Goal: Task Accomplishment & Management: Manage account settings

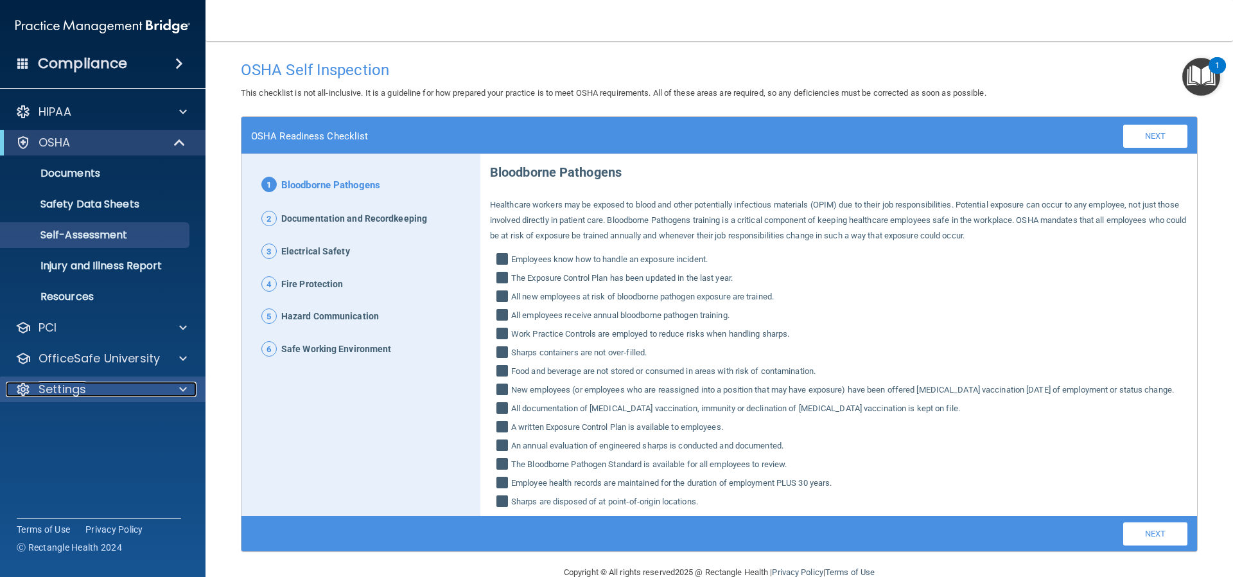
click at [59, 394] on p "Settings" at bounding box center [63, 389] width 48 height 15
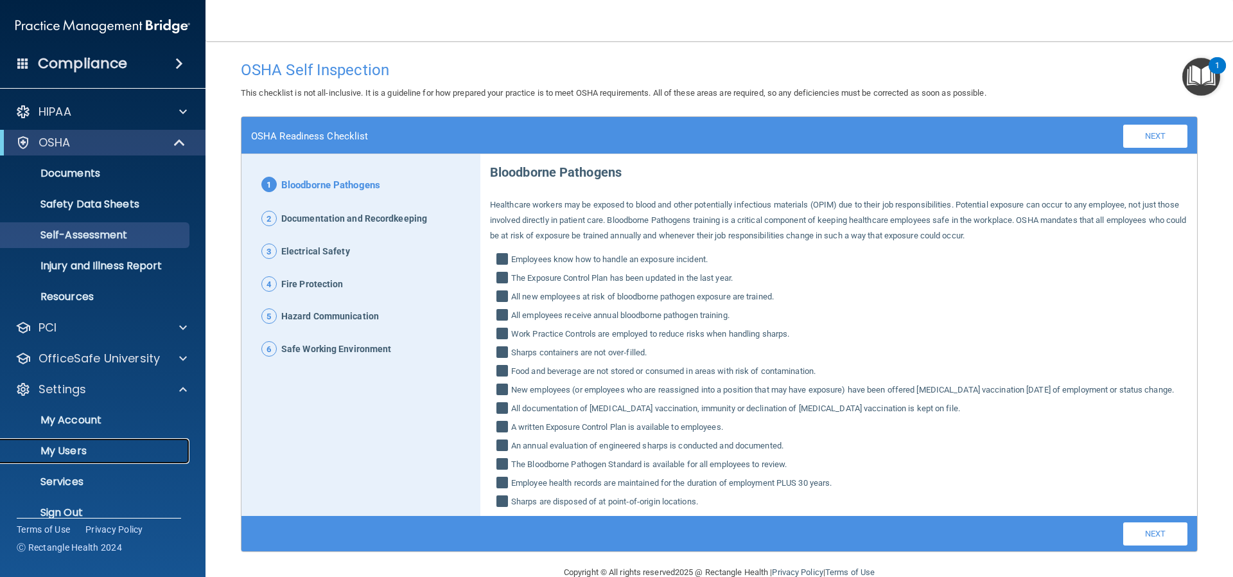
click at [62, 454] on p "My Users" at bounding box center [95, 451] width 175 height 13
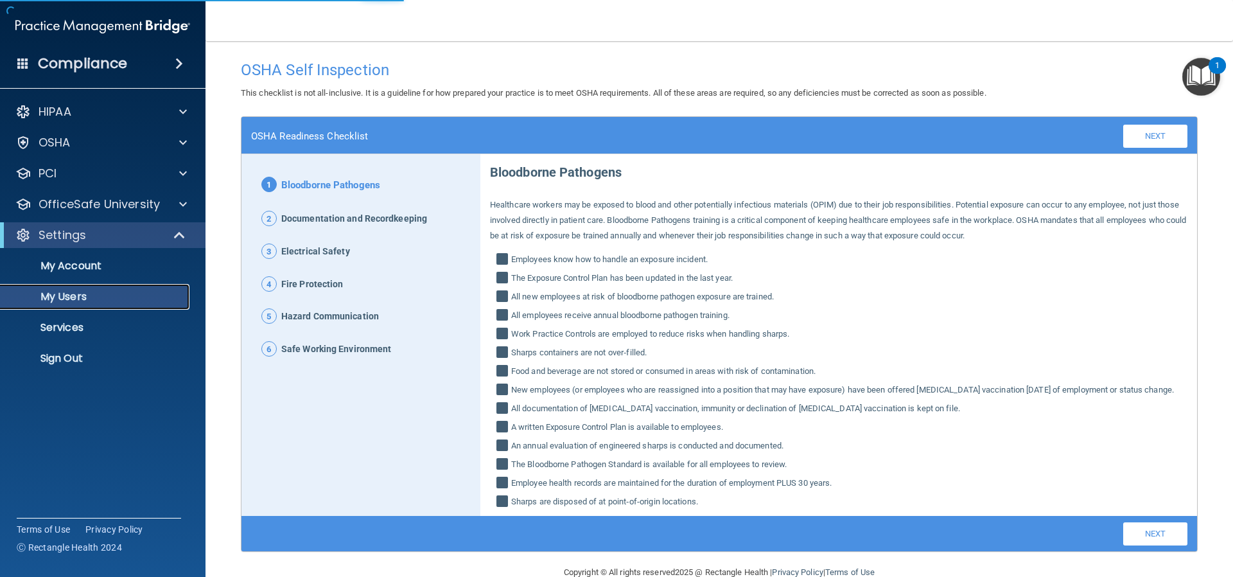
select select "20"
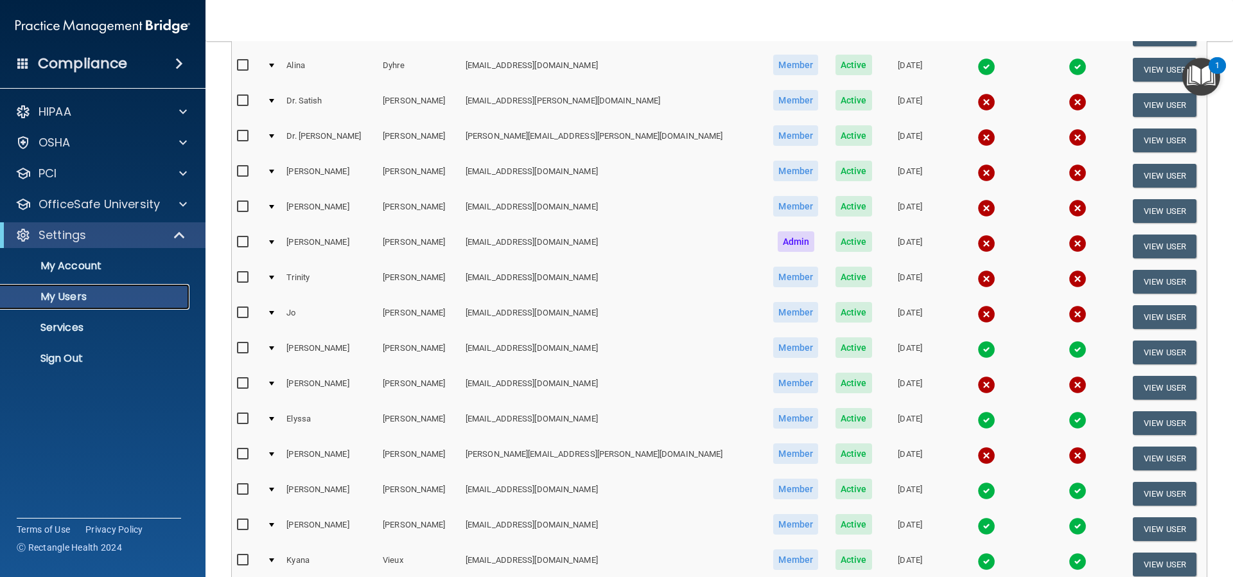
scroll to position [450, 0]
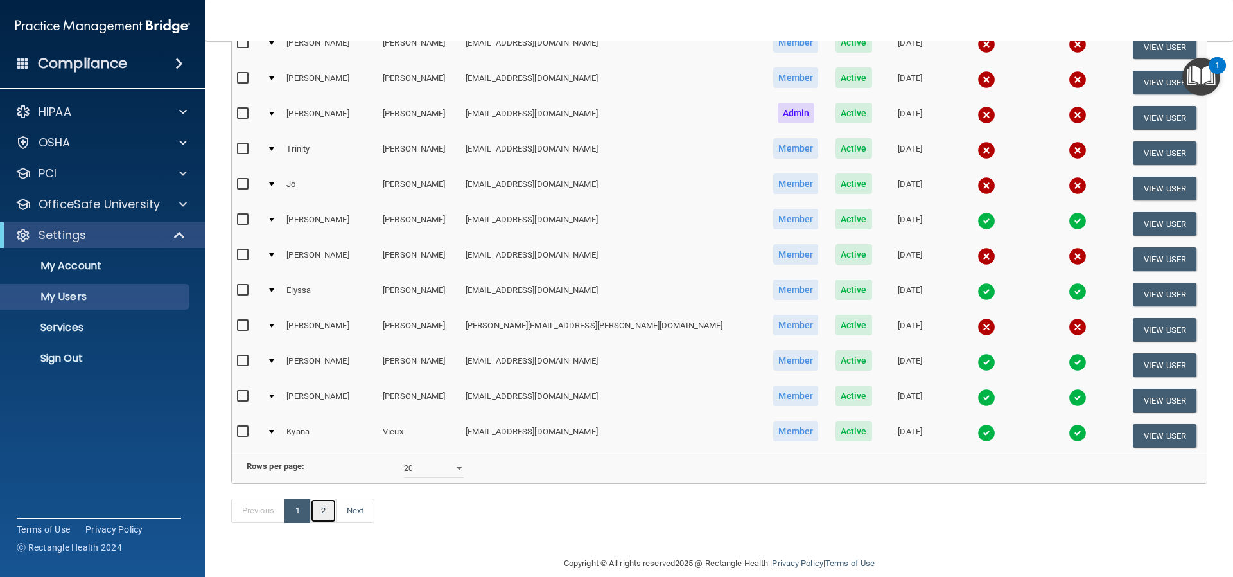
click at [321, 523] on link "2" at bounding box center [323, 511] width 26 height 24
select select "20"
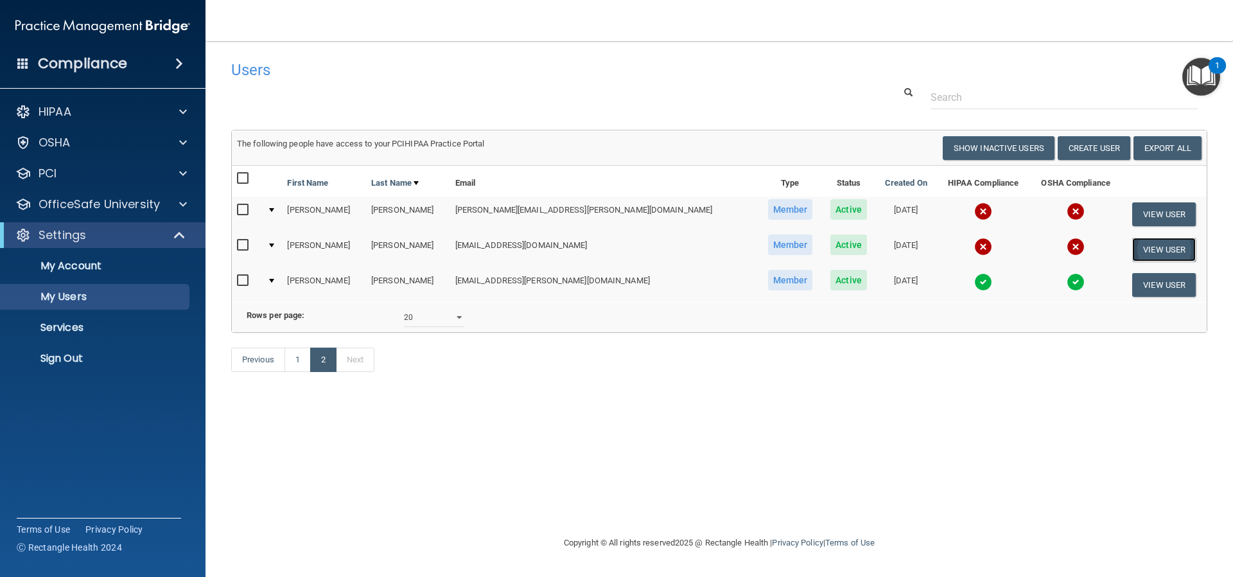
click at [1165, 249] on button "View User" at bounding box center [1165, 250] width 64 height 24
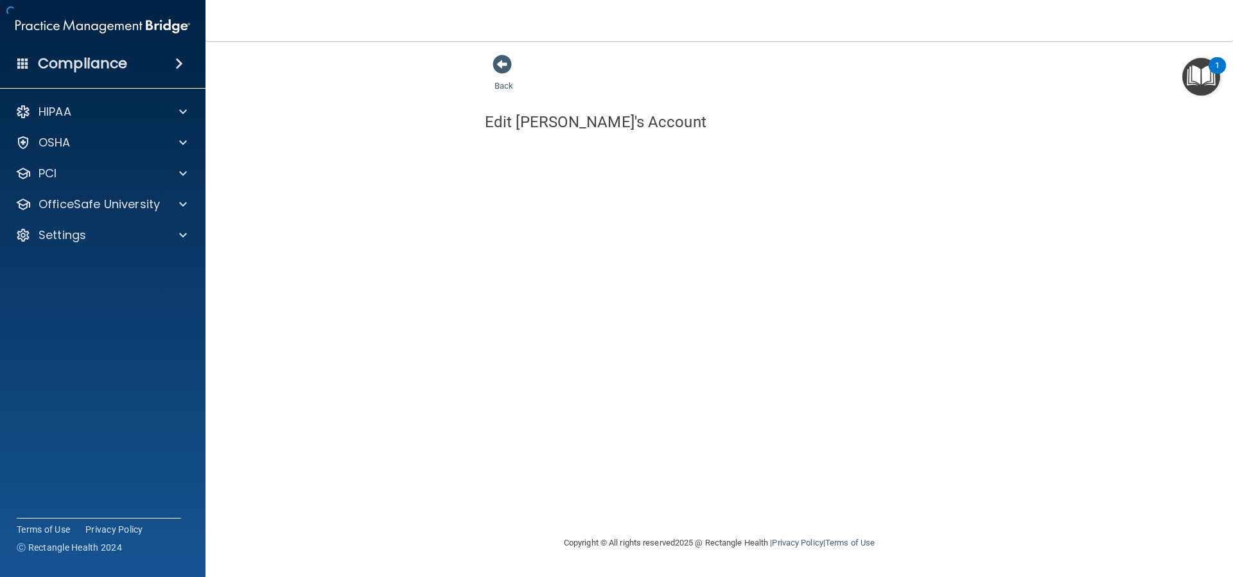
select select "practice_member"
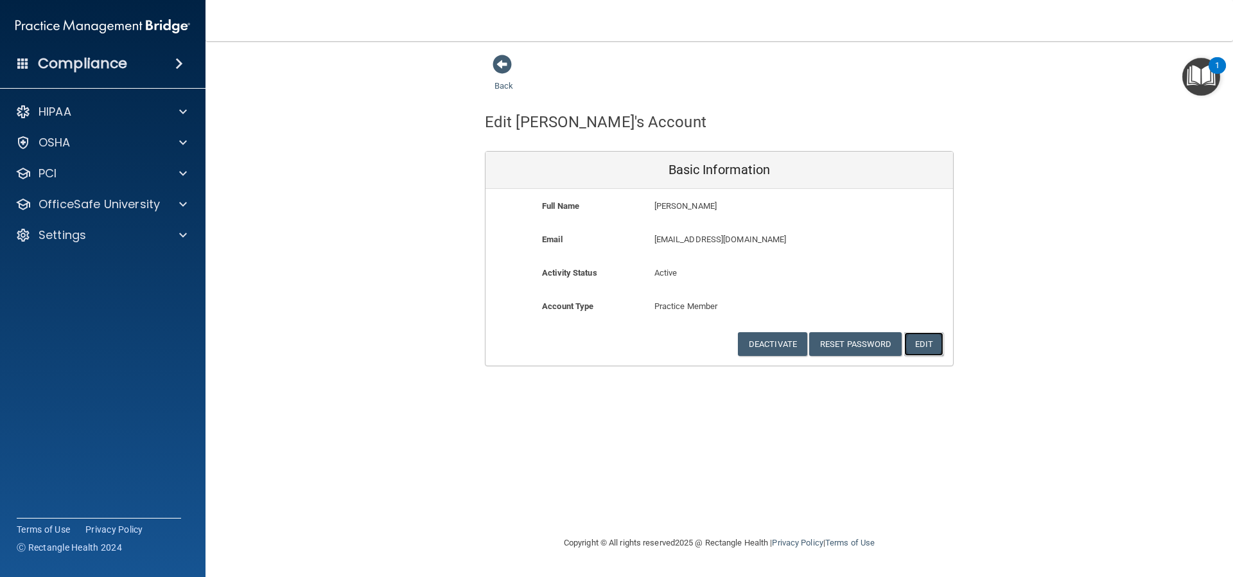
click at [921, 338] on button "Edit" at bounding box center [924, 344] width 39 height 24
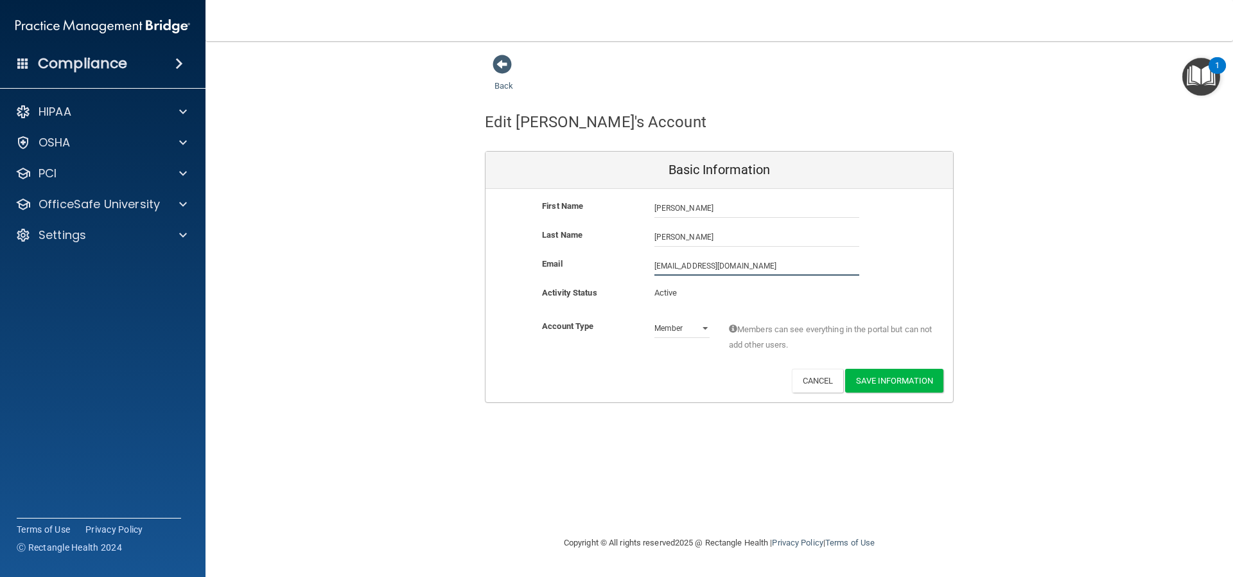
drag, startPoint x: 763, startPoint y: 265, endPoint x: 617, endPoint y: 264, distance: 146.5
click at [617, 264] on div "Email tinawalters23@msn.com tinawalters23@msn.com" at bounding box center [720, 265] width 468 height 19
type input "twaltmcdowell@gmail.com"
click at [882, 382] on button "Save Information" at bounding box center [894, 383] width 98 height 24
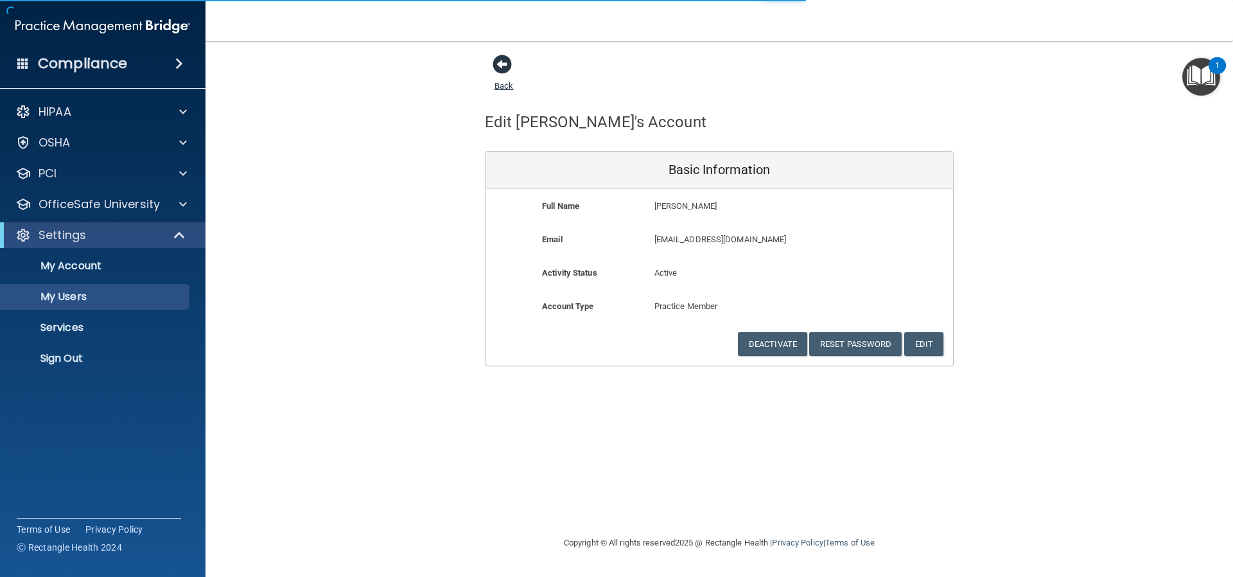
select select "20"
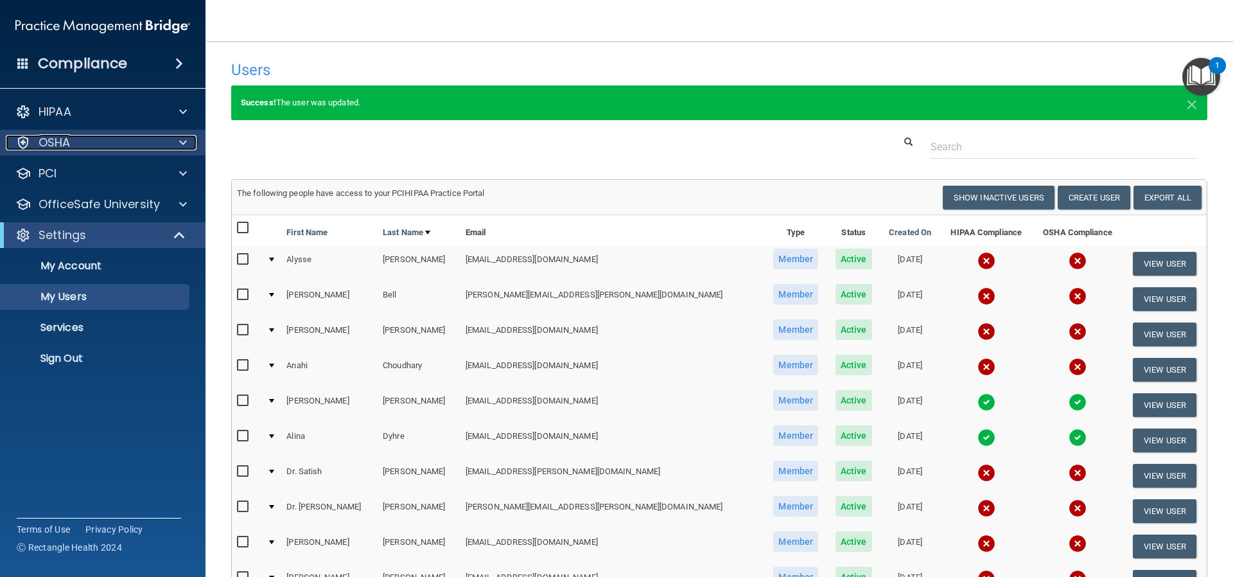
click at [64, 143] on p "OSHA" at bounding box center [55, 142] width 32 height 15
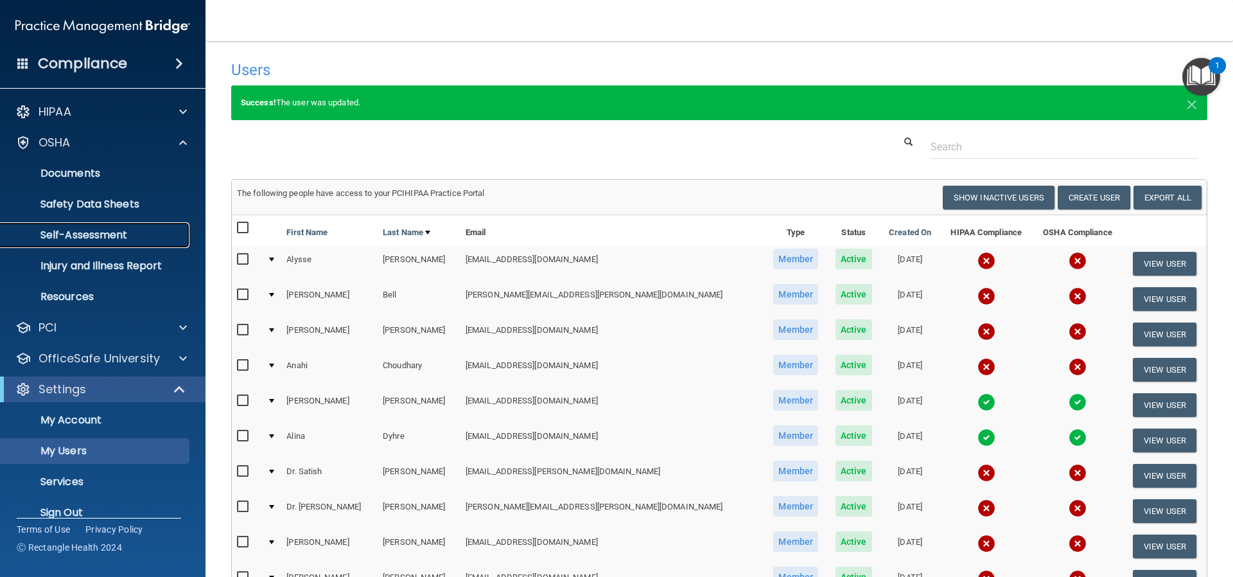
click at [88, 237] on p "Self-Assessment" at bounding box center [95, 235] width 175 height 13
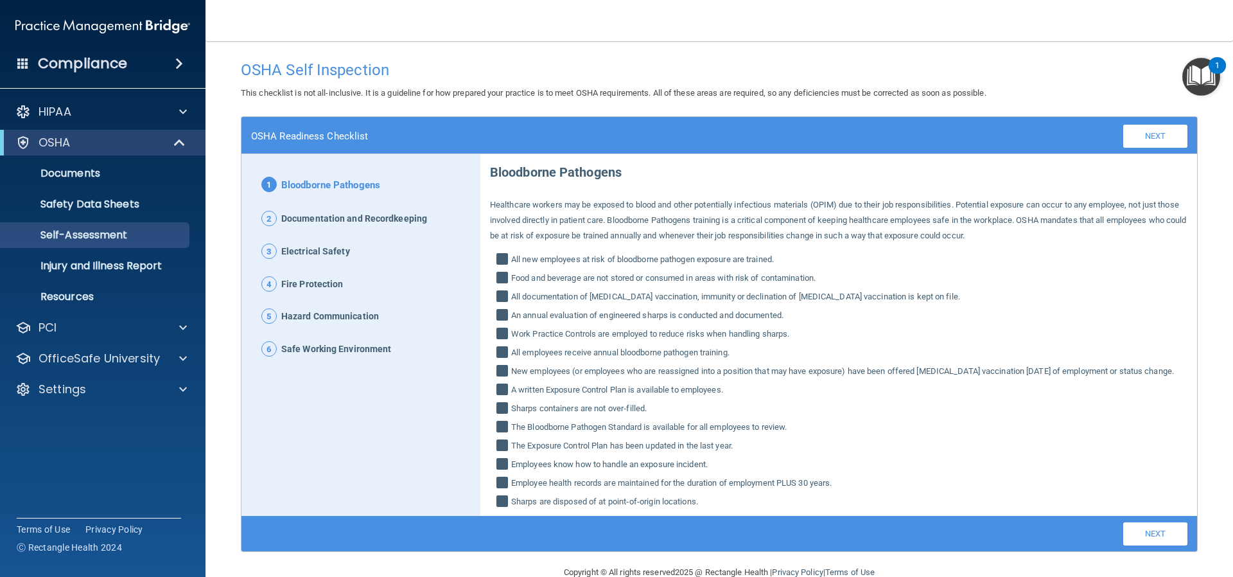
click at [502, 257] on input "All new employees at risk of bloodborne pathogen exposure are trained." at bounding box center [504, 260] width 15 height 13
click at [499, 261] on input "All new employees at risk of bloodborne pathogen exposure are trained." at bounding box center [504, 260] width 15 height 13
checkbox input "true"
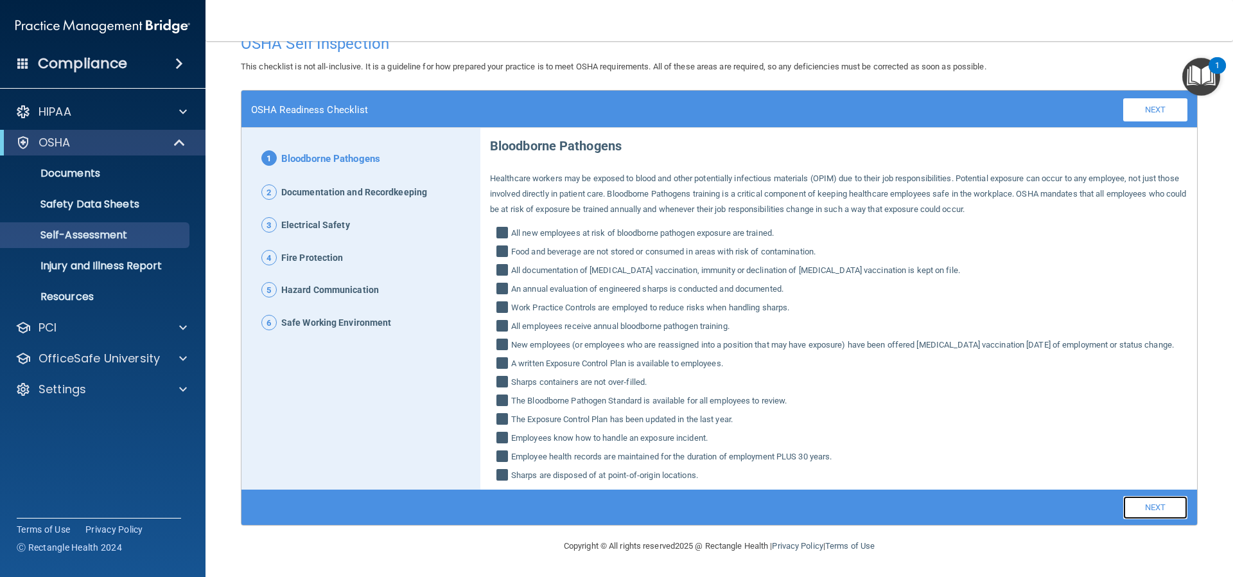
click at [1129, 506] on link "Next" at bounding box center [1156, 507] width 64 height 23
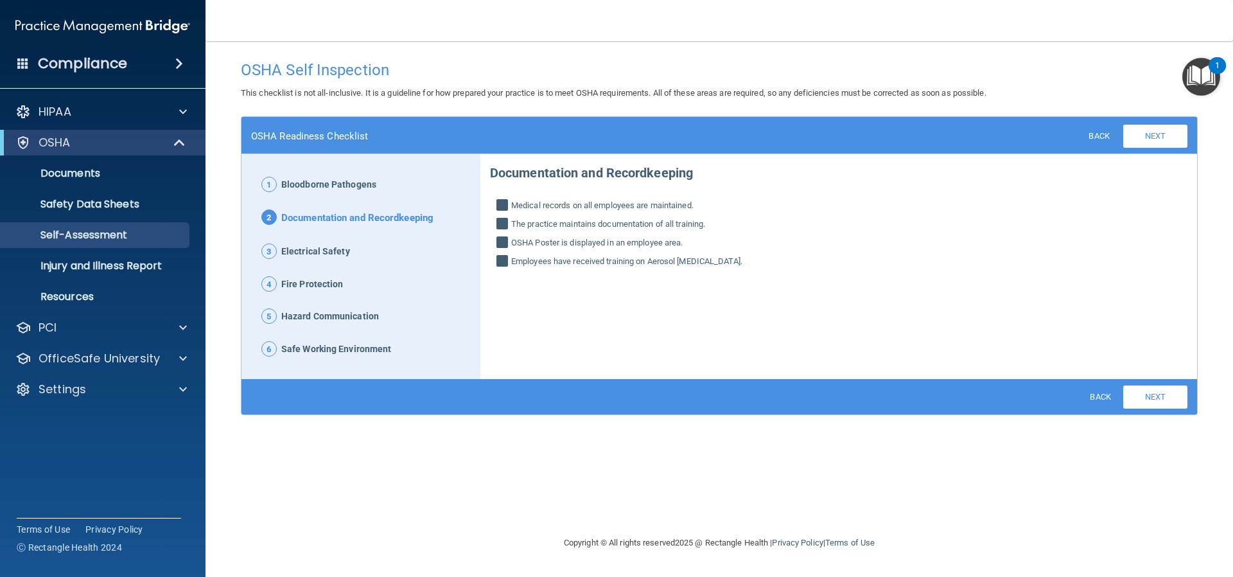
click at [502, 245] on input "OSHA Poster is displayed in an employee area." at bounding box center [504, 244] width 15 height 13
checkbox input "false"
click at [1153, 407] on link "Next" at bounding box center [1156, 396] width 64 height 23
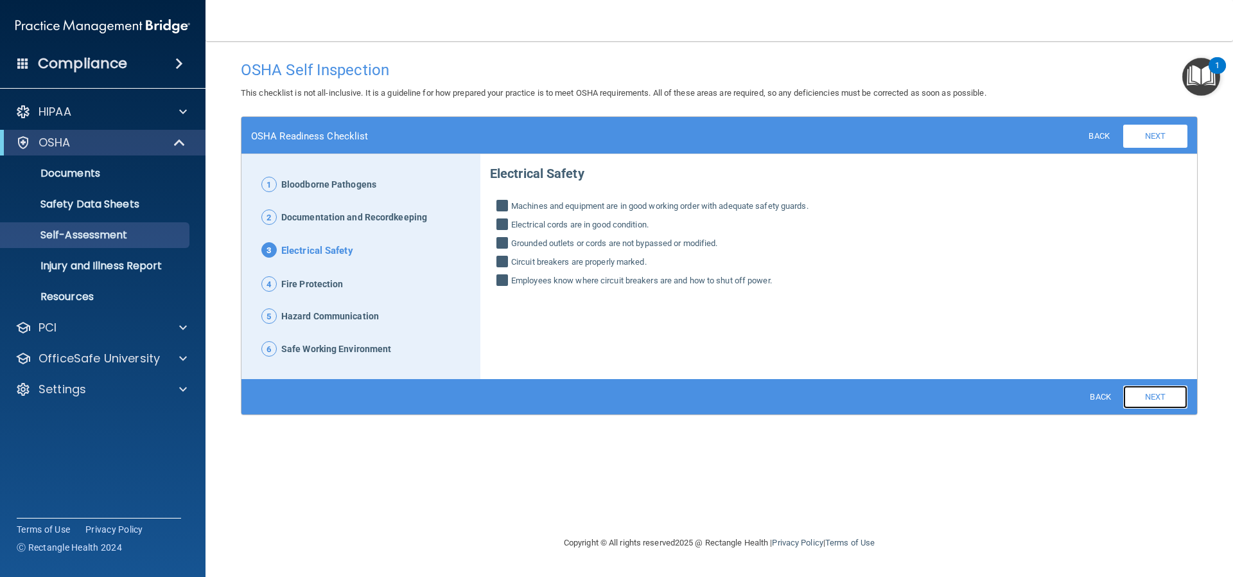
click at [1155, 394] on link "Next" at bounding box center [1156, 396] width 64 height 23
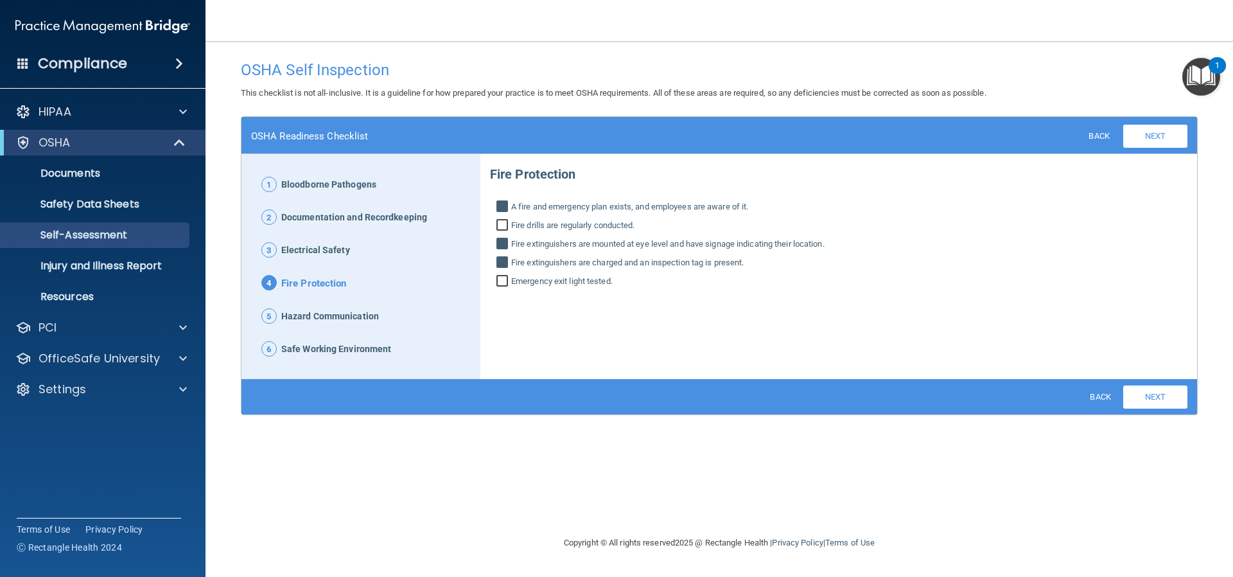
click at [502, 279] on input "Emergency exit light tested." at bounding box center [504, 282] width 15 height 13
checkbox input "true"
click at [1149, 399] on link "Next" at bounding box center [1156, 396] width 64 height 23
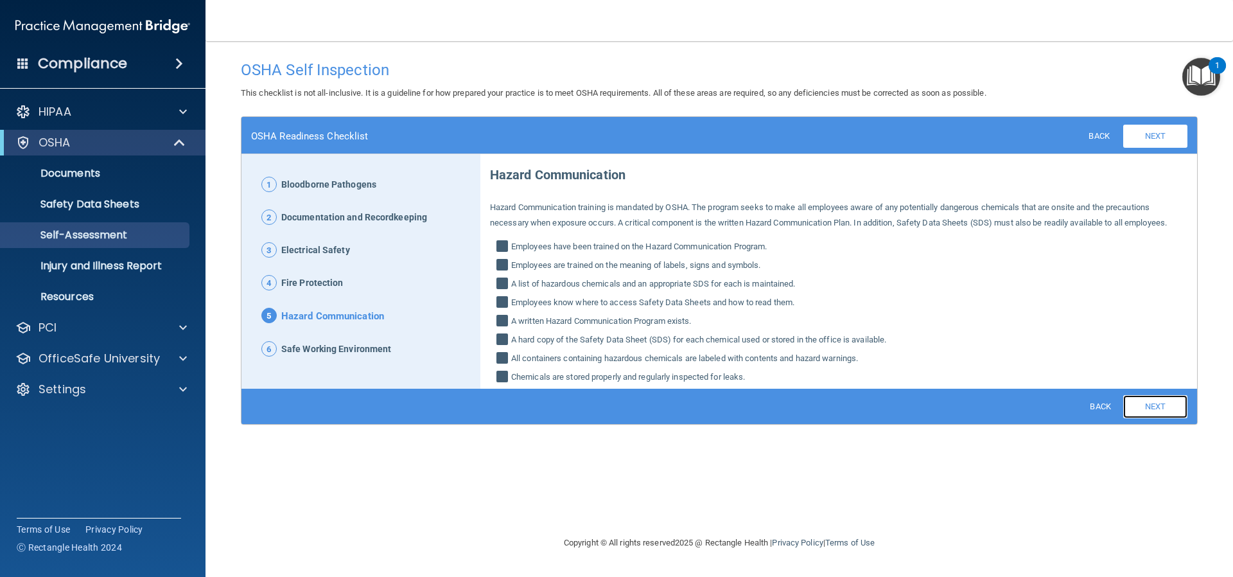
click at [1153, 400] on link "Next" at bounding box center [1156, 406] width 64 height 23
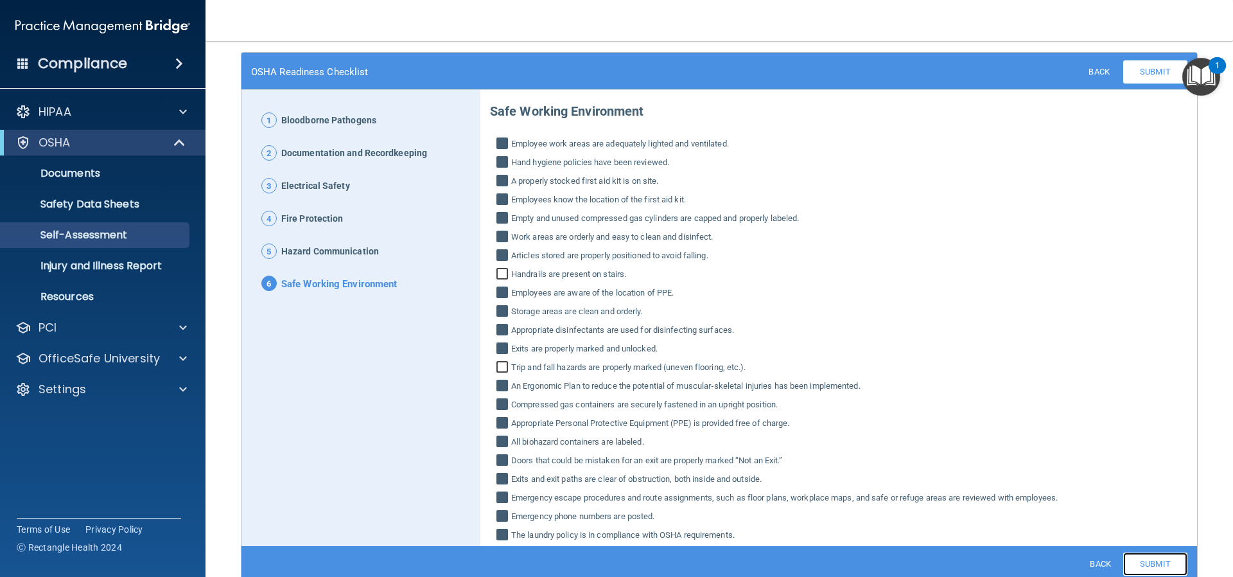
scroll to position [121, 0]
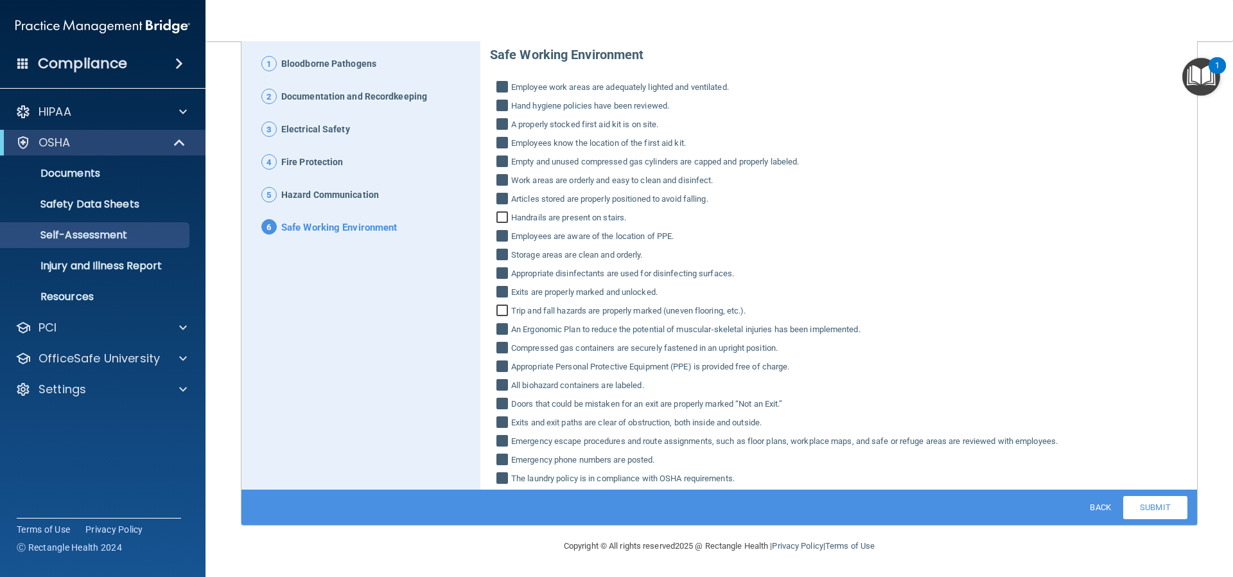
click at [500, 330] on input "An Ergonomic Plan to reduce the potential of muscular‐skeletal injuries has bee…" at bounding box center [504, 330] width 15 height 13
checkbox input "false"
click at [500, 403] on input "Doors that could be mistaken for an exit are properly marked “Not an Exit.”" at bounding box center [504, 405] width 15 height 13
checkbox input "false"
click at [499, 439] on input "Emergency escape procedures and route assignments, such as floor plans, workpla…" at bounding box center [504, 442] width 15 height 13
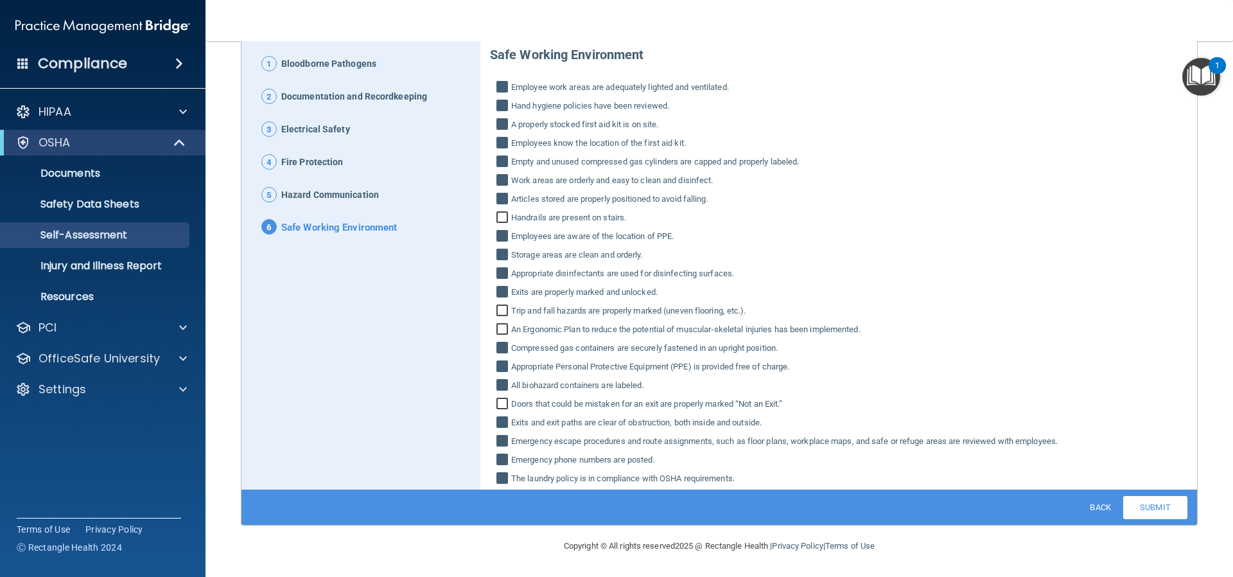
checkbox input "false"
click at [501, 461] on input "Emergency phone numbers are posted." at bounding box center [504, 461] width 15 height 13
drag, startPoint x: 500, startPoint y: 458, endPoint x: 518, endPoint y: 455, distance: 18.3
click at [500, 458] on input "Emergency phone numbers are posted." at bounding box center [504, 461] width 15 height 13
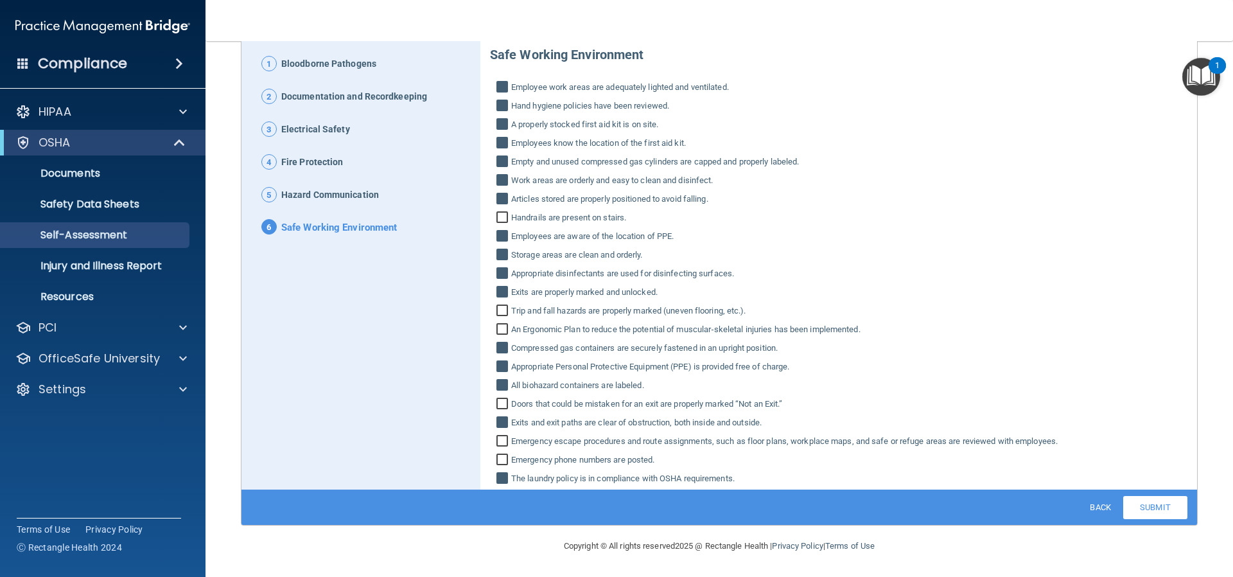
checkbox input "true"
click at [1144, 511] on link "Submit" at bounding box center [1156, 507] width 64 height 23
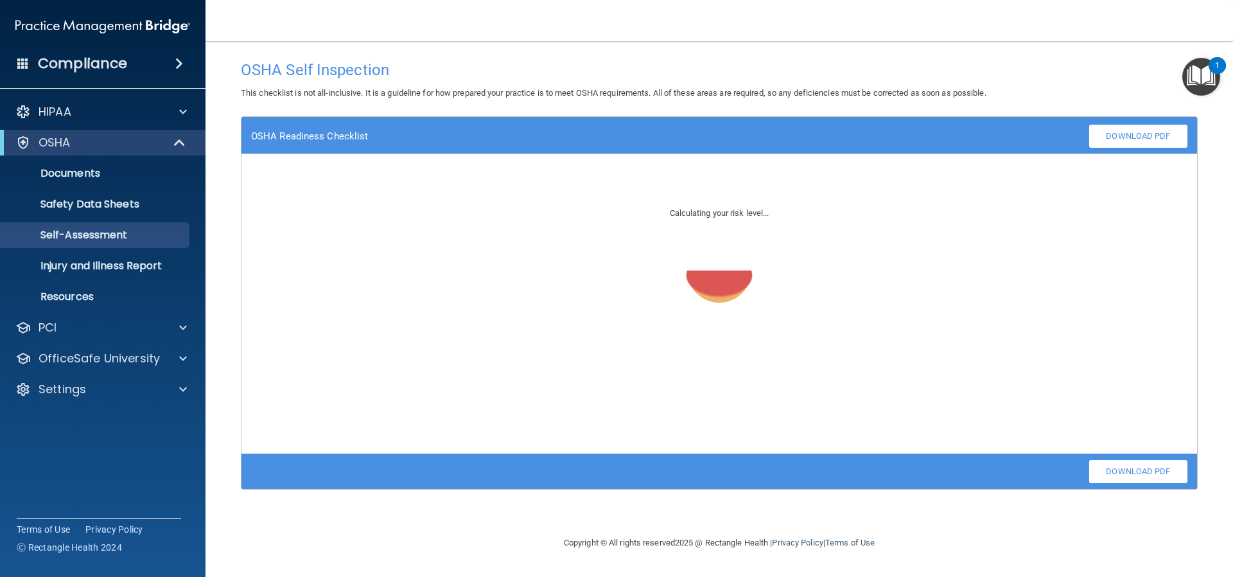
scroll to position [0, 0]
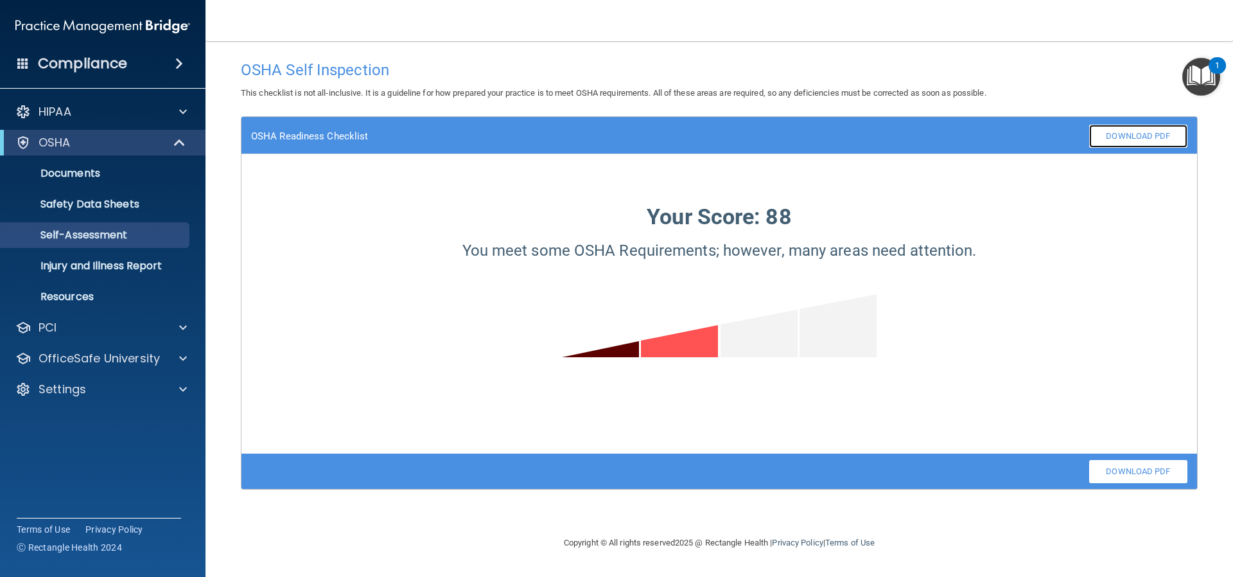
click at [1136, 135] on link "Download PDF" at bounding box center [1139, 136] width 98 height 23
click at [86, 236] on p "Self-Assessment" at bounding box center [95, 235] width 175 height 13
click at [87, 202] on p "Safety Data Sheets" at bounding box center [95, 204] width 175 height 13
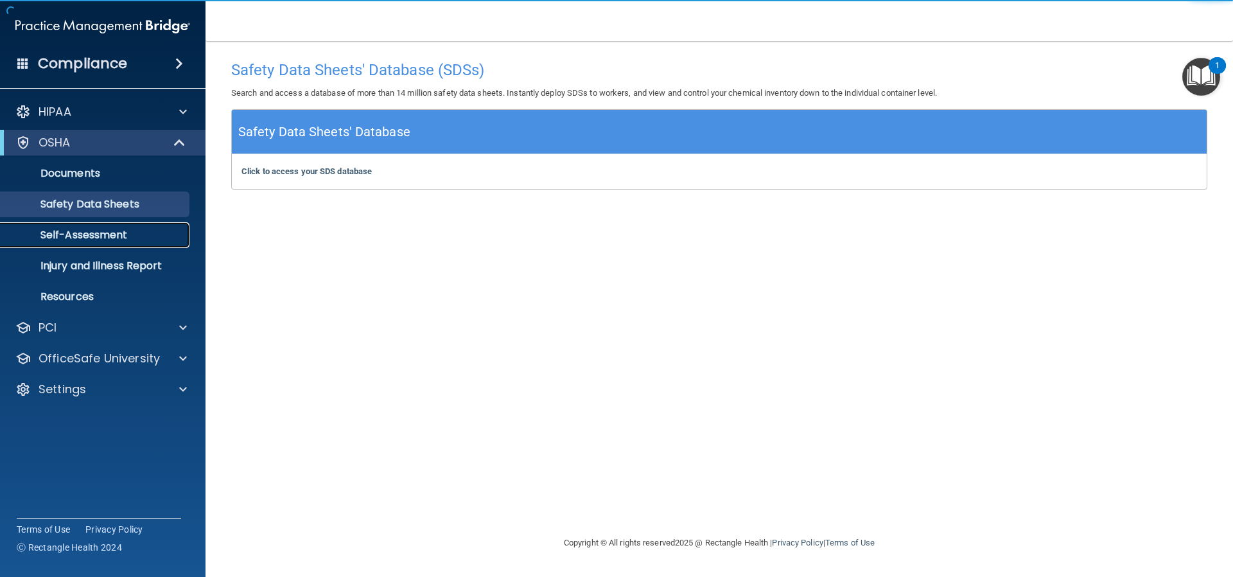
click at [97, 231] on p "Self-Assessment" at bounding box center [95, 235] width 175 height 13
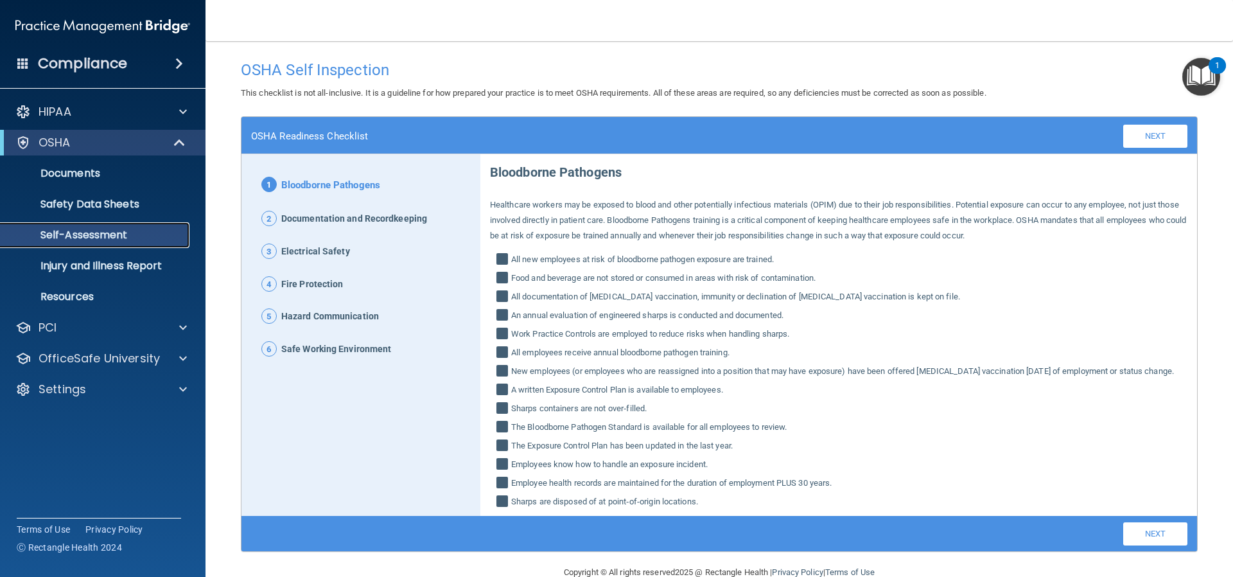
scroll to position [42, 0]
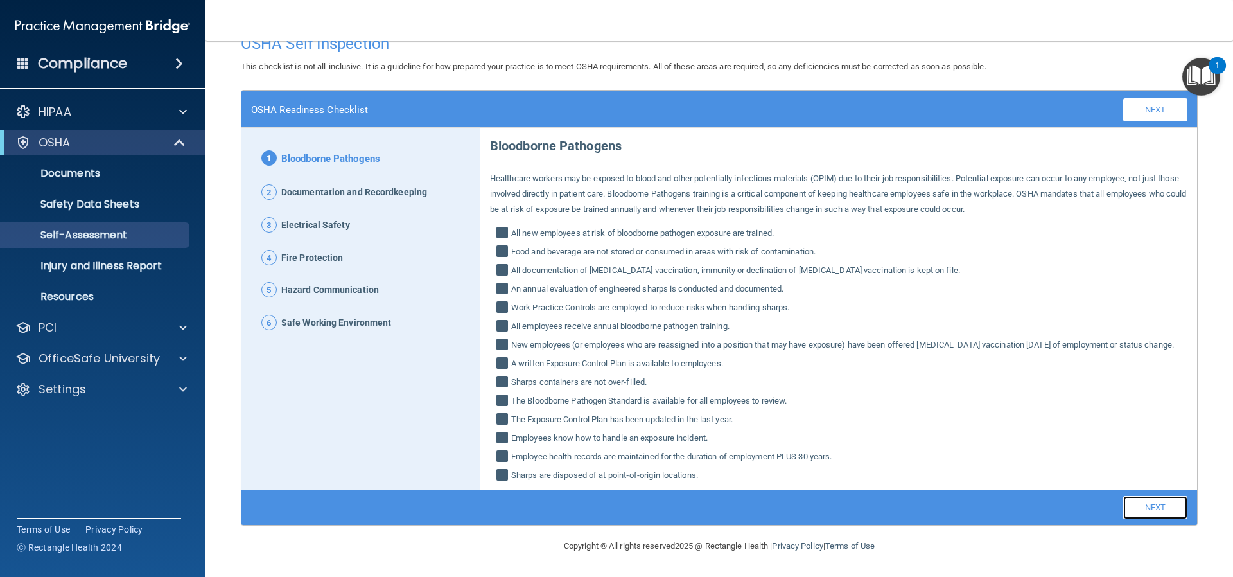
click at [1129, 508] on link "Next" at bounding box center [1156, 507] width 64 height 23
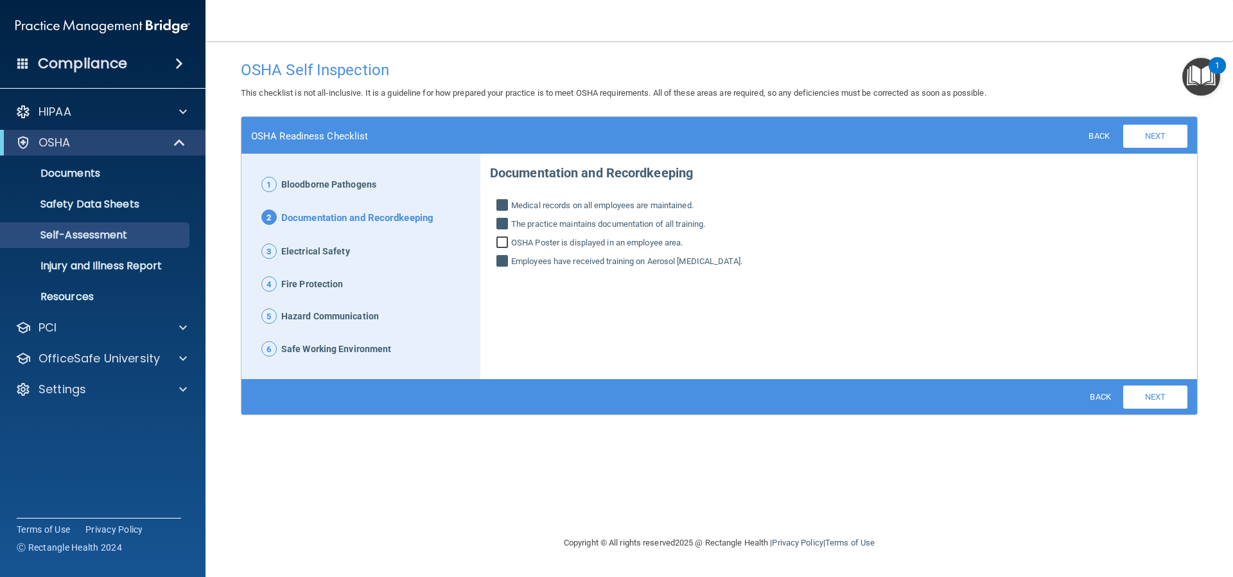
click at [504, 242] on input "OSHA Poster is displayed in an employee area." at bounding box center [504, 244] width 15 height 13
checkbox input "true"
click at [1145, 397] on link "Next" at bounding box center [1156, 396] width 64 height 23
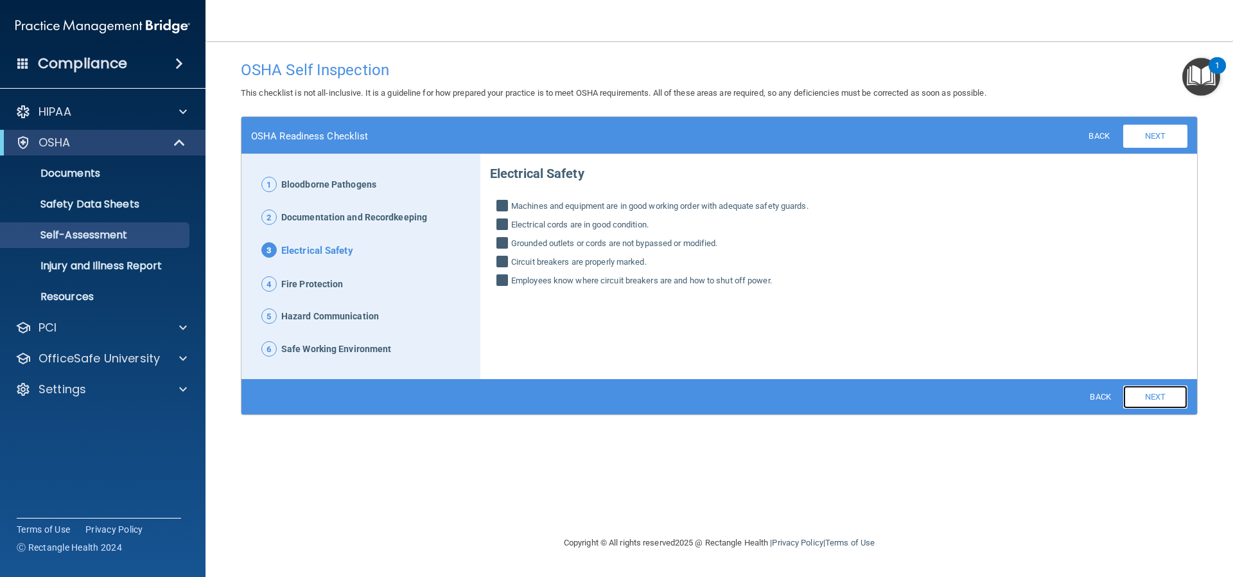
click at [1155, 393] on link "Next" at bounding box center [1156, 396] width 64 height 23
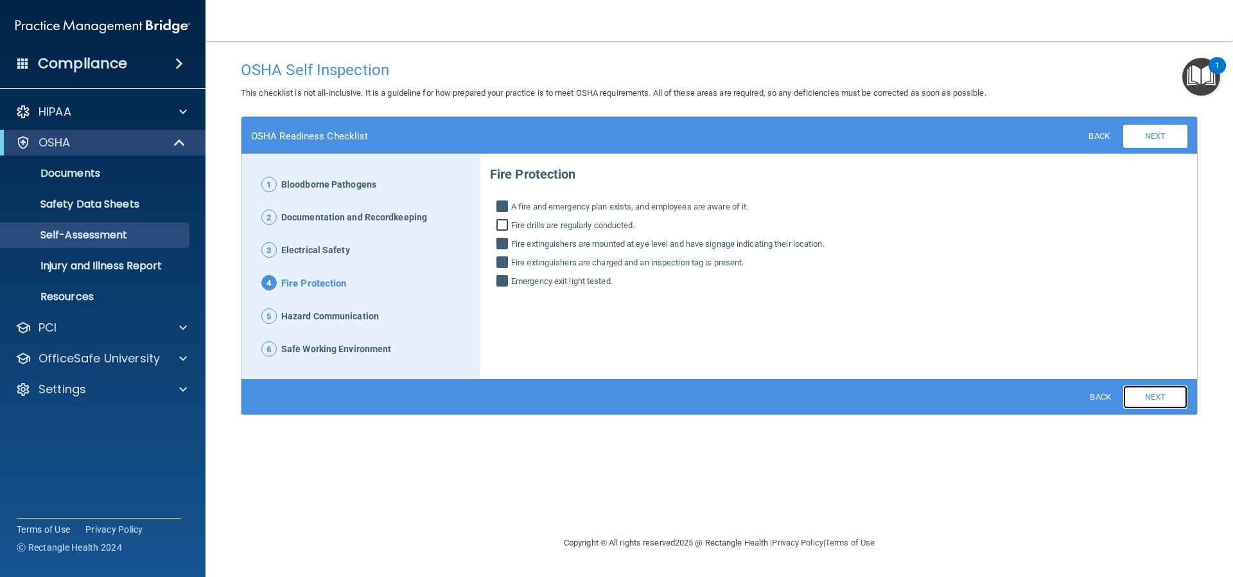
click at [1160, 394] on link "Next" at bounding box center [1156, 396] width 64 height 23
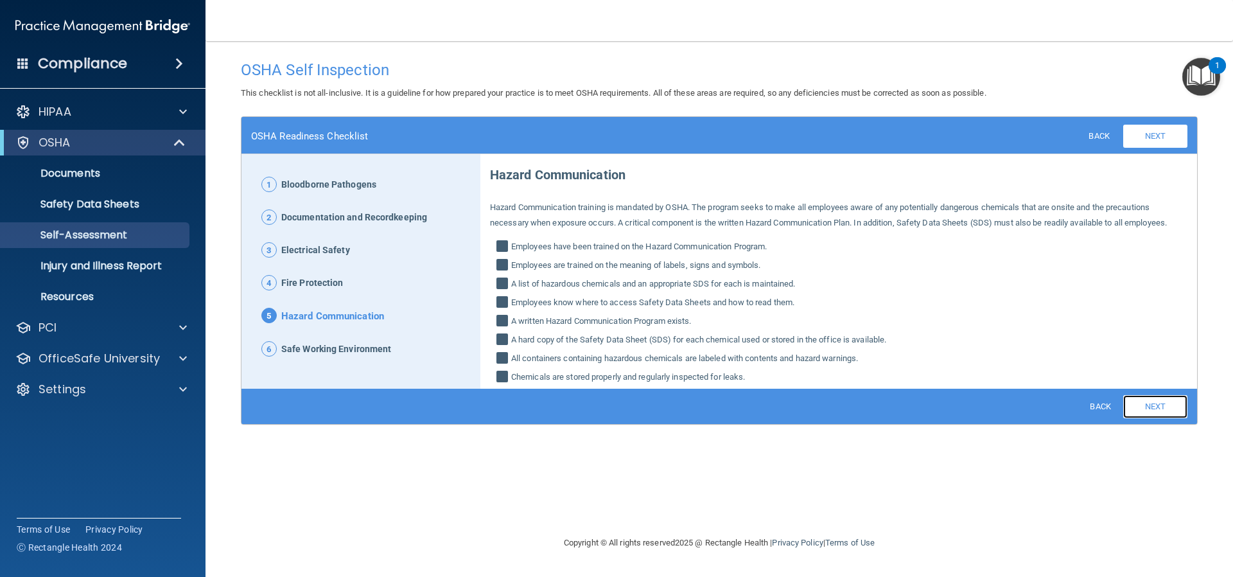
click at [1154, 405] on link "Next" at bounding box center [1156, 406] width 64 height 23
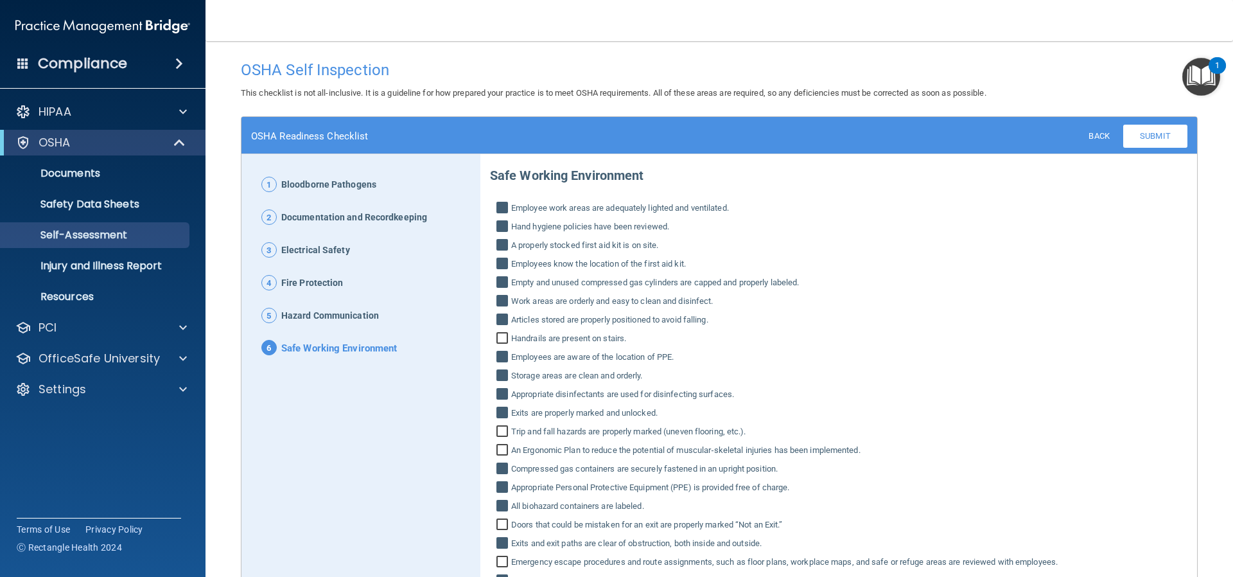
click at [502, 340] on input "Handrails are present on stairs." at bounding box center [504, 339] width 15 height 13
checkbox input "true"
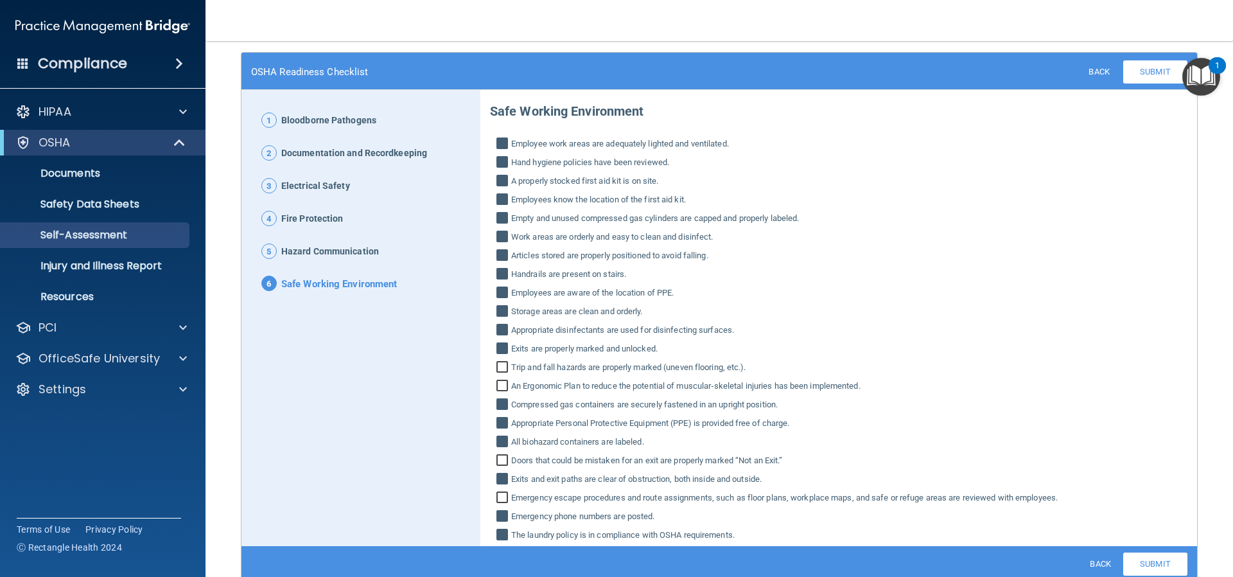
click at [500, 368] on input "Trip and fall hazards are properly marked (uneven flooring, etc.)." at bounding box center [504, 368] width 15 height 13
checkbox input "true"
click at [497, 382] on input "An Ergonomic Plan to reduce the potential of muscular‐skeletal injuries has bee…" at bounding box center [504, 387] width 15 height 13
checkbox input "true"
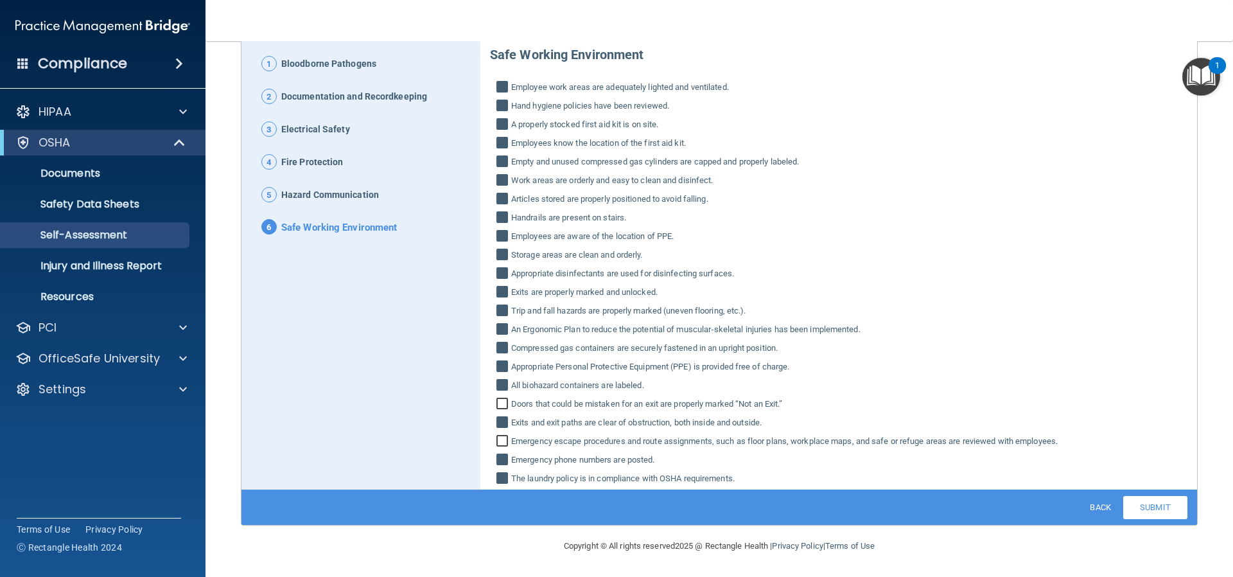
click at [502, 405] on input "Doors that could be mistaken for an exit are properly marked “Not an Exit.”" at bounding box center [504, 405] width 15 height 13
checkbox input "true"
click at [499, 442] on input "Emergency escape procedures and route assignments, such as floor plans, workpla…" at bounding box center [504, 442] width 15 height 13
checkbox input "true"
click at [1146, 496] on link "Submit" at bounding box center [1156, 507] width 64 height 23
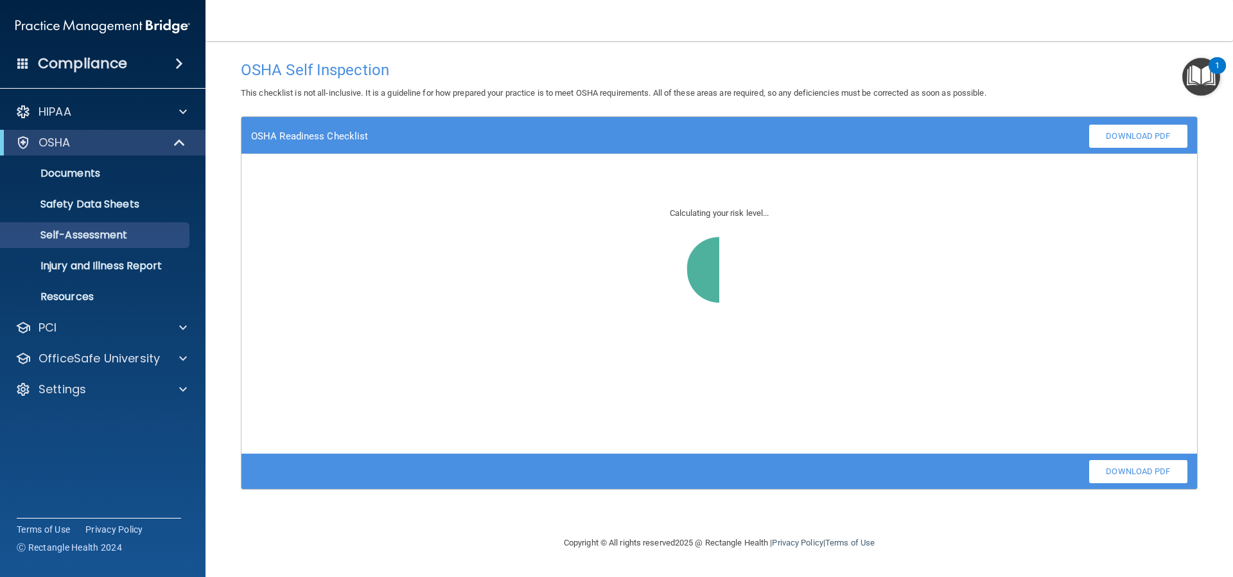
scroll to position [0, 0]
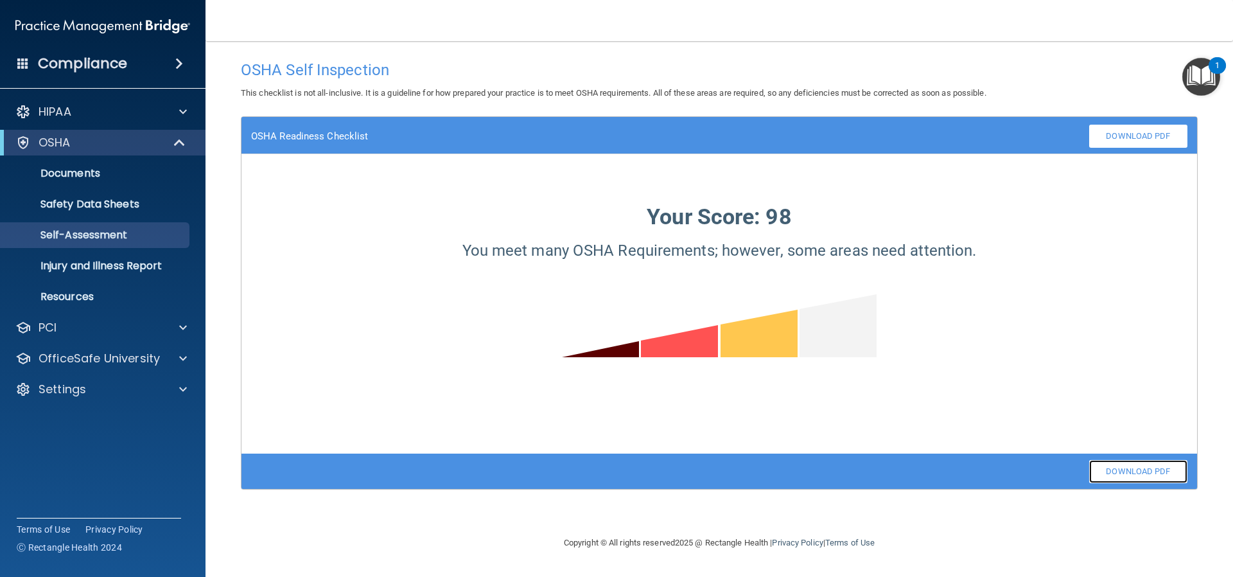
click at [1109, 471] on link "Download PDF" at bounding box center [1139, 471] width 98 height 23
click at [67, 177] on p "Documents" at bounding box center [95, 173] width 175 height 13
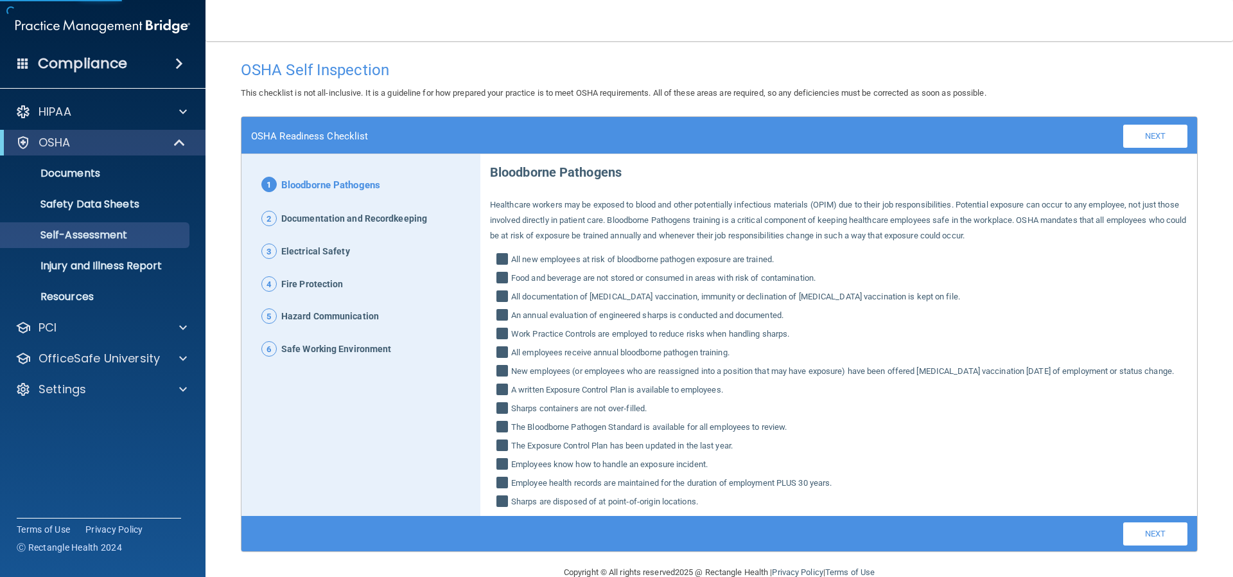
scroll to position [42, 0]
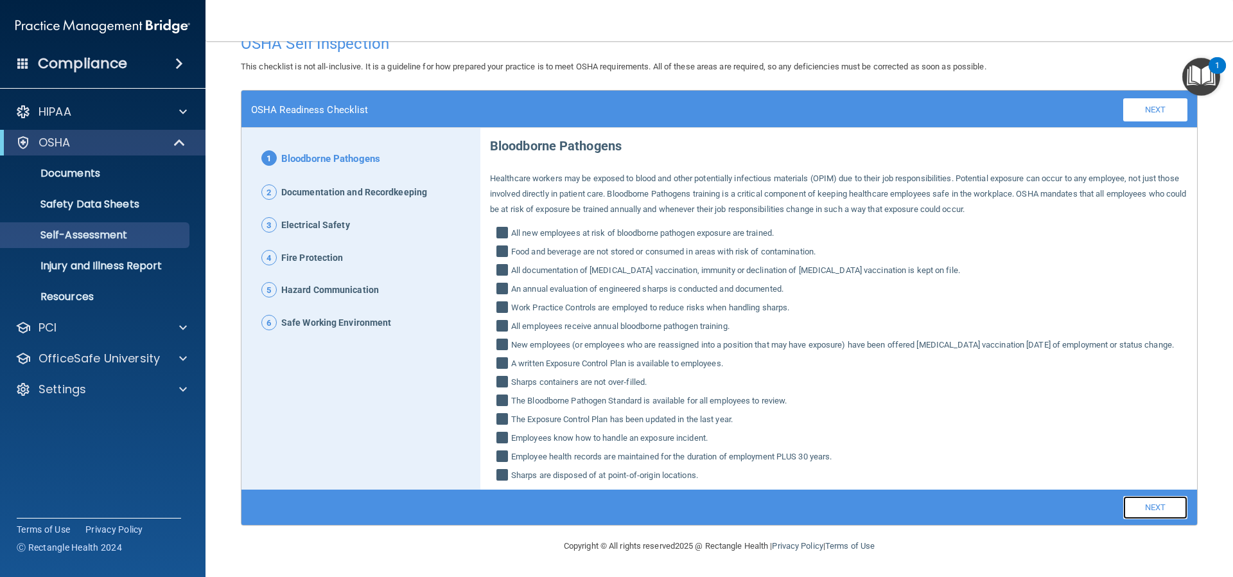
click at [1146, 509] on link "Next" at bounding box center [1156, 507] width 64 height 23
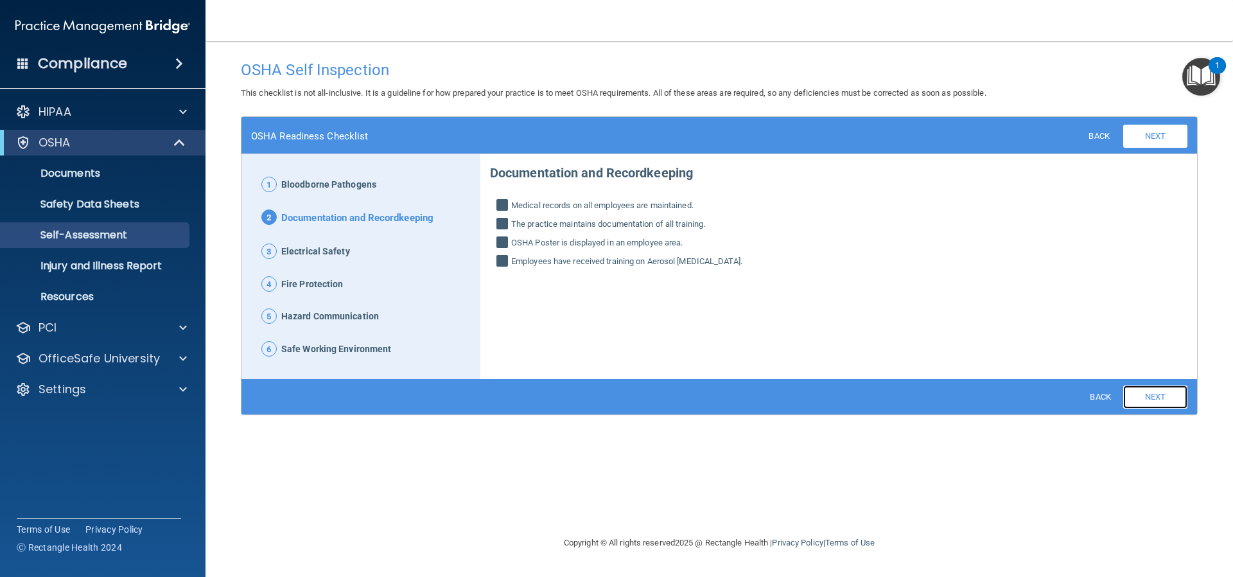
click at [1152, 399] on link "Next" at bounding box center [1156, 396] width 64 height 23
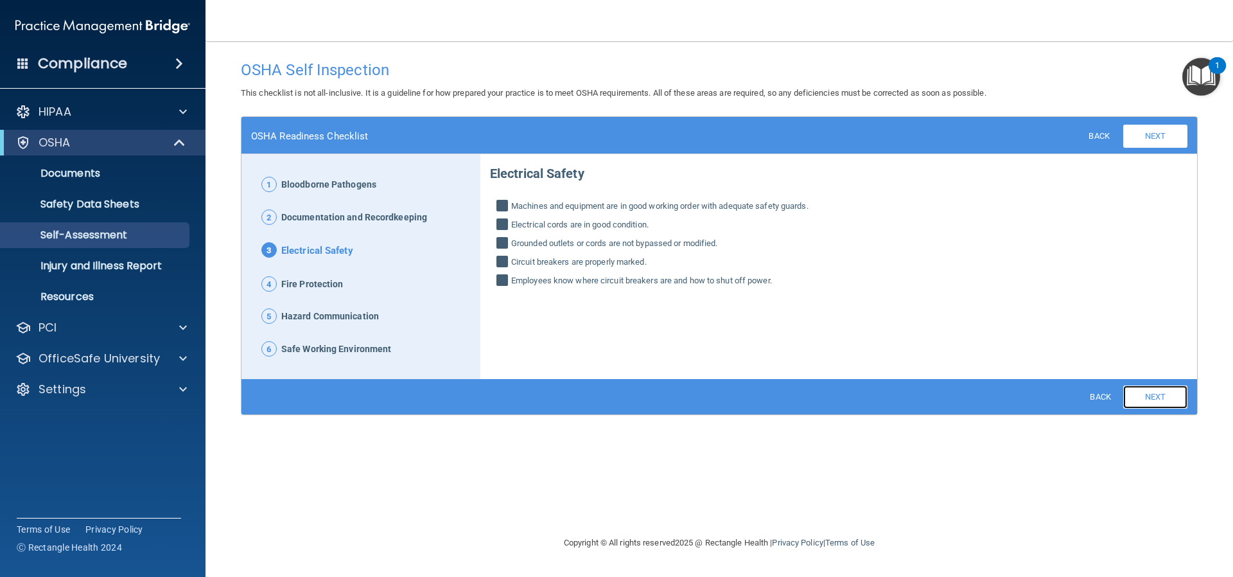
click at [1147, 397] on link "Next" at bounding box center [1156, 396] width 64 height 23
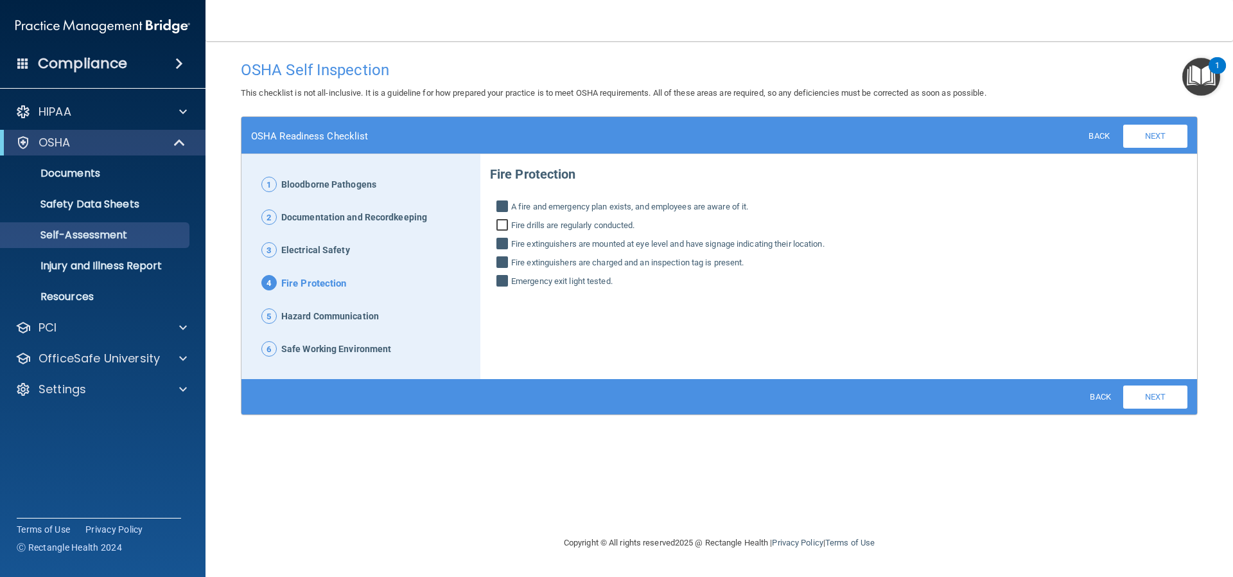
click at [503, 225] on input "Fire drills are regularly conducted." at bounding box center [504, 226] width 15 height 13
checkbox input "true"
click at [1152, 402] on link "Next" at bounding box center [1156, 396] width 64 height 23
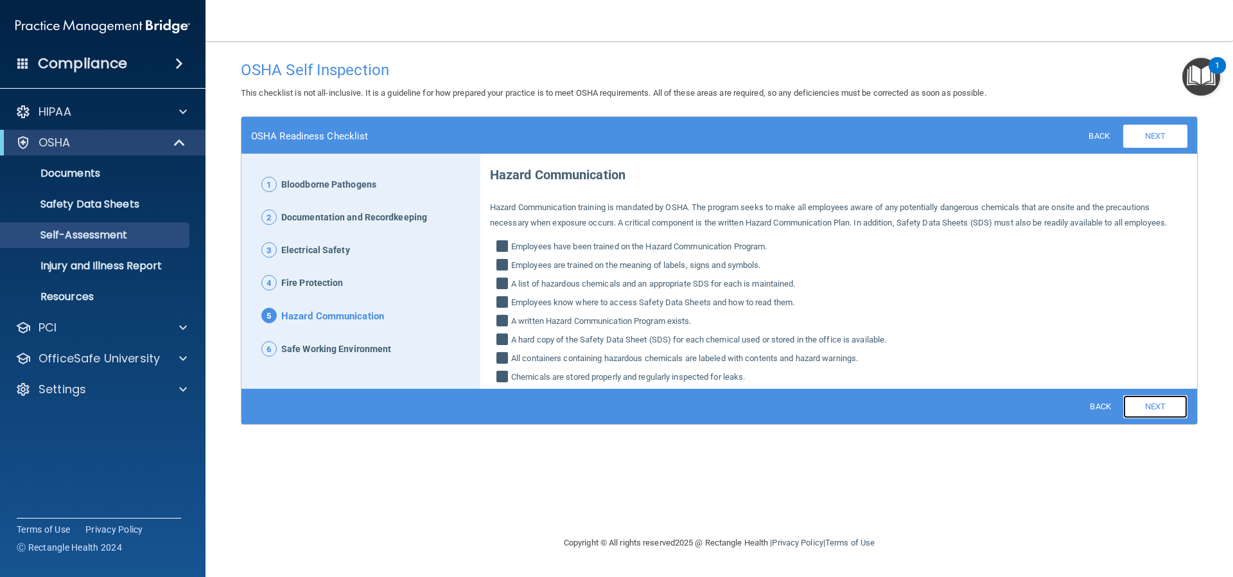
click at [1145, 402] on link "Next" at bounding box center [1156, 406] width 64 height 23
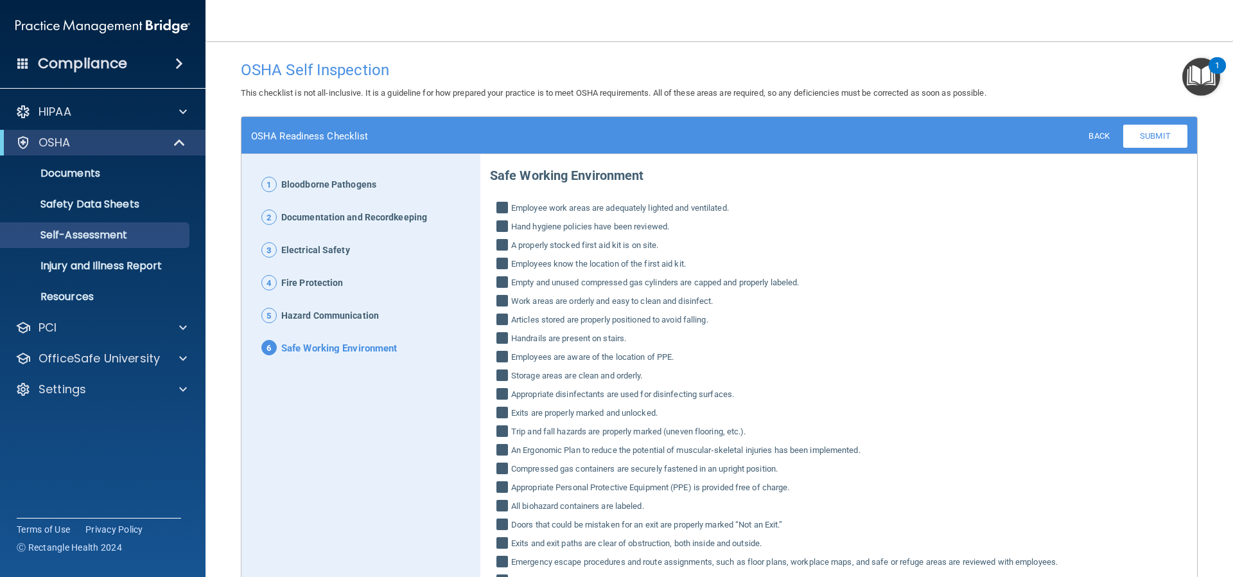
scroll to position [121, 0]
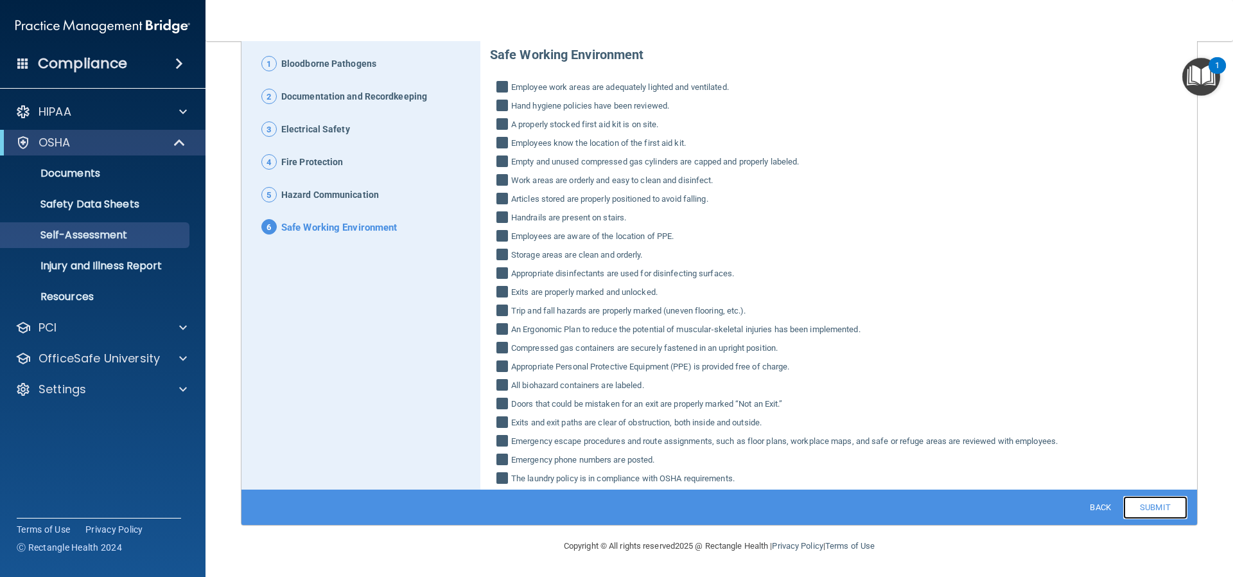
click at [1152, 505] on link "Submit" at bounding box center [1156, 507] width 64 height 23
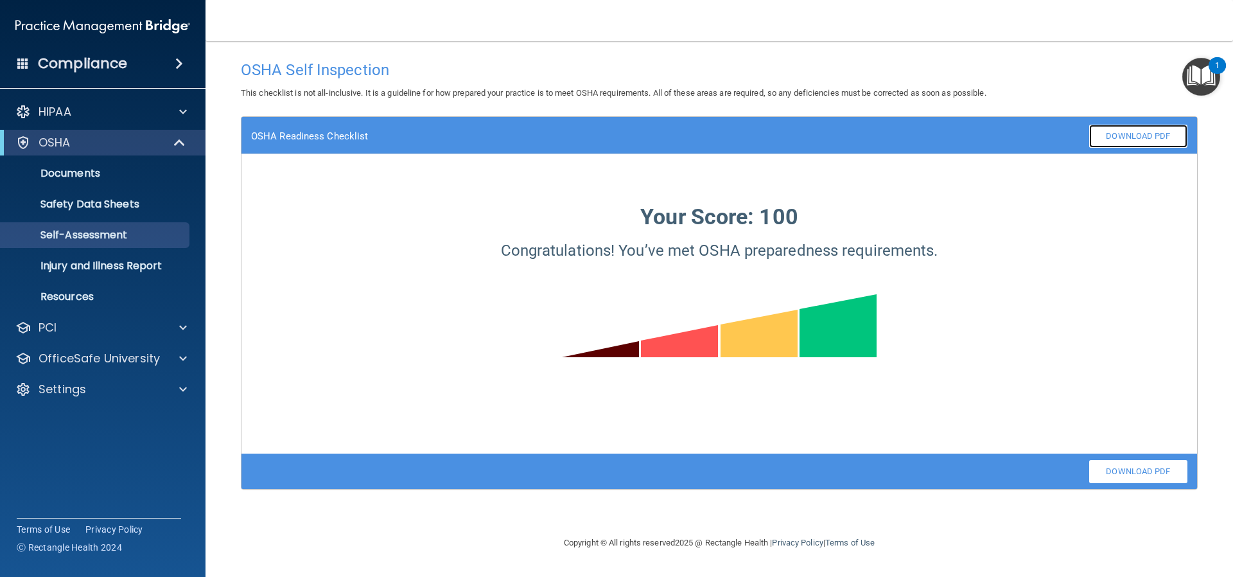
click at [1144, 135] on link "Download PDF" at bounding box center [1139, 136] width 98 height 23
click at [82, 294] on p "Resources" at bounding box center [95, 296] width 175 height 13
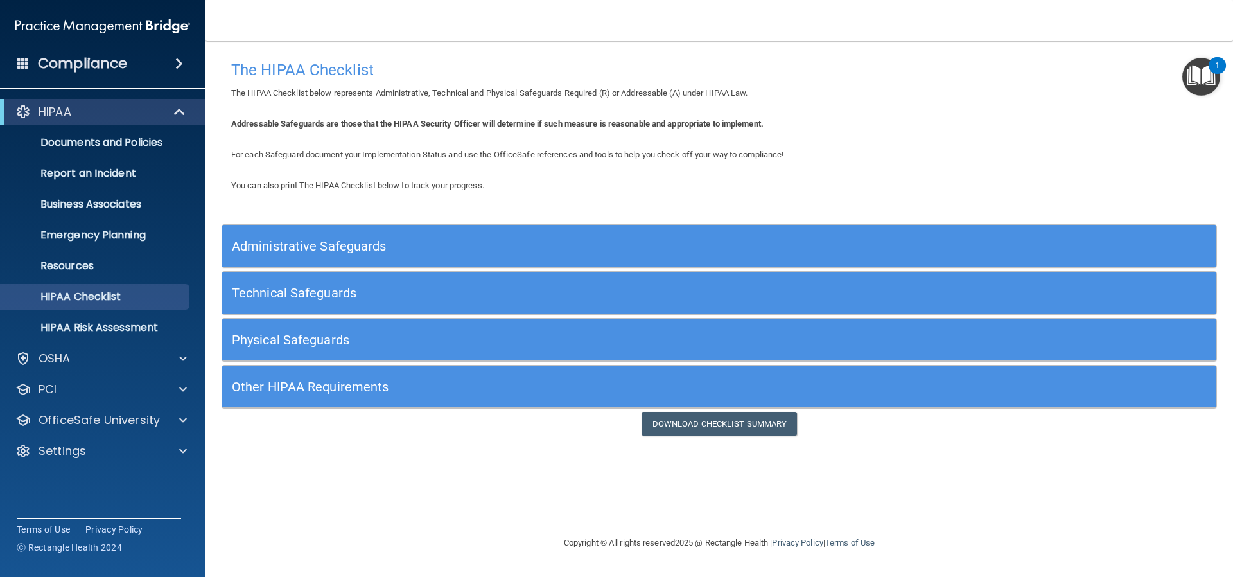
click at [340, 247] on h5 "Administrative Safeguards" at bounding box center [595, 246] width 727 height 14
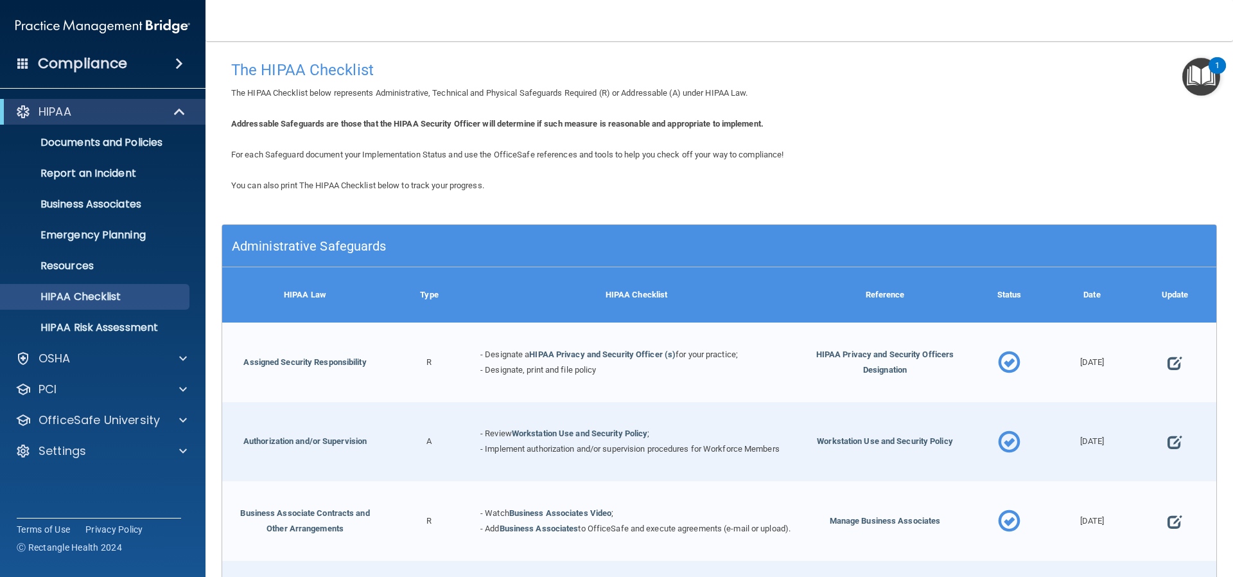
scroll to position [64, 0]
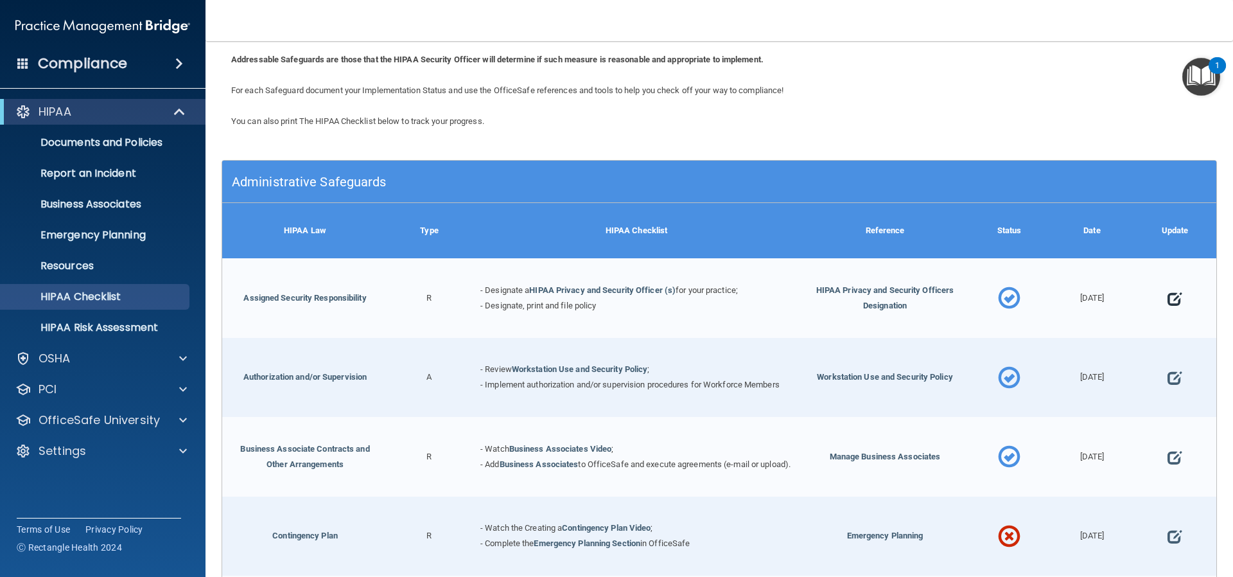
click at [1168, 295] on span at bounding box center [1175, 299] width 14 height 40
select select "completed"
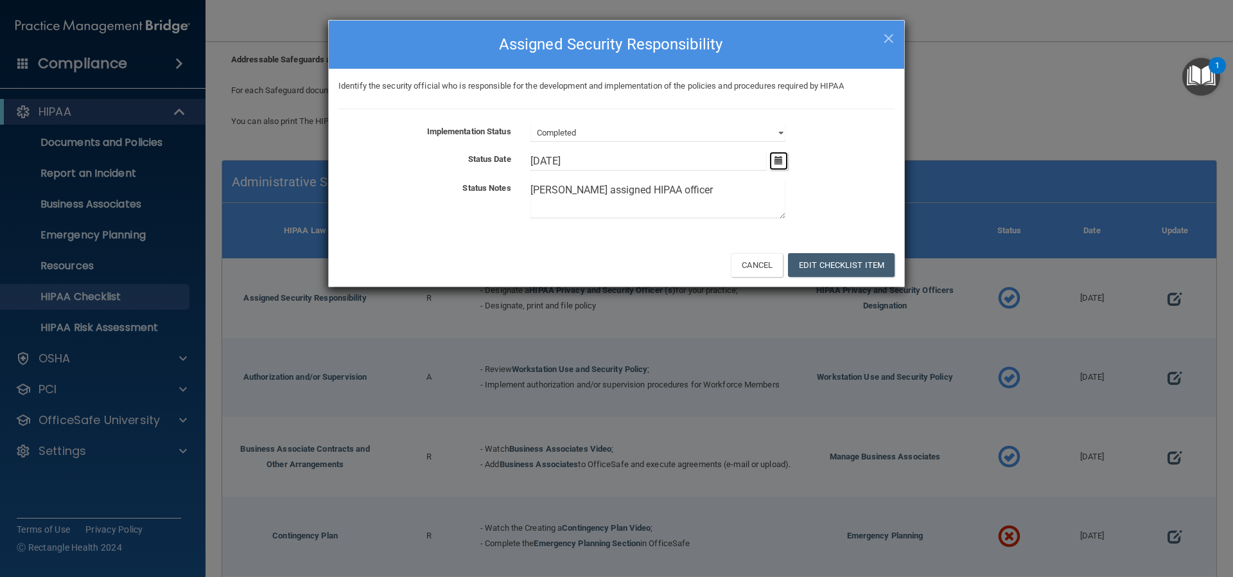
click at [777, 157] on icon "button" at bounding box center [779, 160] width 8 height 8
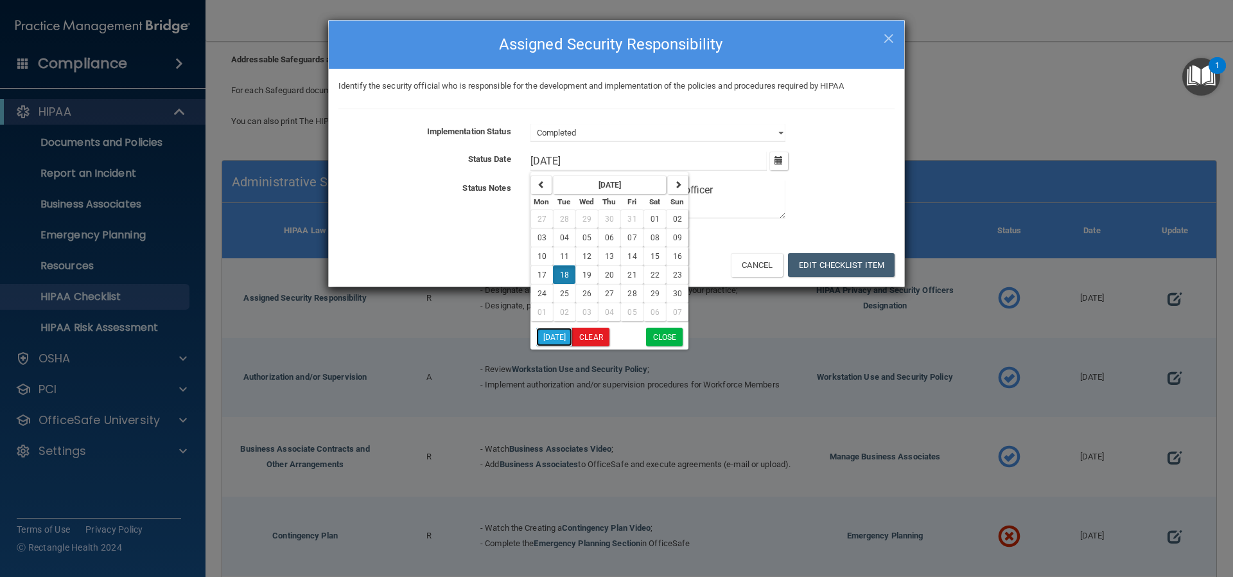
click at [563, 336] on button "[DATE]" at bounding box center [554, 337] width 37 height 19
type input "[DATE]"
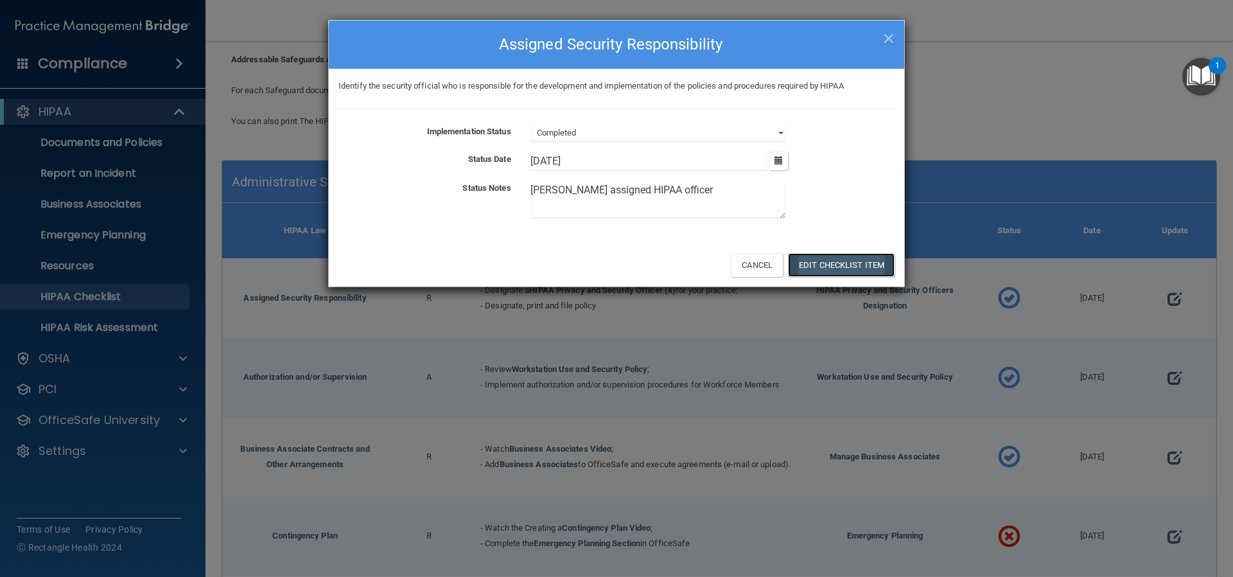
click at [807, 265] on button "Edit Checklist Item" at bounding box center [841, 265] width 107 height 24
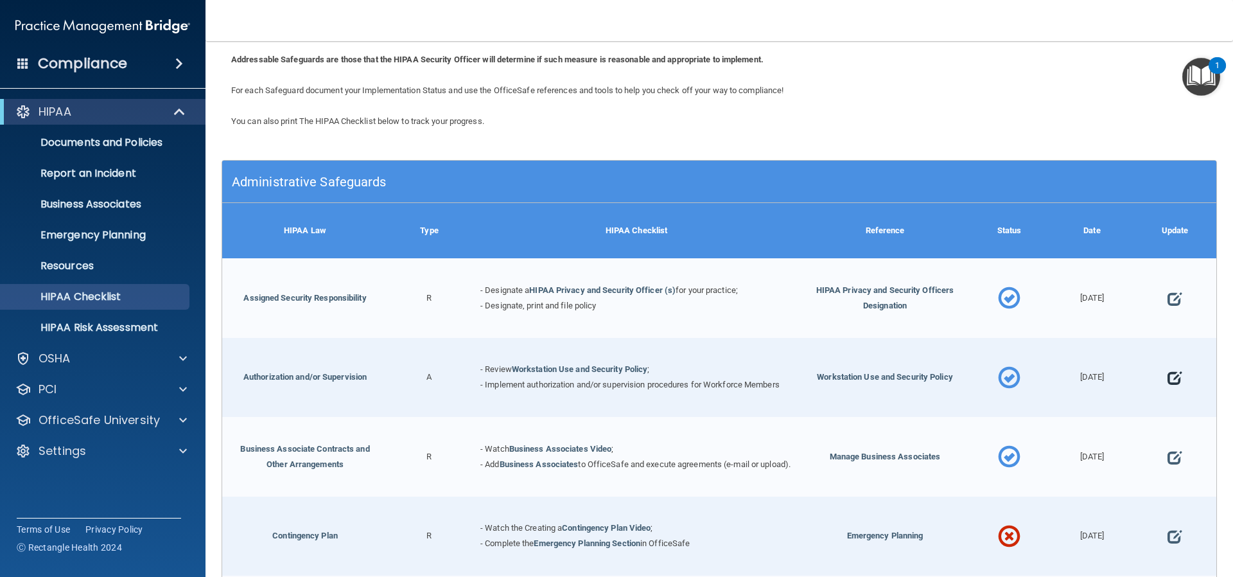
click at [1168, 377] on span at bounding box center [1175, 378] width 14 height 40
select select "completed"
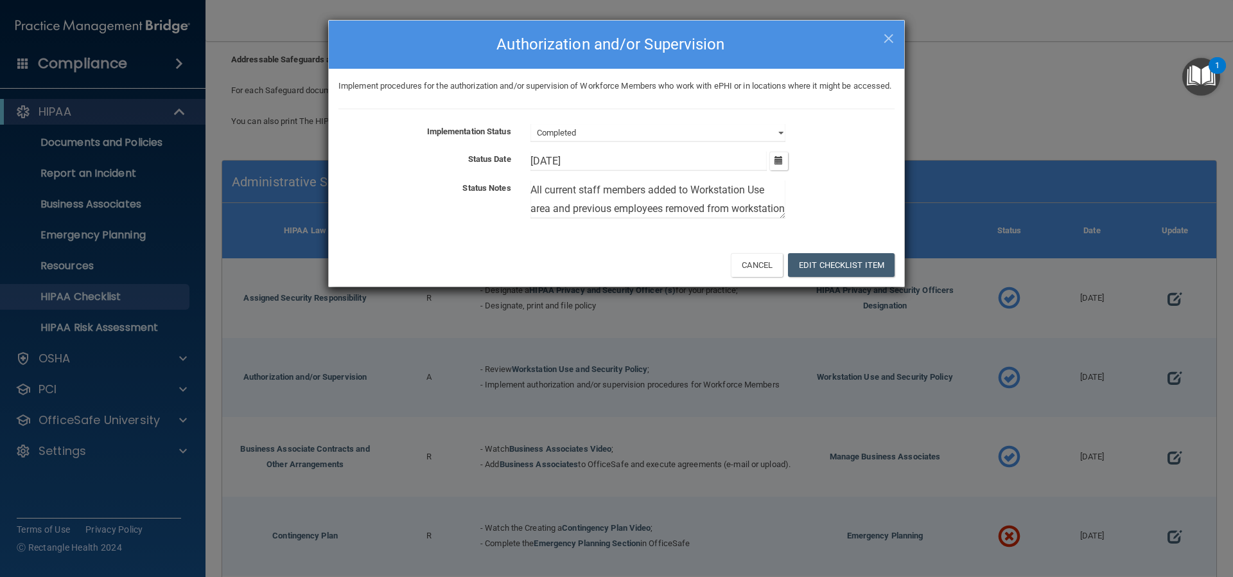
scroll to position [19, 0]
click at [781, 164] on icon "button" at bounding box center [779, 160] width 8 height 8
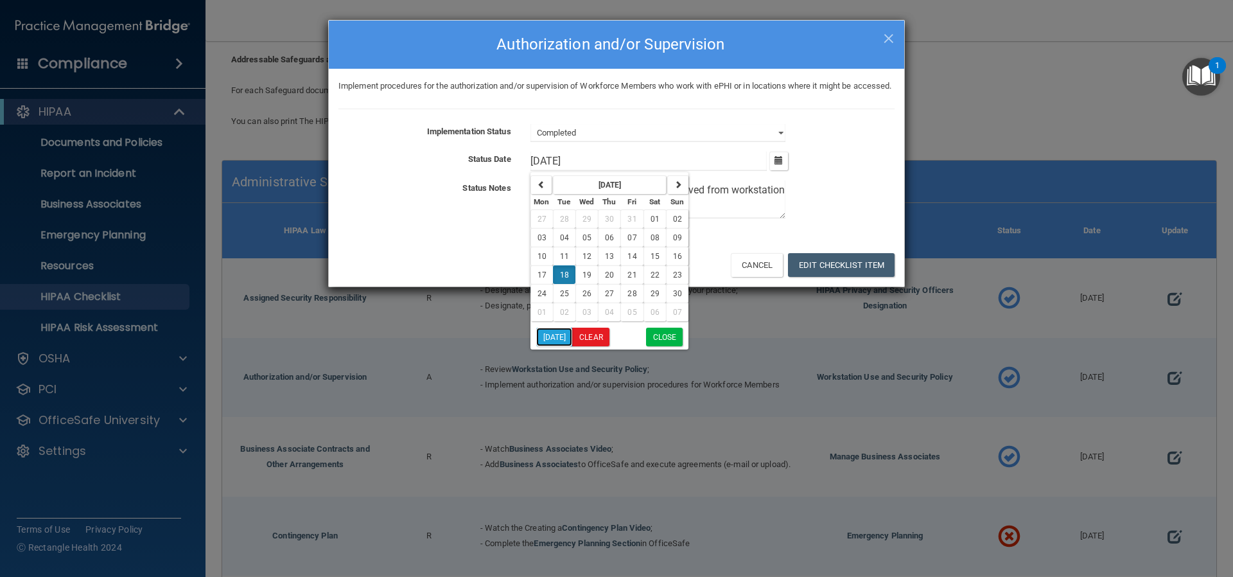
click at [558, 346] on button "[DATE]" at bounding box center [554, 337] width 37 height 19
type input "[DATE]"
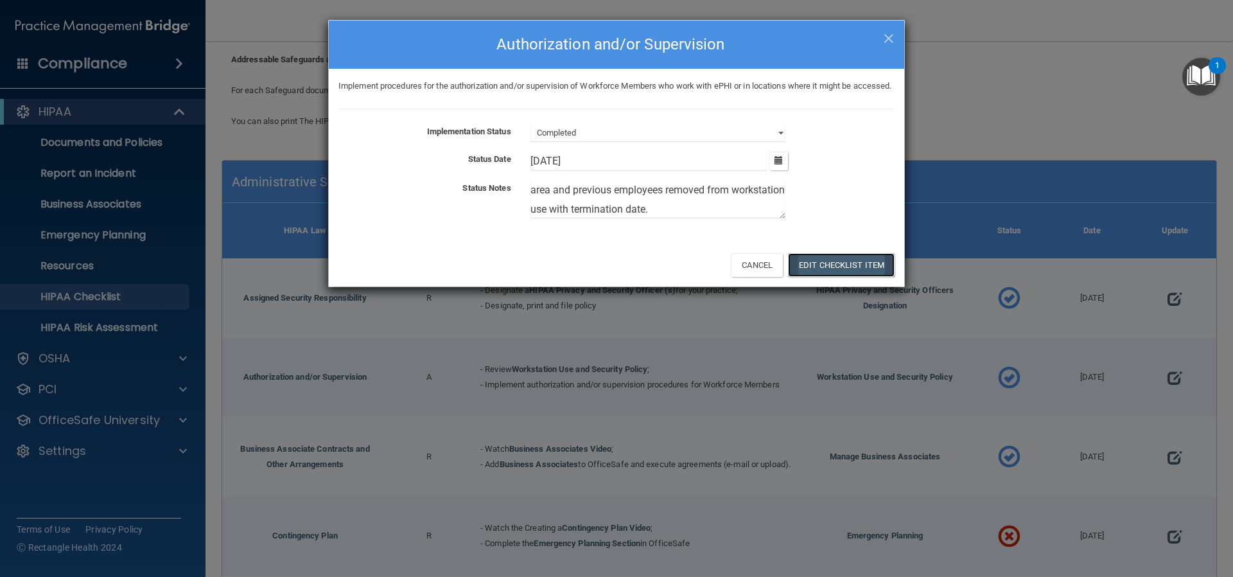
click at [829, 277] on button "Edit Checklist Item" at bounding box center [841, 265] width 107 height 24
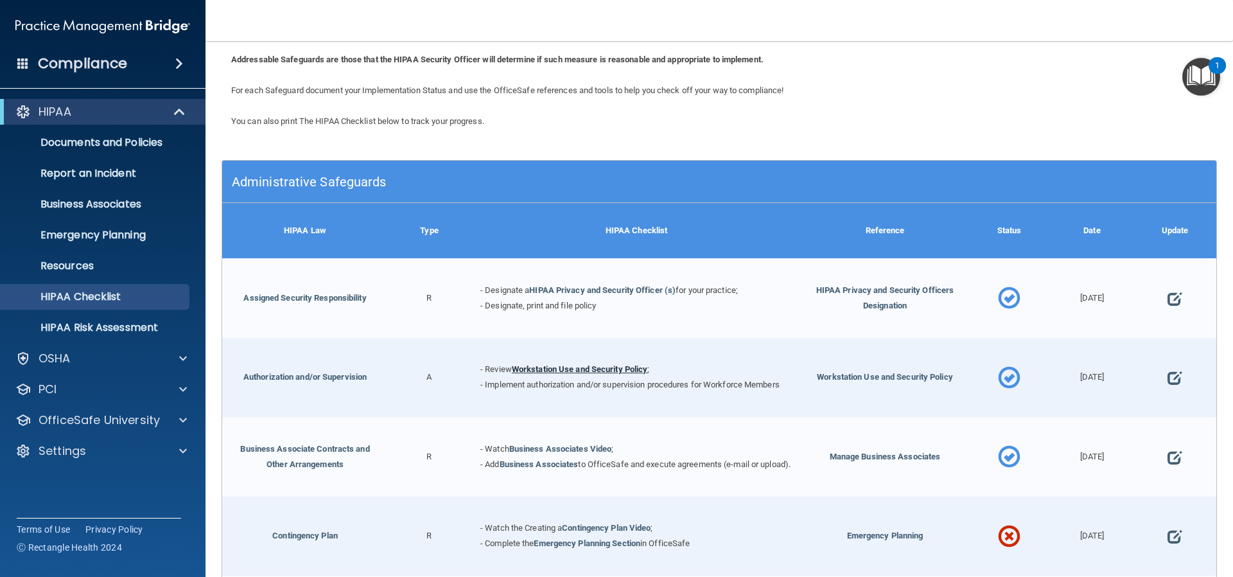
scroll to position [193, 0]
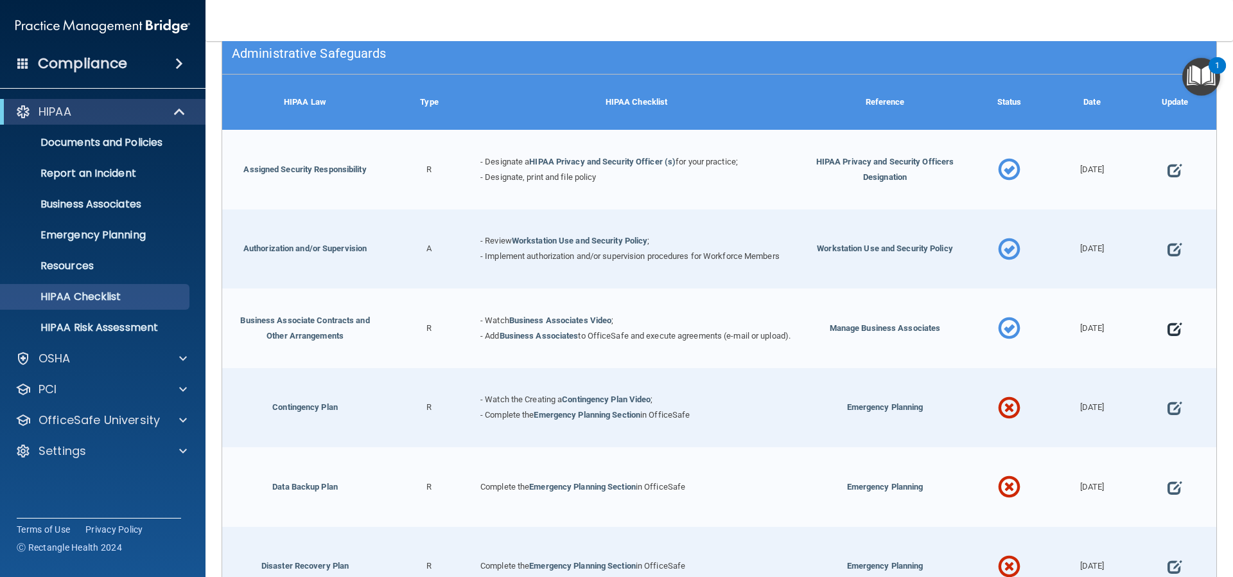
click at [1168, 328] on span at bounding box center [1175, 329] width 14 height 40
select select "completed"
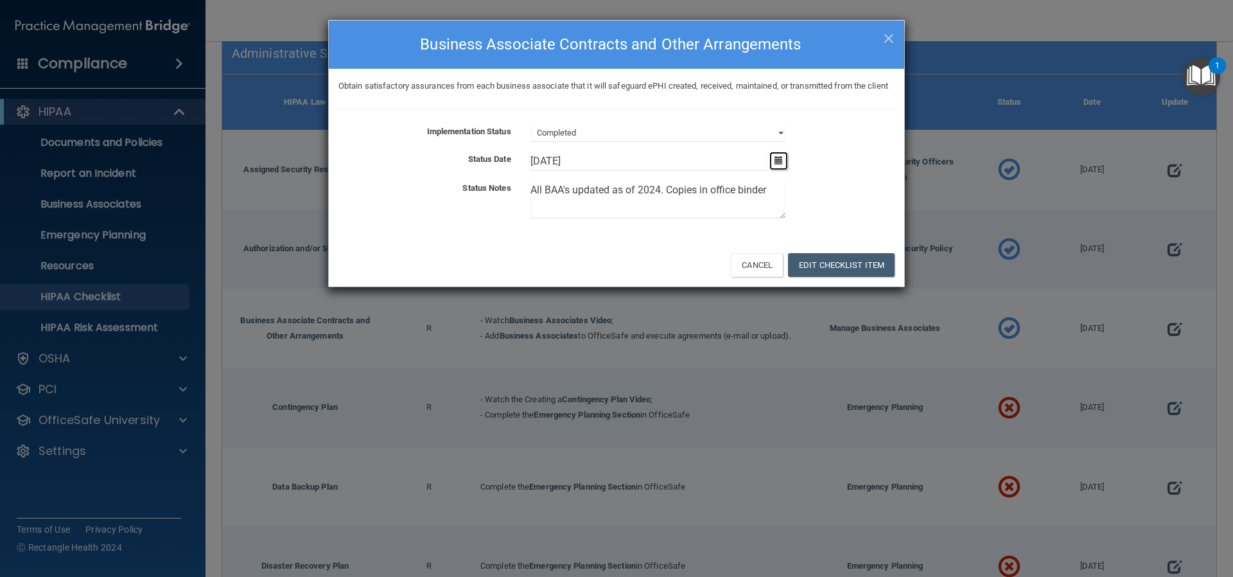
click at [780, 164] on icon "button" at bounding box center [779, 160] width 8 height 8
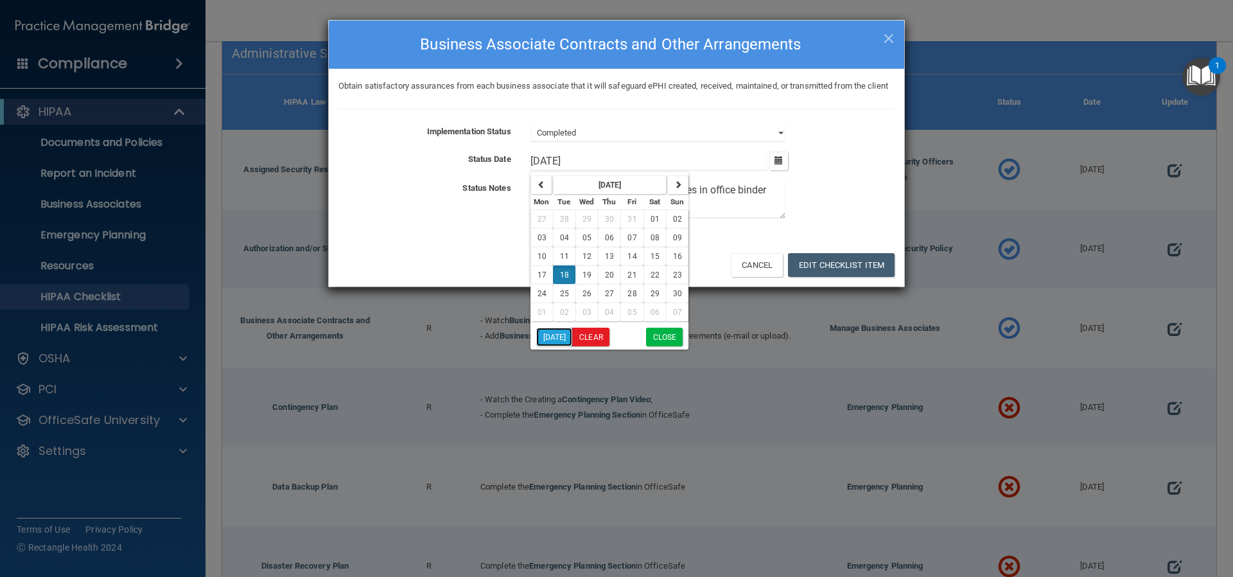
click at [556, 346] on button "[DATE]" at bounding box center [554, 337] width 37 height 19
type input "[DATE]"
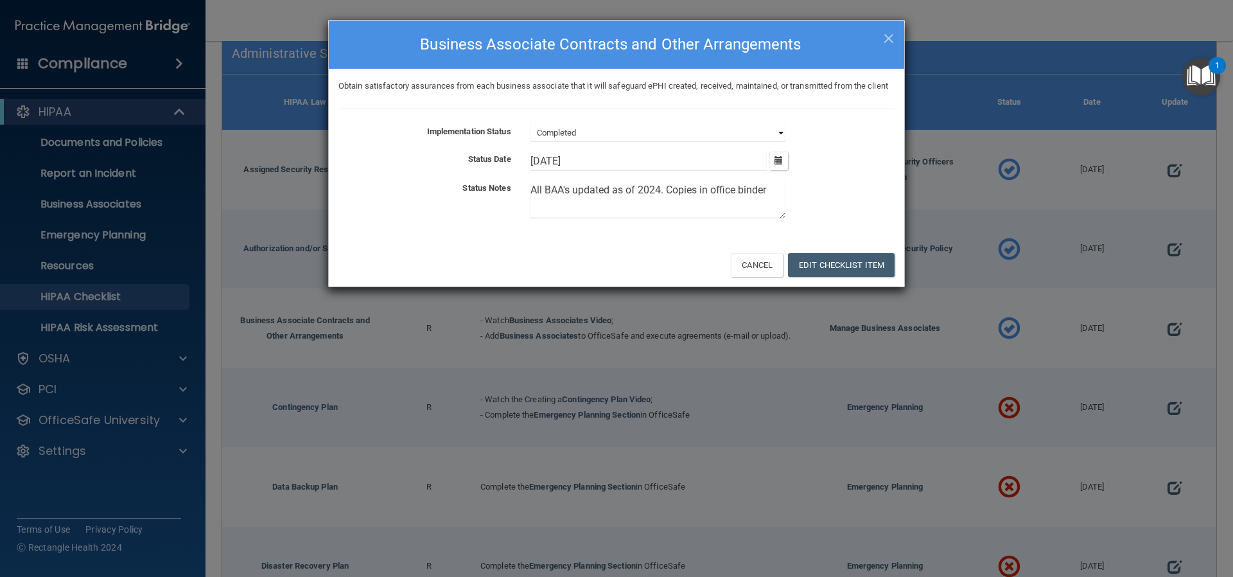
click at [779, 142] on select "Not Started In Progress Completed" at bounding box center [658, 133] width 255 height 18
select select "in_progress"
click at [531, 139] on select "Not Started In Progress Completed" at bounding box center [658, 133] width 255 height 18
click at [836, 194] on div "Implementation Status Not Started In Progress Completed Status Date 8/13/[DATE]…" at bounding box center [617, 174] width 556 height 100
click at [831, 277] on button "Edit Checklist Item" at bounding box center [841, 265] width 107 height 24
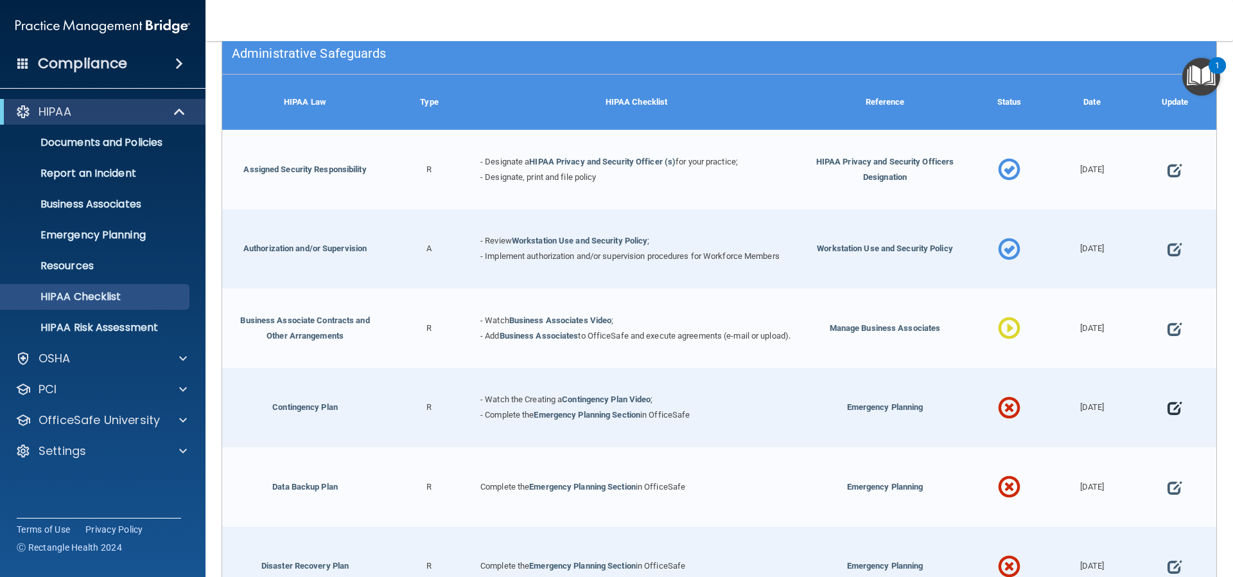
click at [1168, 411] on span at bounding box center [1175, 409] width 14 height 40
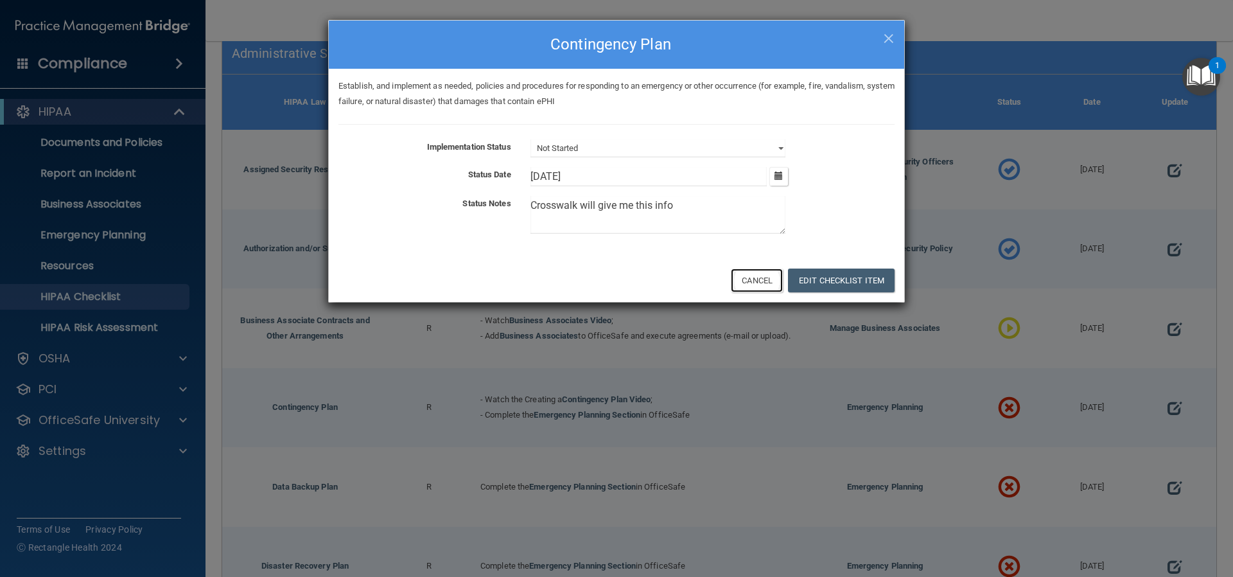
click at [748, 277] on button "Cancel" at bounding box center [757, 281] width 52 height 24
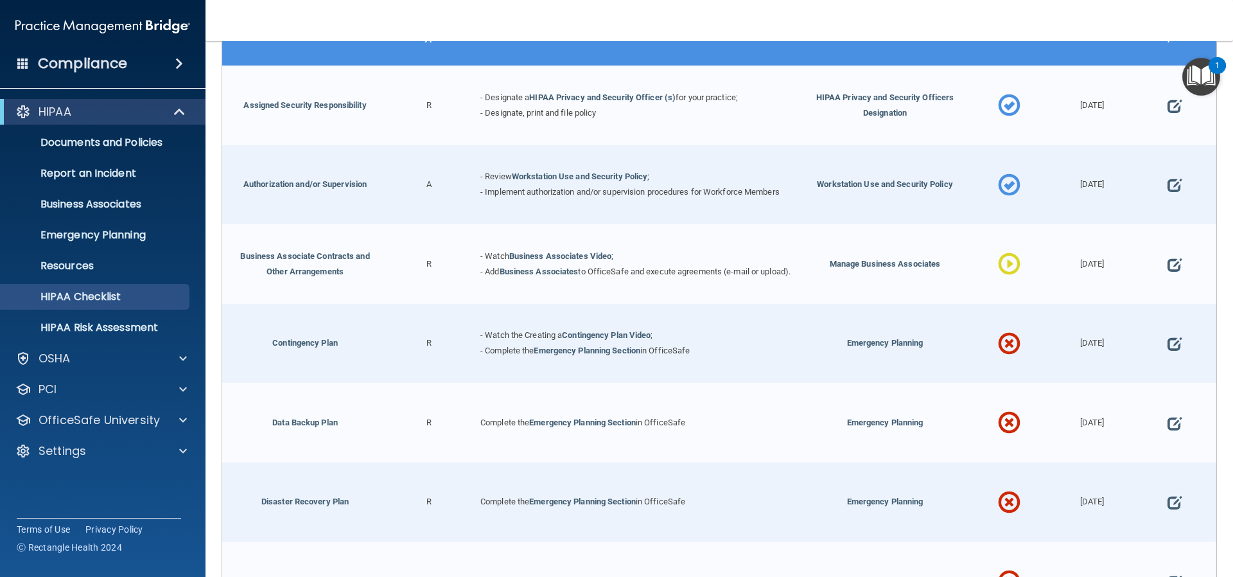
scroll to position [321, 0]
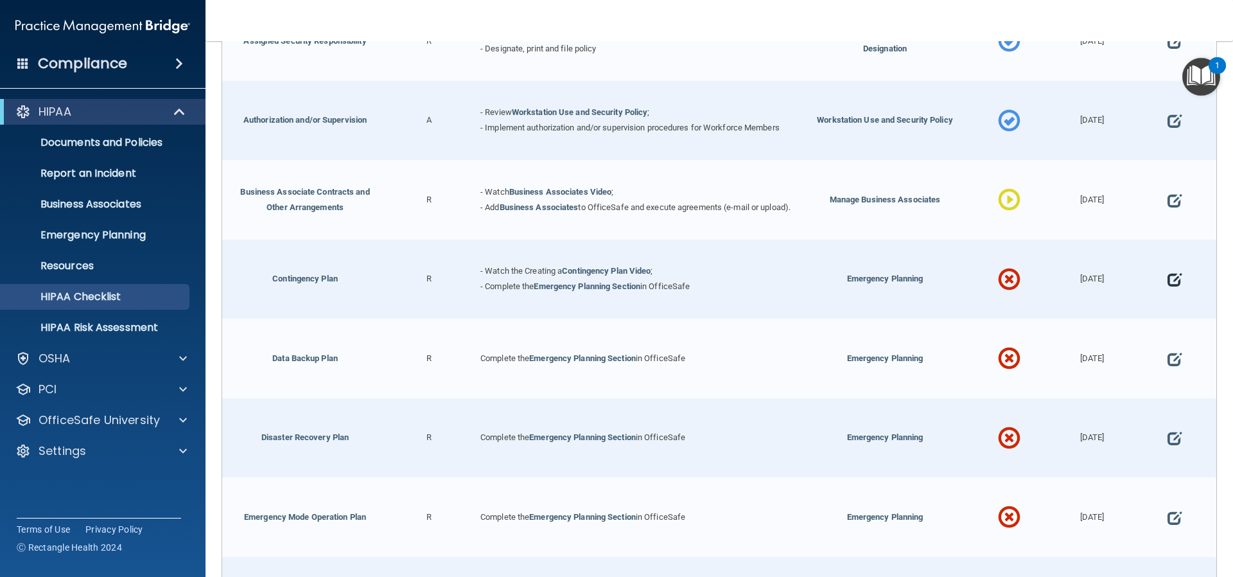
click at [1168, 279] on span at bounding box center [1175, 280] width 14 height 40
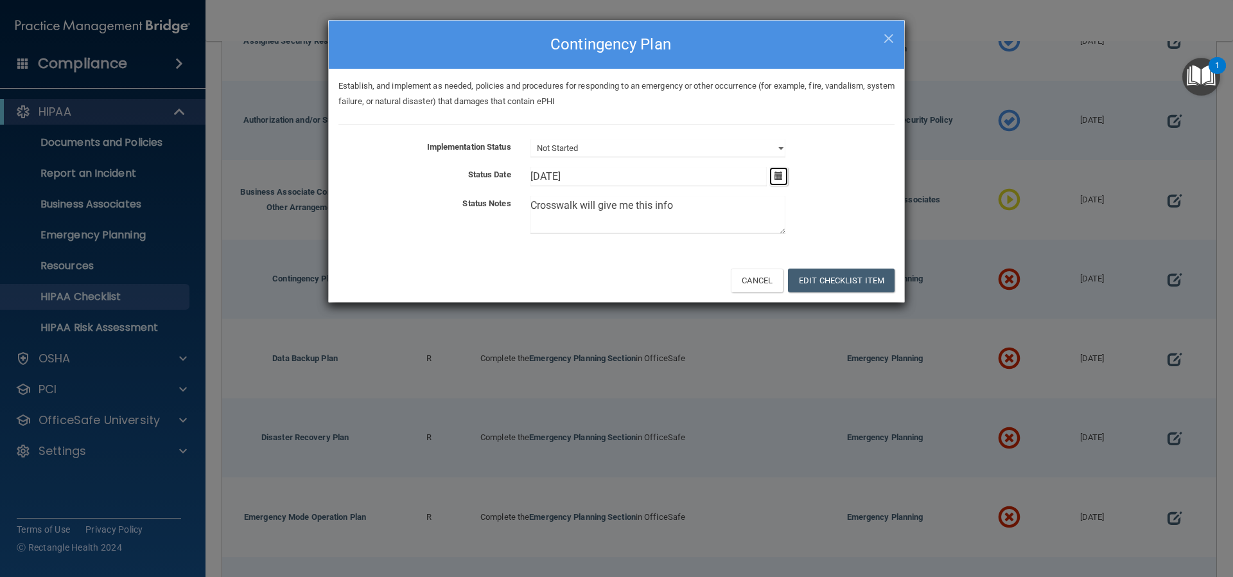
click at [781, 175] on icon "button" at bounding box center [779, 176] width 8 height 8
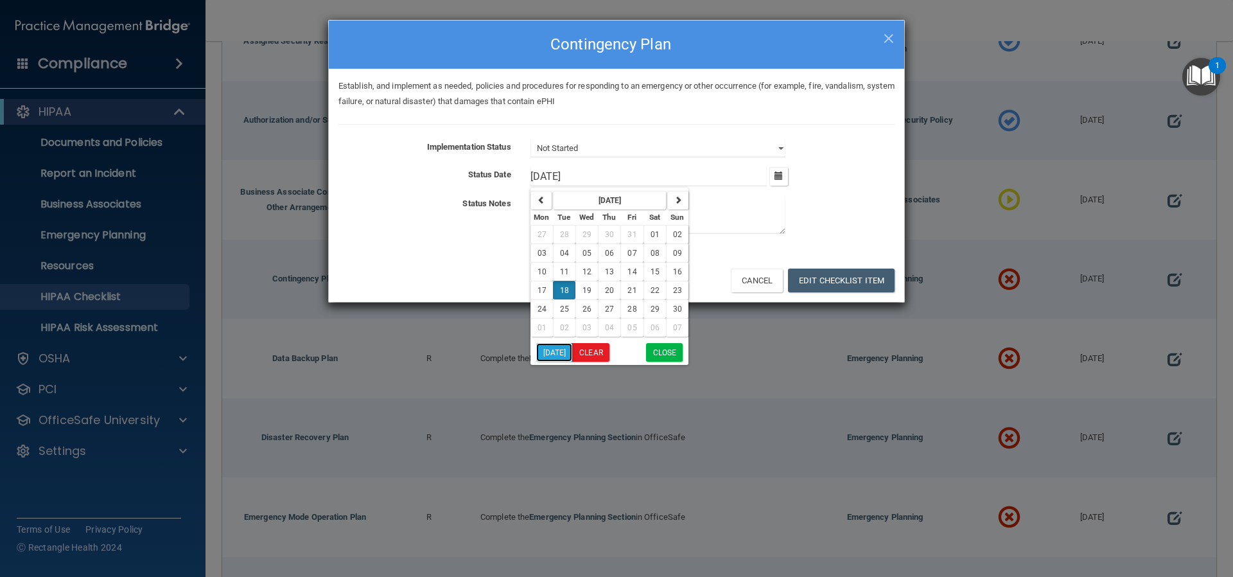
click at [553, 351] on button "[DATE]" at bounding box center [554, 352] width 37 height 19
type input "[DATE]"
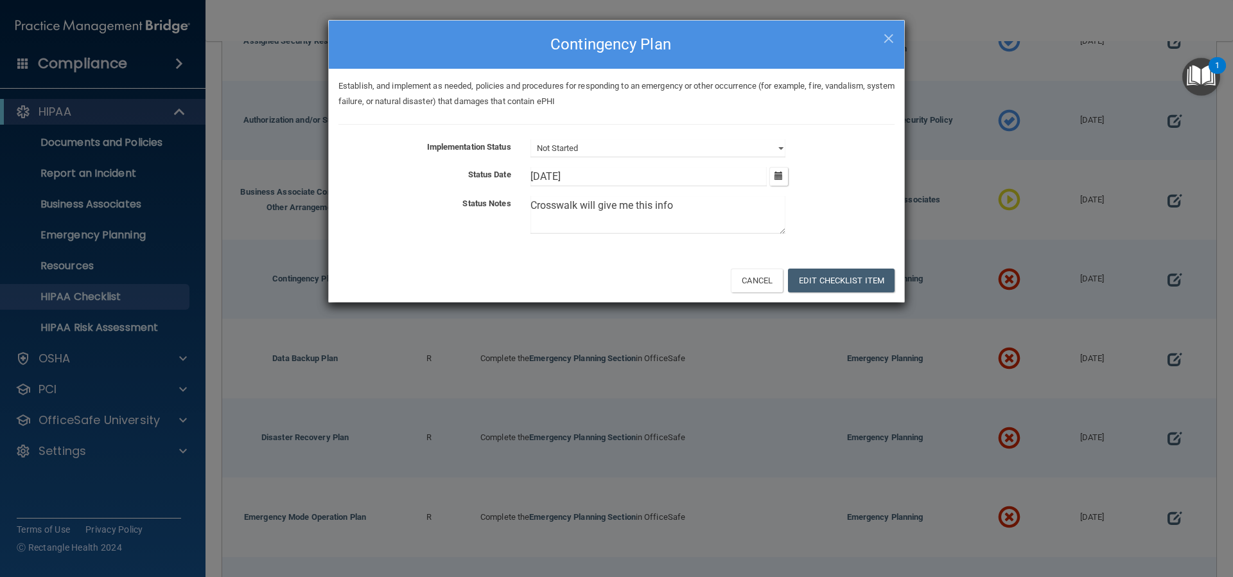
drag, startPoint x: 712, startPoint y: 206, endPoint x: 583, endPoint y: 207, distance: 129.1
click at [582, 208] on textarea "Crosswalk will give me this info" at bounding box center [658, 215] width 255 height 38
click at [587, 206] on textarea "Crosswalk / Medix will need to give me this info" at bounding box center [658, 215] width 255 height 38
drag, startPoint x: 774, startPoint y: 204, endPoint x: 545, endPoint y: 208, distance: 229.4
click at [484, 208] on div "Status Notes Crosswalk / ADS/ Medix will need to give me this info" at bounding box center [617, 217] width 576 height 43
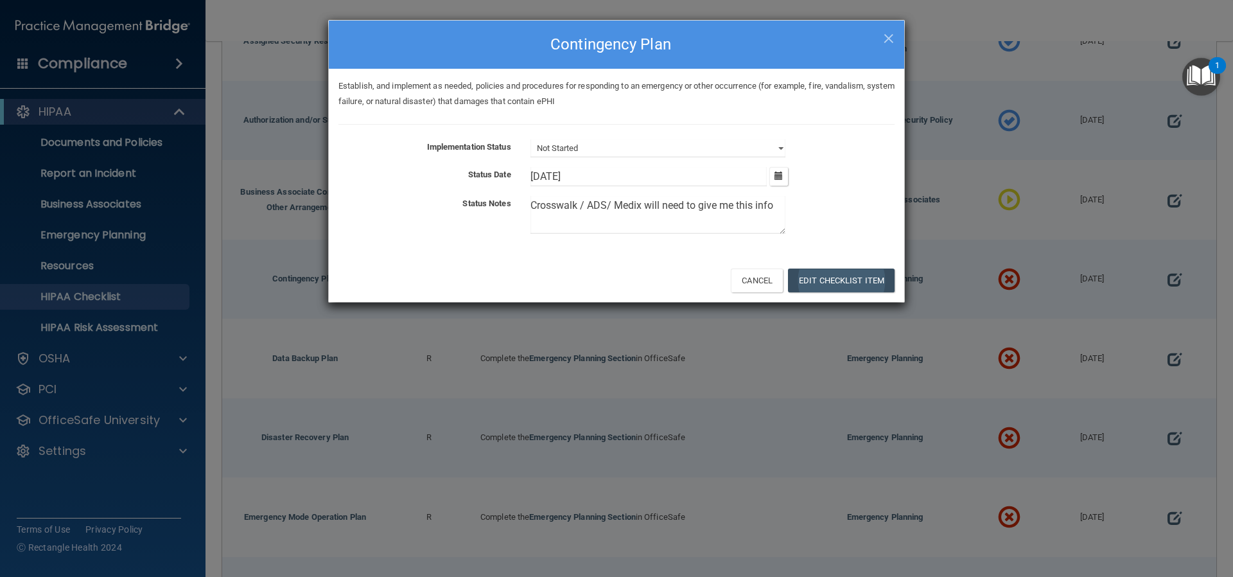
type textarea "Crosswalk / ADS/ Medix will need to give me this info"
click at [813, 278] on button "Edit Checklist Item" at bounding box center [841, 281] width 107 height 24
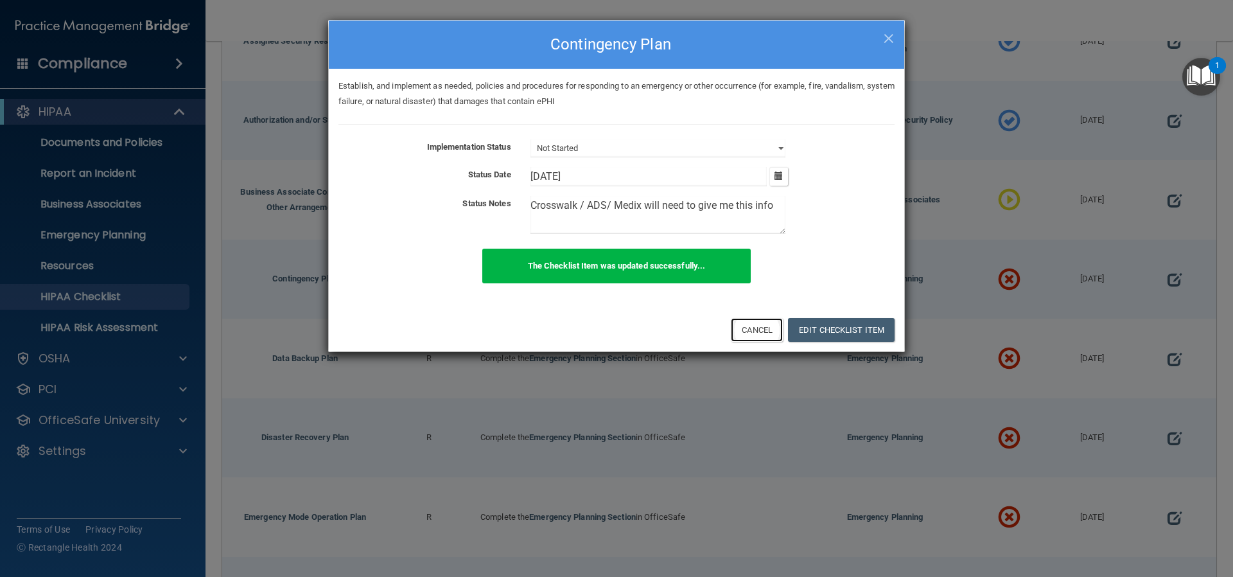
click at [756, 335] on button "Cancel" at bounding box center [757, 330] width 52 height 24
type input "[DATE]"
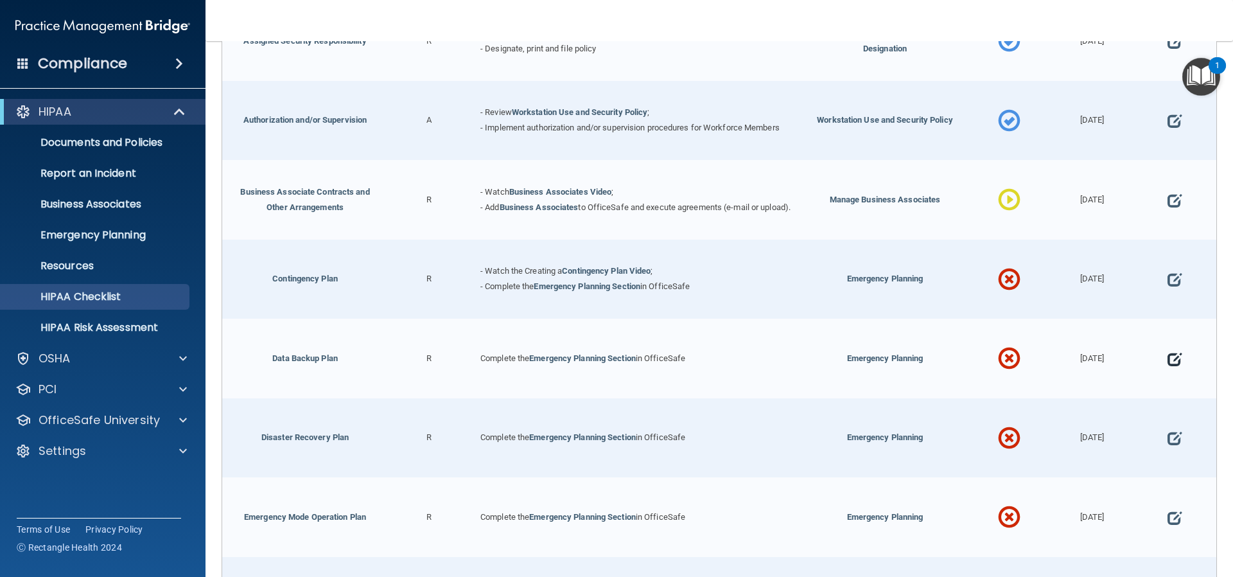
click at [1168, 361] on span at bounding box center [1175, 359] width 14 height 40
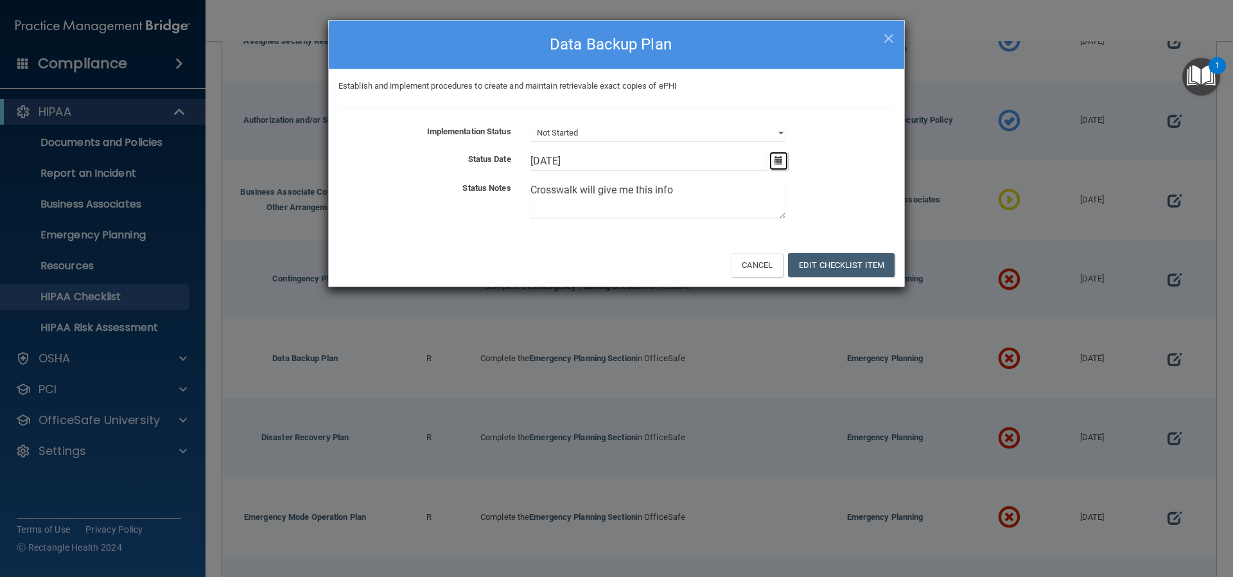
click at [777, 161] on icon "button" at bounding box center [779, 160] width 8 height 8
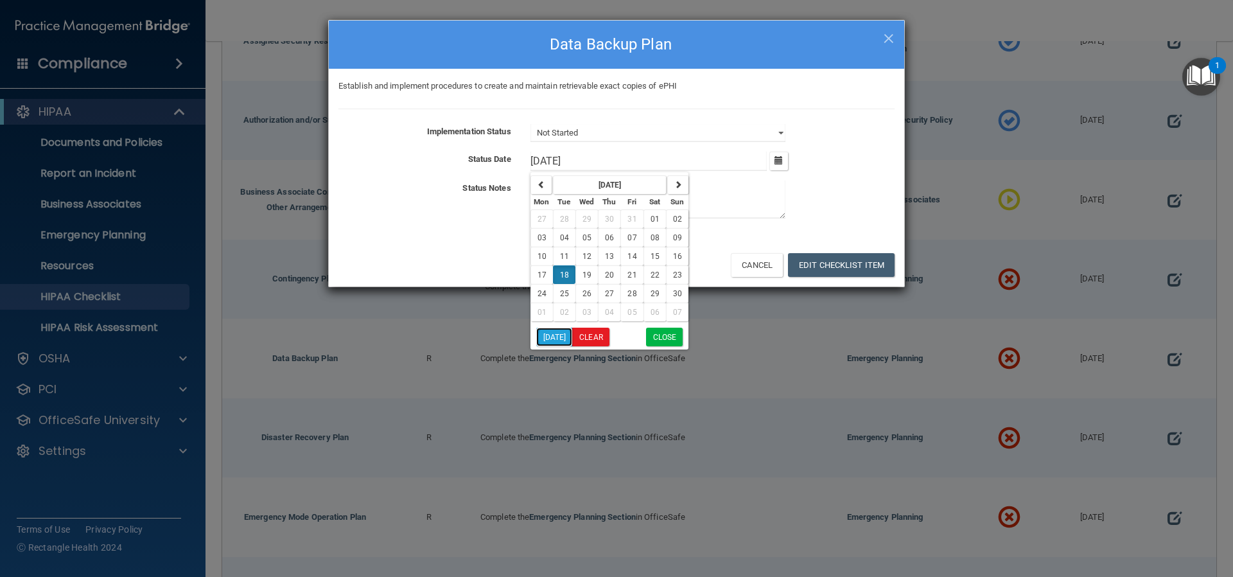
click at [554, 339] on button "[DATE]" at bounding box center [554, 337] width 37 height 19
type input "[DATE]"
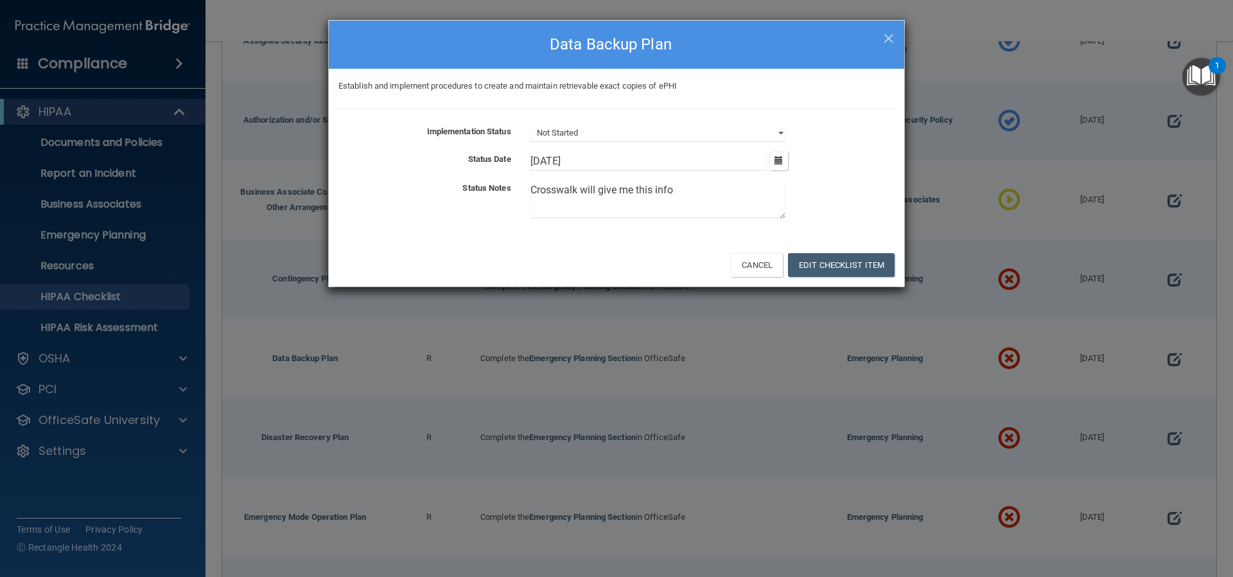
drag, startPoint x: 682, startPoint y: 199, endPoint x: 488, endPoint y: 181, distance: 194.8
click at [488, 181] on div "Status Notes Crosswalk will give me this info" at bounding box center [617, 202] width 576 height 43
paste textarea "/ ADS/ Medix will need to"
type textarea "Crosswalk / ADS/ Medix will need to give me this info"
click at [817, 261] on button "Edit Checklist Item" at bounding box center [841, 265] width 107 height 24
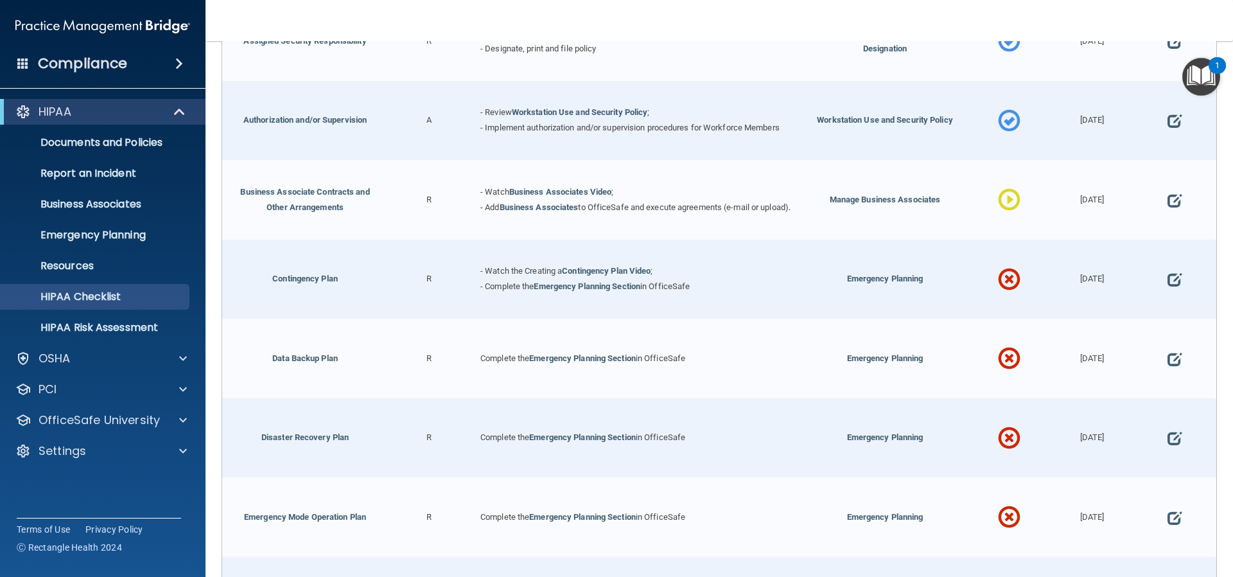
scroll to position [385, 0]
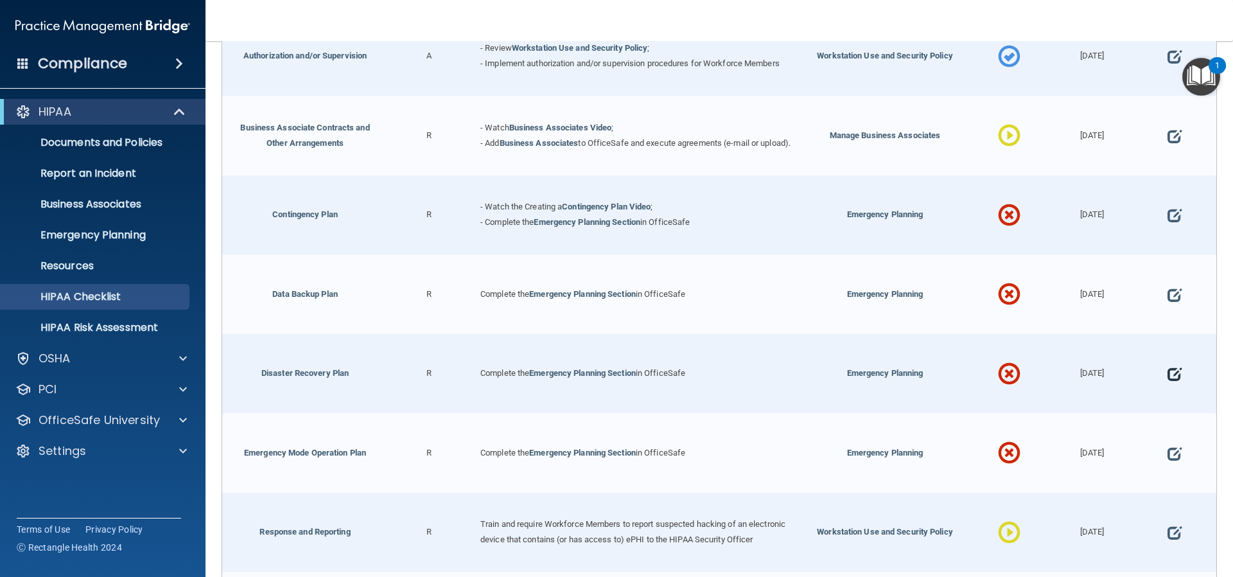
click at [1168, 378] on span at bounding box center [1175, 375] width 14 height 40
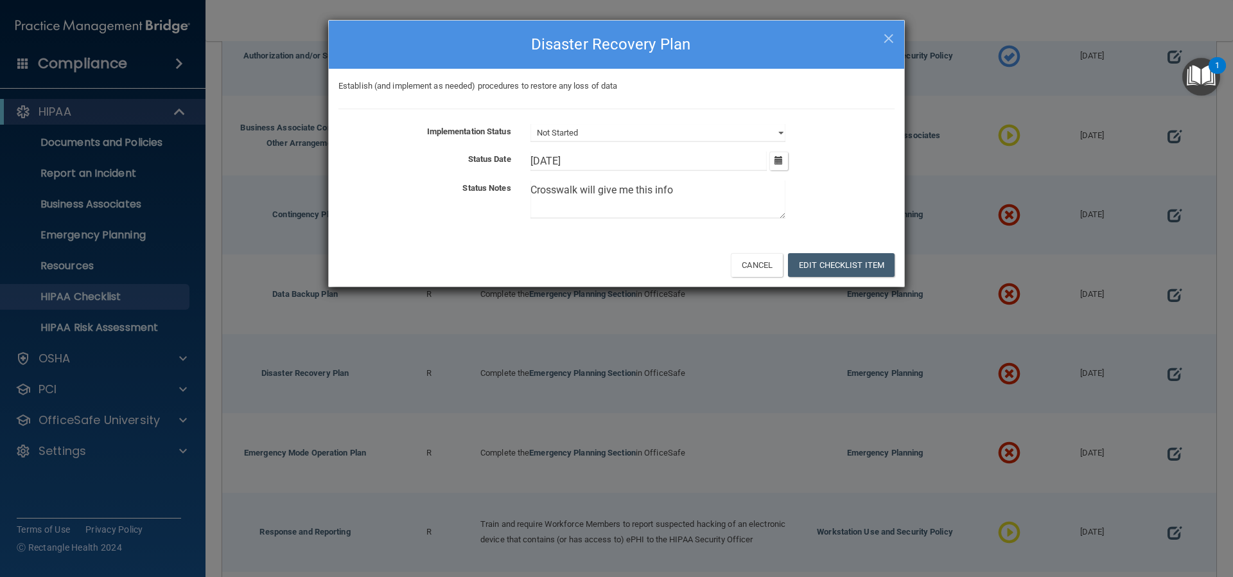
click at [619, 157] on input "[DATE]" at bounding box center [649, 161] width 237 height 19
click at [776, 160] on icon "button" at bounding box center [779, 160] width 8 height 8
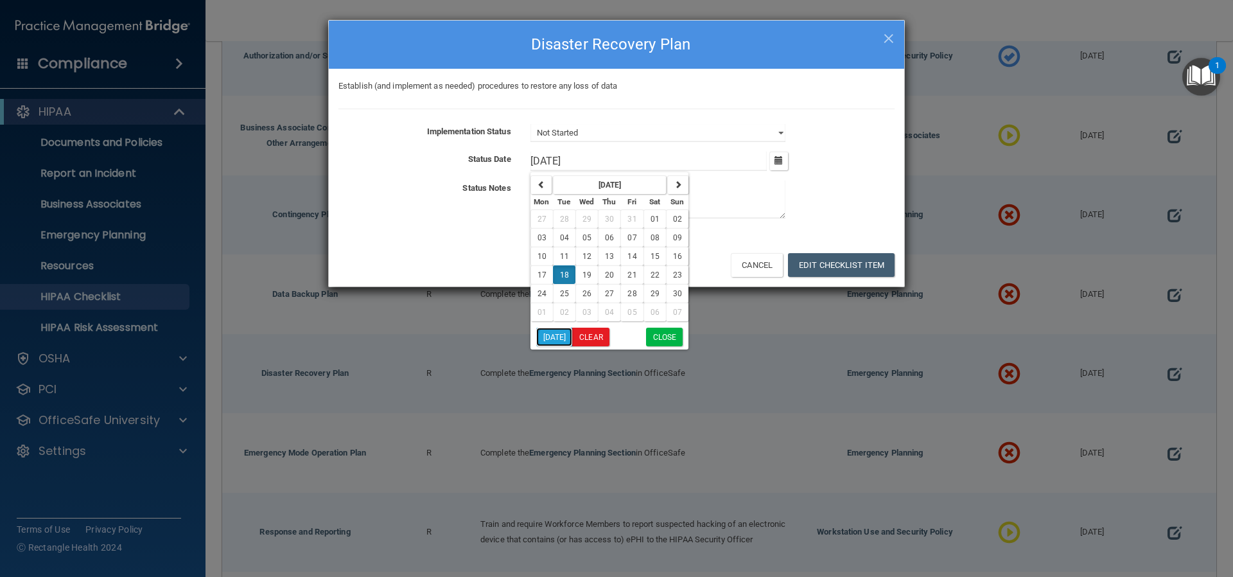
click at [552, 333] on button "[DATE]" at bounding box center [554, 337] width 37 height 19
type input "[DATE]"
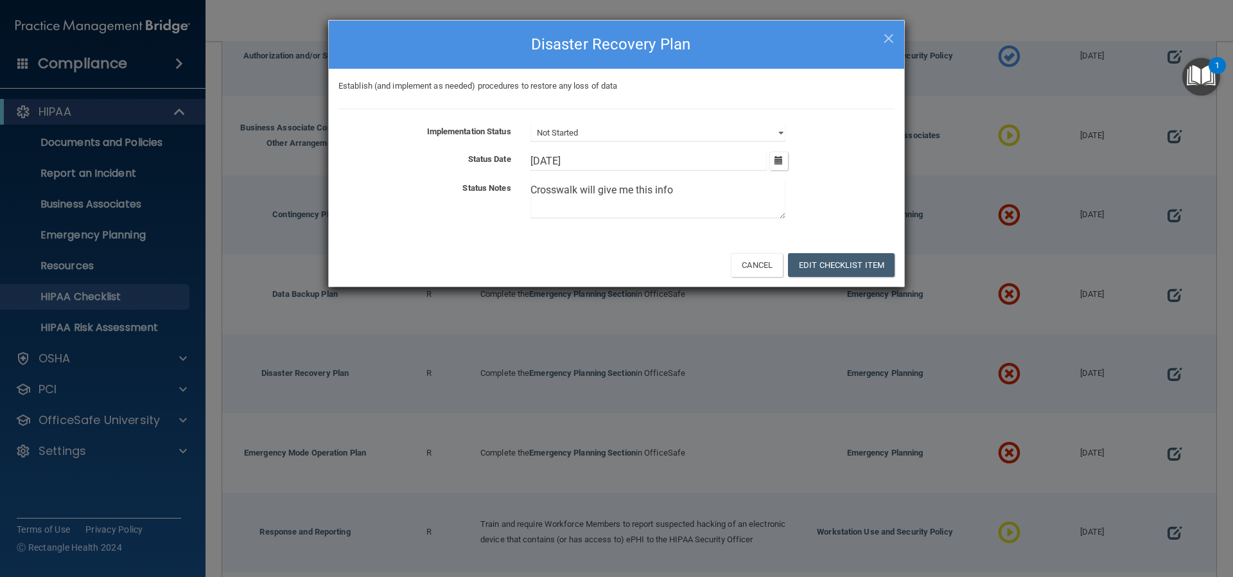
drag, startPoint x: 692, startPoint y: 185, endPoint x: 461, endPoint y: 177, distance: 230.8
click at [461, 177] on div "Implementation Status Not Started In Progress Completed Status Date 8/13/[DATE]…" at bounding box center [617, 174] width 556 height 100
paste textarea "/ ADS/ Medix will need to"
type textarea "Crosswalk / ADS/ Medix will need to give me this info"
click at [835, 258] on button "Edit Checklist Item" at bounding box center [841, 265] width 107 height 24
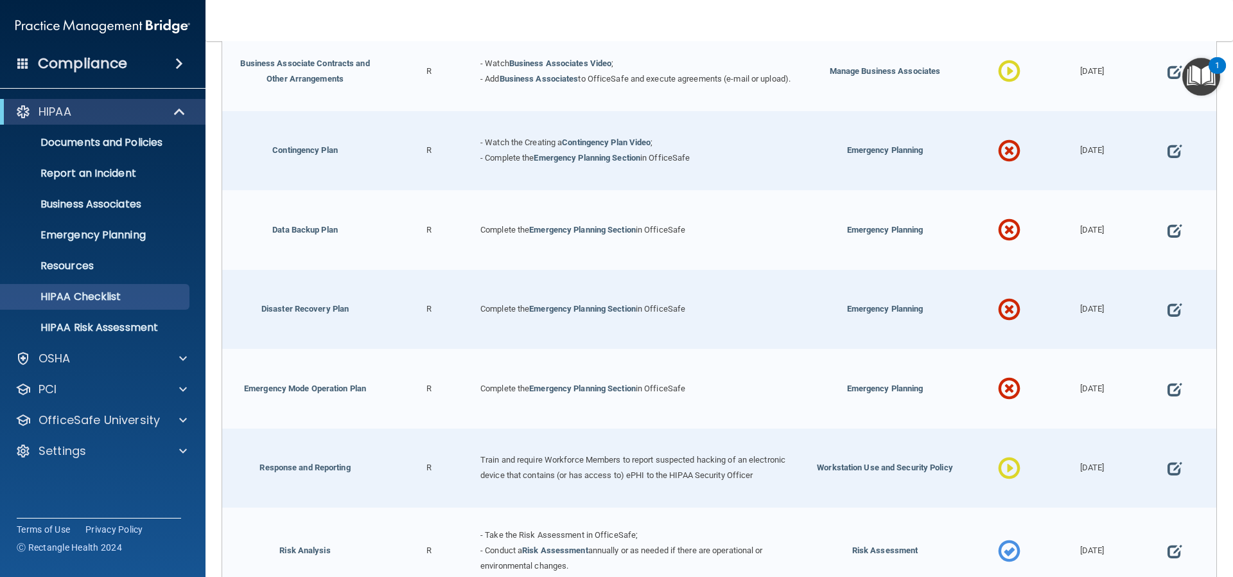
scroll to position [514, 0]
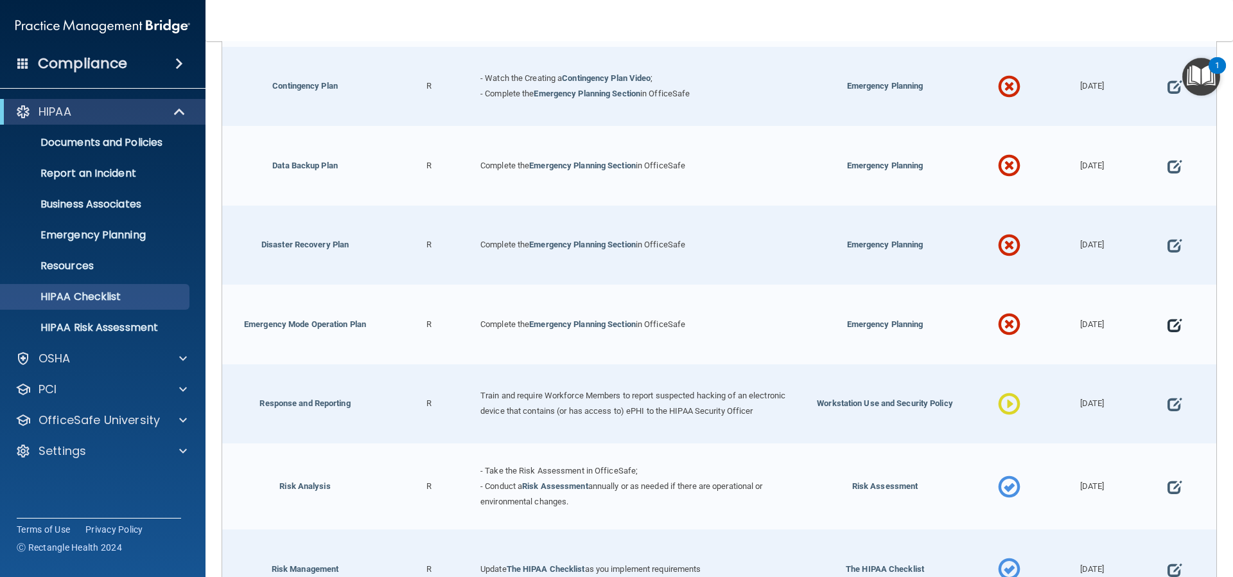
click at [1168, 327] on span at bounding box center [1175, 325] width 14 height 40
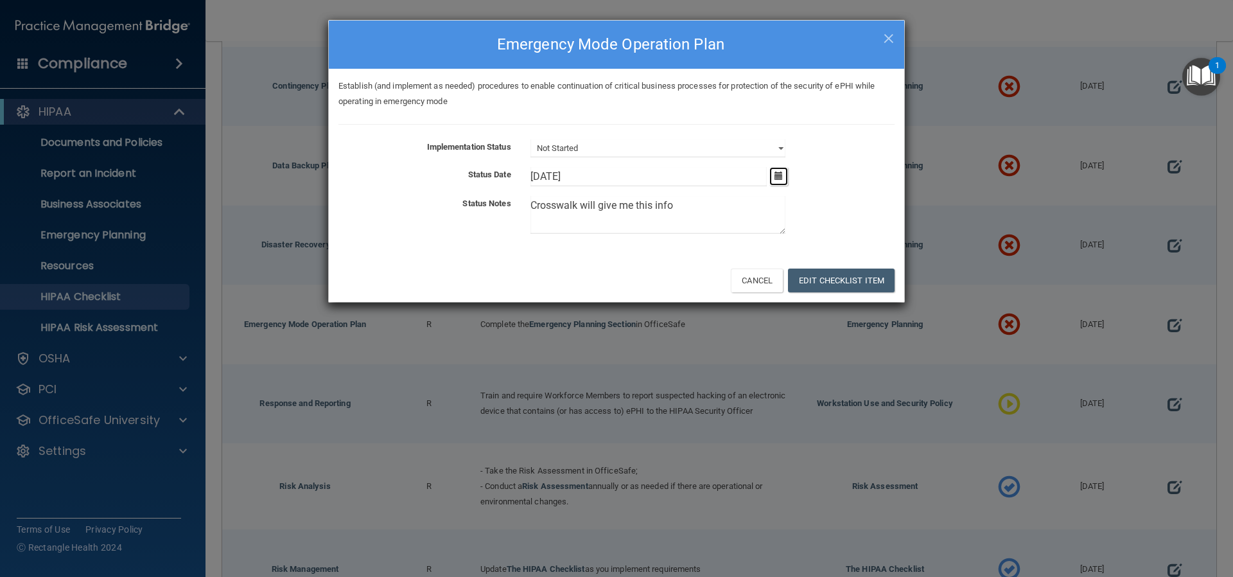
click at [779, 178] on icon "button" at bounding box center [779, 176] width 8 height 8
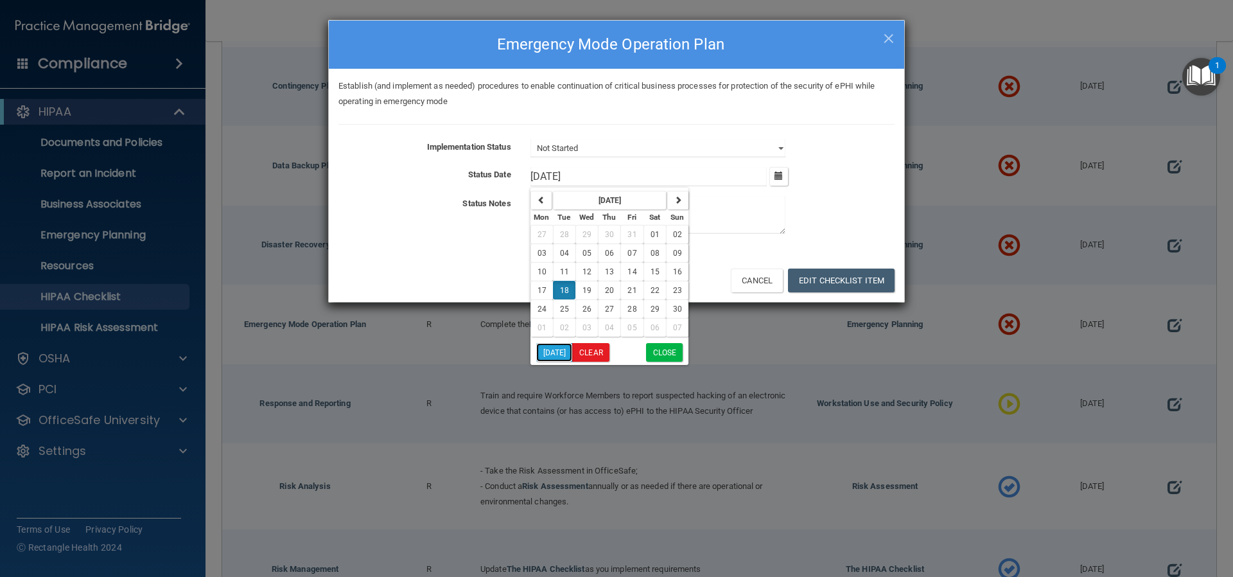
click at [552, 351] on button "[DATE]" at bounding box center [554, 352] width 37 height 19
type input "[DATE]"
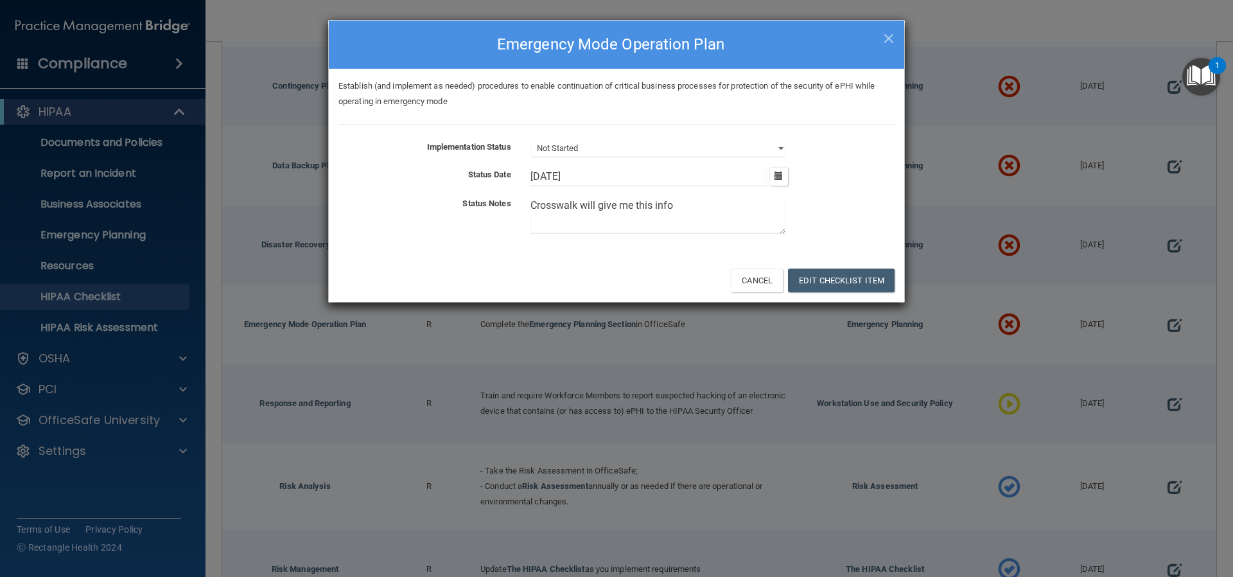
drag, startPoint x: 695, startPoint y: 204, endPoint x: 466, endPoint y: 192, distance: 229.6
click at [466, 192] on div "Implementation Status Not Started In Progress Completed Status Date 8/13/[DATE]…" at bounding box center [617, 189] width 556 height 100
paste textarea "/ ADS/ Medix will need to"
type textarea "Crosswalk / ADS/ Medix will need to give me this info"
click at [842, 287] on button "Edit Checklist Item" at bounding box center [841, 281] width 107 height 24
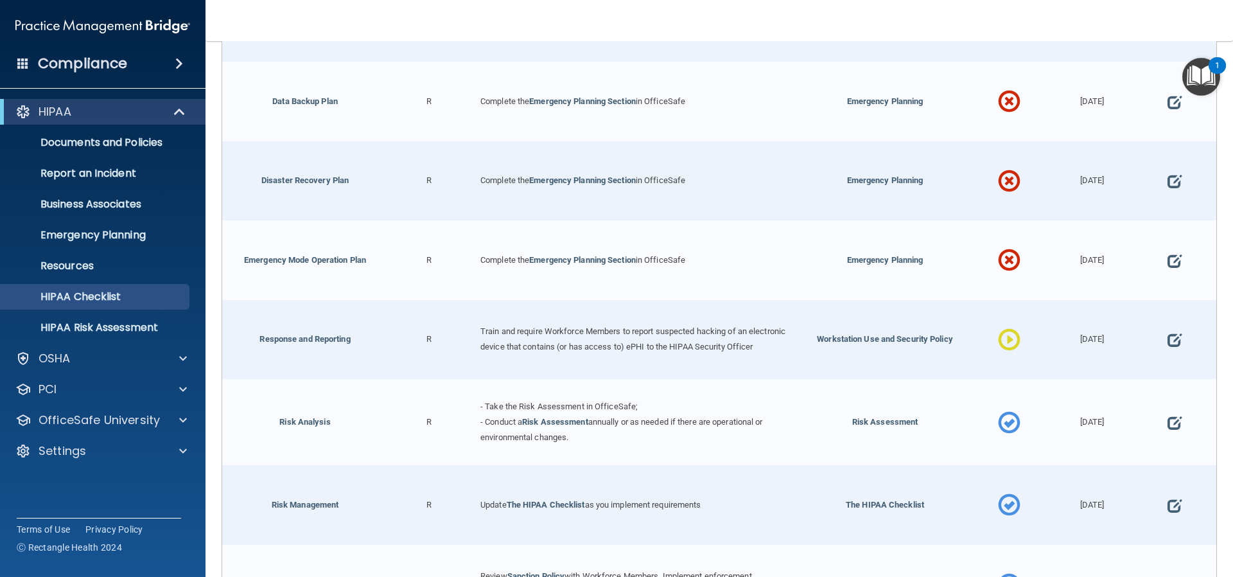
scroll to position [642, 0]
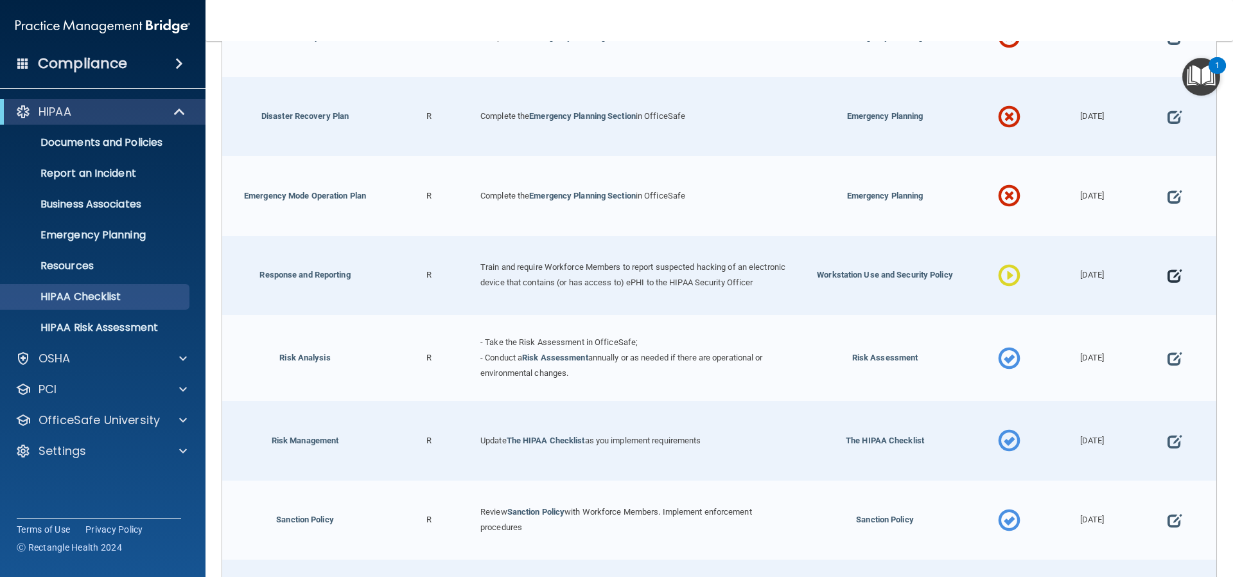
click at [1168, 278] on span at bounding box center [1175, 276] width 14 height 40
select select "in_progress"
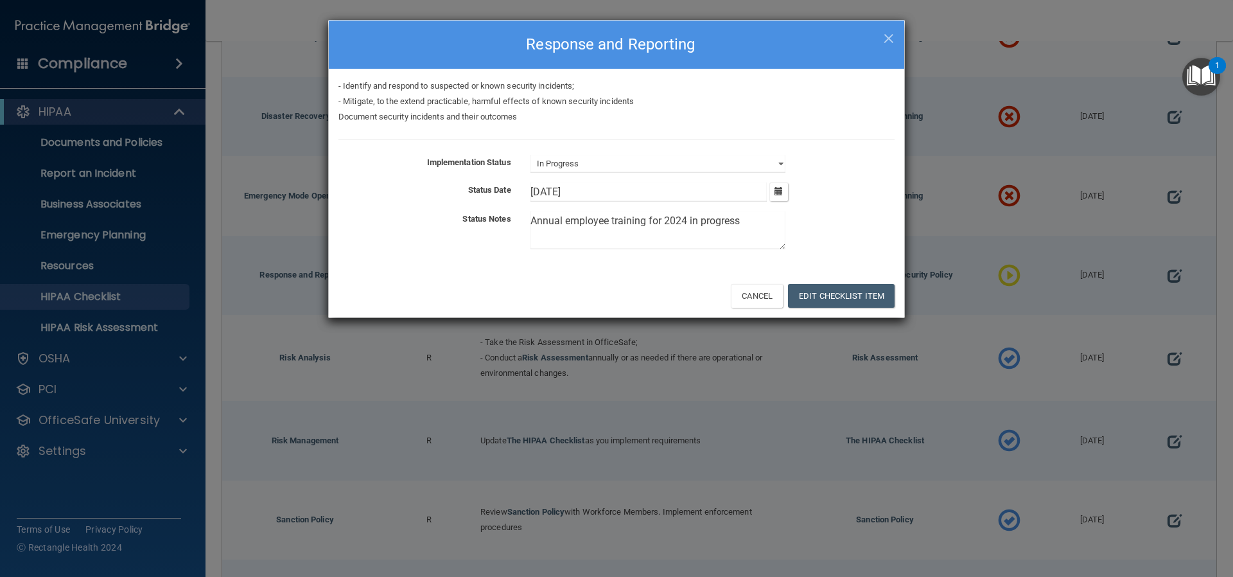
click at [686, 221] on textarea "Annual employee training for 2024 in progress" at bounding box center [658, 230] width 255 height 38
type textarea "Annual employee training for 2025 in progress"
click at [778, 191] on icon "button" at bounding box center [779, 191] width 8 height 8
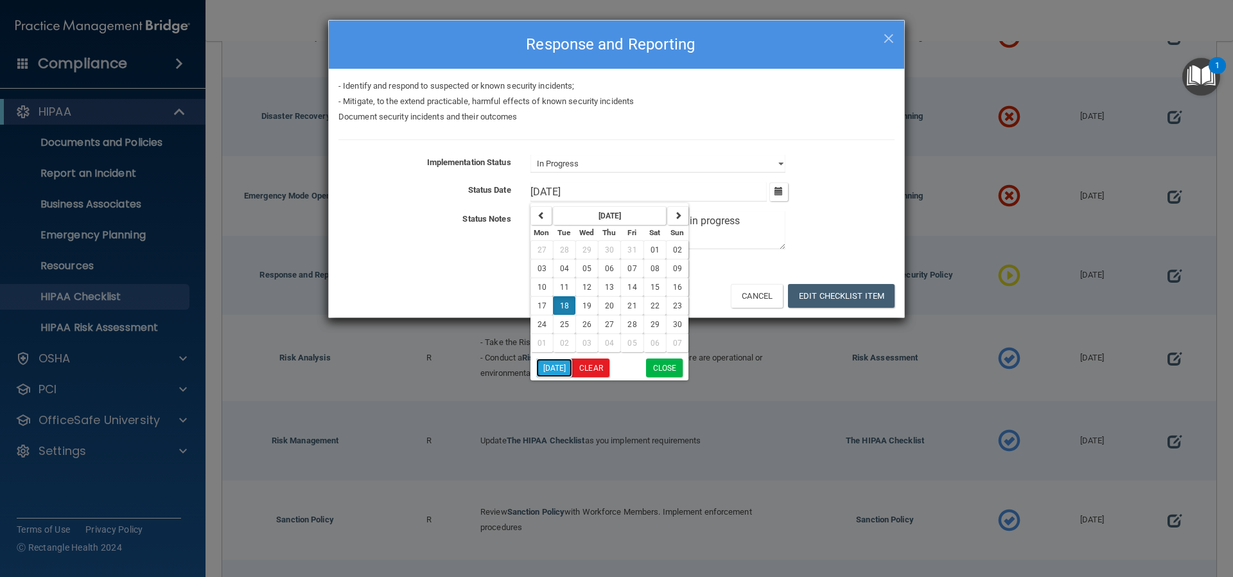
click at [554, 369] on button "[DATE]" at bounding box center [554, 367] width 37 height 19
type input "[DATE]"
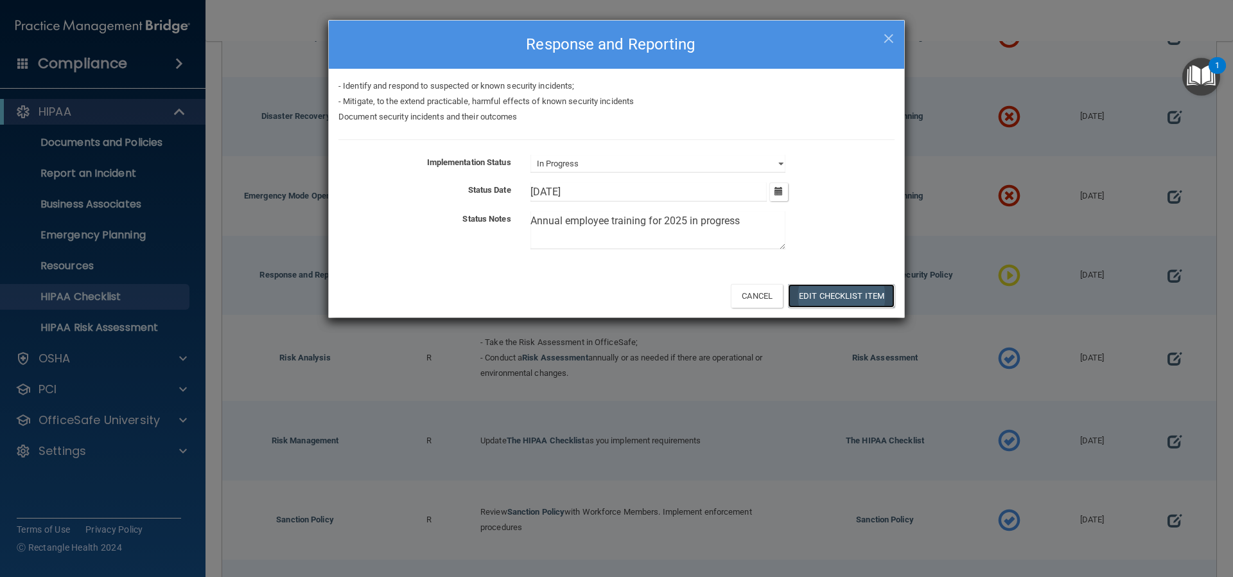
click at [820, 294] on button "Edit Checklist Item" at bounding box center [841, 296] width 107 height 24
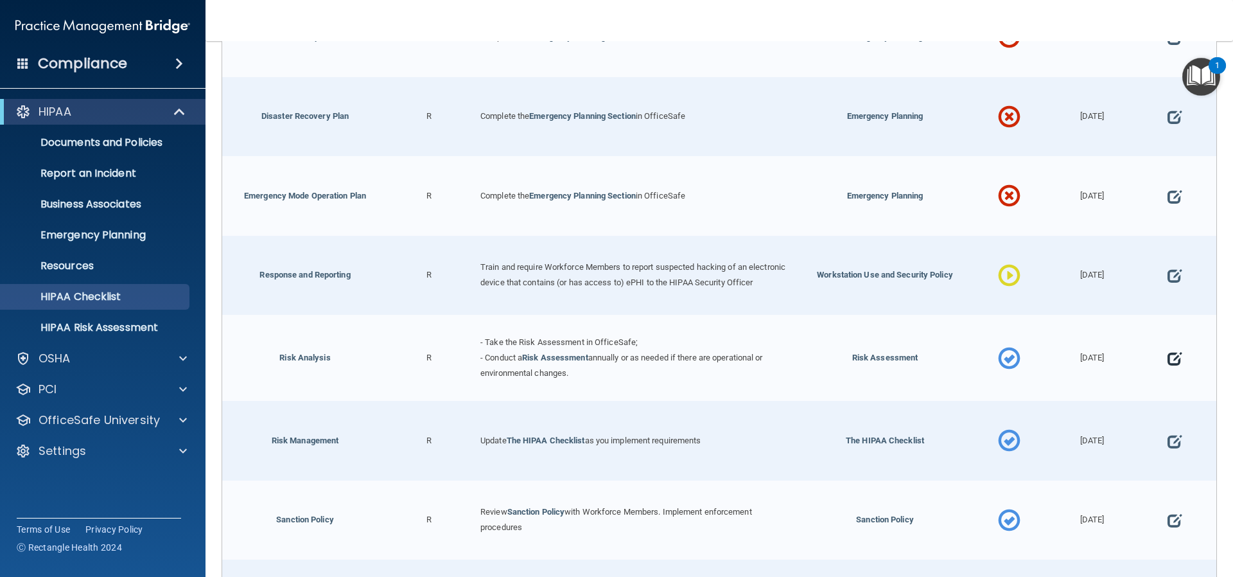
click at [1168, 368] on span at bounding box center [1175, 359] width 14 height 40
select select "completed"
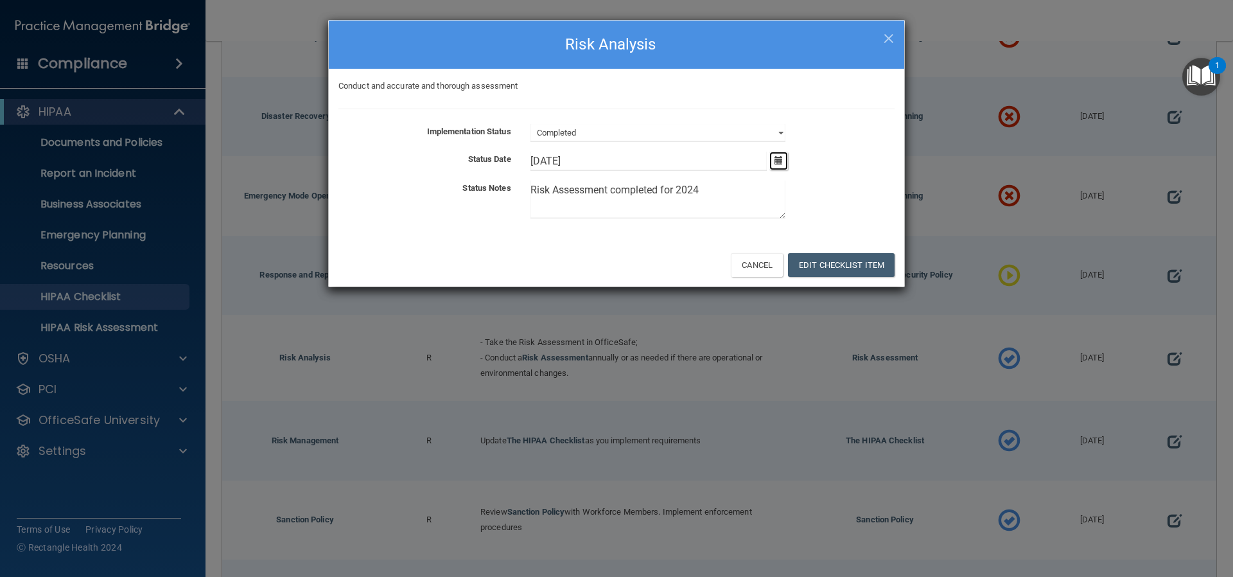
click at [777, 161] on icon "button" at bounding box center [779, 160] width 8 height 8
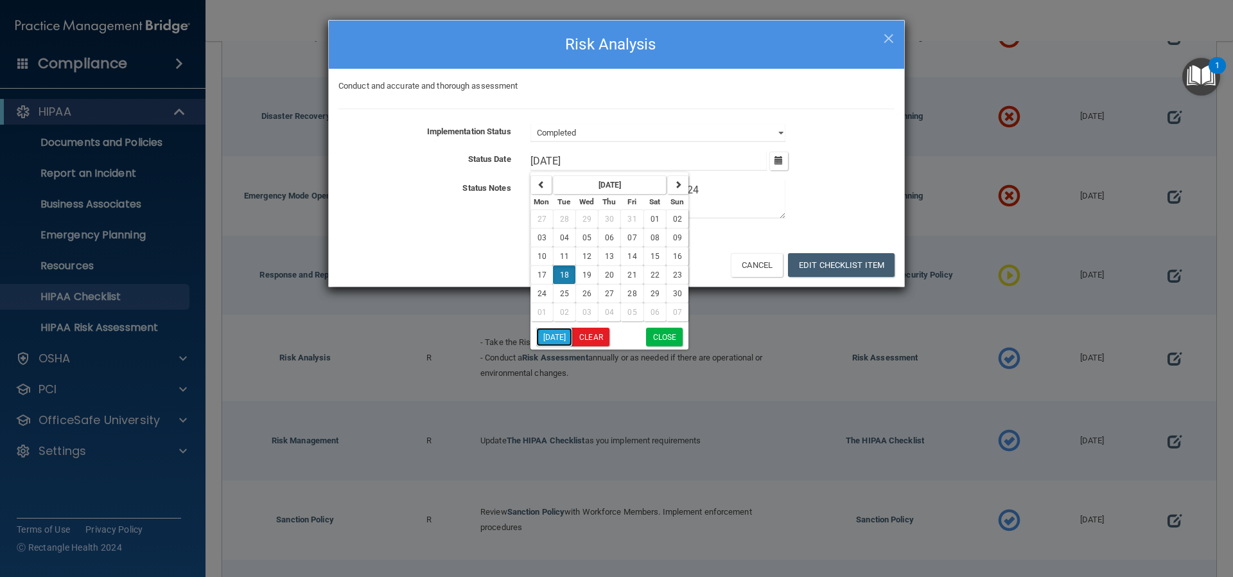
click at [552, 335] on button "[DATE]" at bounding box center [554, 337] width 37 height 19
type input "[DATE]"
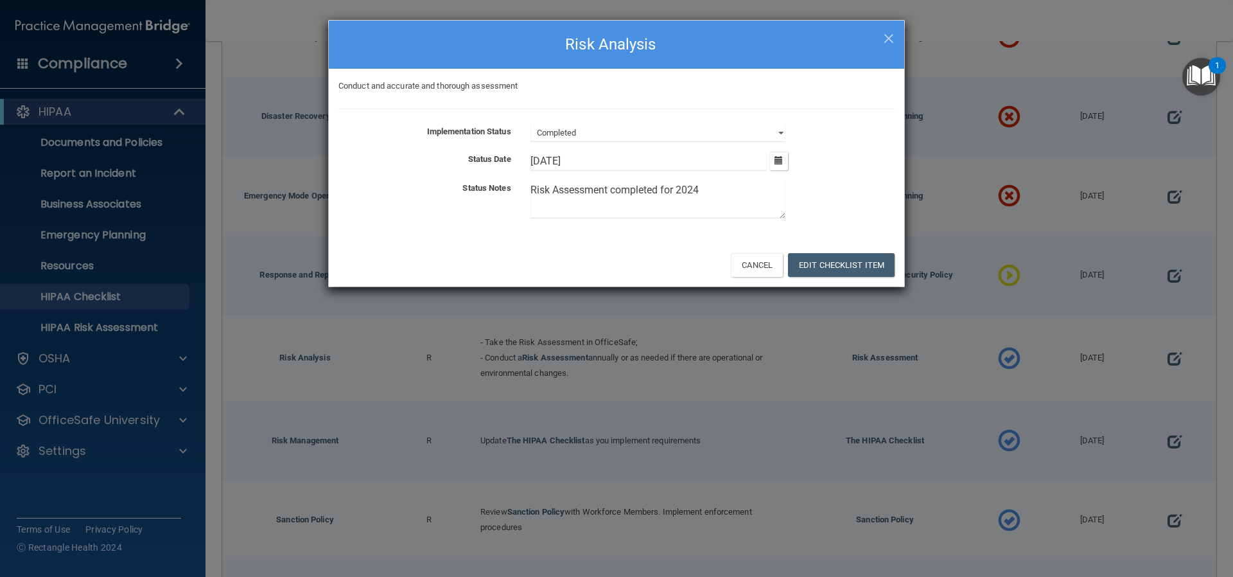
drag, startPoint x: 725, startPoint y: 192, endPoint x: 610, endPoint y: 191, distance: 114.4
click at [610, 191] on textarea "Risk Assessment completed for 2024" at bounding box center [658, 200] width 255 height 38
type textarea "Risk Assessment in progress"
click at [780, 134] on select "Not Started In Progress Completed" at bounding box center [658, 133] width 255 height 18
select select "in_progress"
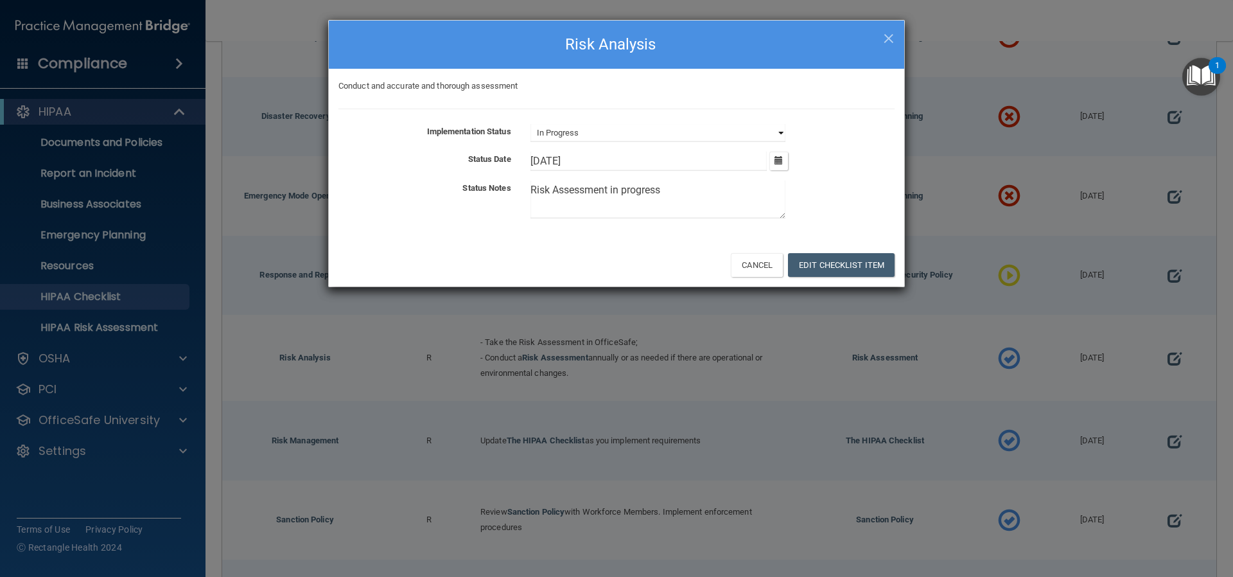
click at [531, 124] on select "Not Started In Progress Completed" at bounding box center [658, 133] width 255 height 18
click at [838, 263] on button "Edit Checklist Item" at bounding box center [841, 265] width 107 height 24
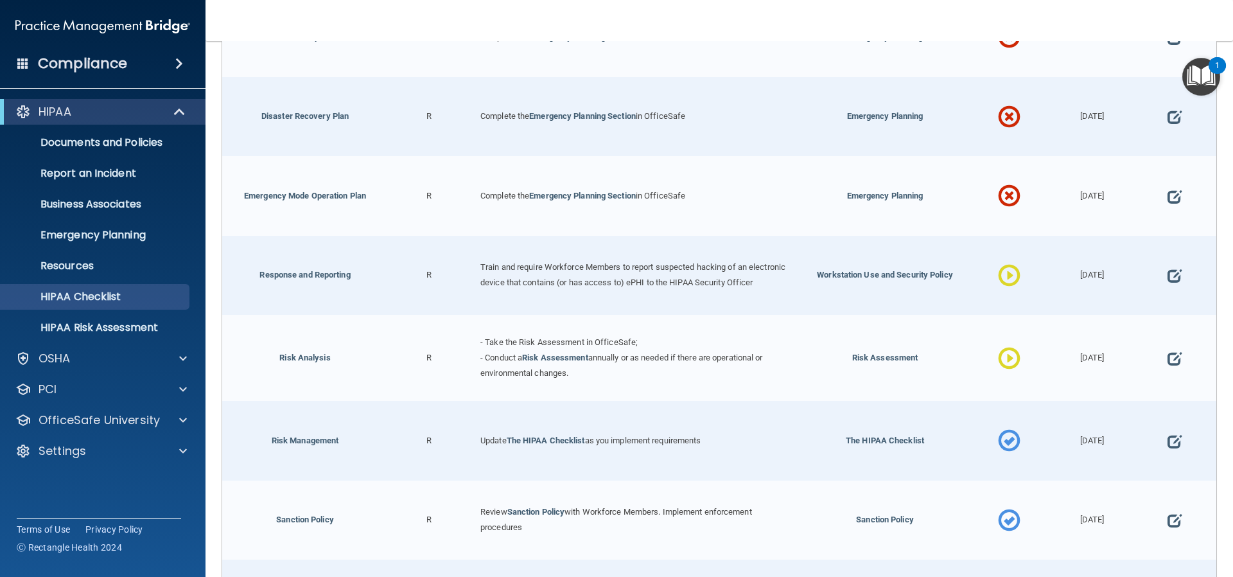
scroll to position [707, 0]
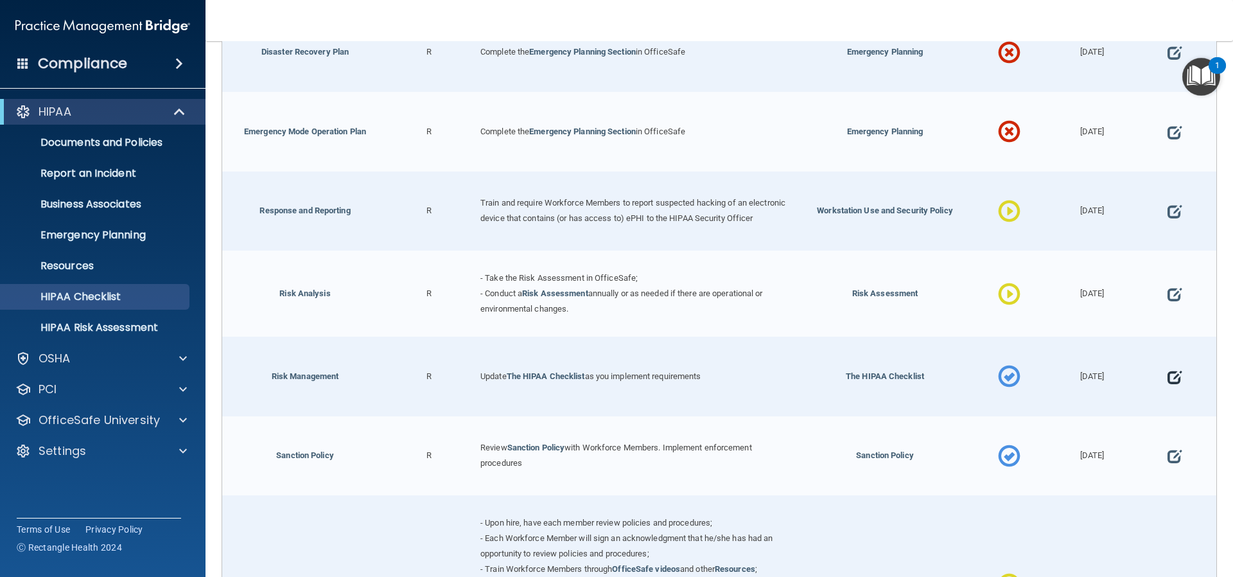
click at [1168, 379] on span at bounding box center [1175, 377] width 14 height 40
select select "completed"
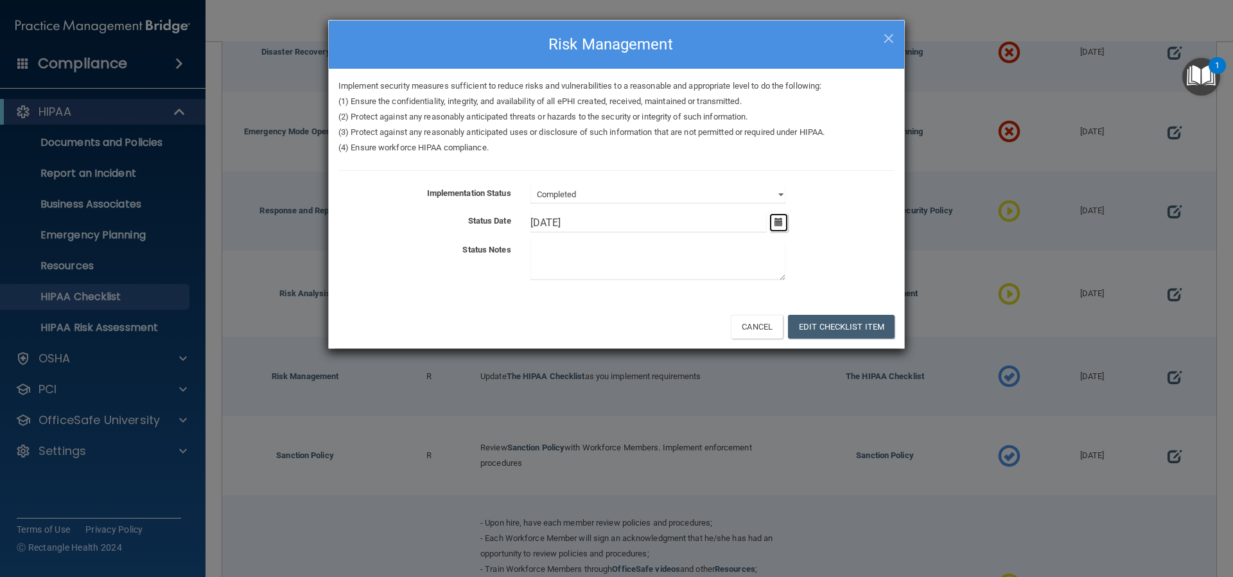
click at [778, 222] on icon "button" at bounding box center [779, 222] width 8 height 8
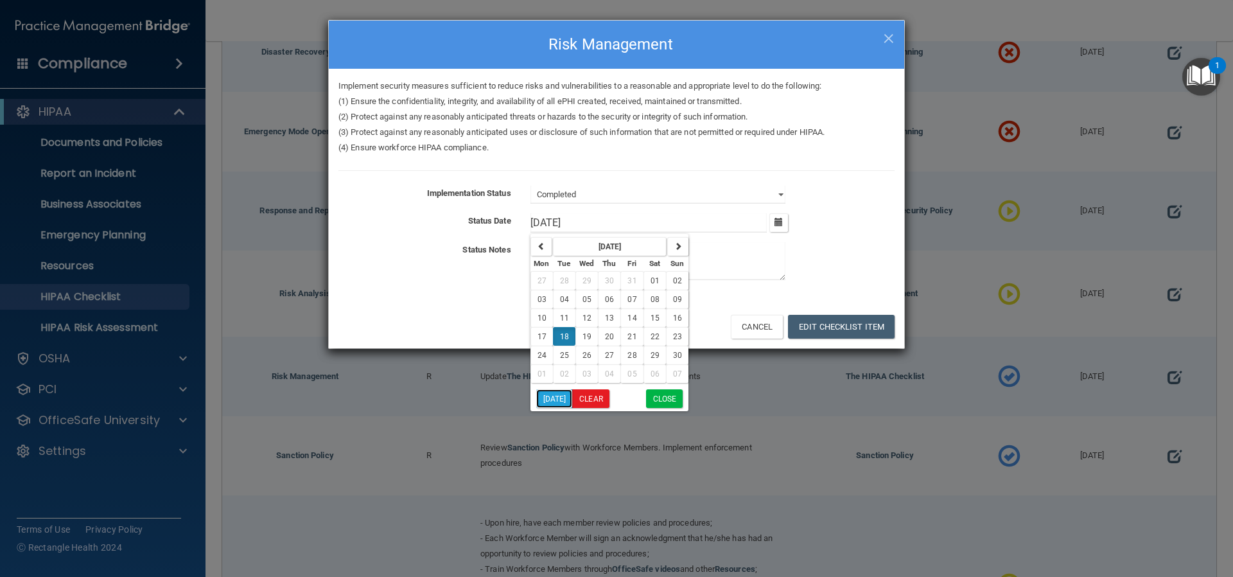
click at [551, 402] on button "[DATE]" at bounding box center [554, 398] width 37 height 19
type input "[DATE]"
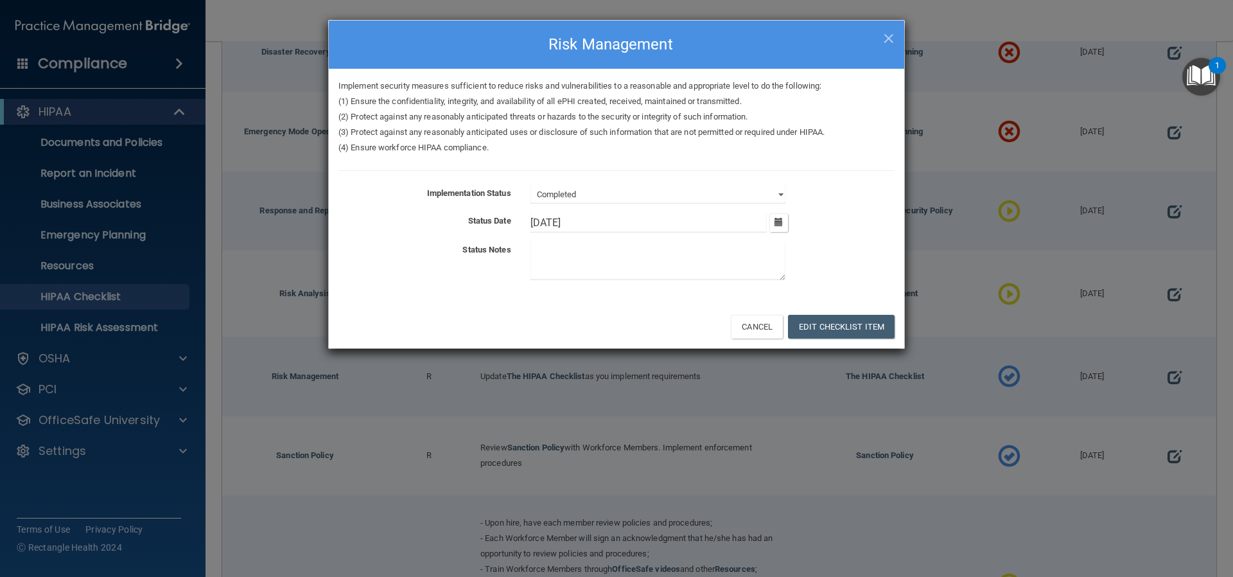
click at [641, 261] on textarea at bounding box center [658, 261] width 255 height 38
click at [850, 322] on button "Edit Checklist Item" at bounding box center [841, 327] width 107 height 24
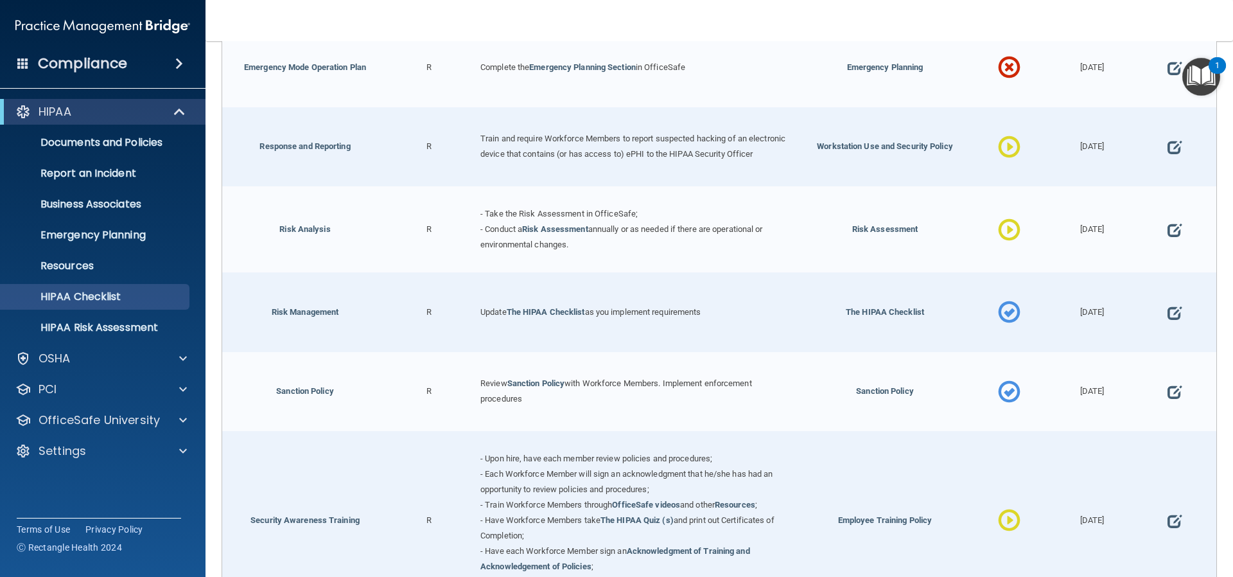
scroll to position [835, 0]
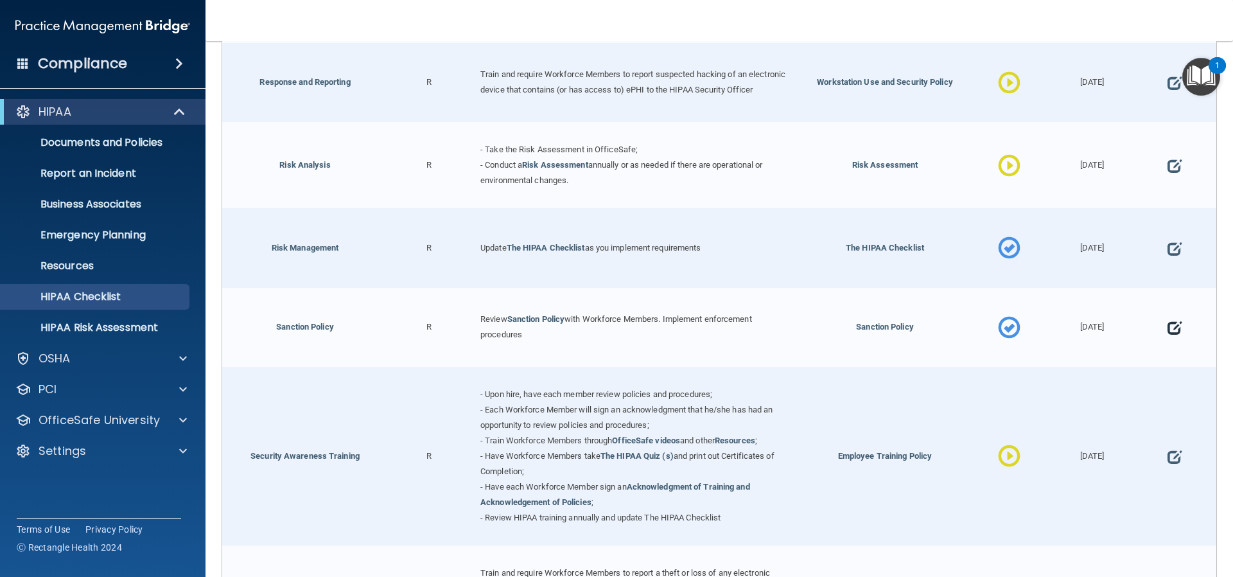
click at [1168, 330] on span at bounding box center [1175, 328] width 14 height 40
select select "completed"
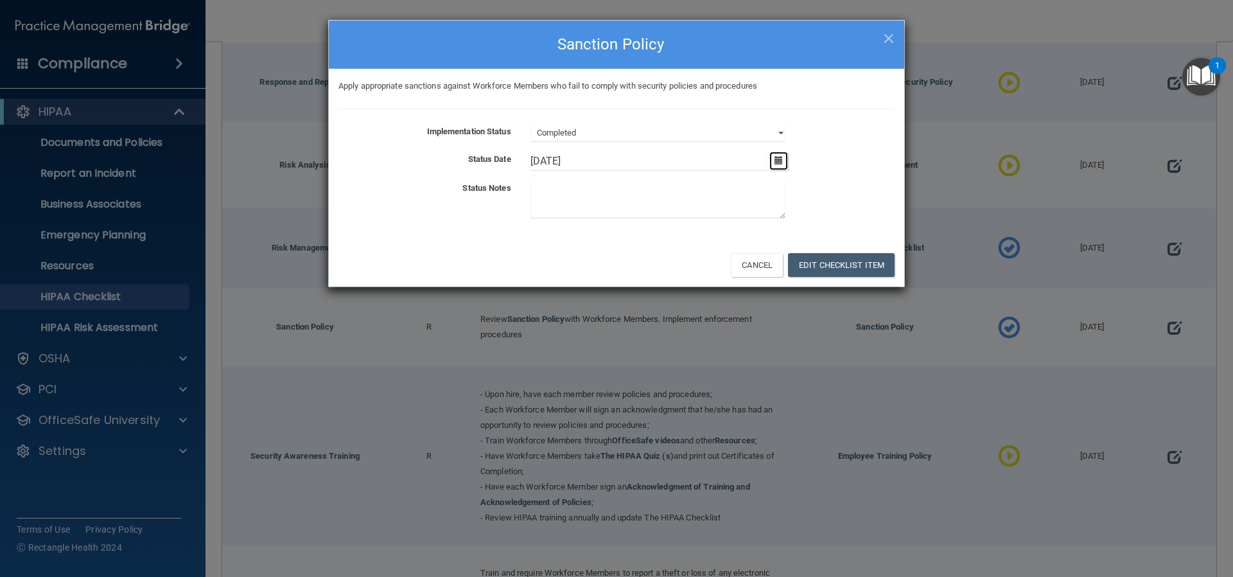
click at [782, 161] on icon "button" at bounding box center [779, 160] width 8 height 8
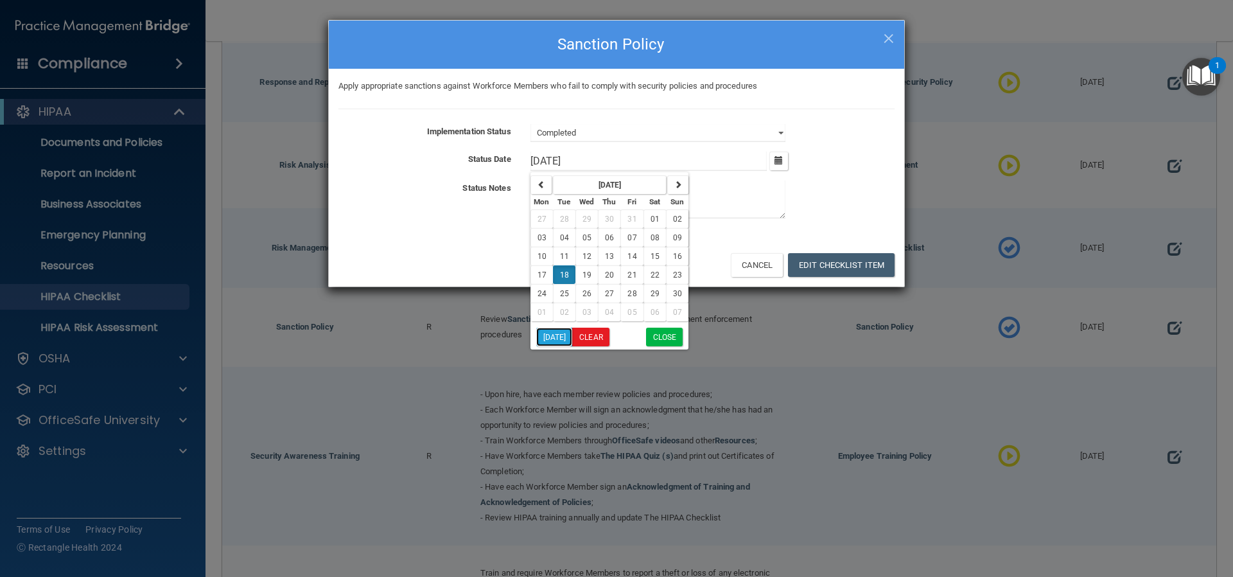
click at [559, 332] on button "[DATE]" at bounding box center [554, 337] width 37 height 19
type input "[DATE]"
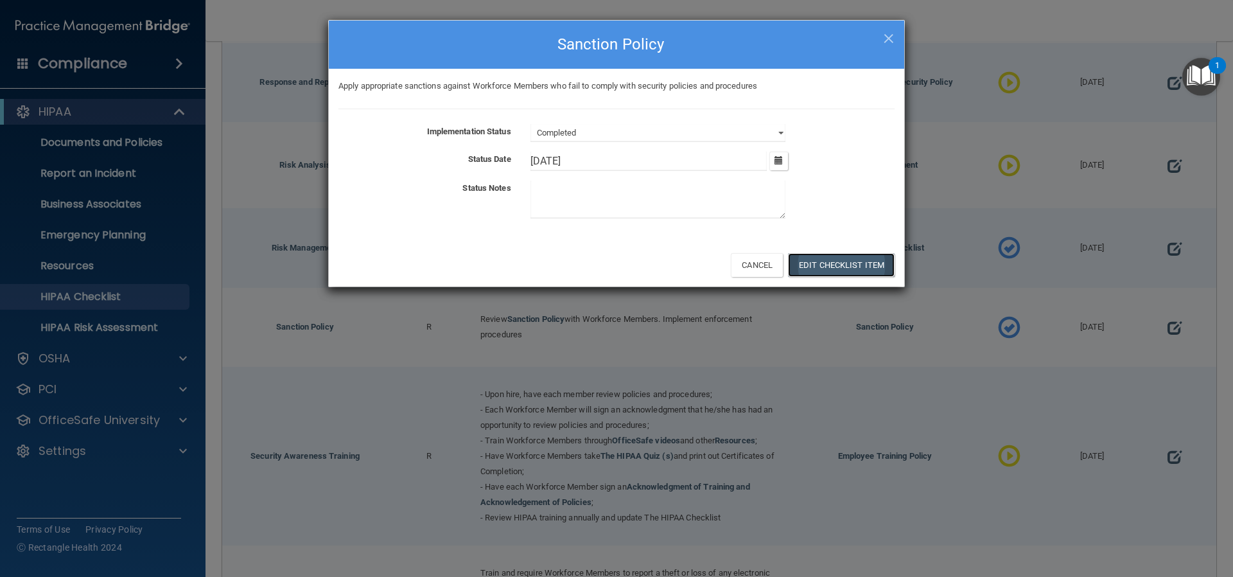
click at [870, 261] on button "Edit Checklist Item" at bounding box center [841, 265] width 107 height 24
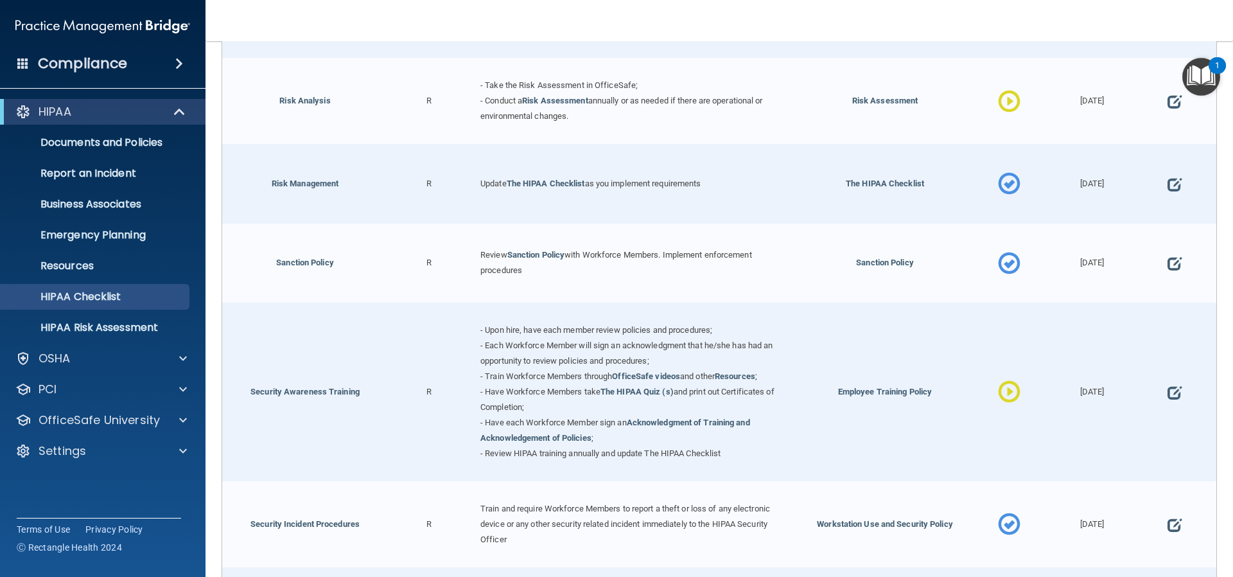
scroll to position [964, 0]
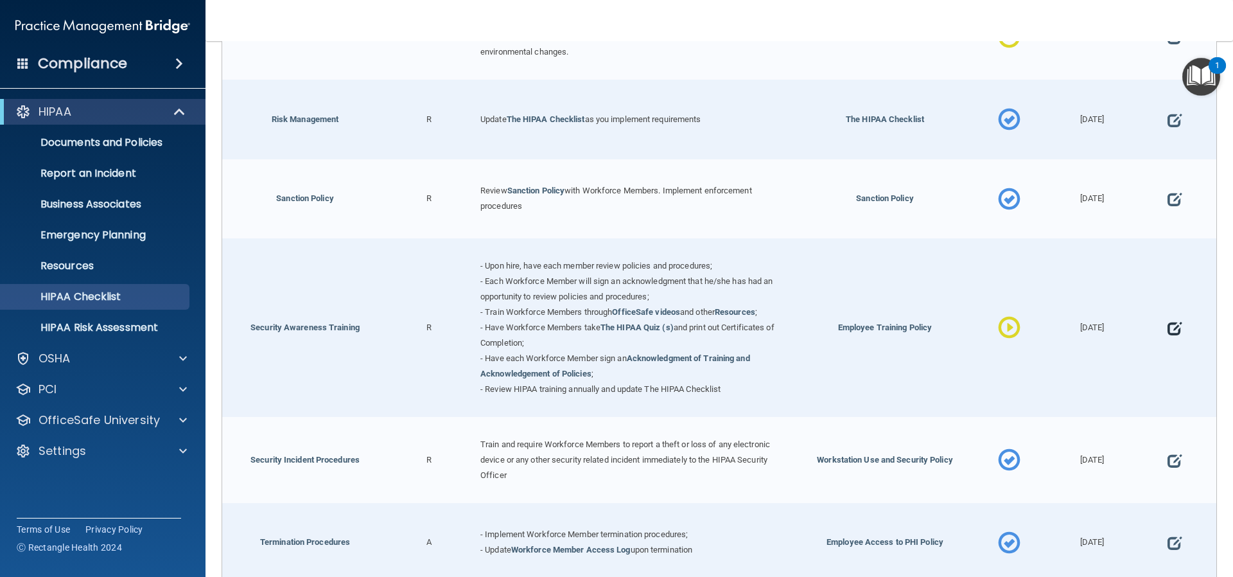
click at [1168, 338] on span at bounding box center [1175, 328] width 14 height 40
select select "in_progress"
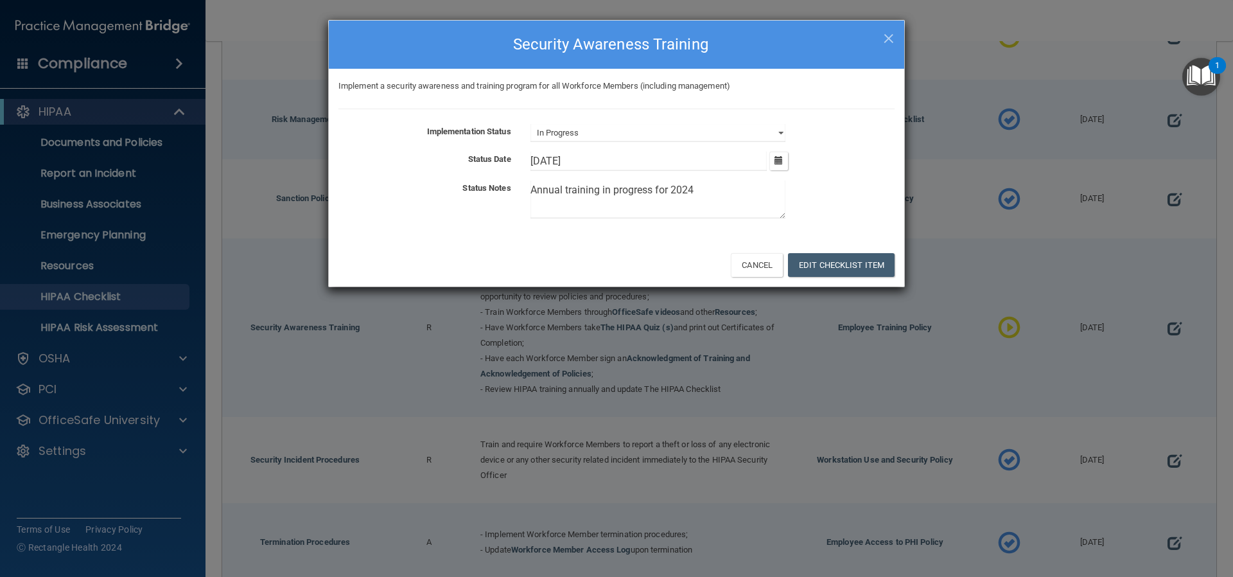
drag, startPoint x: 697, startPoint y: 188, endPoint x: 689, endPoint y: 190, distance: 7.9
click at [689, 190] on textarea "Annual training in progress for 2024" at bounding box center [658, 200] width 255 height 38
type textarea "Annual training in progress for 2025"
click at [779, 161] on icon "button" at bounding box center [779, 160] width 8 height 8
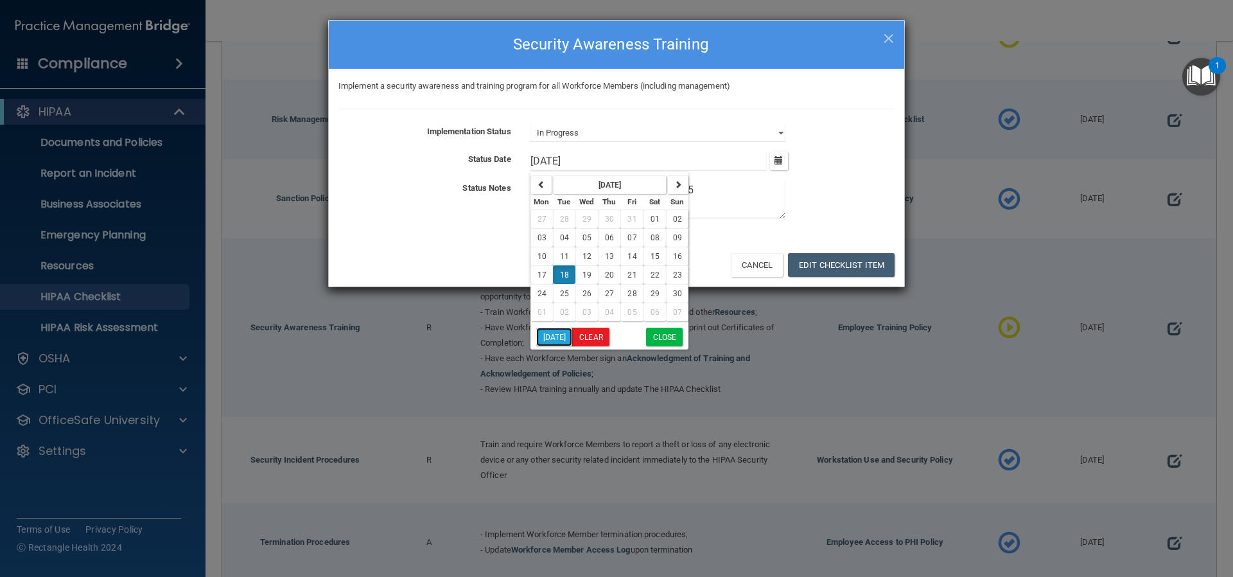
click at [556, 342] on button "[DATE]" at bounding box center [554, 337] width 37 height 19
type input "[DATE]"
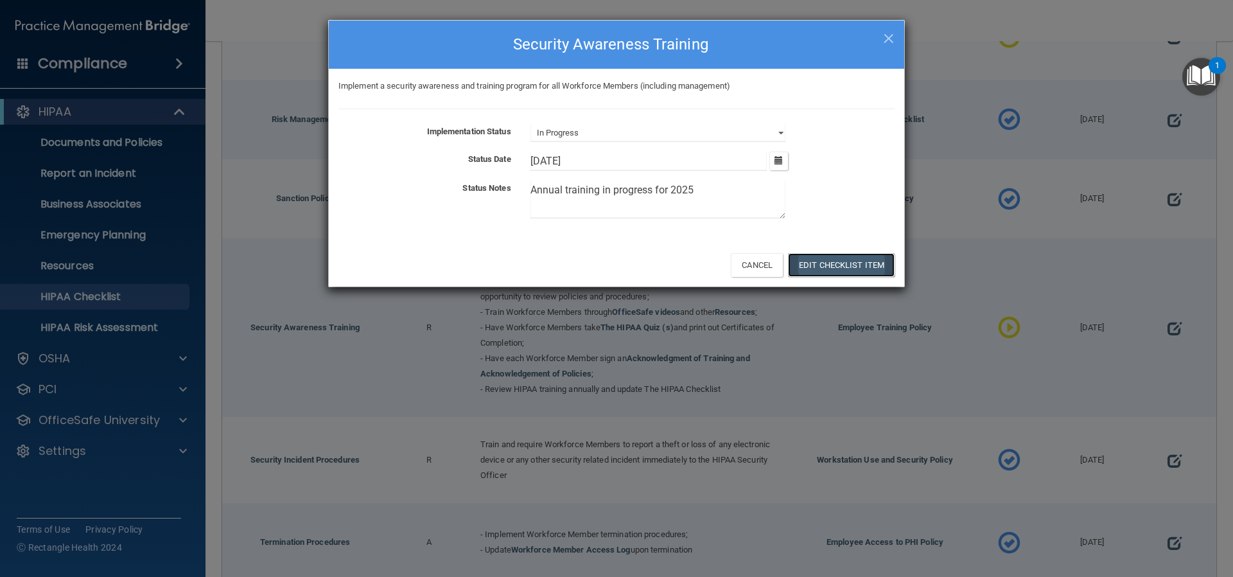
click at [816, 264] on button "Edit Checklist Item" at bounding box center [841, 265] width 107 height 24
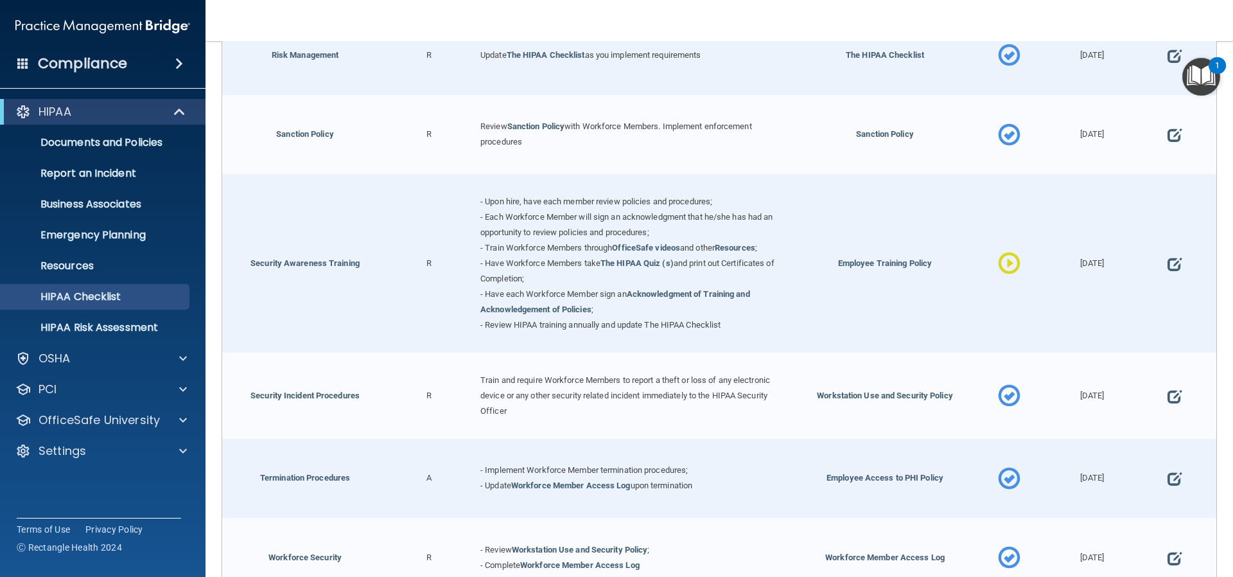
scroll to position [1092, 0]
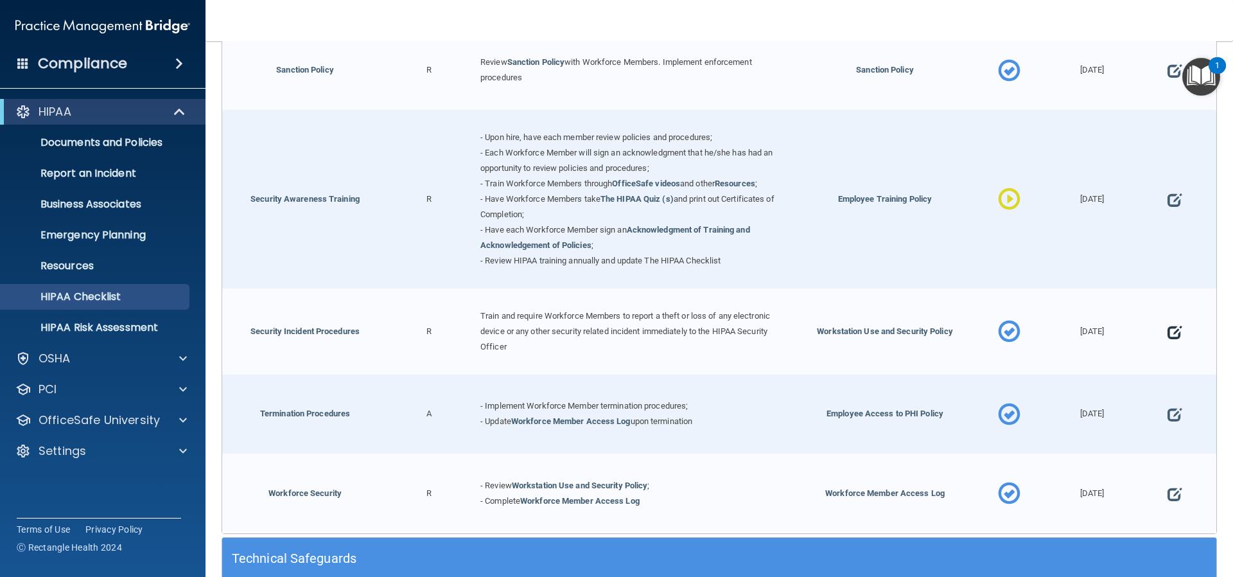
click at [1170, 333] on span at bounding box center [1175, 332] width 14 height 40
select select "completed"
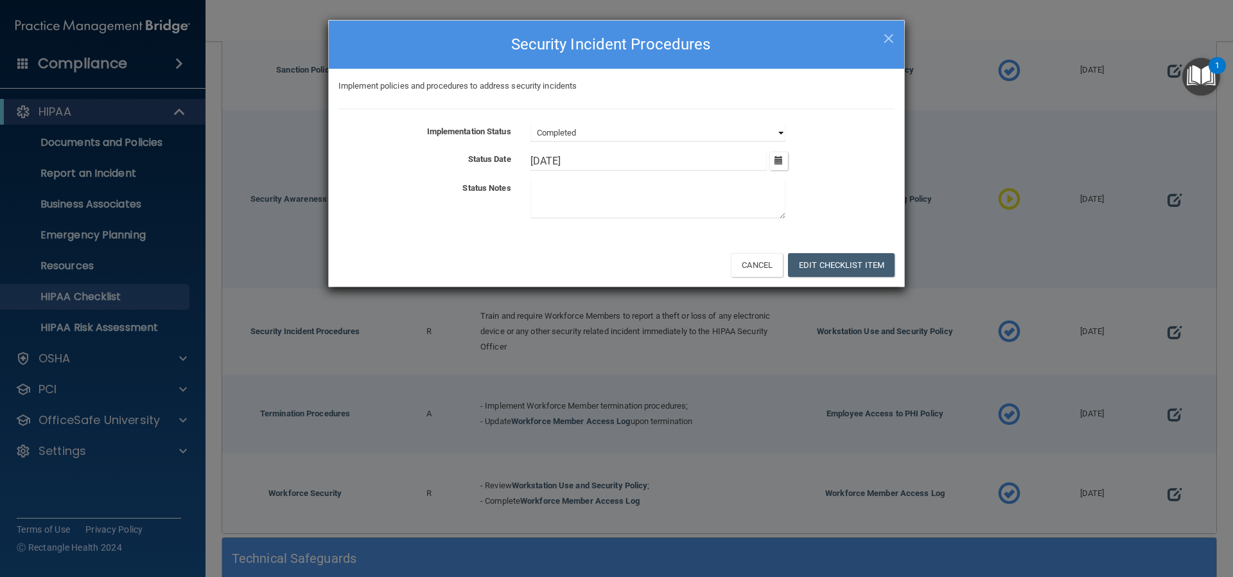
click at [781, 130] on select "Not Started In Progress Completed" at bounding box center [658, 133] width 255 height 18
click at [698, 252] on div "Cancel Edit Checklist Item" at bounding box center [617, 265] width 576 height 44
click at [780, 158] on icon "button" at bounding box center [779, 160] width 8 height 8
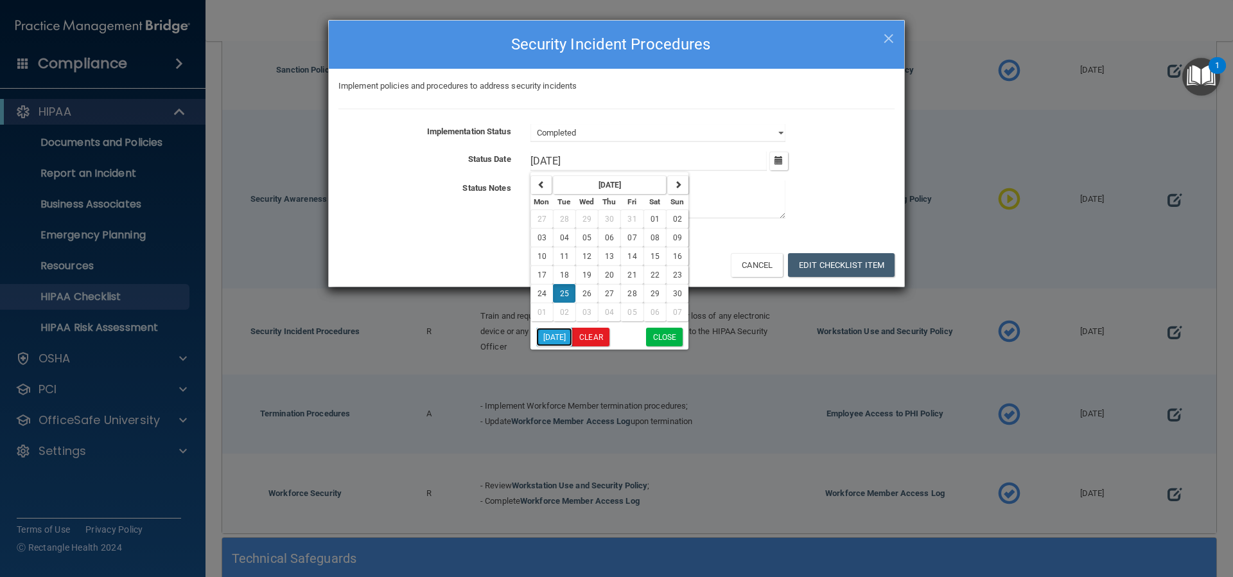
click at [554, 333] on button "[DATE]" at bounding box center [554, 337] width 37 height 19
type input "[DATE]"
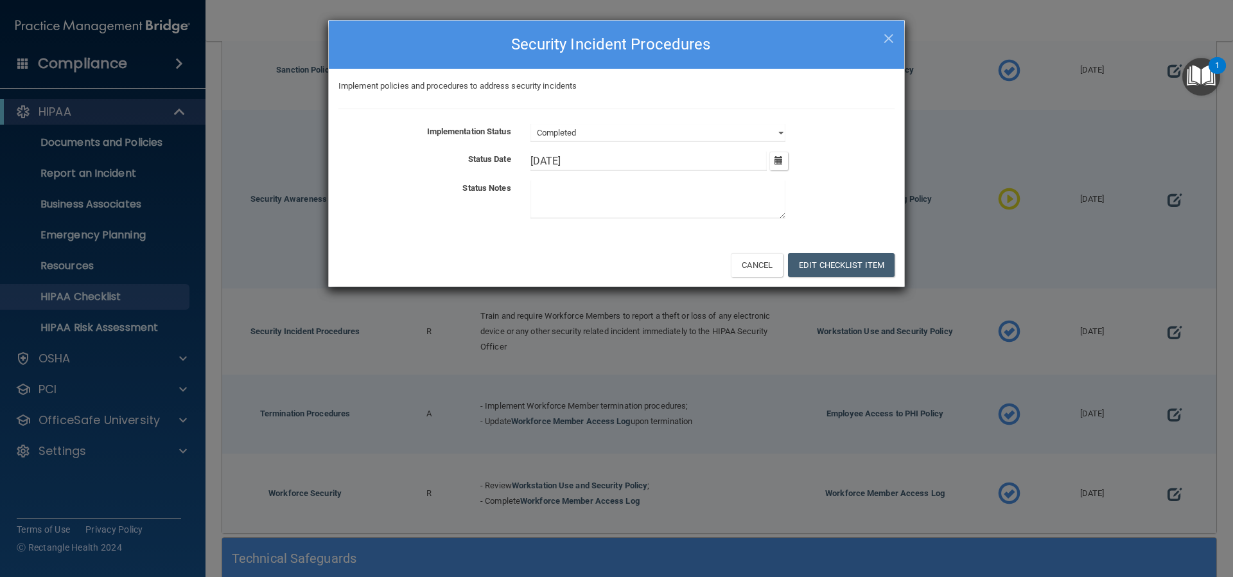
click at [826, 209] on div at bounding box center [713, 202] width 384 height 43
click at [837, 258] on button "Edit Checklist Item" at bounding box center [841, 265] width 107 height 24
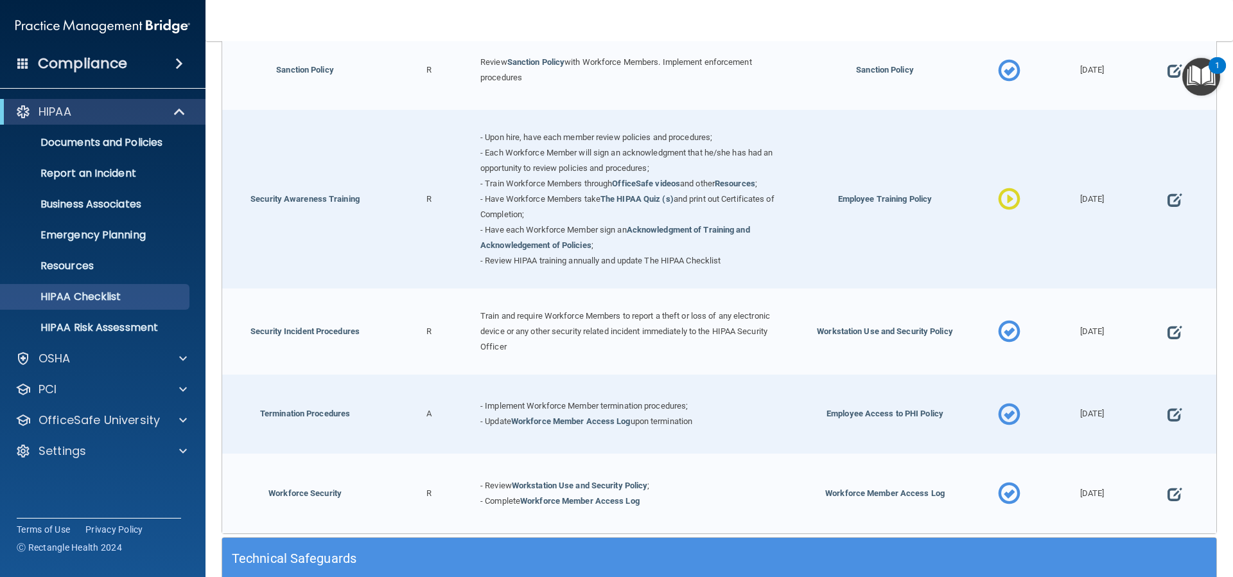
scroll to position [1156, 0]
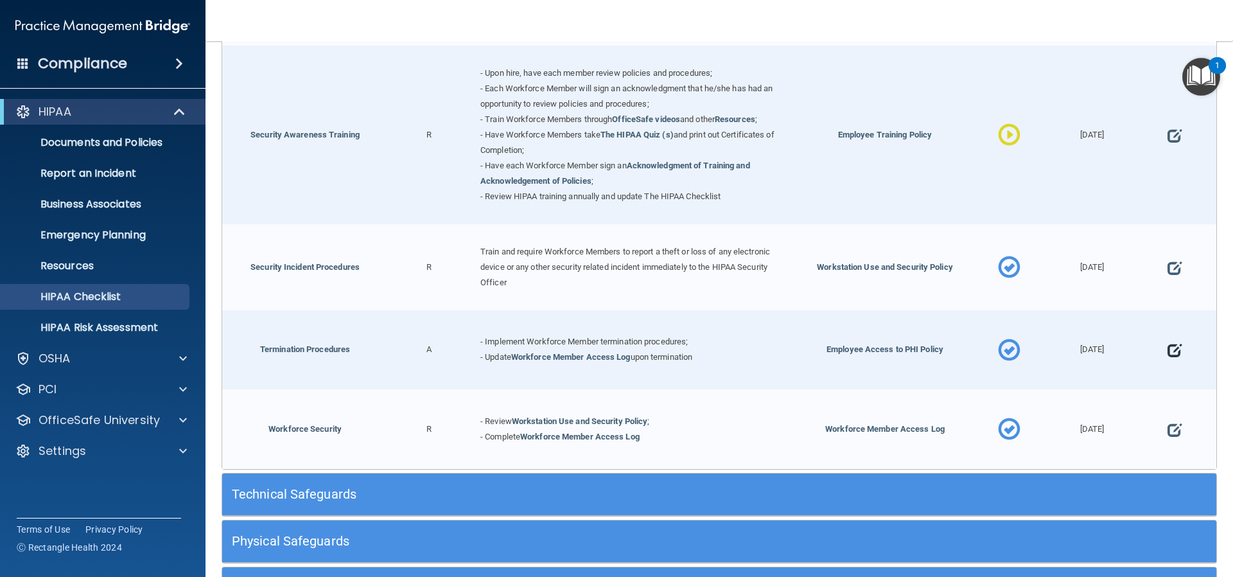
click at [1168, 353] on span at bounding box center [1175, 351] width 14 height 40
select select "completed"
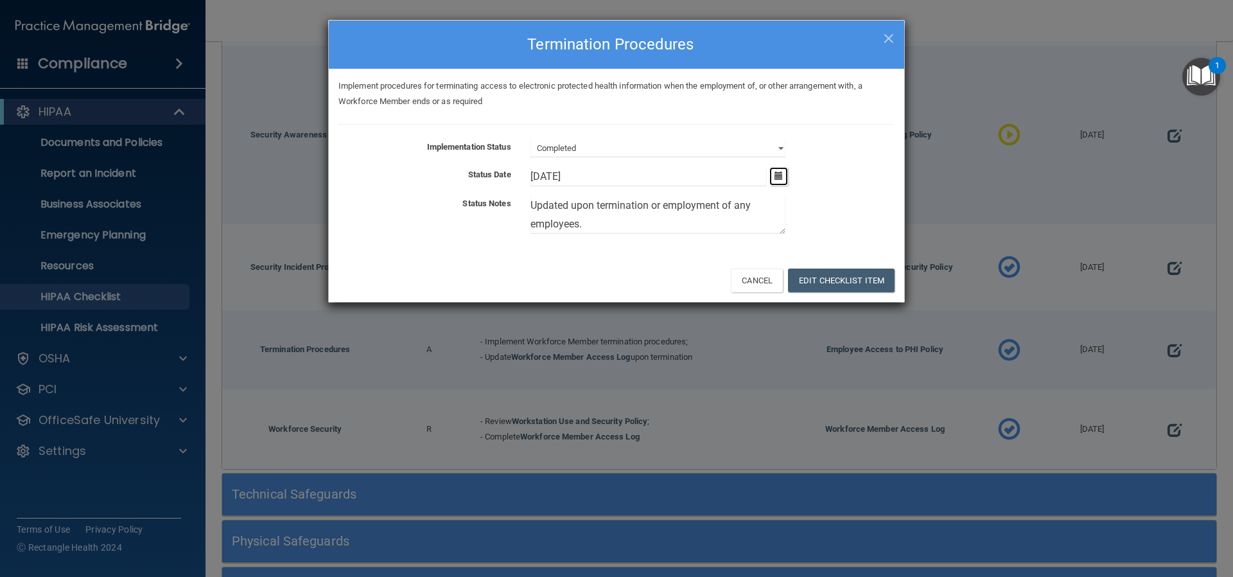
click at [781, 175] on icon "button" at bounding box center [779, 176] width 8 height 8
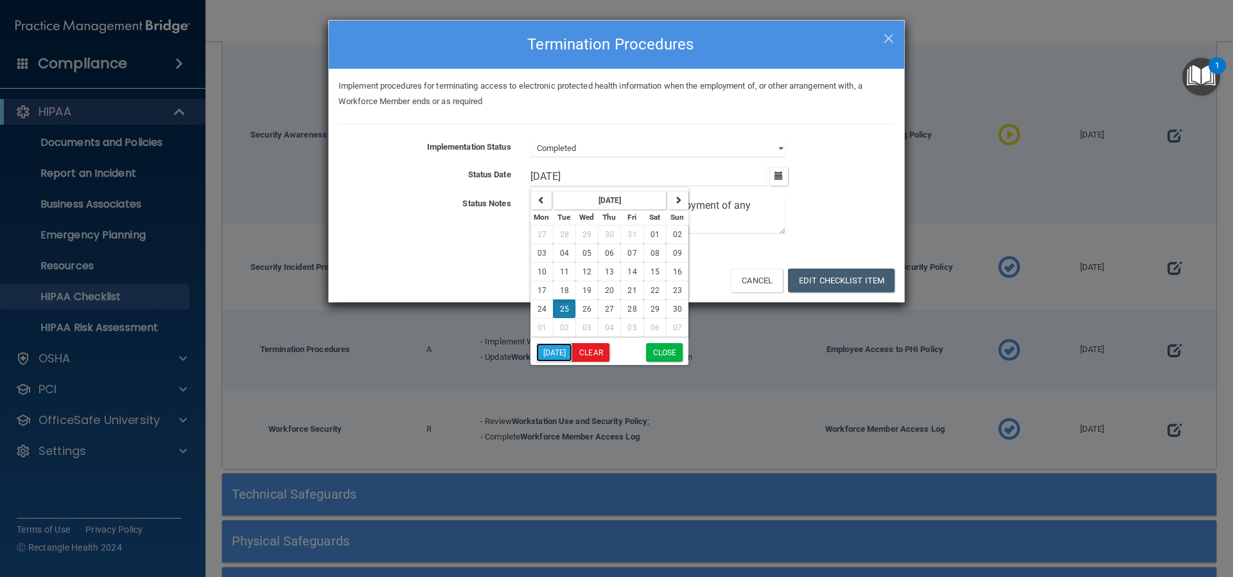
click at [559, 353] on button "[DATE]" at bounding box center [554, 352] width 37 height 19
type input "[DATE]"
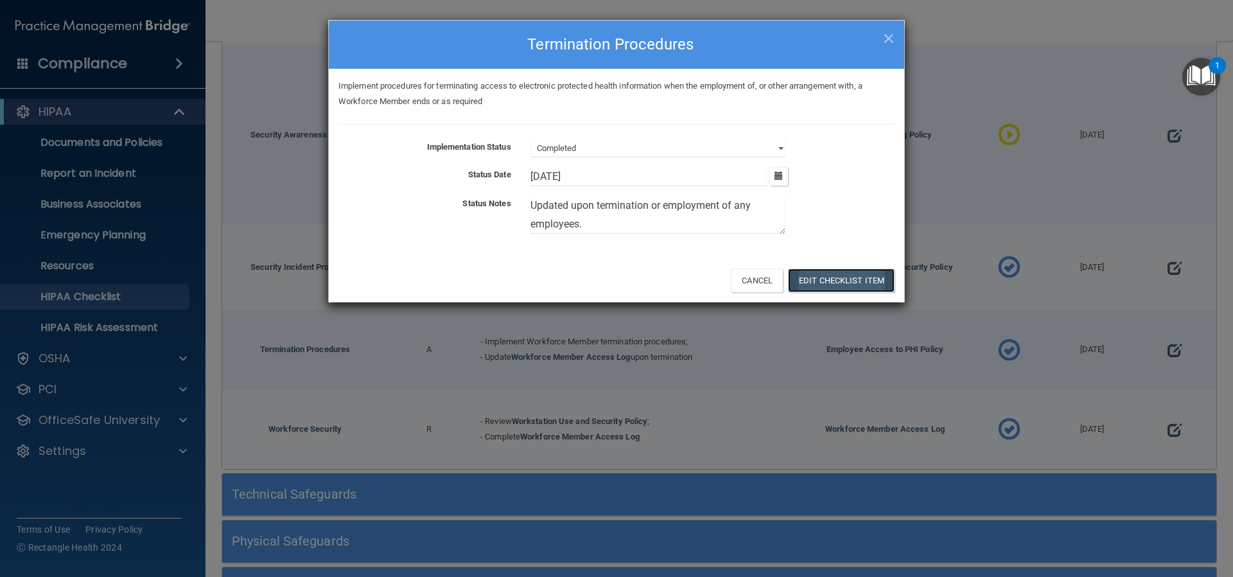
click at [853, 277] on button "Edit Checklist Item" at bounding box center [841, 281] width 107 height 24
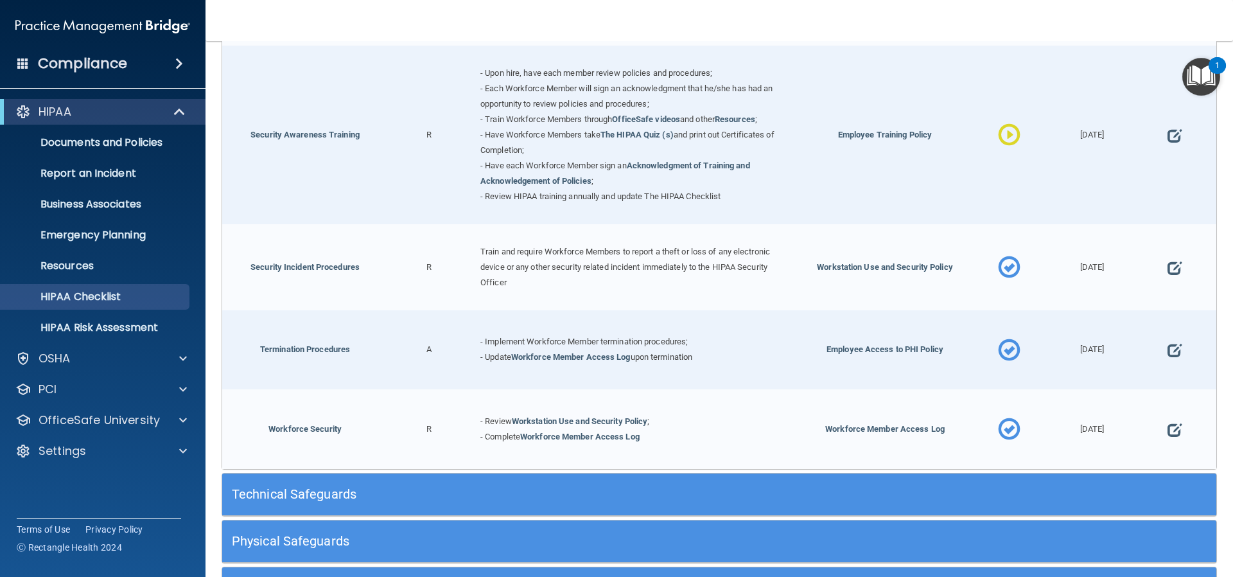
scroll to position [1221, 0]
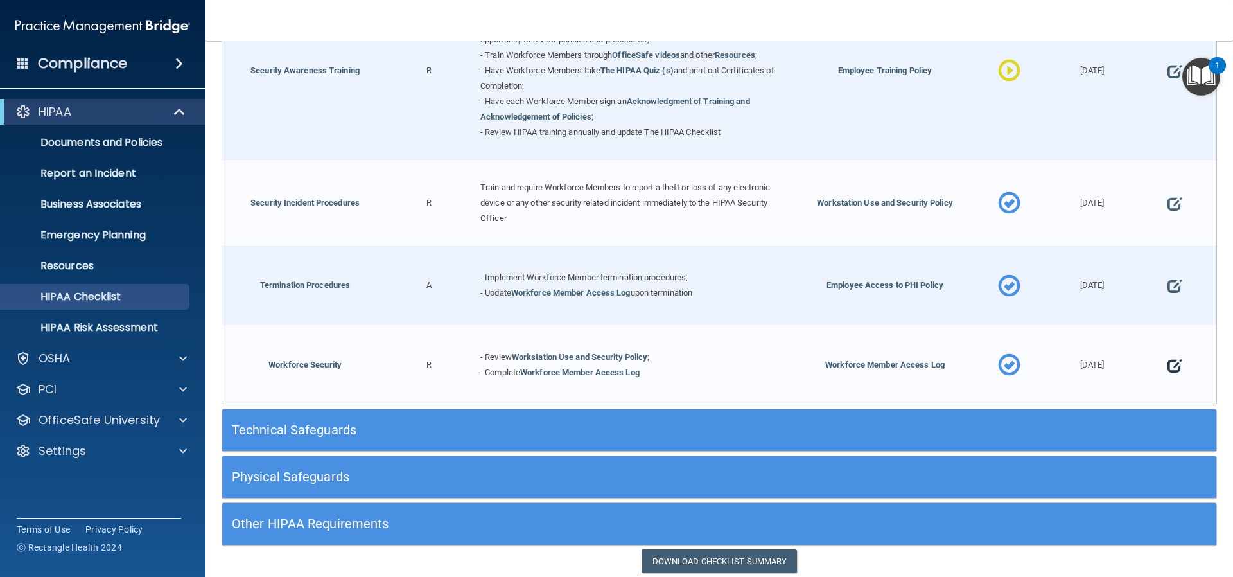
click at [1168, 365] on span at bounding box center [1175, 366] width 14 height 40
select select "completed"
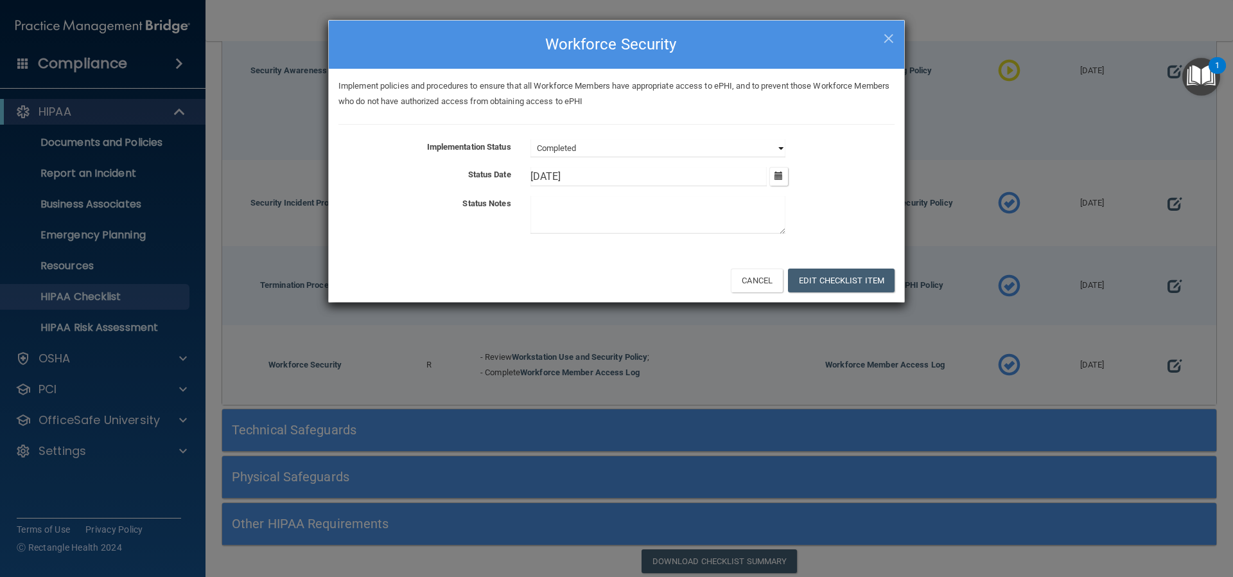
click at [779, 145] on select "Not Started In Progress Completed" at bounding box center [658, 148] width 255 height 18
click at [826, 154] on div "Not Started In Progress Completed" at bounding box center [713, 148] width 384 height 18
click at [779, 172] on icon "button" at bounding box center [779, 176] width 8 height 8
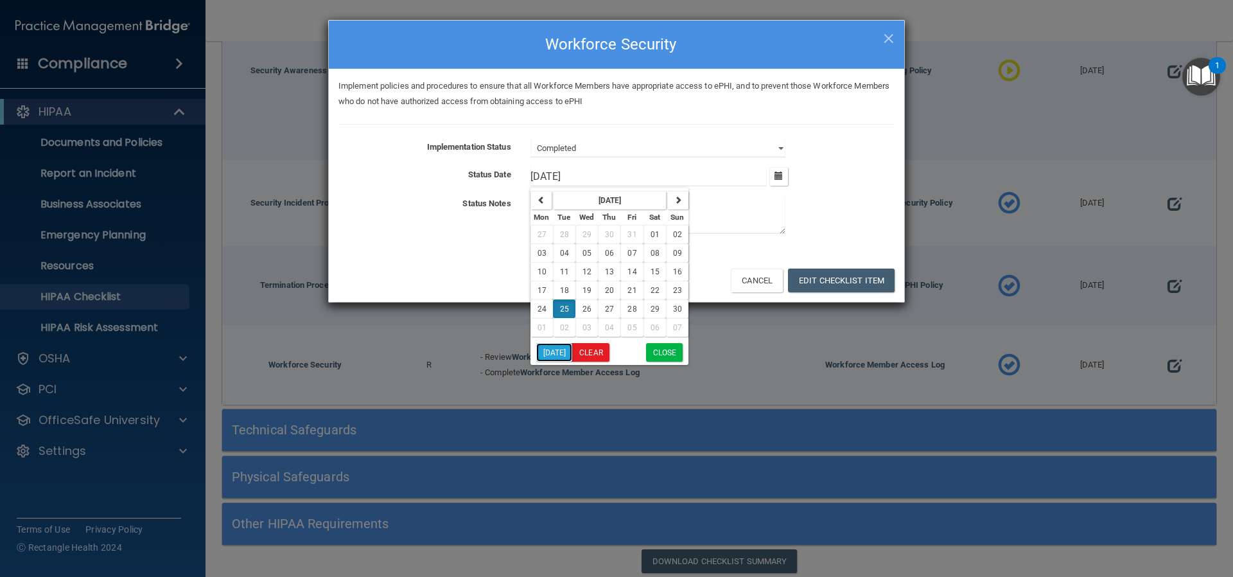
click at [547, 351] on button "[DATE]" at bounding box center [554, 352] width 37 height 19
type input "[DATE]"
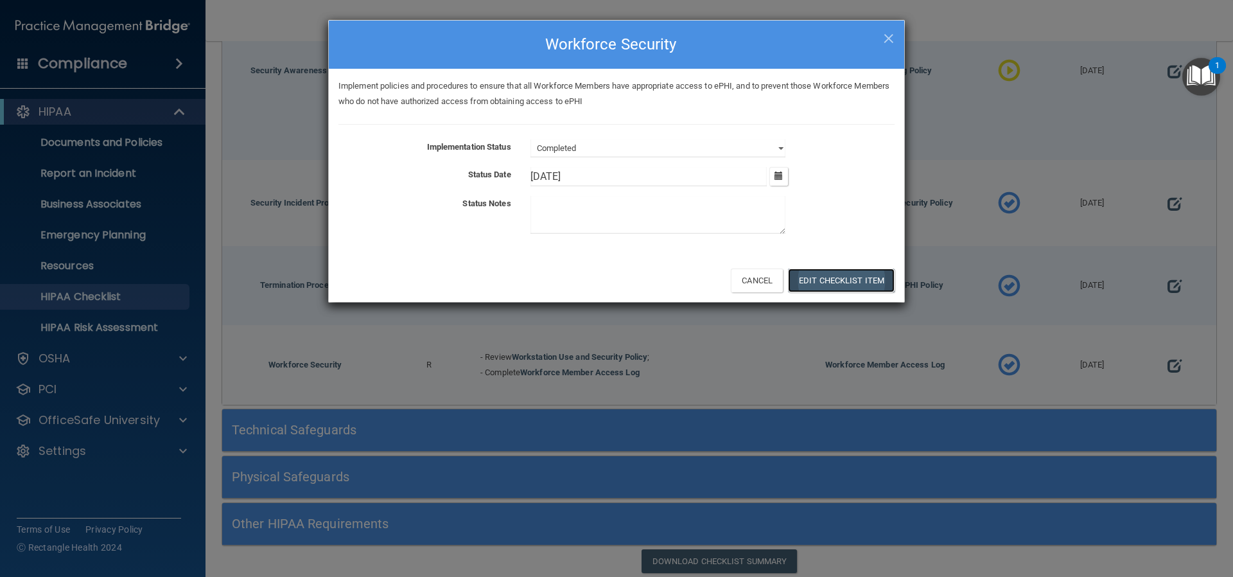
click at [823, 270] on button "Edit Checklist Item" at bounding box center [841, 281] width 107 height 24
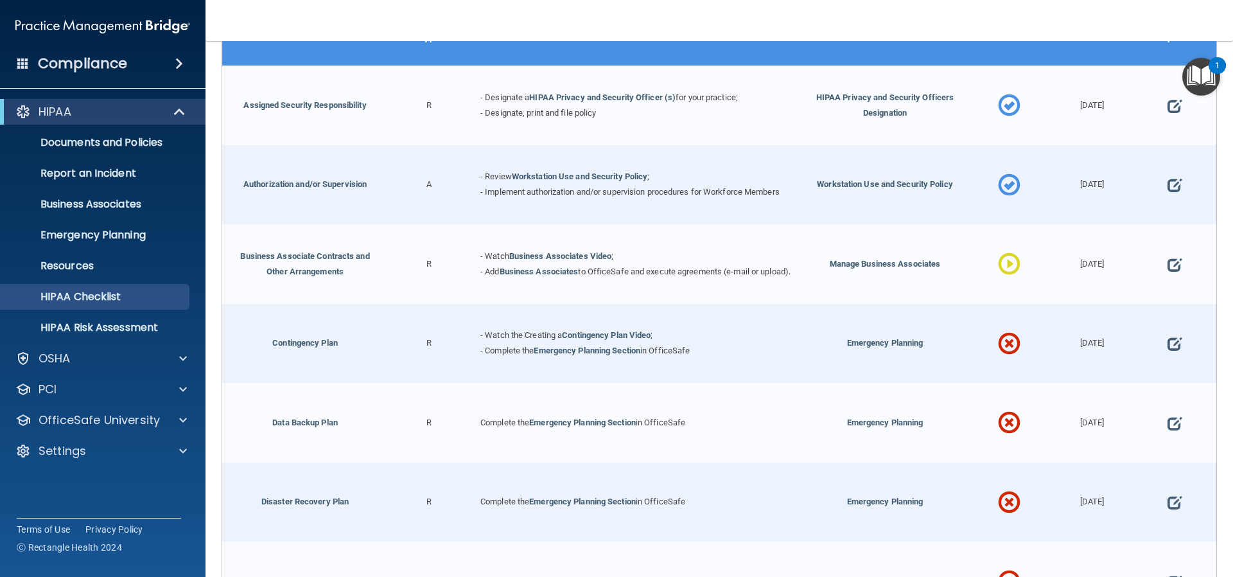
scroll to position [0, 0]
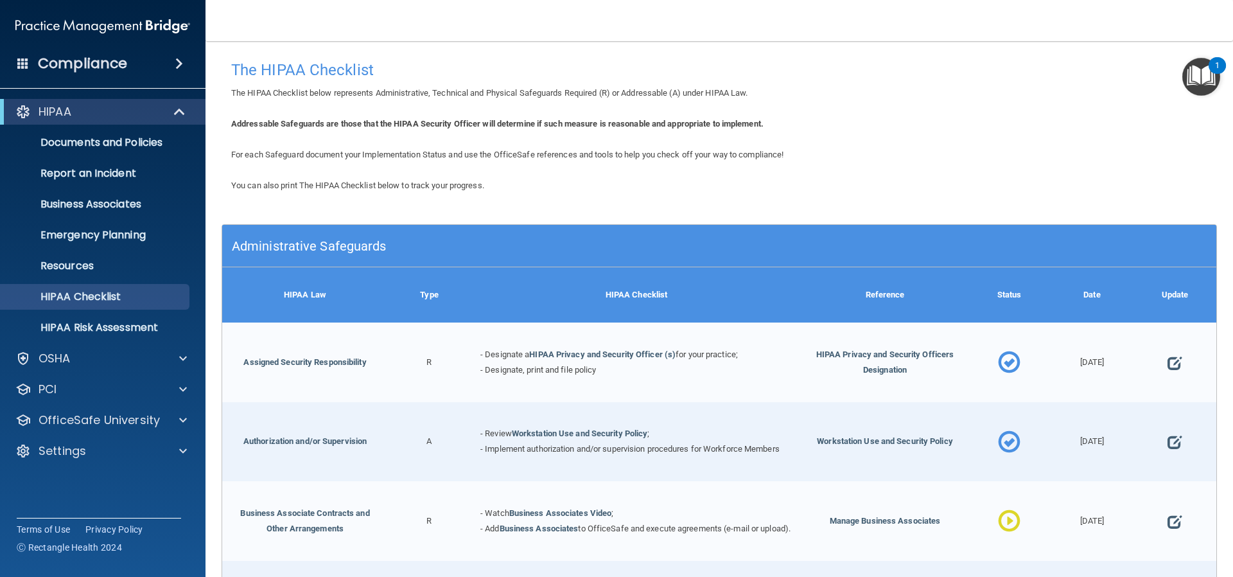
click at [574, 248] on h5 "Administrative Safeguards" at bounding box center [595, 246] width 727 height 14
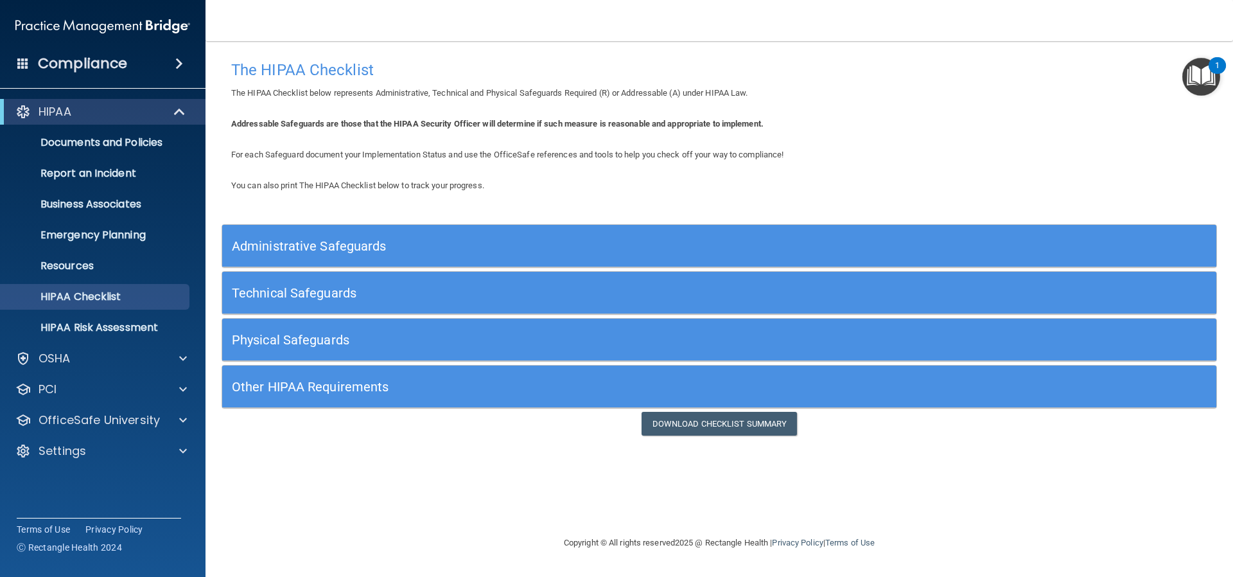
click at [639, 290] on h5 "Technical Safeguards" at bounding box center [595, 293] width 727 height 14
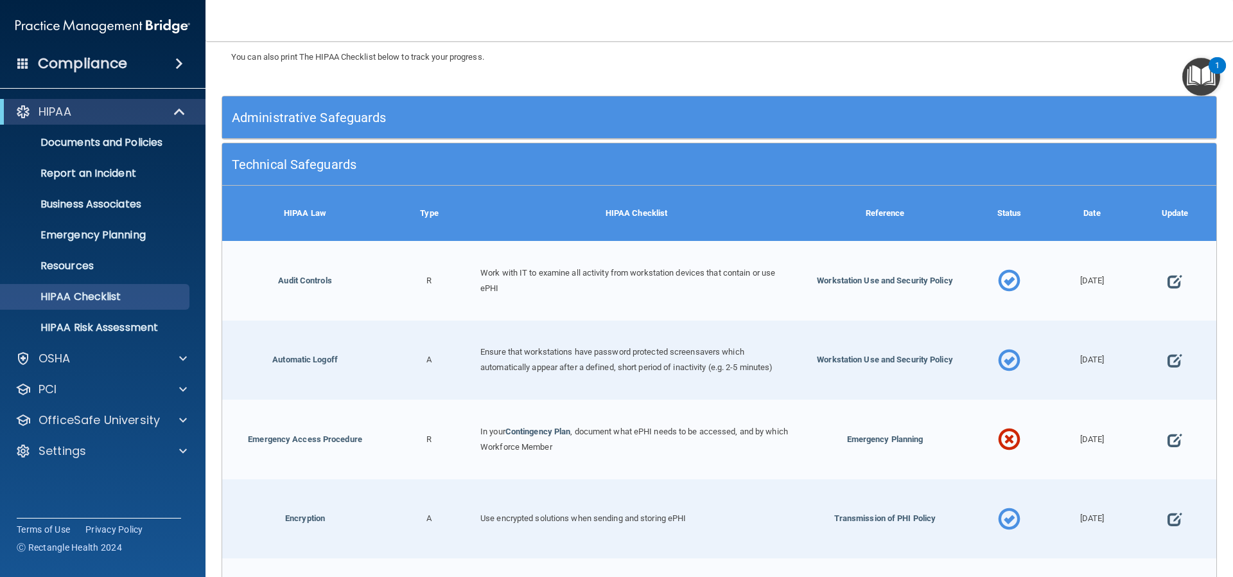
scroll to position [193, 0]
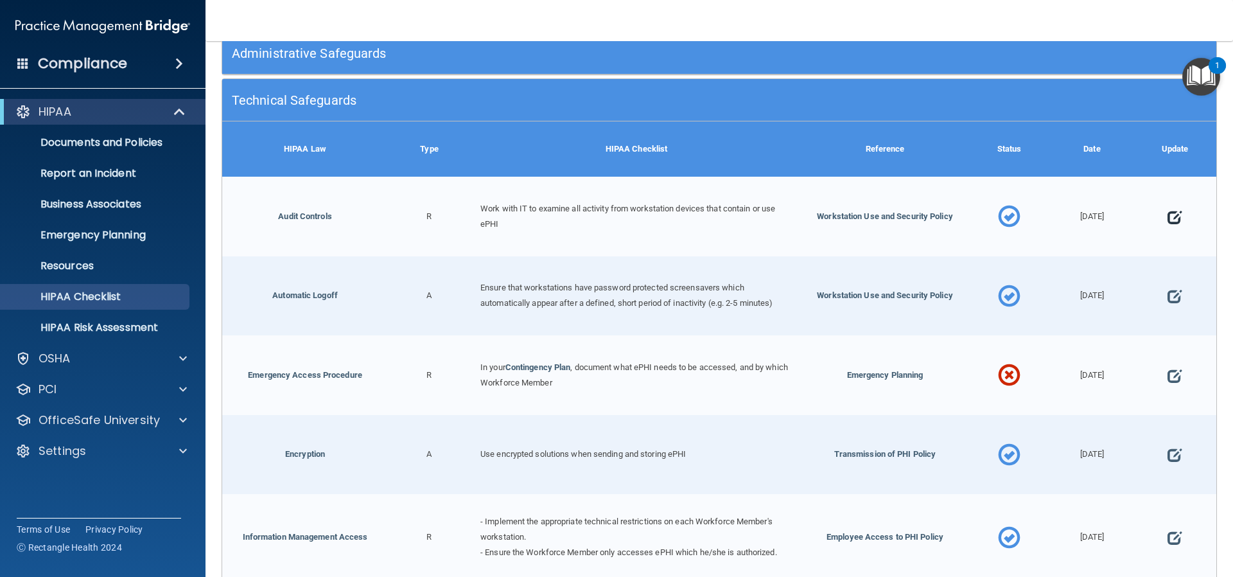
click at [1168, 213] on span at bounding box center [1175, 217] width 14 height 40
select select "completed"
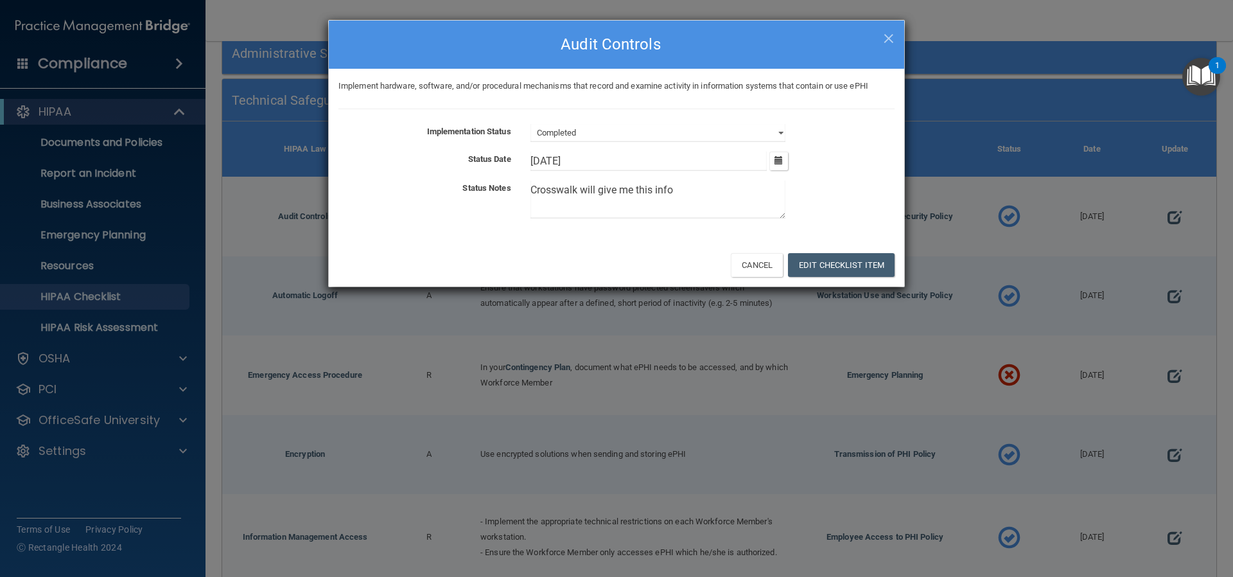
drag, startPoint x: 678, startPoint y: 190, endPoint x: 507, endPoint y: 193, distance: 171.5
click at [507, 193] on div "Status Notes Crosswalk will give me this info" at bounding box center [617, 202] width 576 height 43
paste textarea "/ ADS/ Medix will need to"
type textarea "Crosswalk / ADS/ Medix will need to give me this info"
click at [781, 159] on icon "button" at bounding box center [779, 160] width 8 height 8
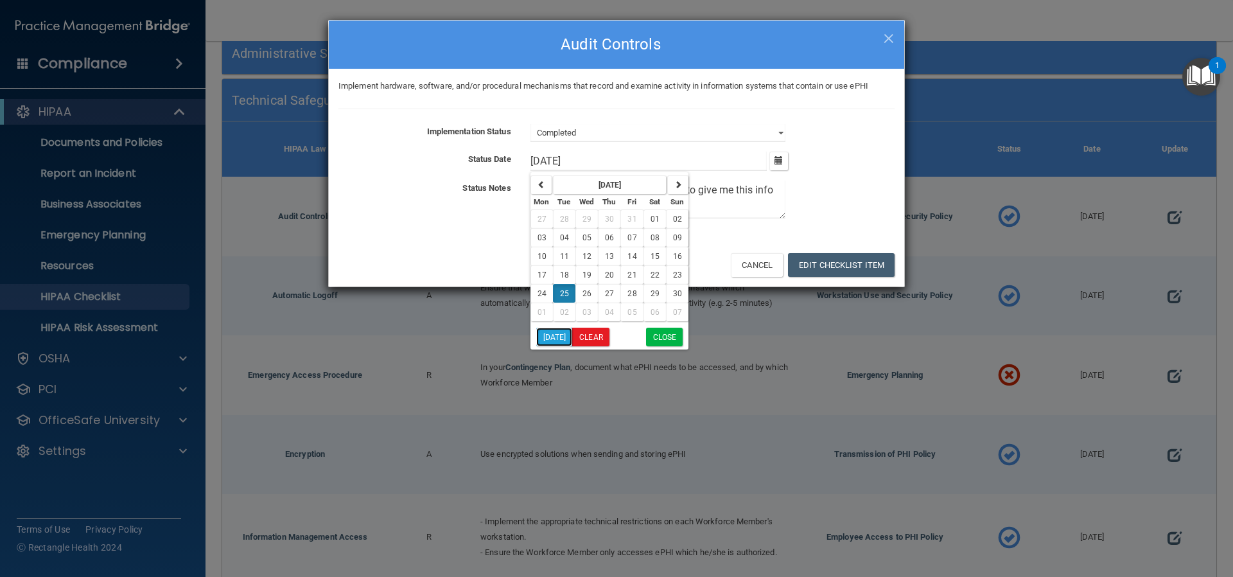
click at [556, 334] on button "[DATE]" at bounding box center [554, 337] width 37 height 19
type input "[DATE]"
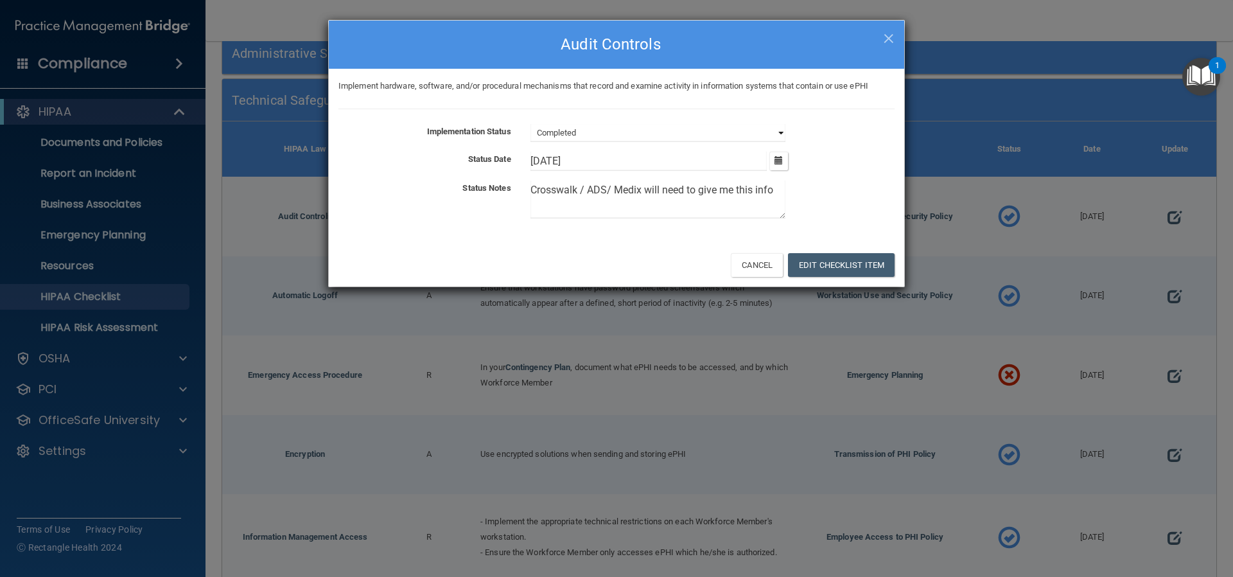
click at [781, 132] on select "Not Started In Progress Completed" at bounding box center [658, 133] width 255 height 18
select select "not_started"
click at [531, 124] on select "Not Started In Progress Completed" at bounding box center [658, 133] width 255 height 18
click at [836, 267] on button "Edit Checklist Item" at bounding box center [841, 265] width 107 height 24
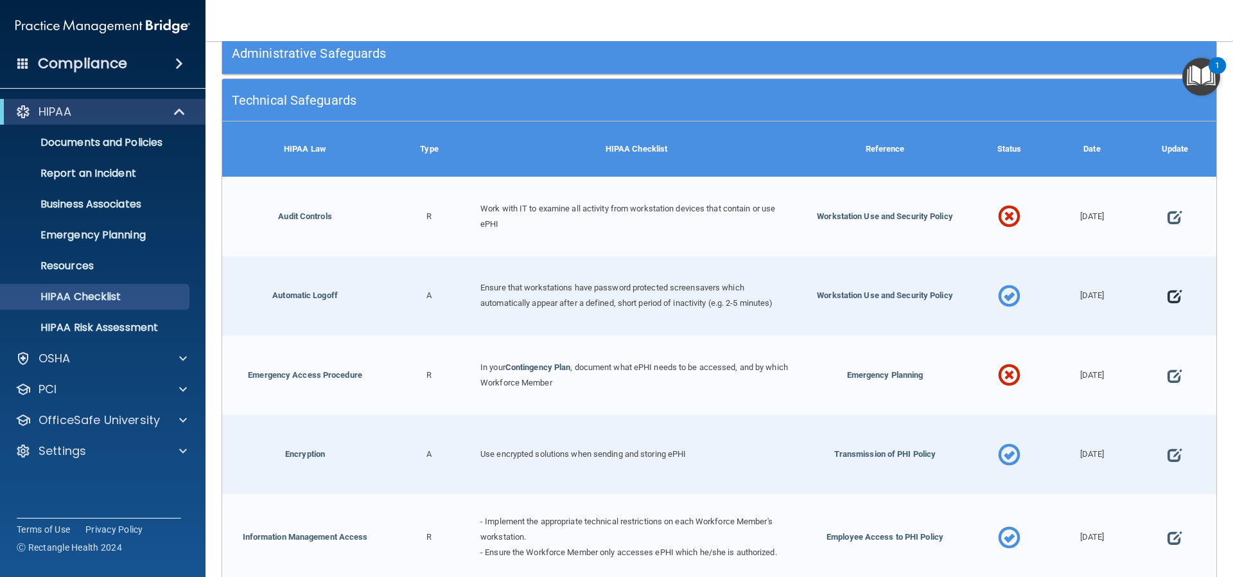
click at [1168, 292] on span at bounding box center [1175, 297] width 14 height 40
select select "completed"
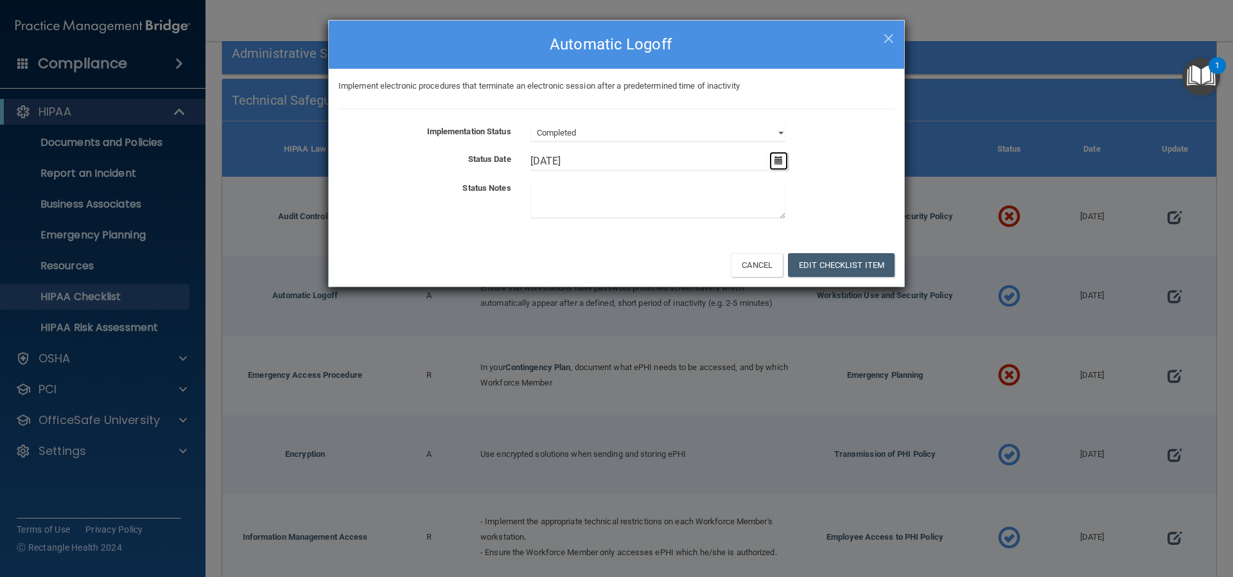
click at [778, 158] on icon "button" at bounding box center [779, 160] width 8 height 8
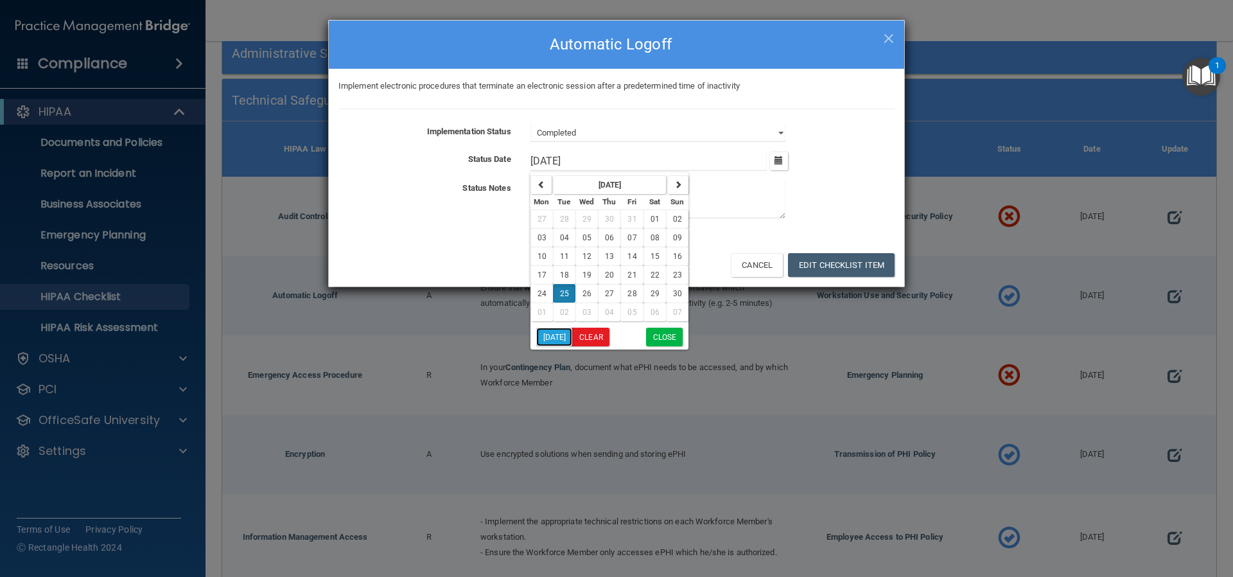
click at [562, 336] on button "[DATE]" at bounding box center [554, 337] width 37 height 19
type input "[DATE]"
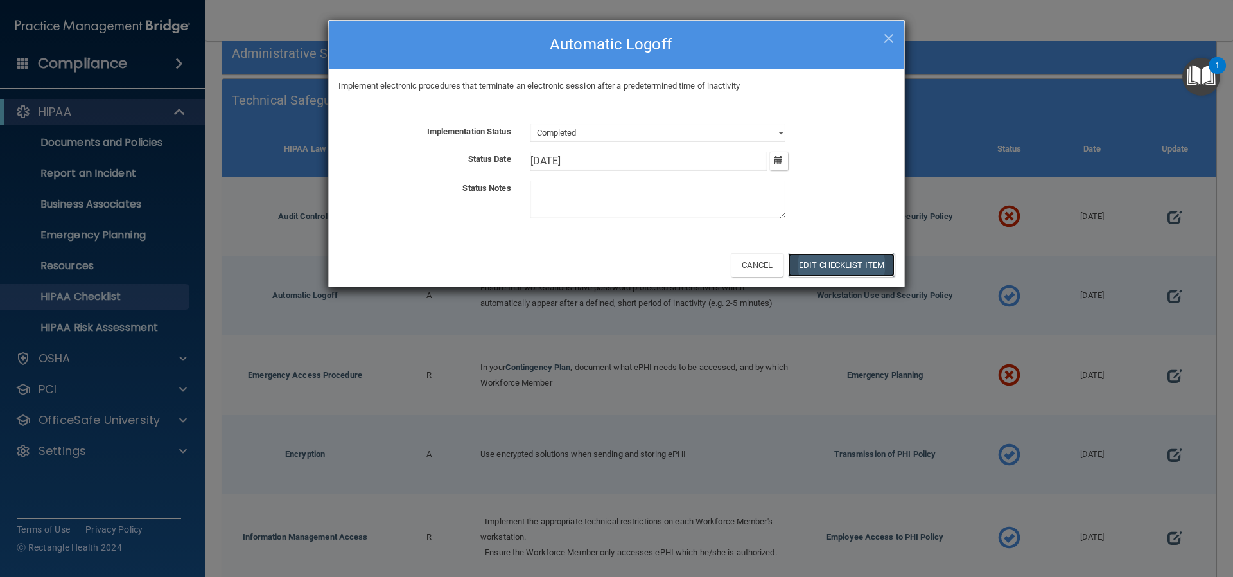
click at [850, 266] on button "Edit Checklist Item" at bounding box center [841, 265] width 107 height 24
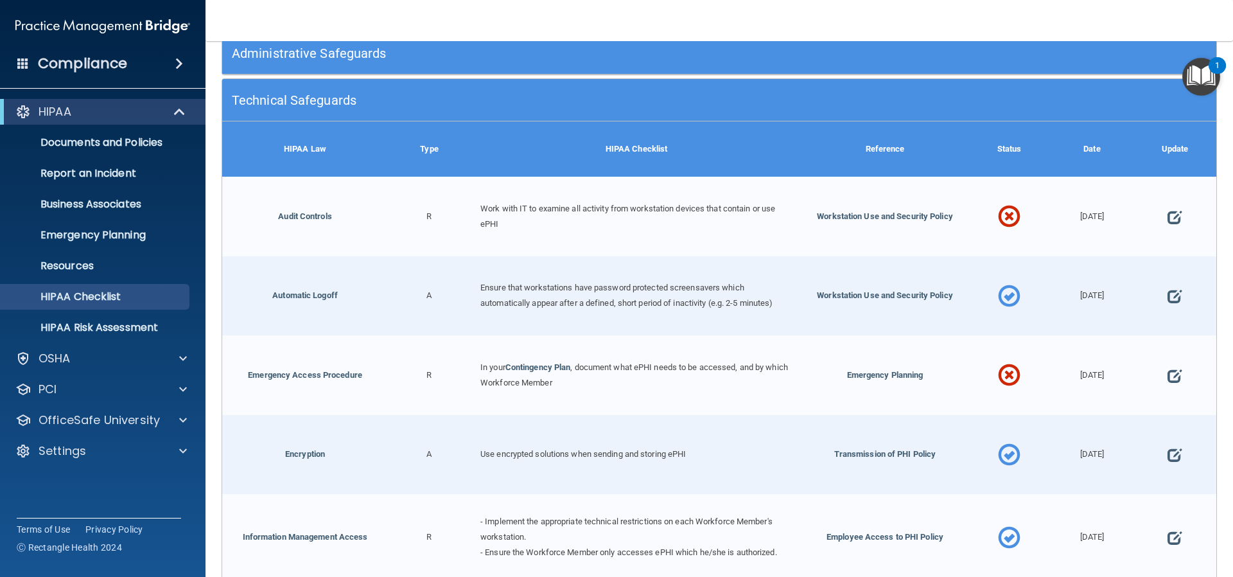
scroll to position [257, 0]
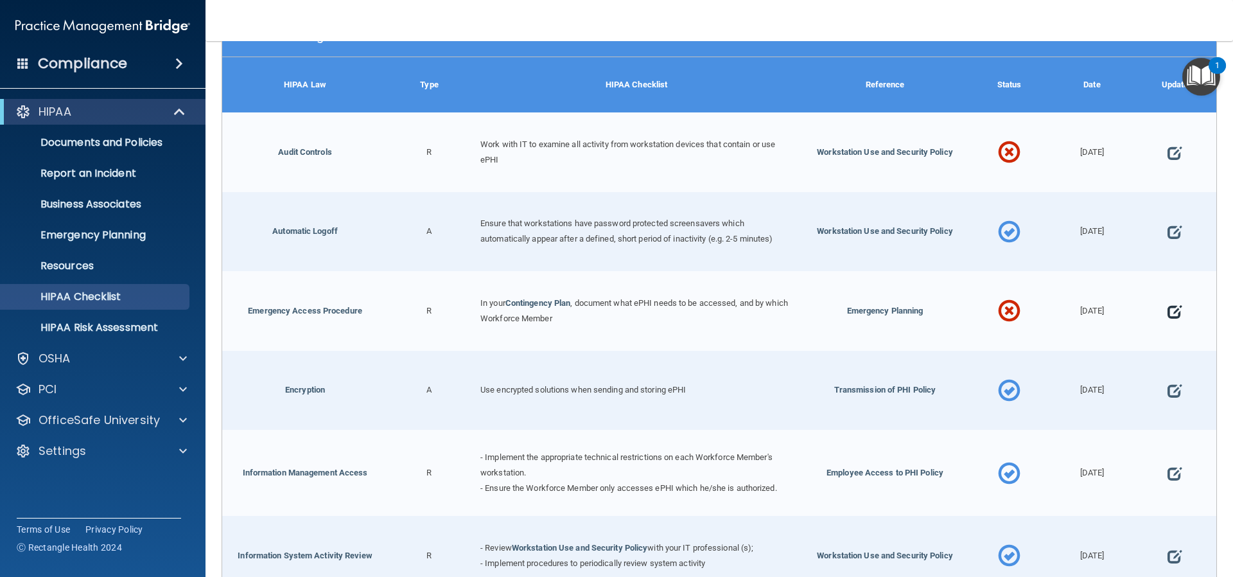
click at [1169, 308] on span at bounding box center [1175, 312] width 14 height 40
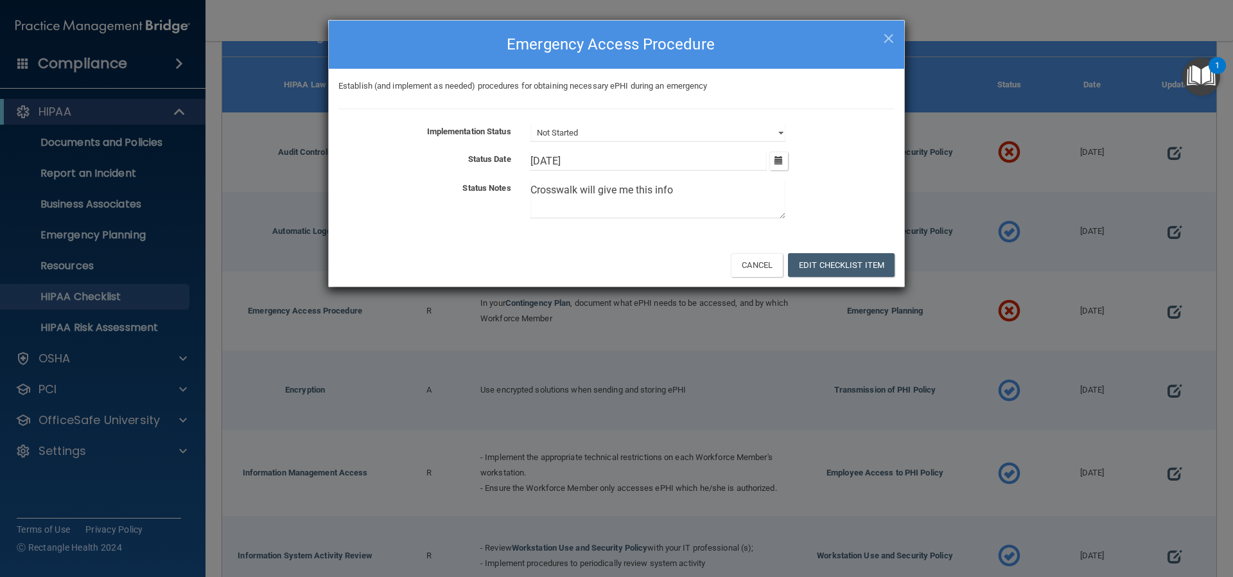
drag, startPoint x: 693, startPoint y: 192, endPoint x: 458, endPoint y: 183, distance: 234.7
click at [458, 183] on div "Status Notes Crosswalk will give me this info" at bounding box center [617, 202] width 576 height 43
paste textarea "/ ADS/ Medix will need to"
type textarea "Crosswalk / ADS/ Medix will need to give me this info"
click at [781, 161] on icon "button" at bounding box center [779, 160] width 8 height 8
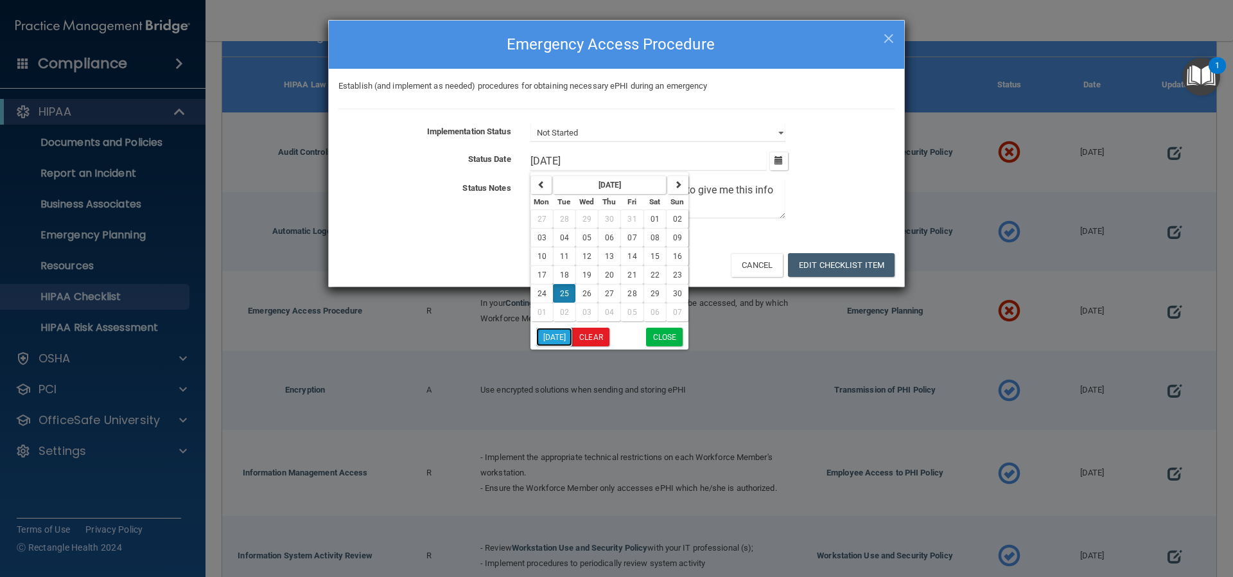
click at [559, 333] on button "[DATE]" at bounding box center [554, 337] width 37 height 19
type input "[DATE]"
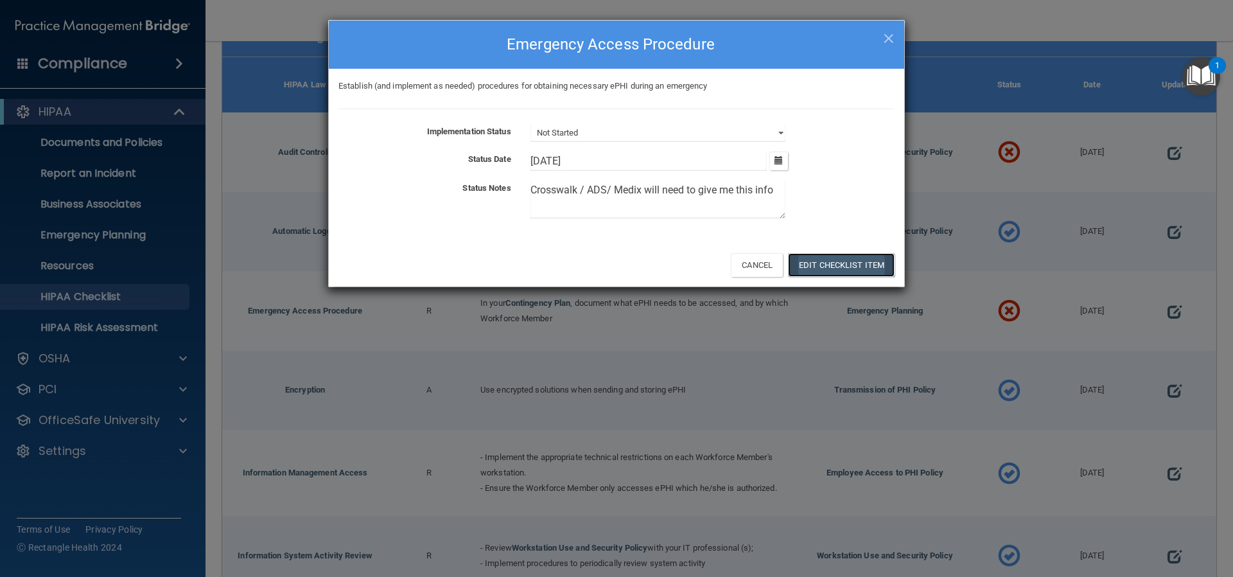
click at [817, 264] on button "Edit Checklist Item" at bounding box center [841, 265] width 107 height 24
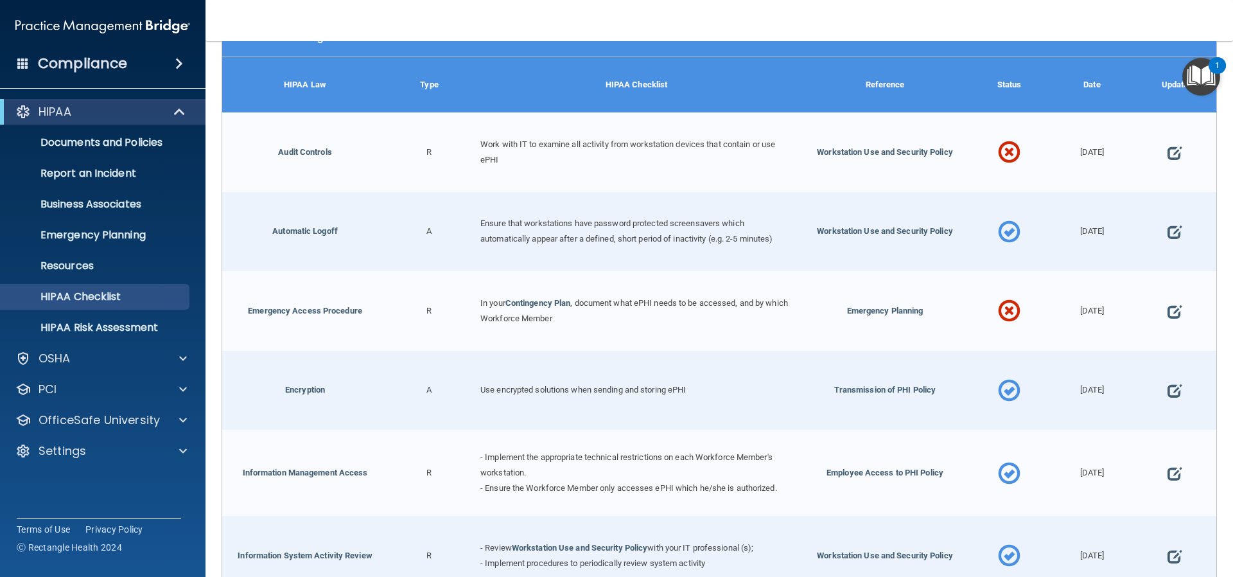
scroll to position [321, 0]
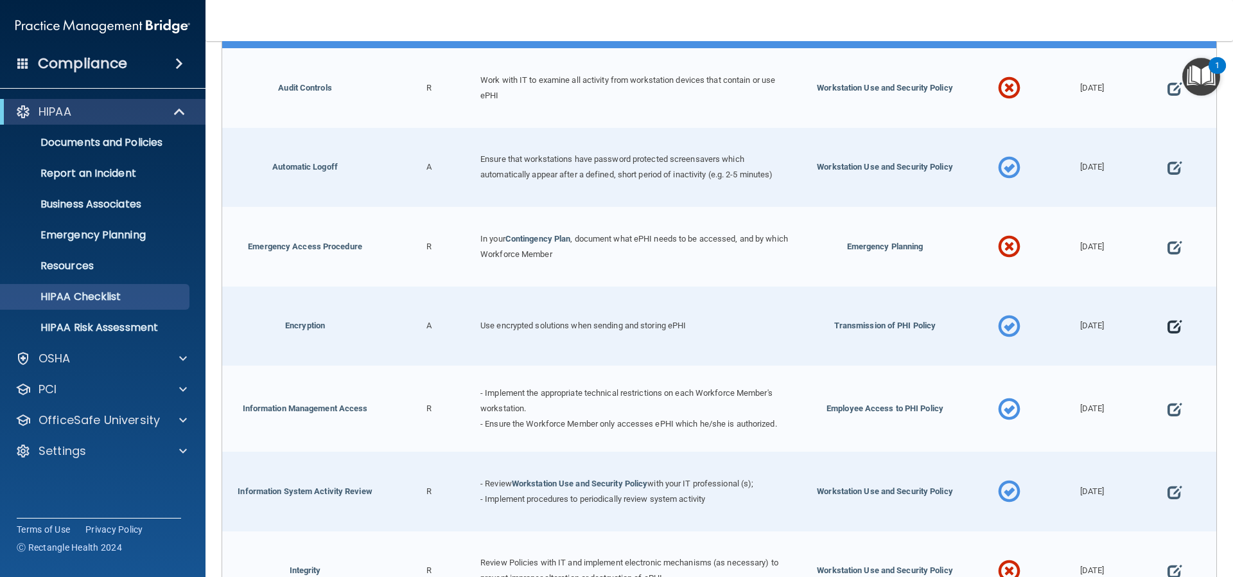
click at [1168, 322] on span at bounding box center [1175, 327] width 14 height 40
select select "completed"
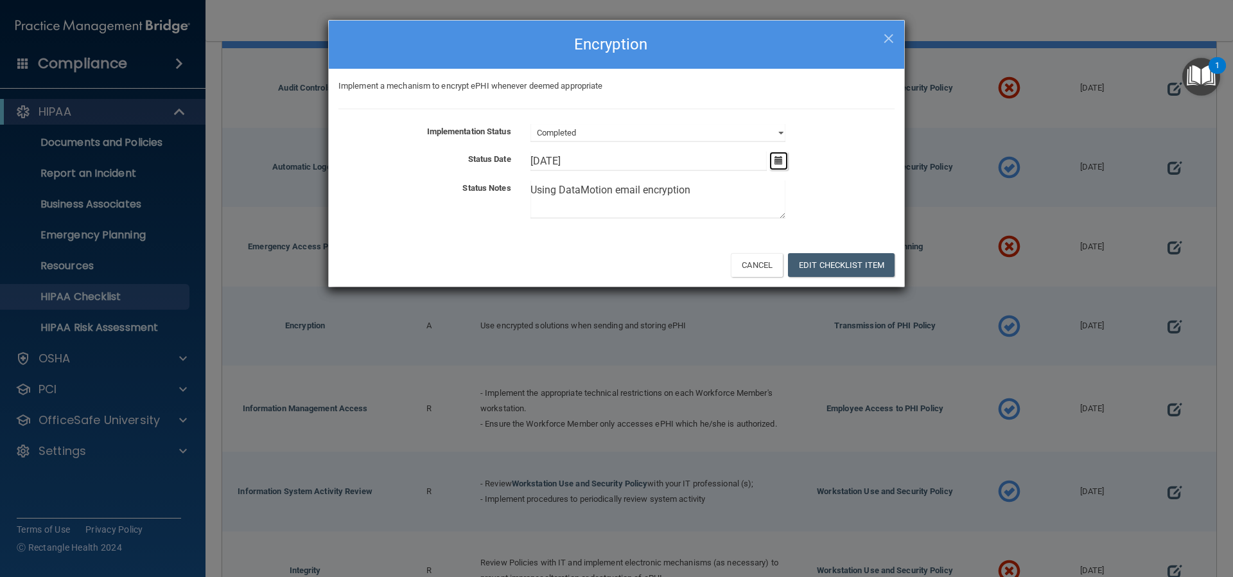
click at [777, 162] on icon "button" at bounding box center [779, 160] width 8 height 8
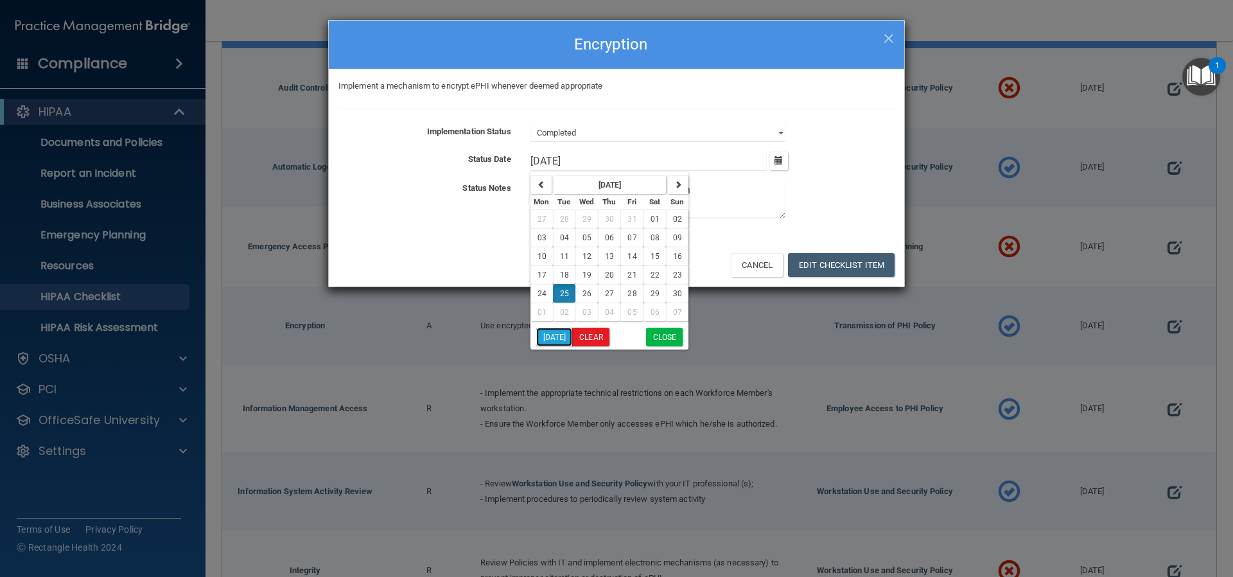
click at [560, 339] on button "[DATE]" at bounding box center [554, 337] width 37 height 19
type input "[DATE]"
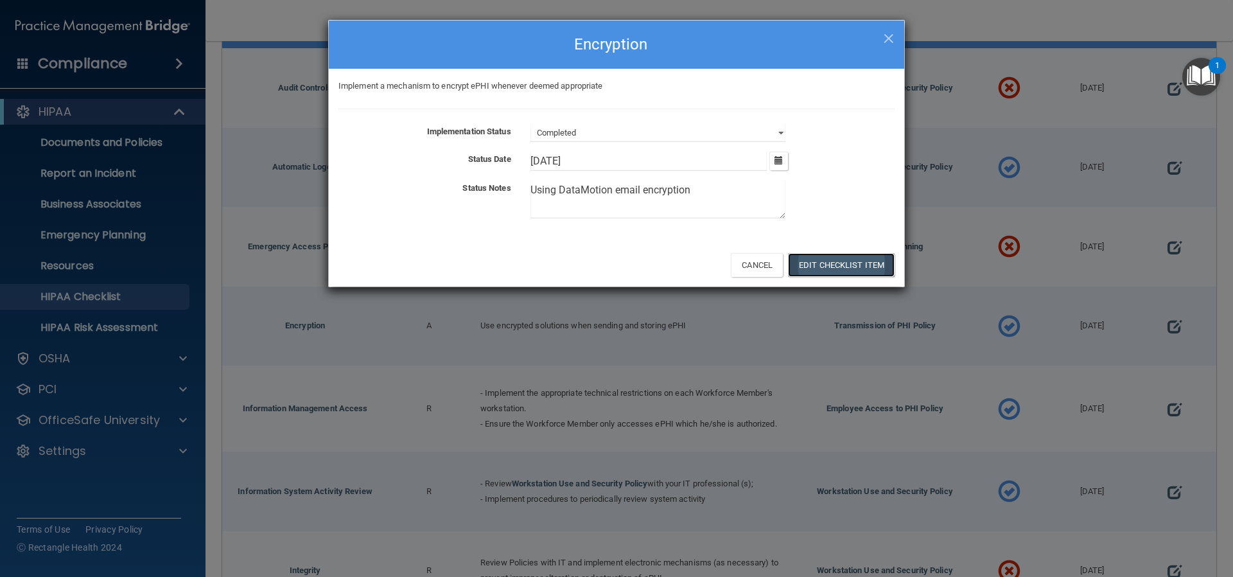
click at [808, 255] on button "Edit Checklist Item" at bounding box center [841, 265] width 107 height 24
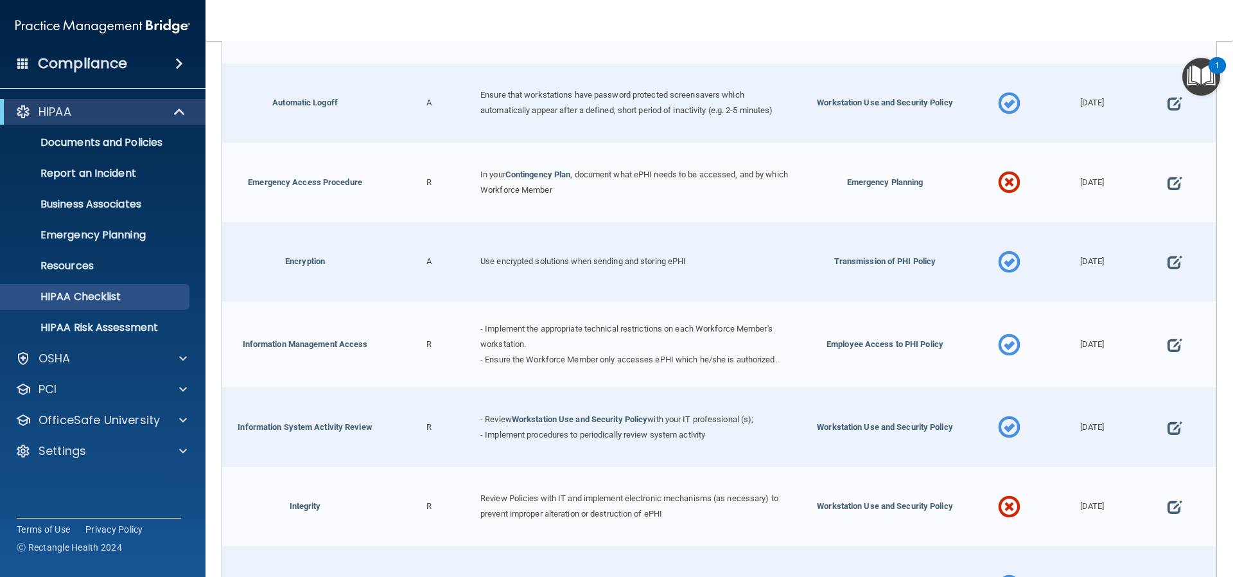
scroll to position [450, 0]
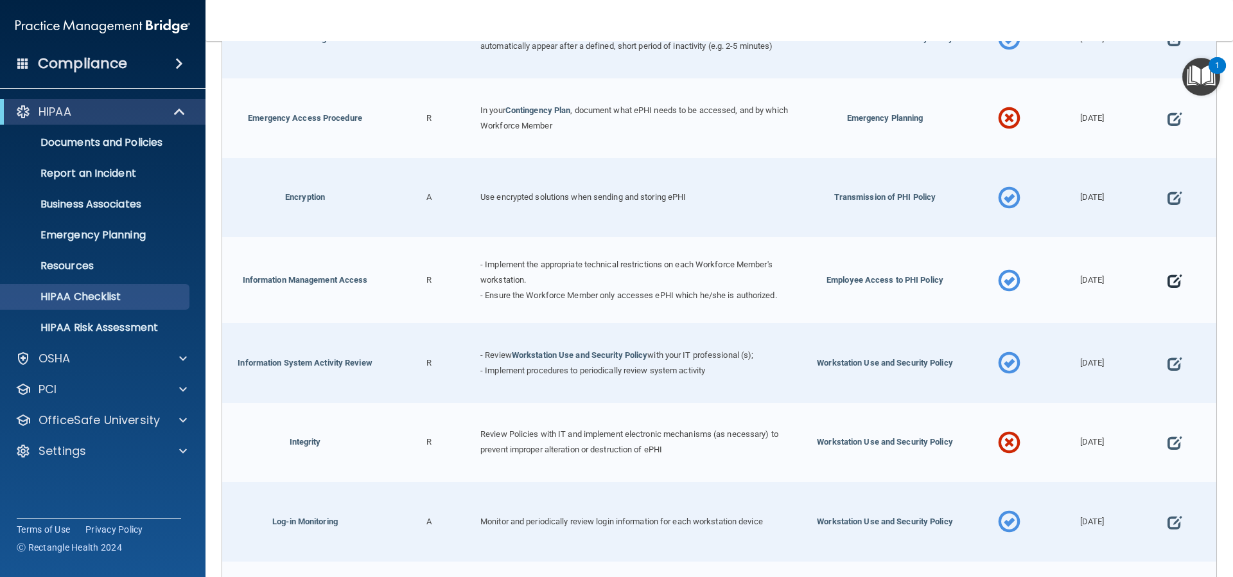
click at [1169, 278] on span at bounding box center [1175, 281] width 14 height 40
select select "completed"
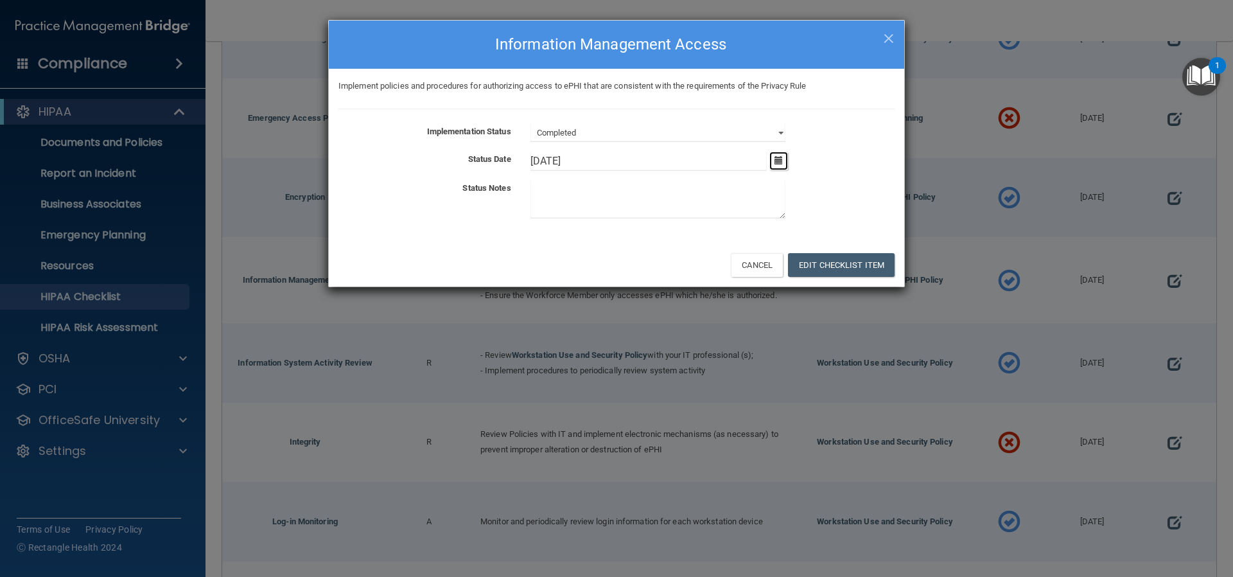
click at [777, 162] on icon "button" at bounding box center [779, 160] width 8 height 8
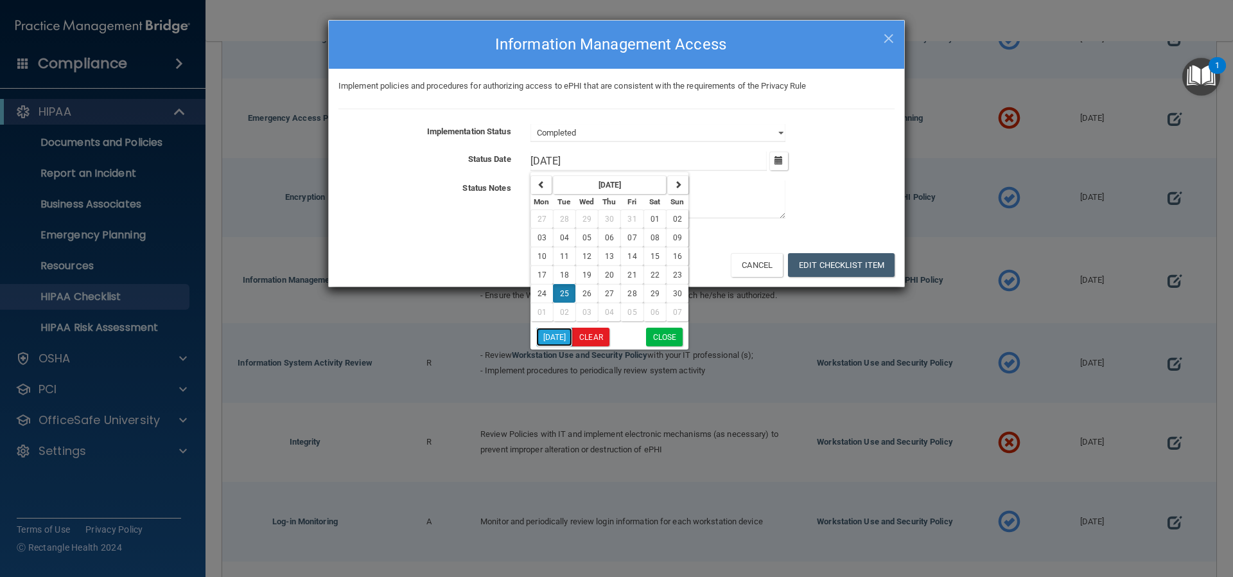
click at [552, 337] on button "[DATE]" at bounding box center [554, 337] width 37 height 19
type input "[DATE]"
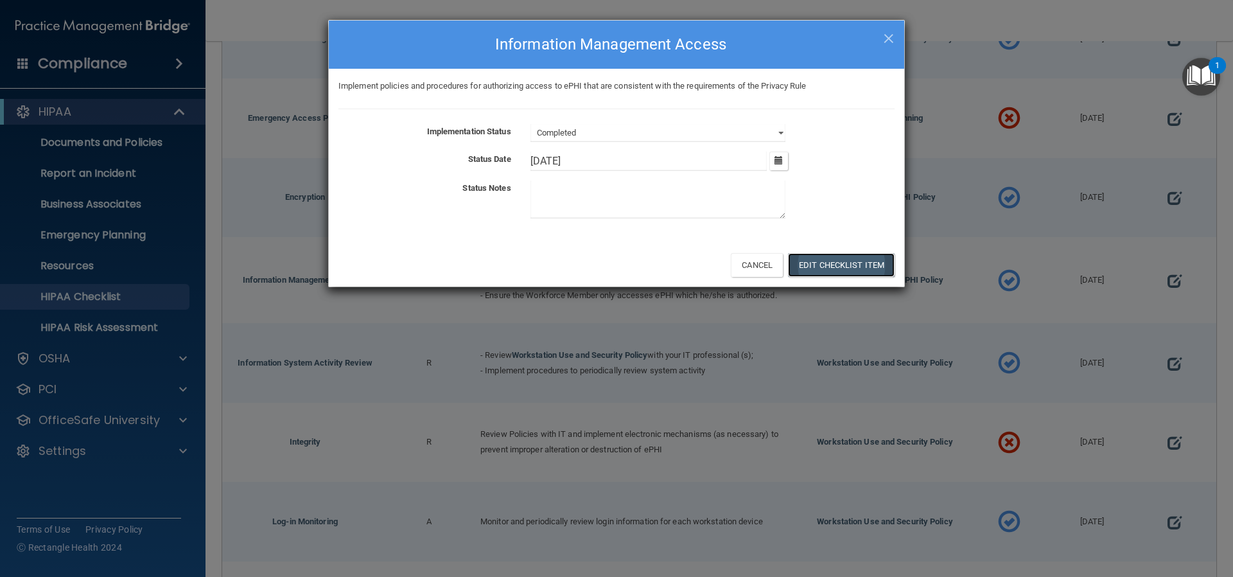
click at [840, 259] on button "Edit Checklist Item" at bounding box center [841, 265] width 107 height 24
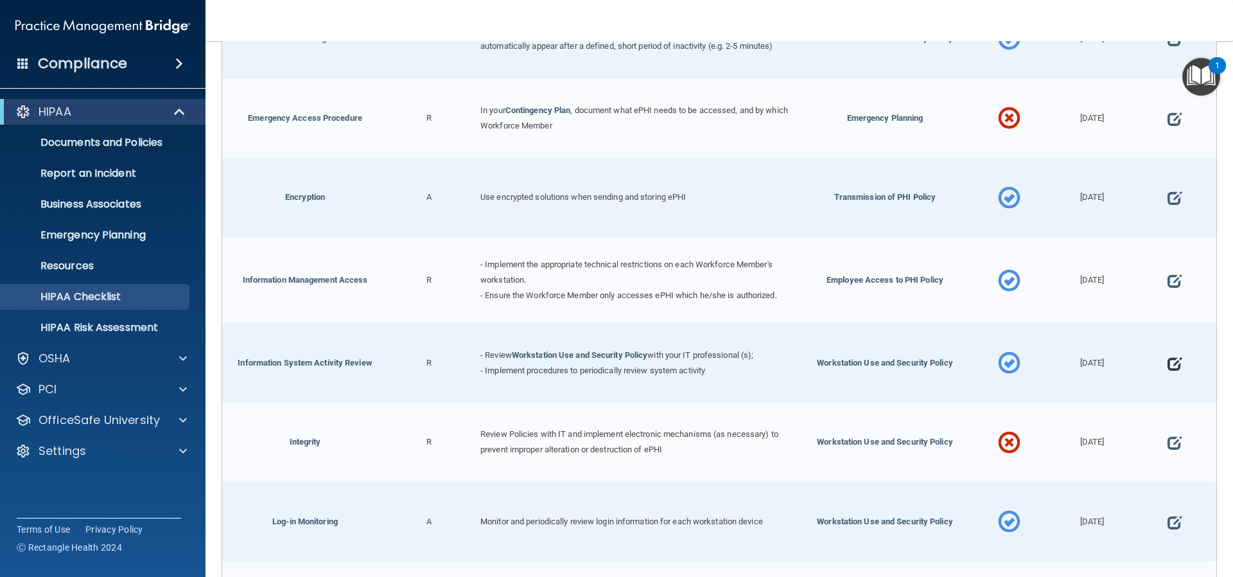
click at [1168, 357] on span at bounding box center [1175, 364] width 14 height 40
select select "completed"
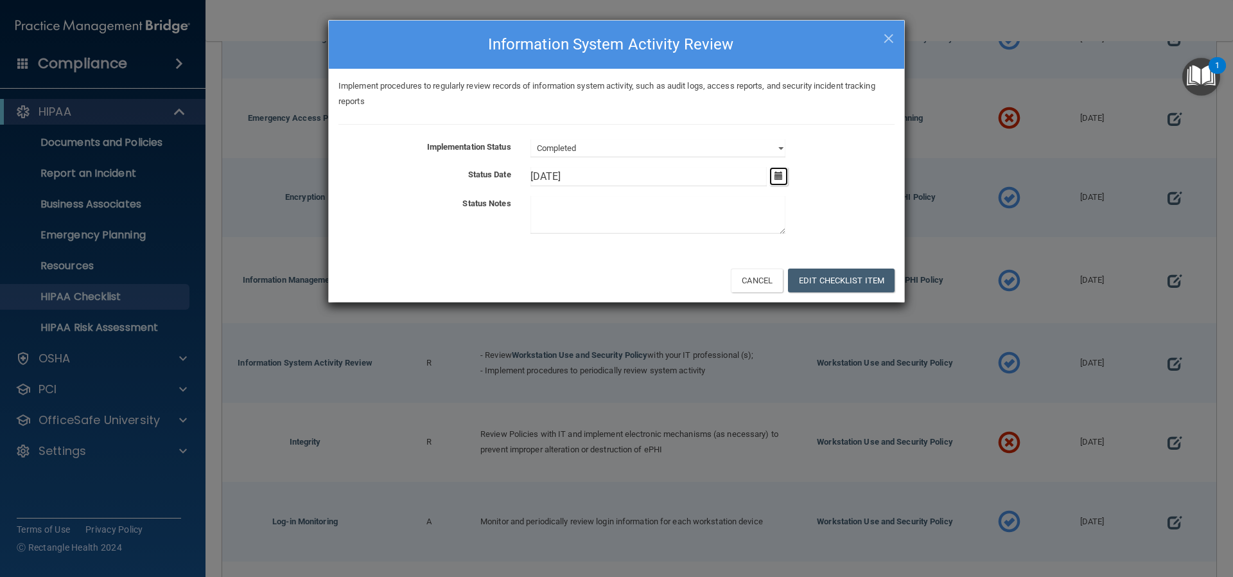
click at [781, 175] on icon "button" at bounding box center [779, 176] width 8 height 8
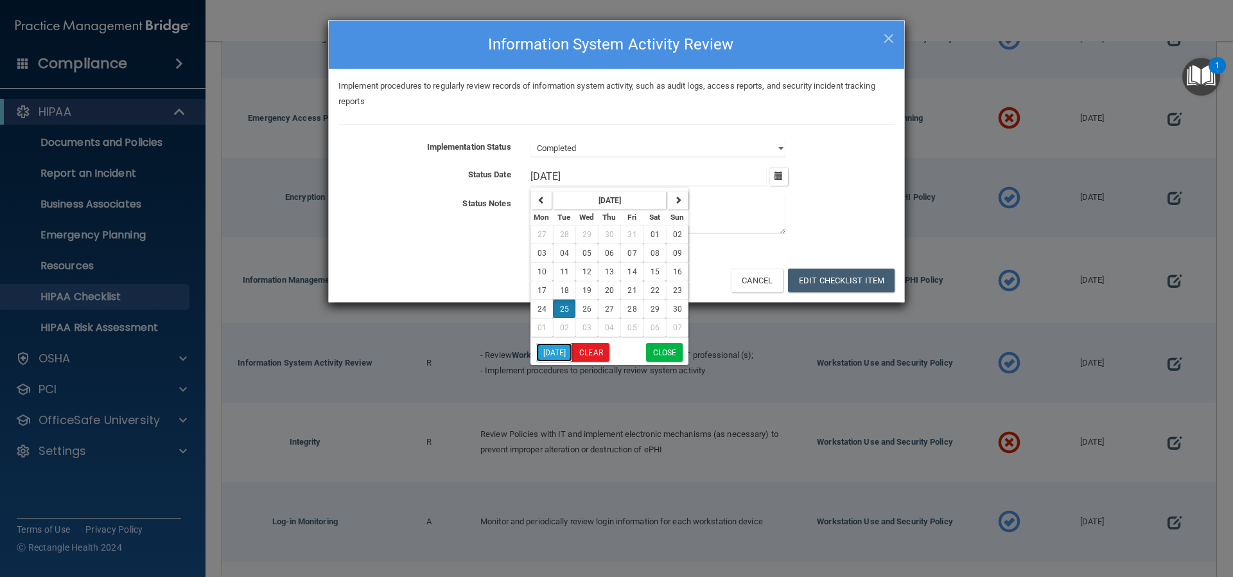
click at [551, 350] on button "[DATE]" at bounding box center [554, 352] width 37 height 19
type input "[DATE]"
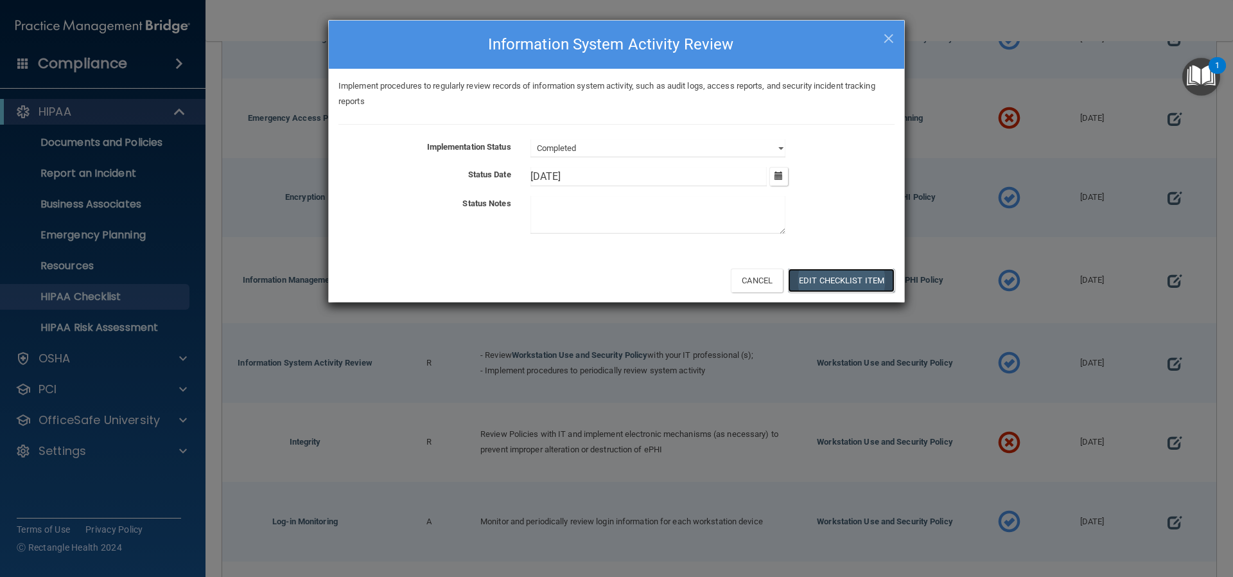
click at [831, 272] on button "Edit Checklist Item" at bounding box center [841, 281] width 107 height 24
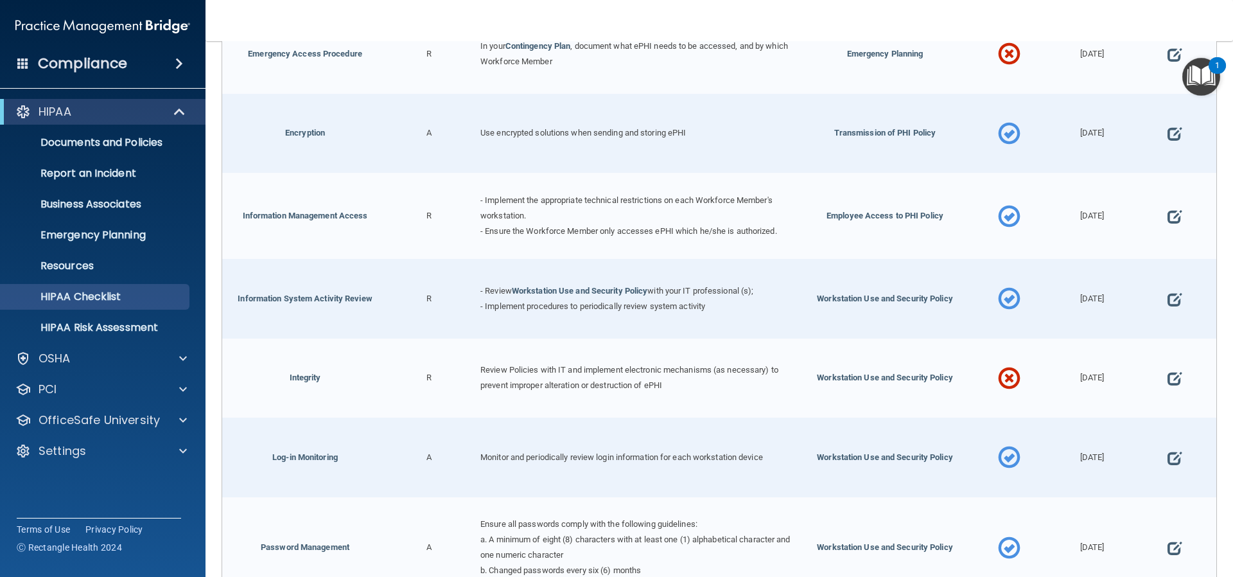
scroll to position [578, 0]
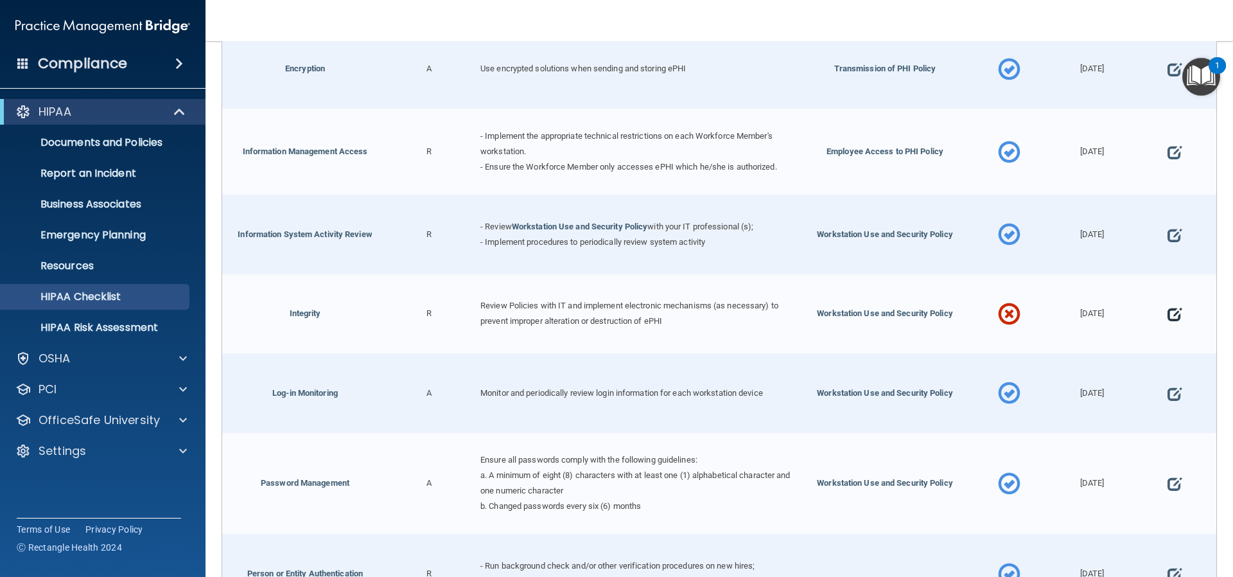
click at [1169, 310] on span at bounding box center [1175, 314] width 14 height 40
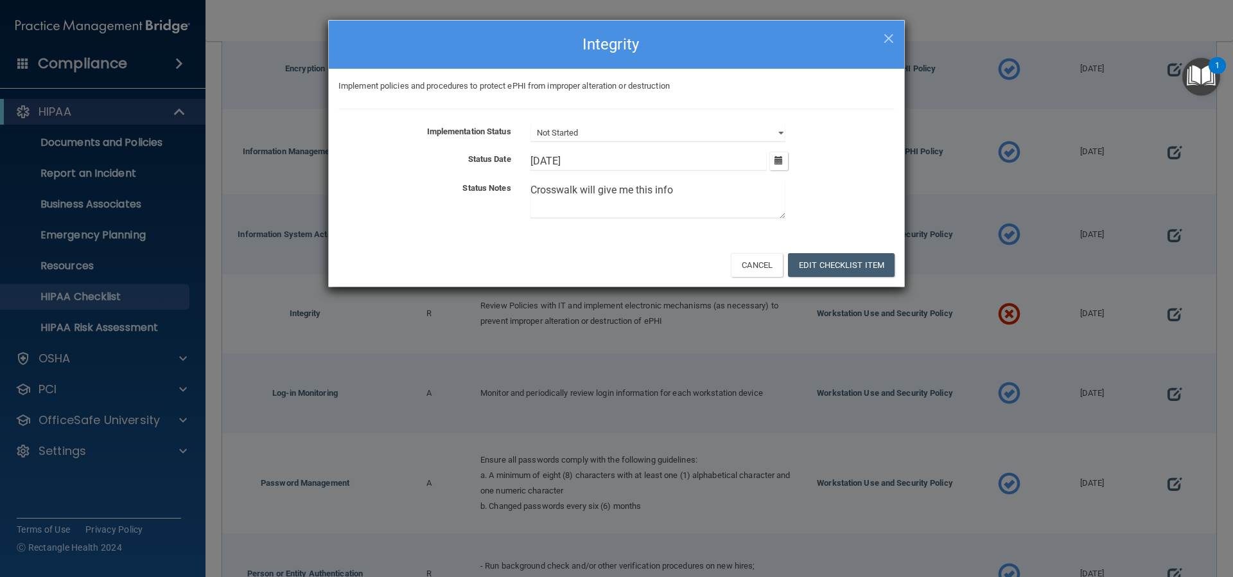
drag, startPoint x: 697, startPoint y: 196, endPoint x: 480, endPoint y: 178, distance: 217.9
click at [480, 178] on div "Implementation Status Not Started In Progress Completed Status Date 6/26/[DATE]…" at bounding box center [617, 174] width 556 height 100
paste textarea "/ ADS/ Medix will need to"
type textarea "Crosswalk / ADS/ Medix will need to give me this info"
click at [778, 158] on icon "button" at bounding box center [779, 160] width 8 height 8
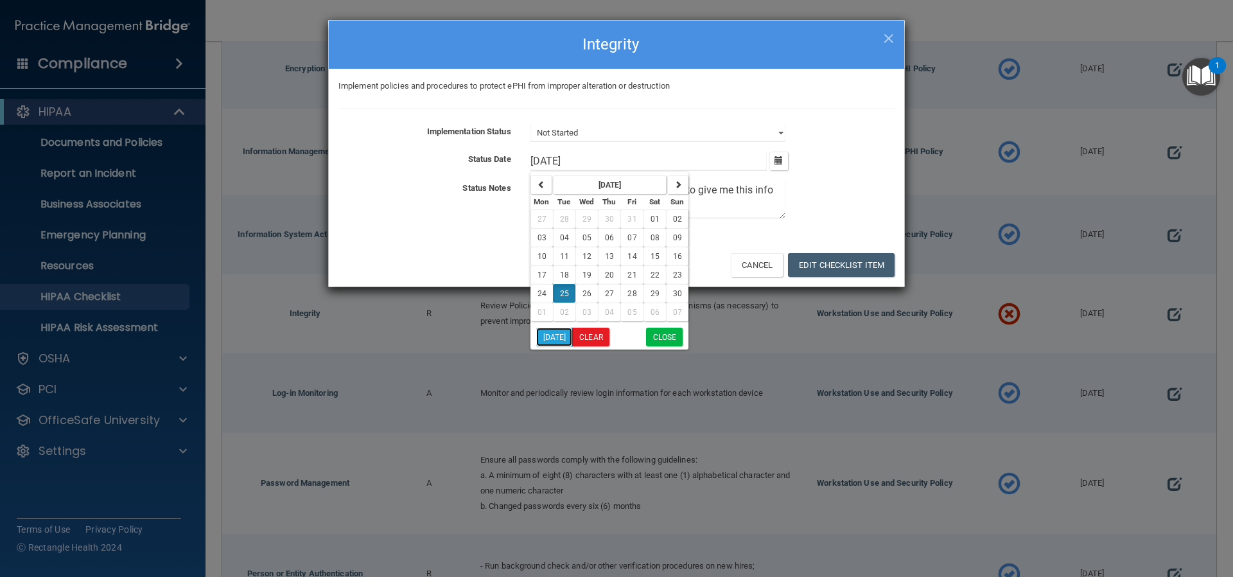
click at [543, 338] on button "[DATE]" at bounding box center [554, 337] width 37 height 19
type input "[DATE]"
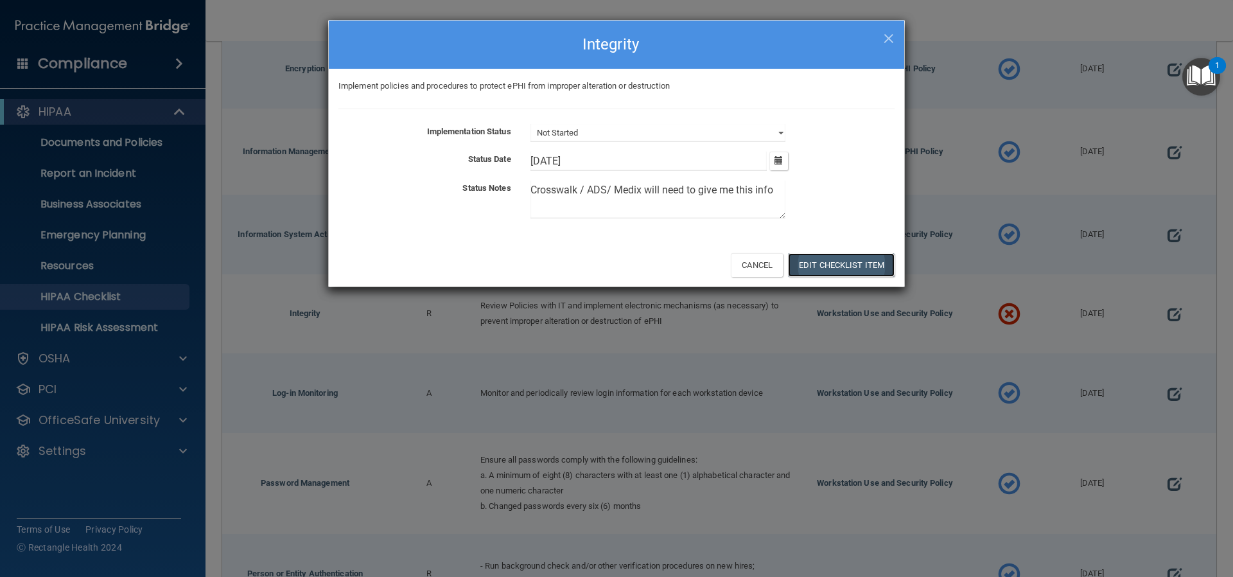
click at [817, 258] on button "Edit Checklist Item" at bounding box center [841, 265] width 107 height 24
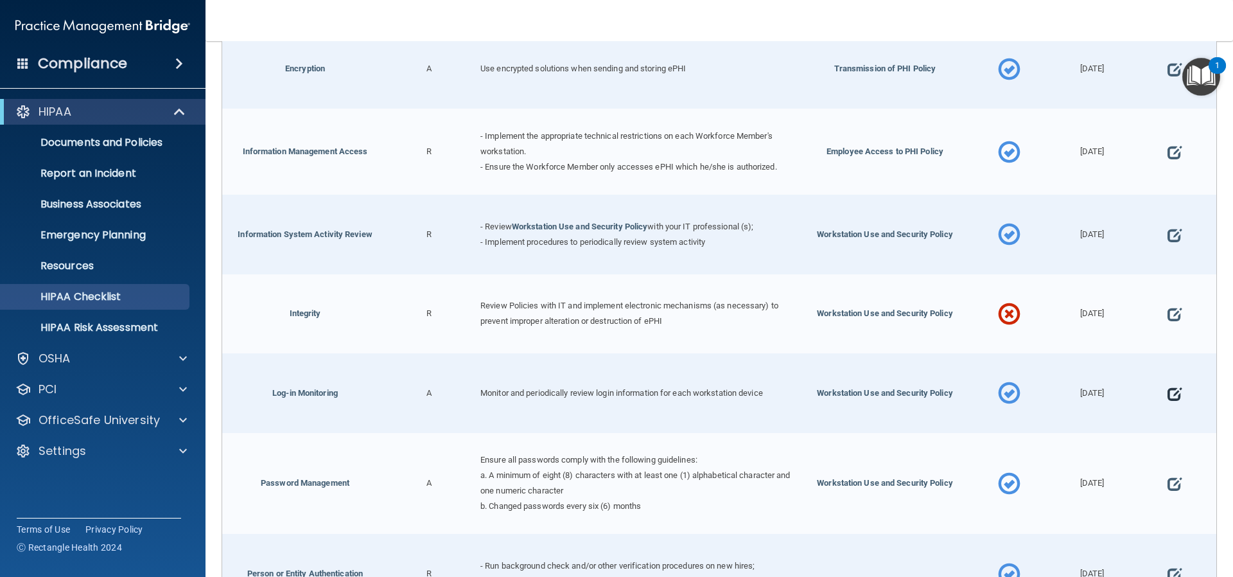
click at [1168, 389] on span at bounding box center [1175, 394] width 14 height 40
select select "completed"
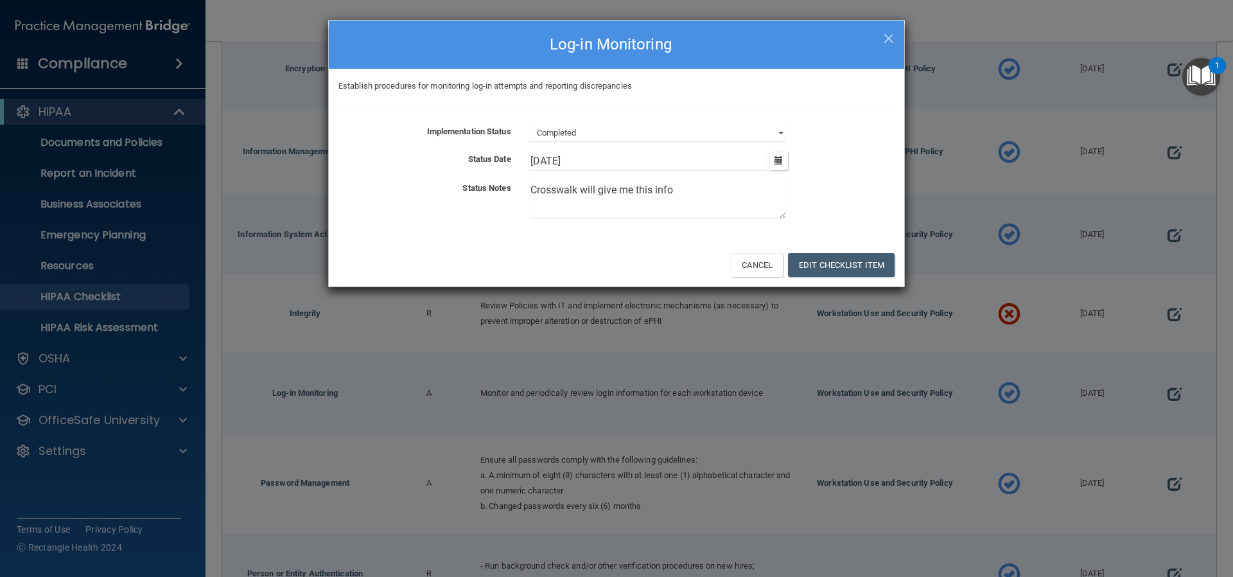
drag, startPoint x: 512, startPoint y: 182, endPoint x: 482, endPoint y: 182, distance: 29.6
click at [484, 182] on div "Status Notes Crosswalk will give me this info" at bounding box center [617, 202] width 576 height 43
click at [781, 136] on select "Not Started In Progress Completed" at bounding box center [658, 133] width 255 height 18
click at [531, 124] on select "Not Started In Progress Completed" at bounding box center [658, 133] width 255 height 18
click at [782, 162] on icon "button" at bounding box center [779, 160] width 8 height 8
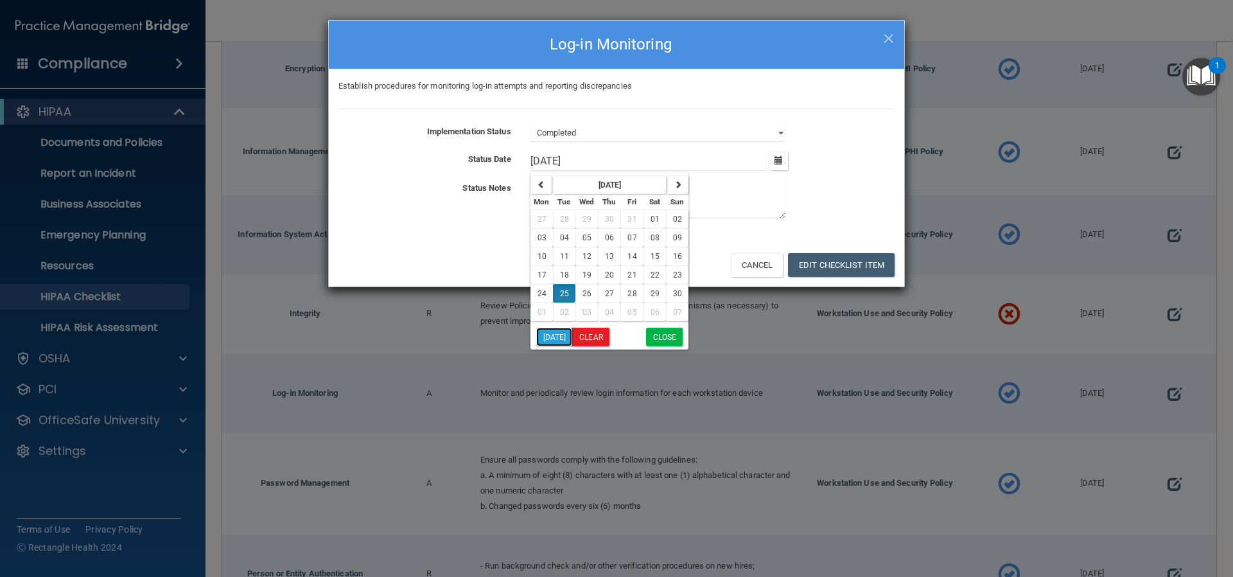
click at [555, 336] on button "[DATE]" at bounding box center [554, 337] width 37 height 19
type input "[DATE]"
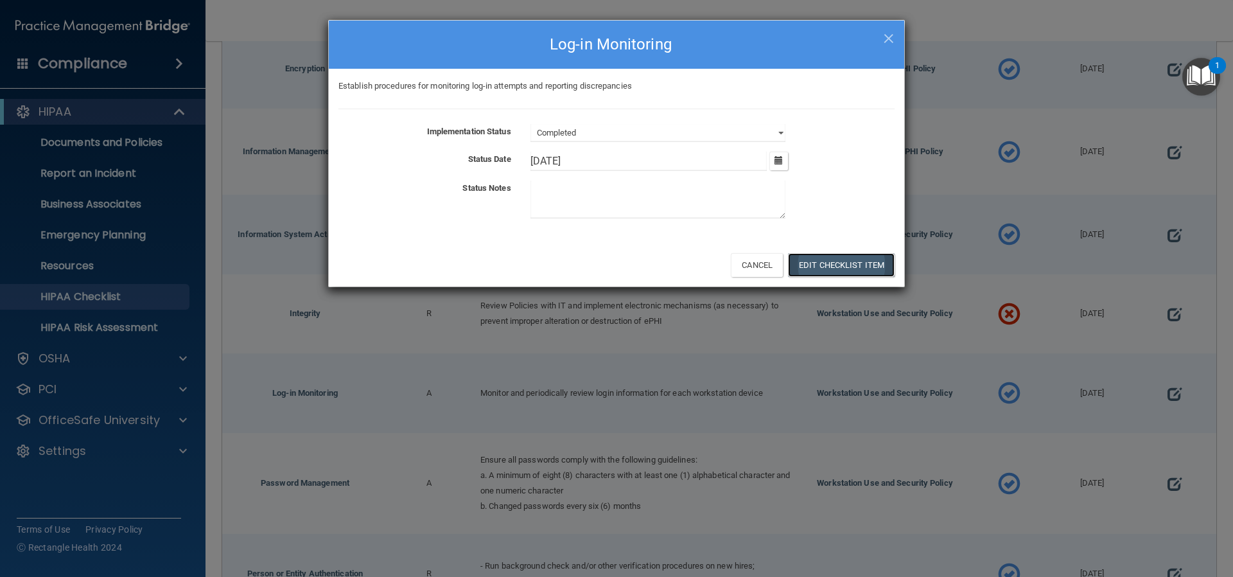
click at [838, 267] on button "Edit Checklist Item" at bounding box center [841, 265] width 107 height 24
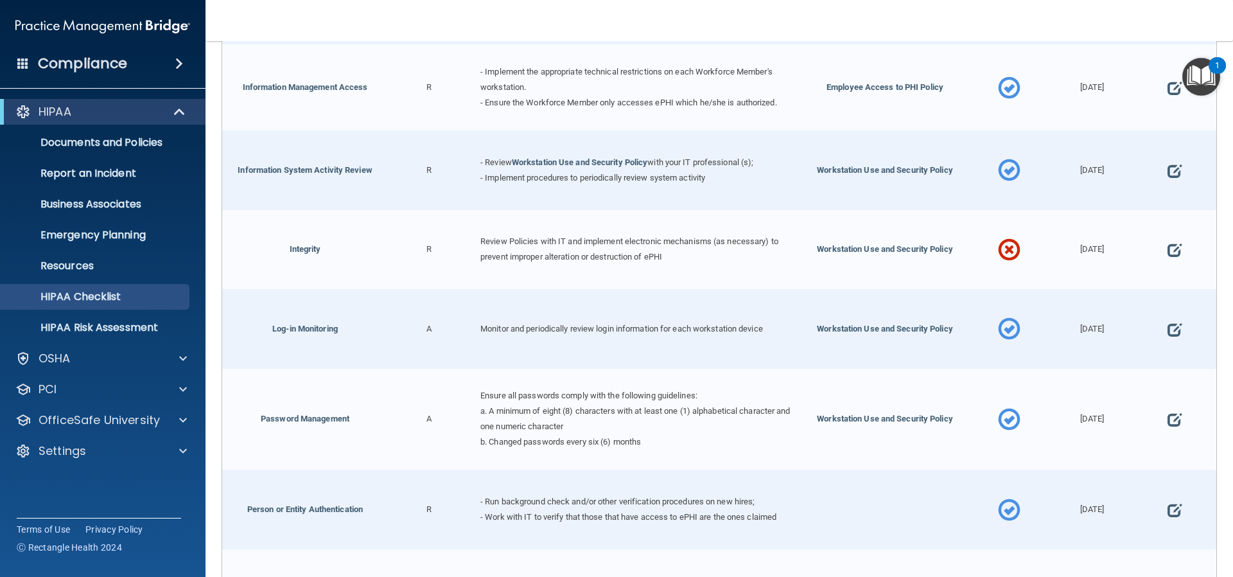
scroll to position [771, 0]
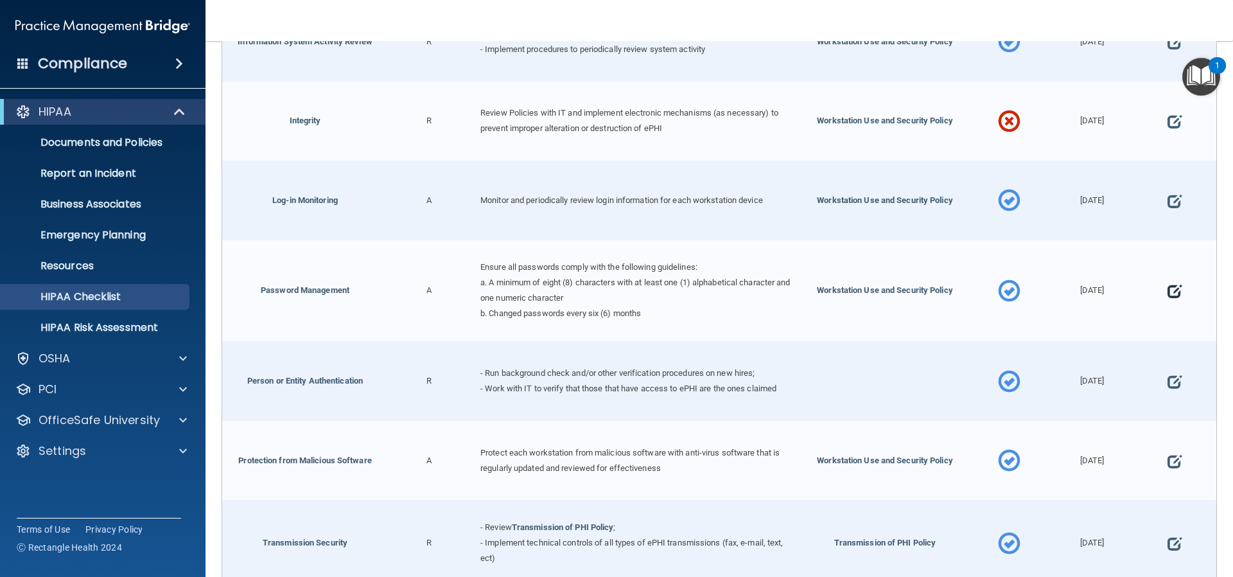
click at [1168, 283] on span at bounding box center [1175, 292] width 14 height 40
select select "completed"
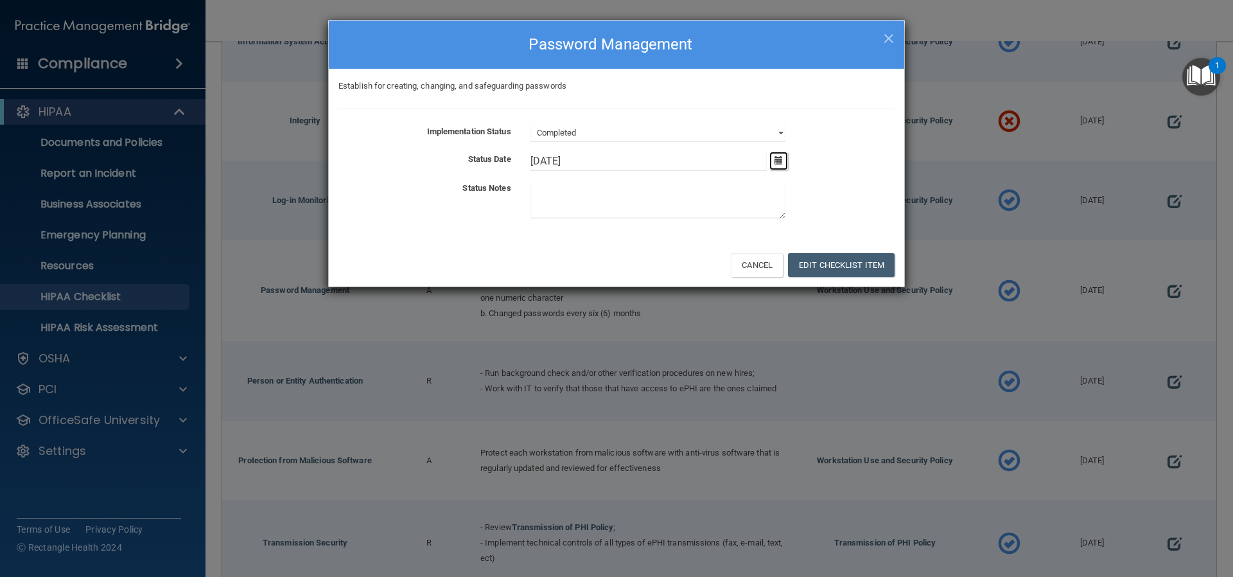
click at [776, 159] on icon "button" at bounding box center [779, 160] width 8 height 8
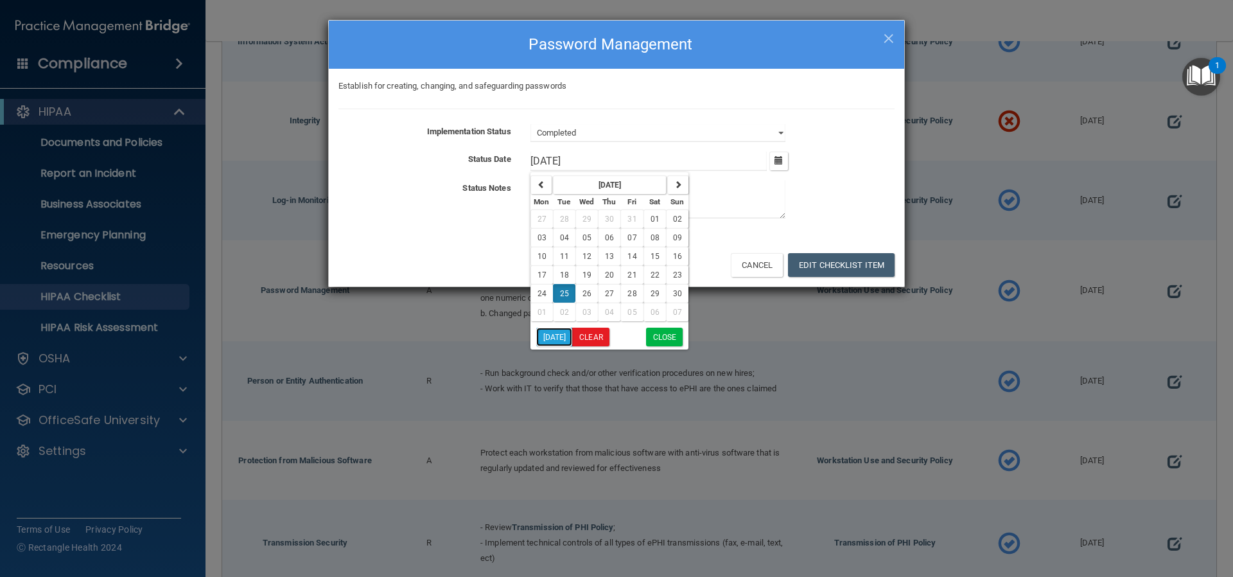
click at [558, 333] on button "[DATE]" at bounding box center [554, 337] width 37 height 19
type input "[DATE]"
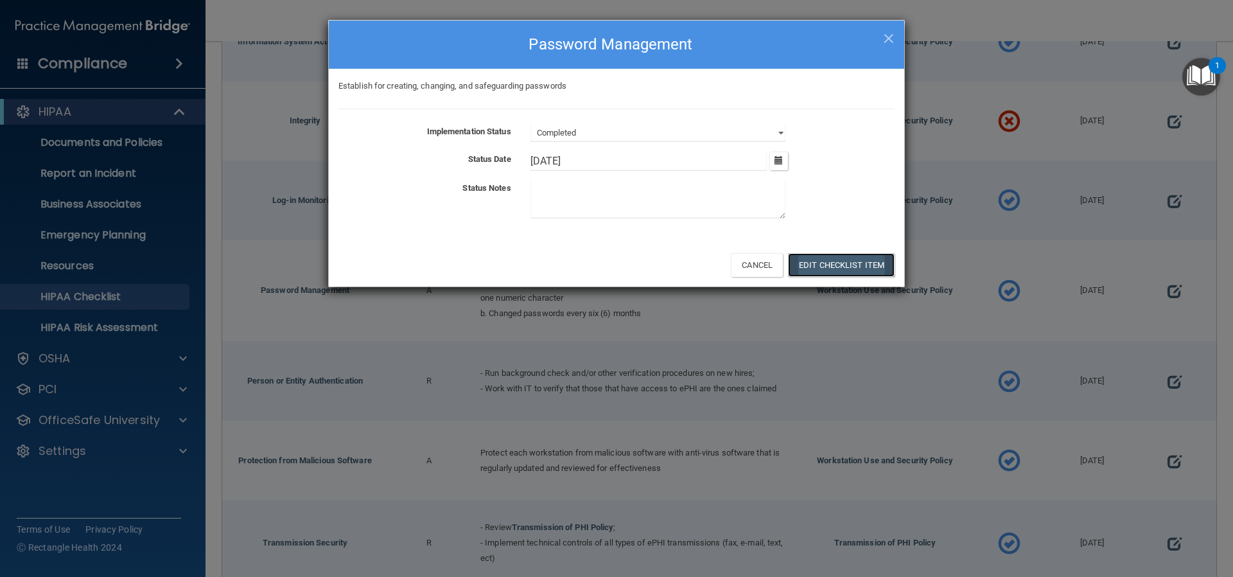
click at [827, 266] on button "Edit Checklist Item" at bounding box center [841, 265] width 107 height 24
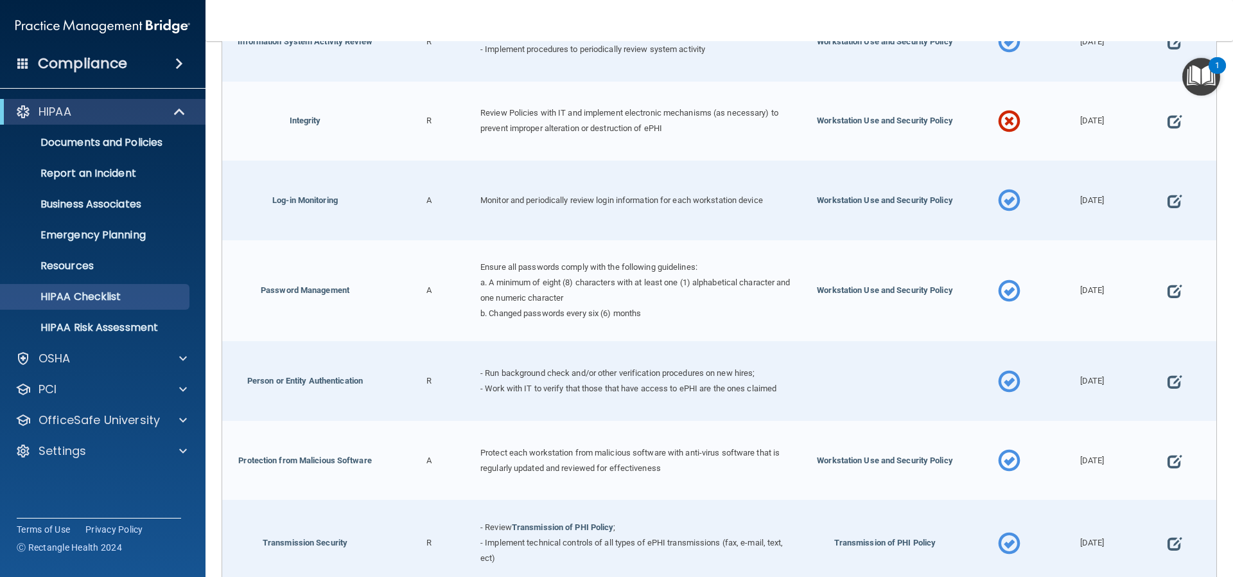
scroll to position [835, 0]
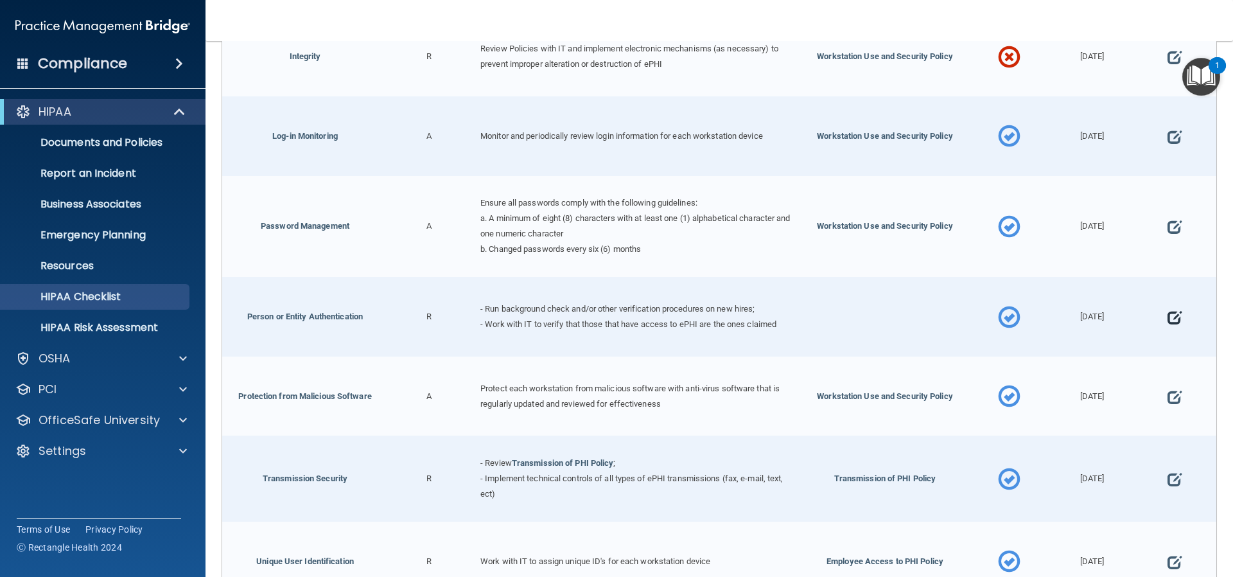
click at [1170, 310] on span at bounding box center [1175, 317] width 14 height 40
select select "completed"
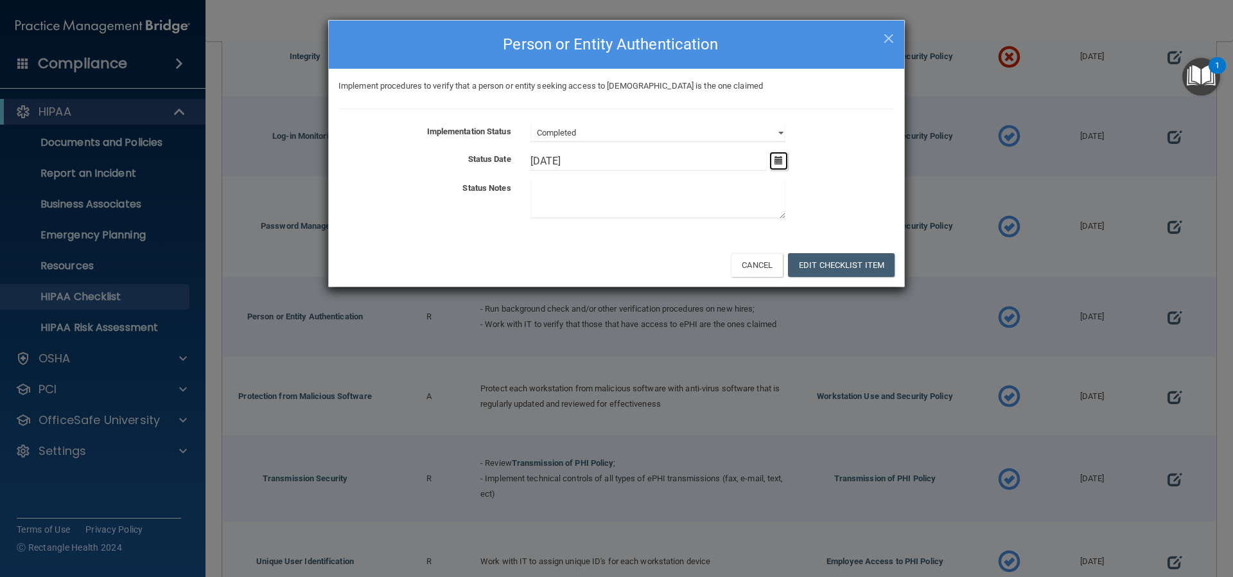
click at [778, 159] on icon "button" at bounding box center [779, 160] width 8 height 8
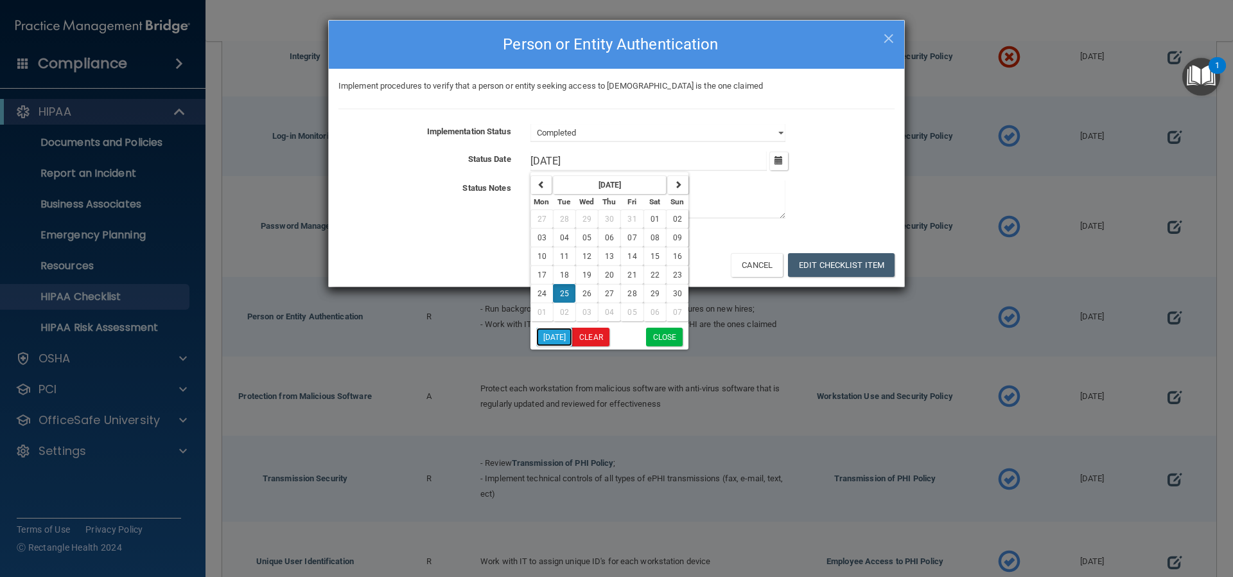
click at [554, 343] on button "[DATE]" at bounding box center [554, 337] width 37 height 19
type input "[DATE]"
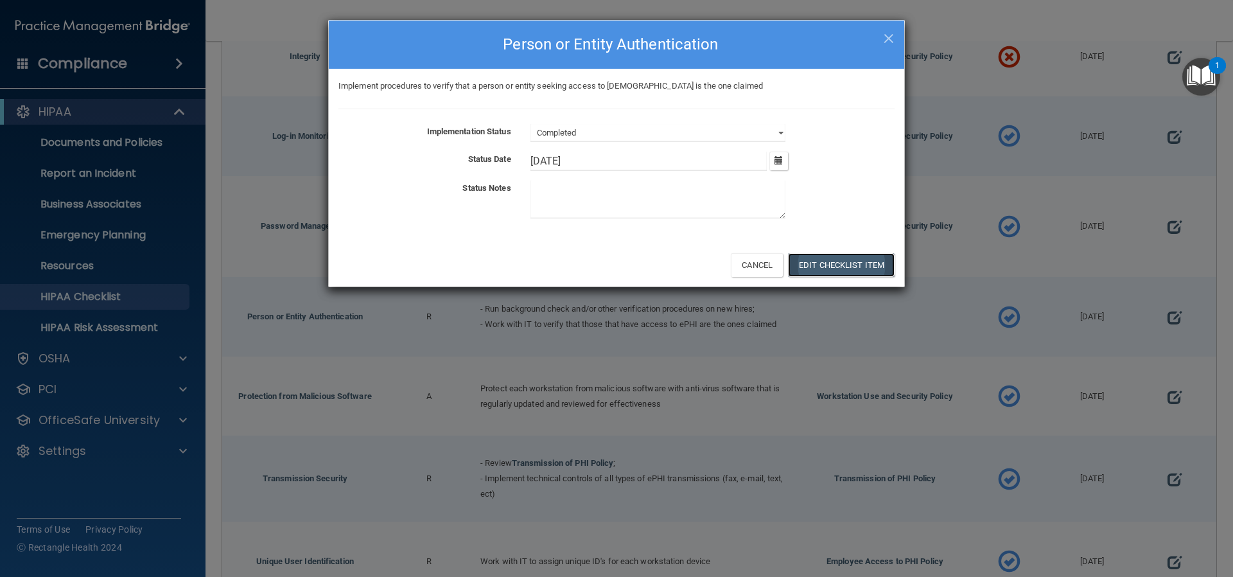
click at [820, 264] on button "Edit Checklist Item" at bounding box center [841, 265] width 107 height 24
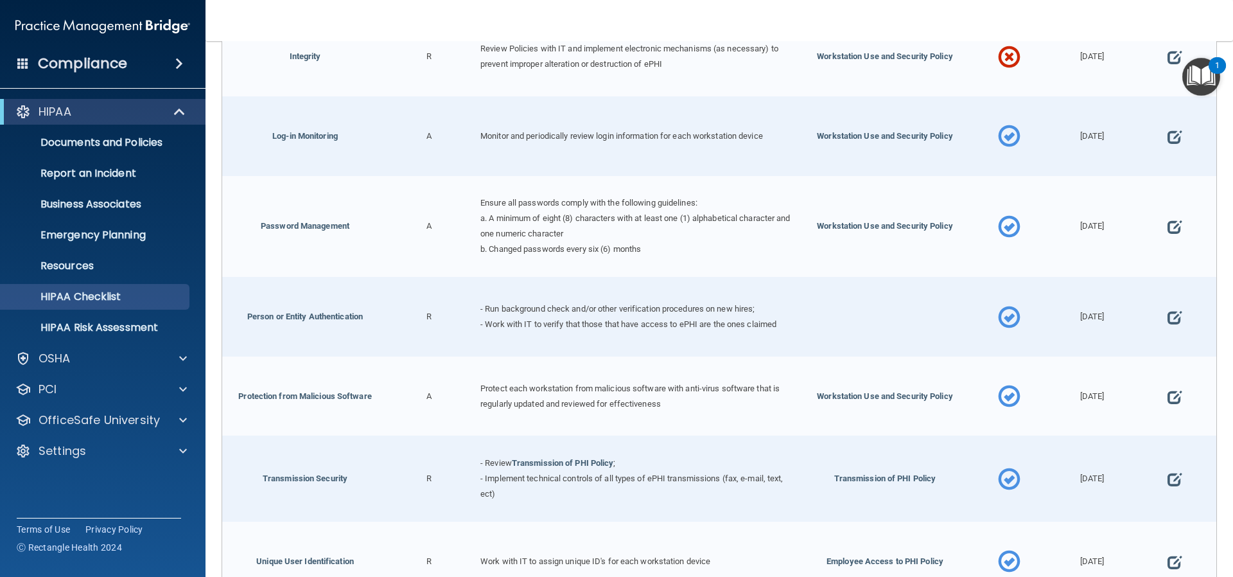
scroll to position [899, 0]
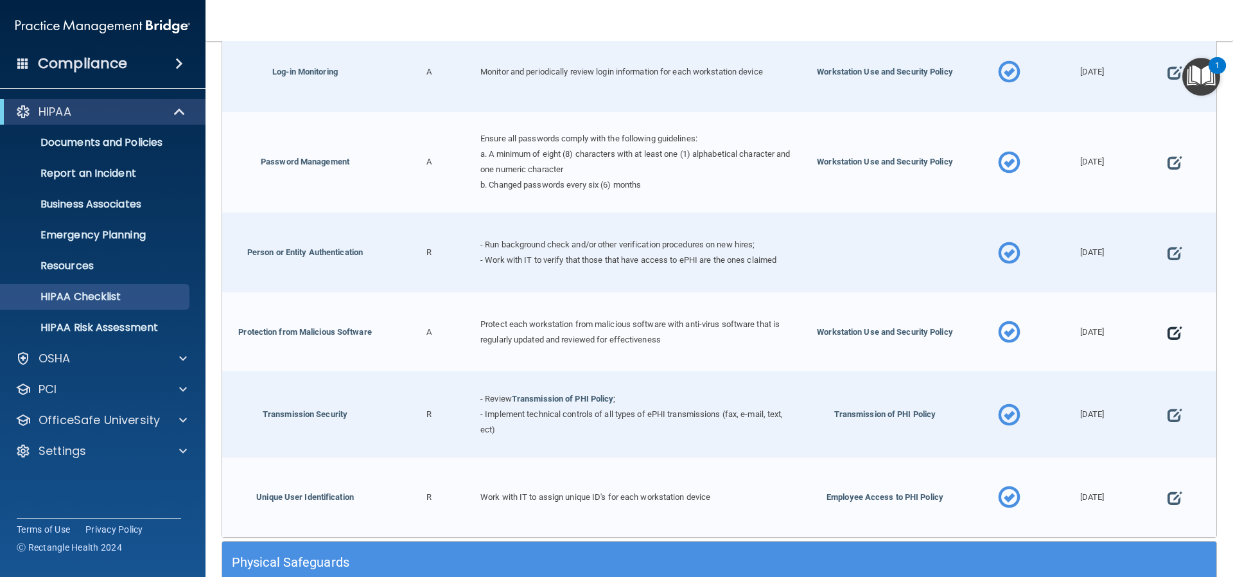
click at [1168, 321] on span at bounding box center [1175, 333] width 14 height 40
select select "completed"
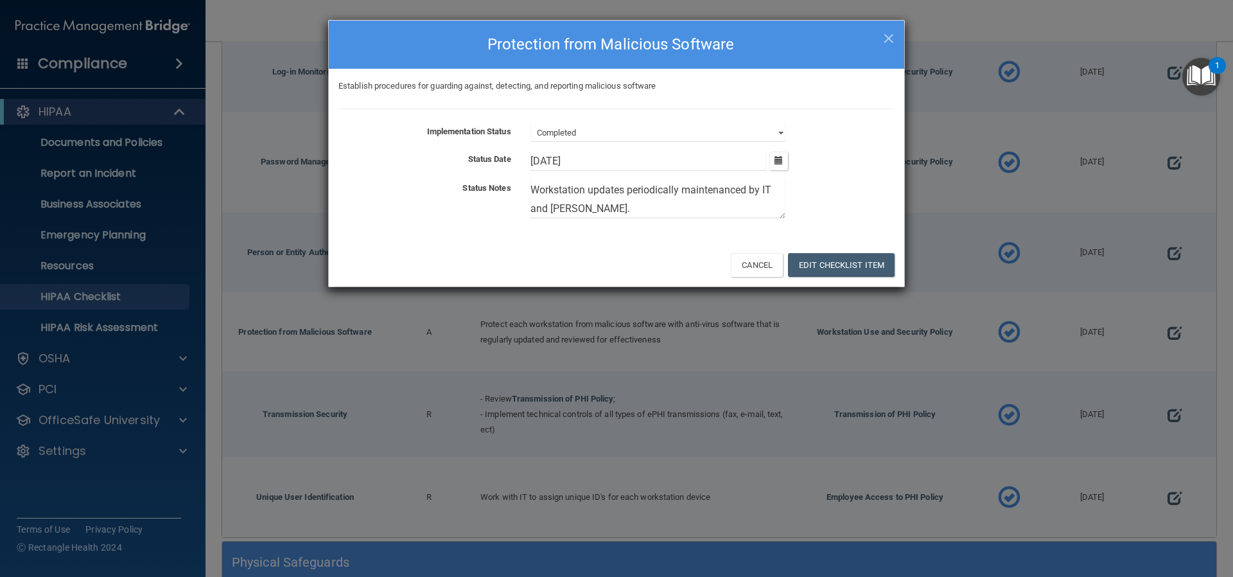
drag, startPoint x: 602, startPoint y: 208, endPoint x: 523, endPoint y: 192, distance: 80.5
click at [523, 192] on div "Workstation updates periodically maintenanced by IT and [PERSON_NAME]." at bounding box center [713, 202] width 384 height 43
click at [781, 159] on icon "button" at bounding box center [779, 160] width 8 height 8
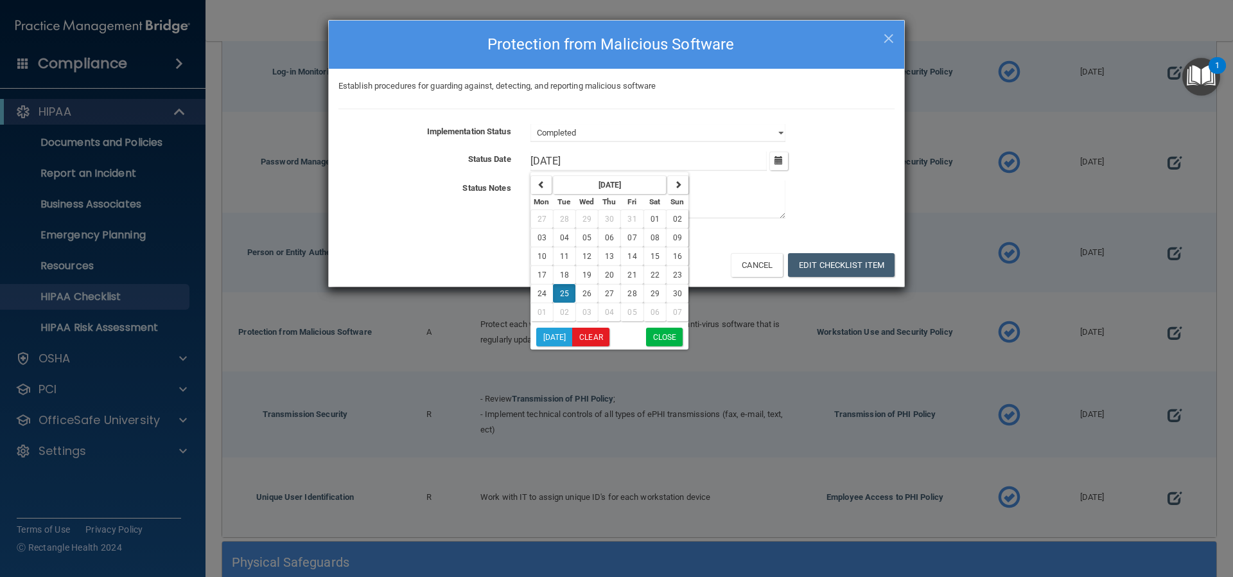
click at [724, 196] on textarea at bounding box center [658, 200] width 255 height 38
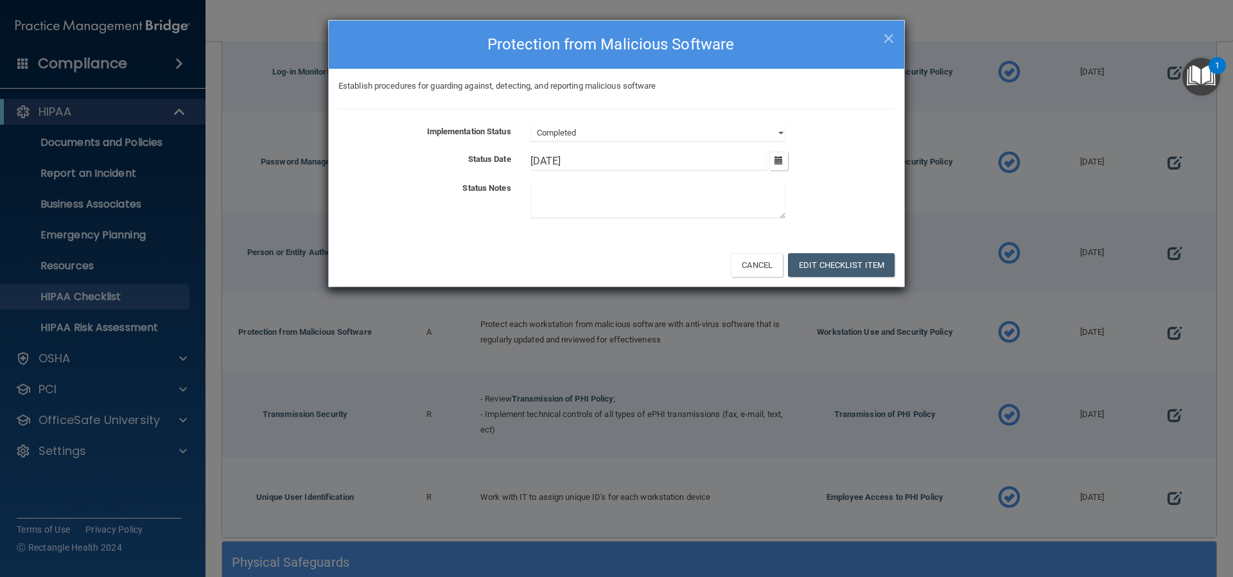
click at [724, 196] on textarea at bounding box center [658, 200] width 255 height 38
click at [782, 156] on icon "button" at bounding box center [779, 160] width 8 height 8
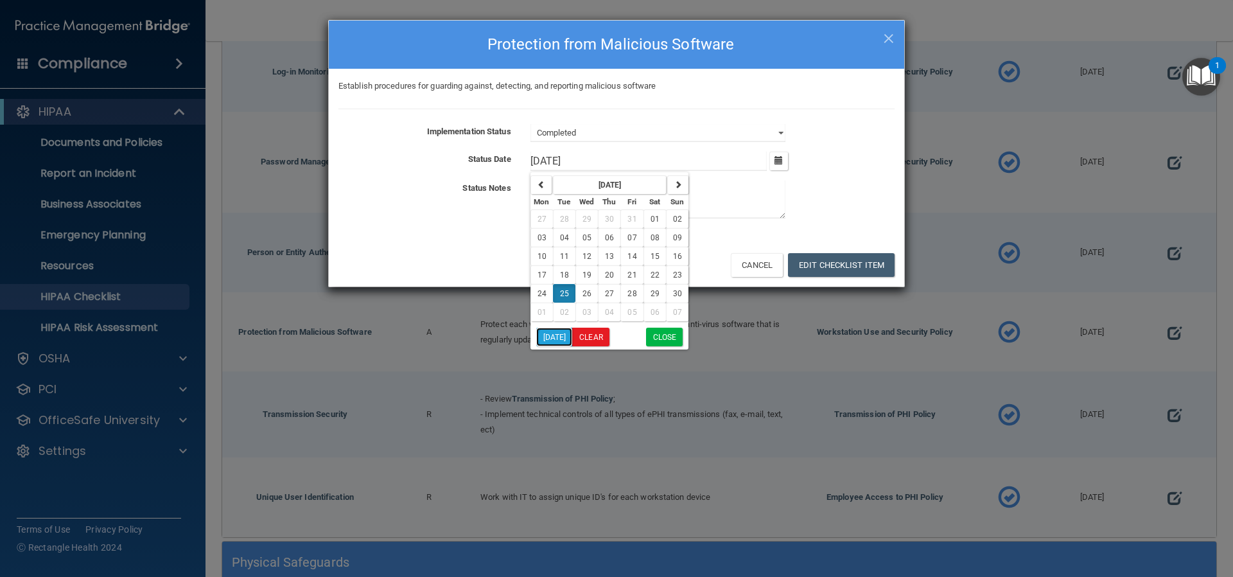
click at [561, 334] on button "[DATE]" at bounding box center [554, 337] width 37 height 19
type input "[DATE]"
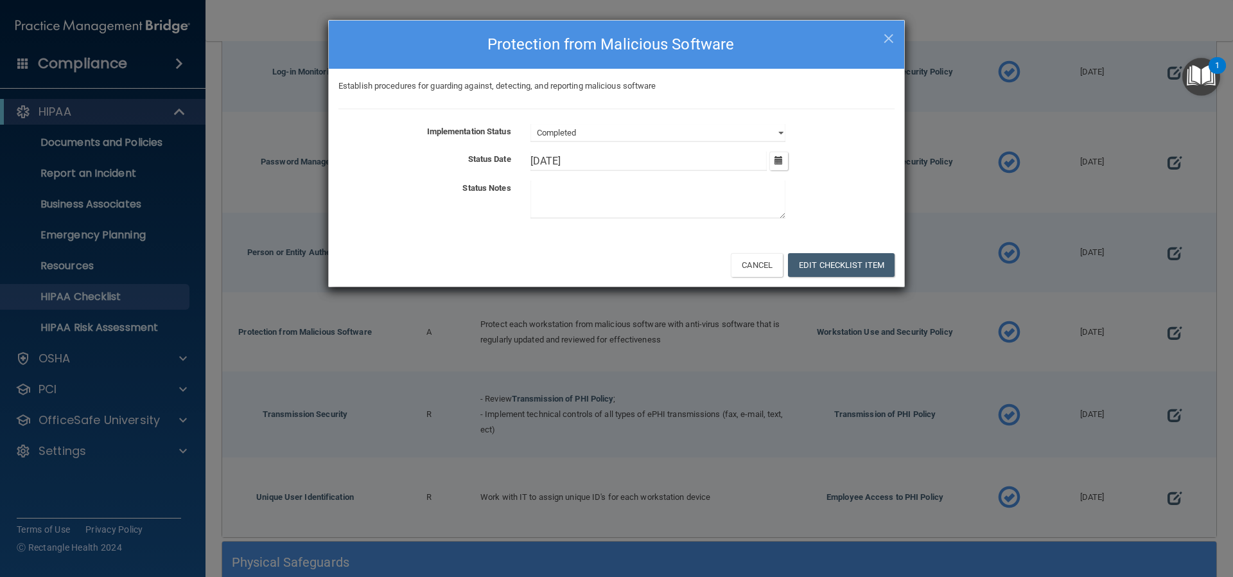
click at [565, 195] on textarea at bounding box center [658, 200] width 255 height 38
click at [732, 188] on textarea "Antivirus software removed by [PERSON_NAME] on" at bounding box center [658, 200] width 255 height 38
type textarea "Antivirus software removed by [PERSON_NAME] on [DATE] per [PERSON_NAME] (Medix)…"
click at [780, 132] on select "Not Started In Progress Completed" at bounding box center [658, 133] width 255 height 18
select select "in_progress"
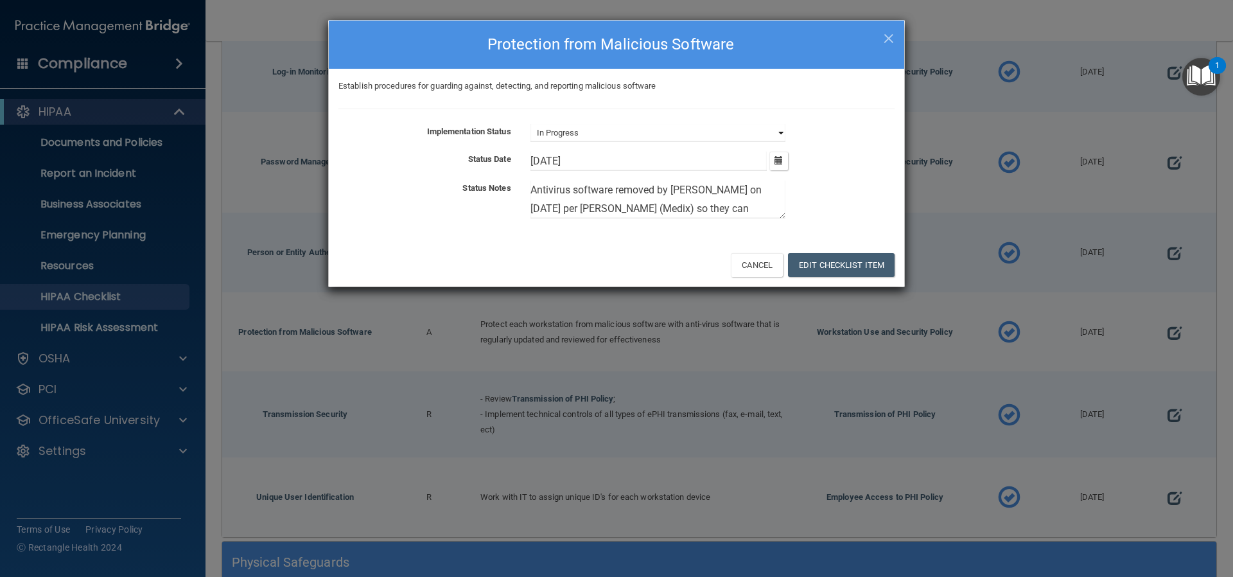
click at [531, 124] on select "Not Started In Progress Completed" at bounding box center [658, 133] width 255 height 18
click at [826, 261] on button "Edit Checklist Item" at bounding box center [841, 265] width 107 height 24
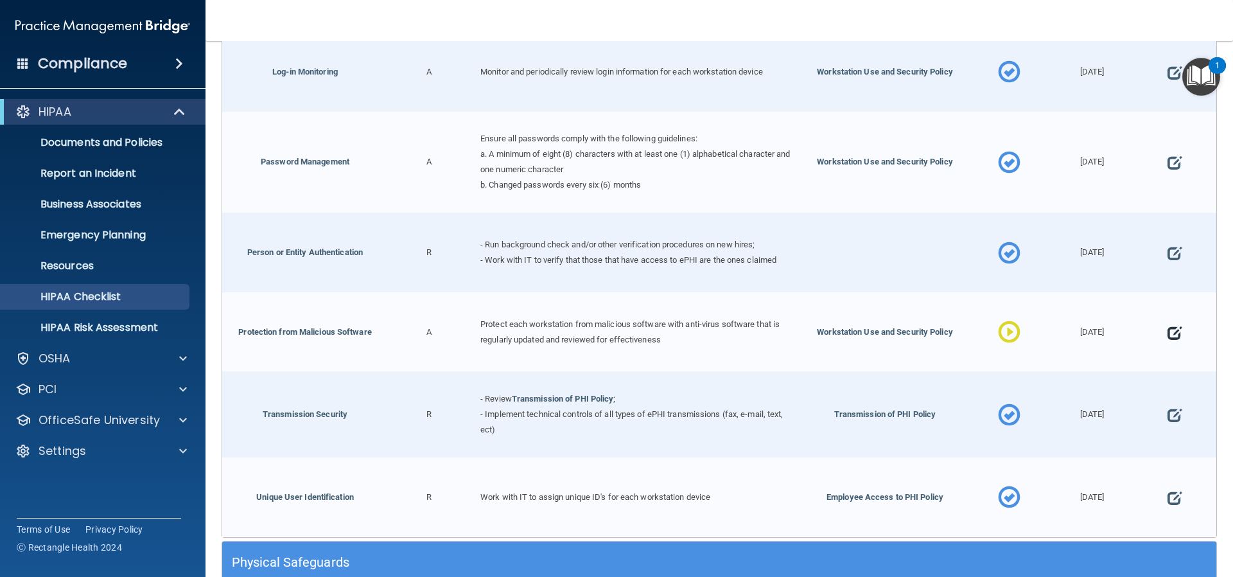
click at [1169, 325] on span at bounding box center [1175, 333] width 14 height 40
select select "in_progress"
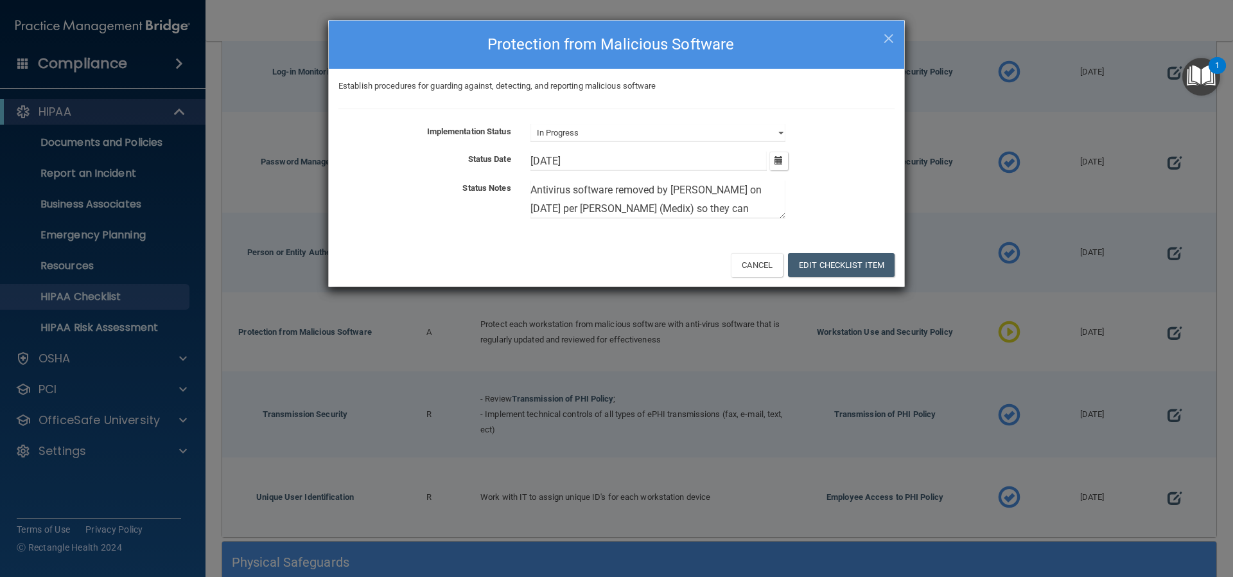
click at [941, 274] on div "× Close Protection from Malicious Software Establish procedures for guarding ag…" at bounding box center [616, 288] width 1233 height 577
click at [821, 265] on button "Edit Checklist Item" at bounding box center [841, 265] width 107 height 24
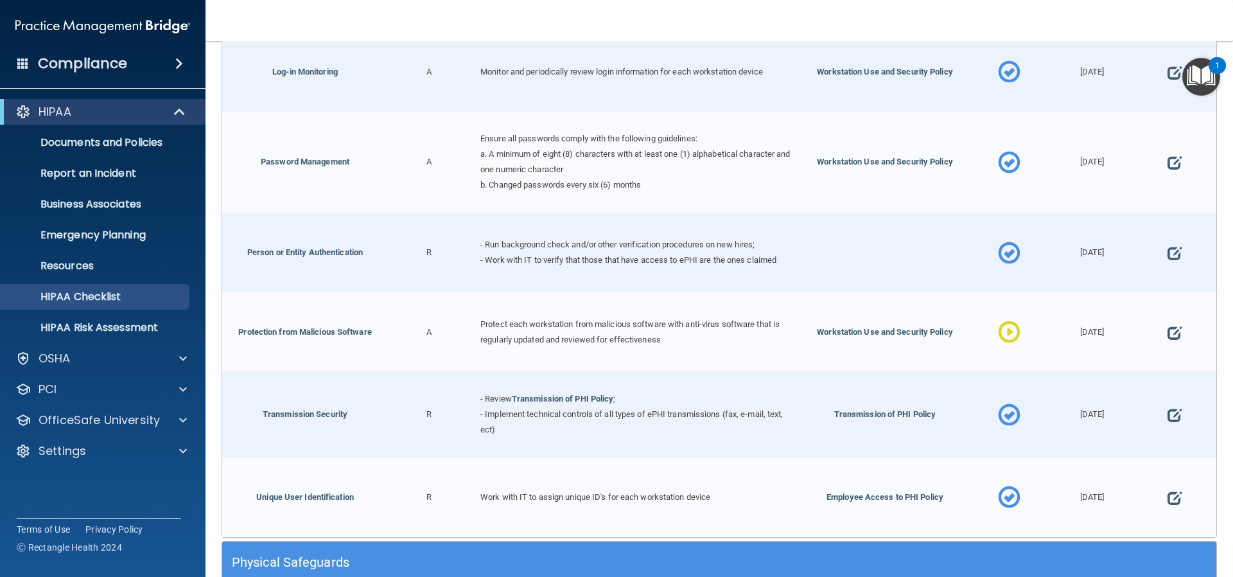
scroll to position [964, 0]
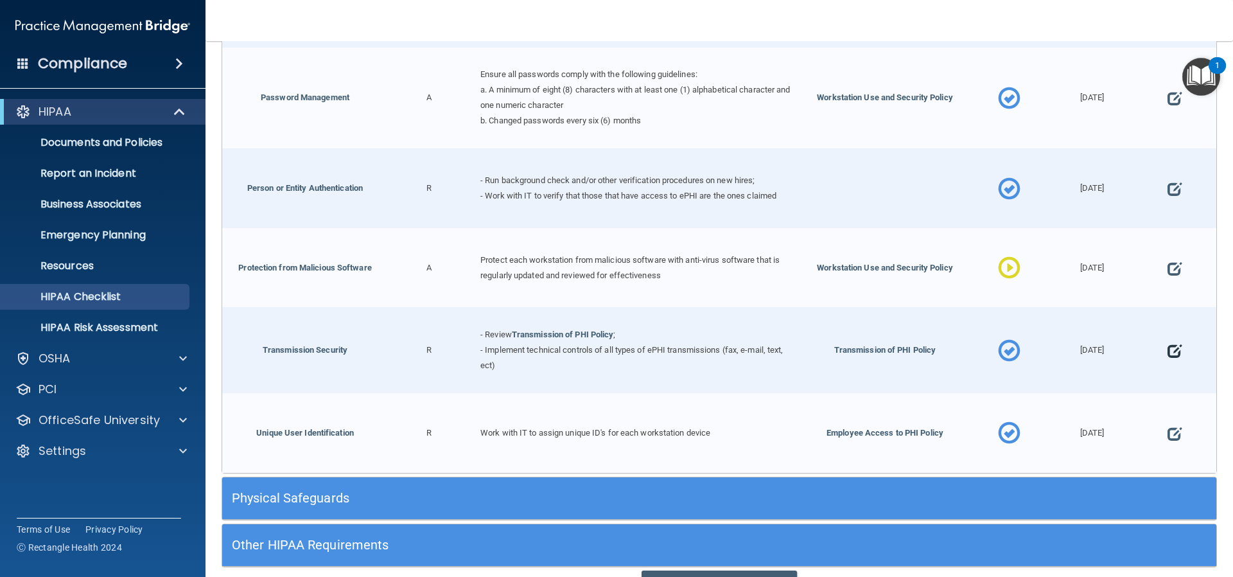
click at [1168, 344] on span at bounding box center [1175, 351] width 14 height 40
select select "completed"
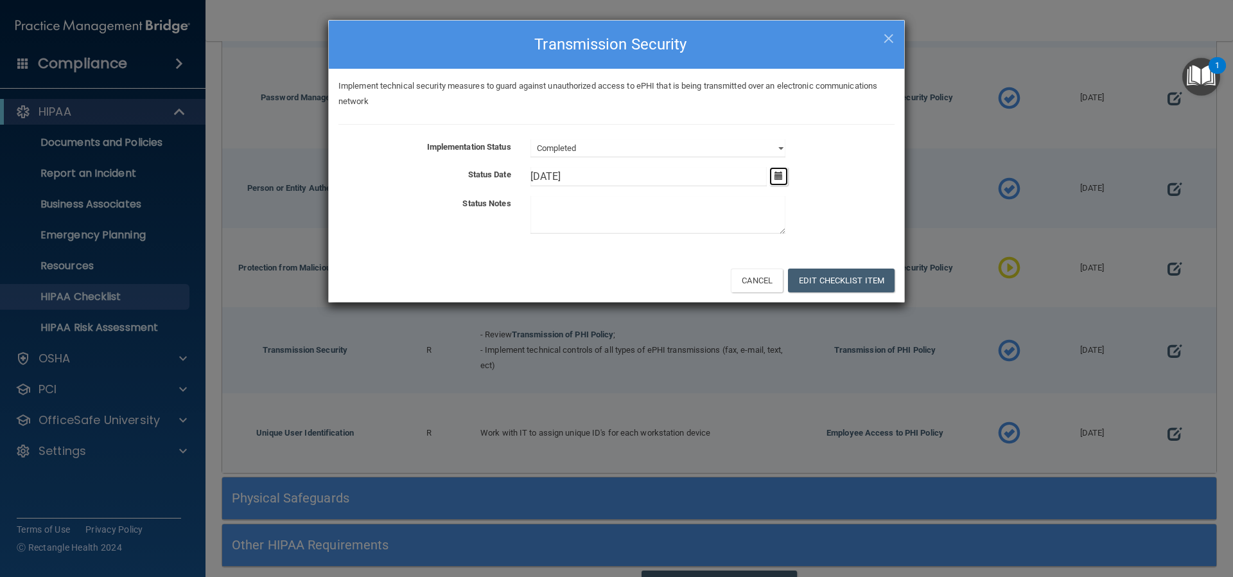
click at [774, 177] on button "button" at bounding box center [779, 176] width 19 height 19
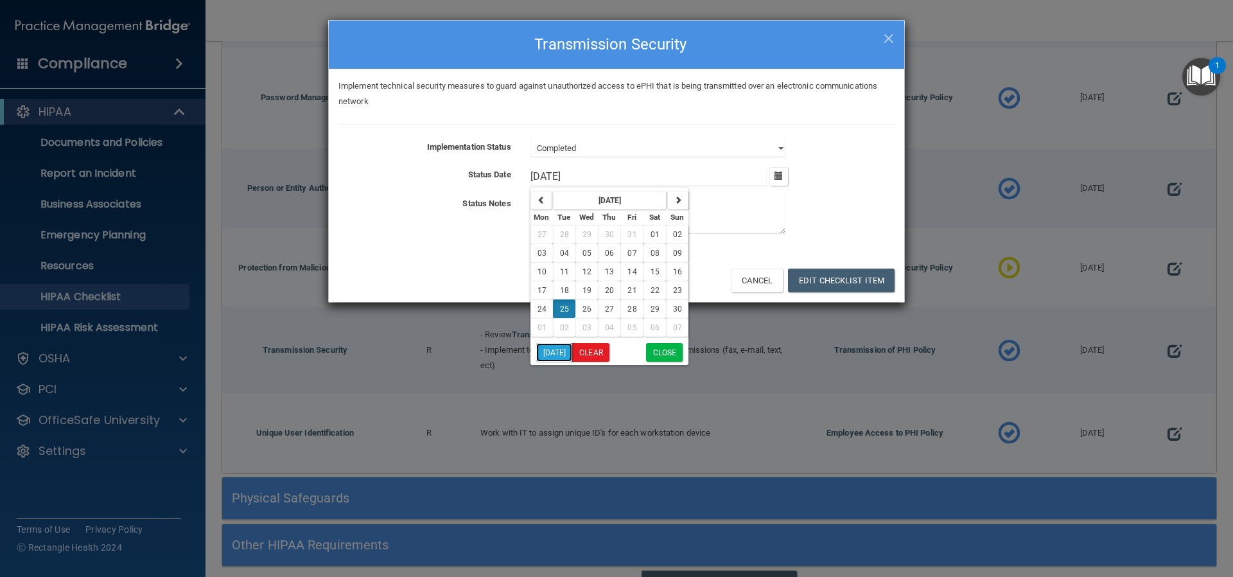
click at [554, 348] on button "[DATE]" at bounding box center [554, 352] width 37 height 19
type input "[DATE]"
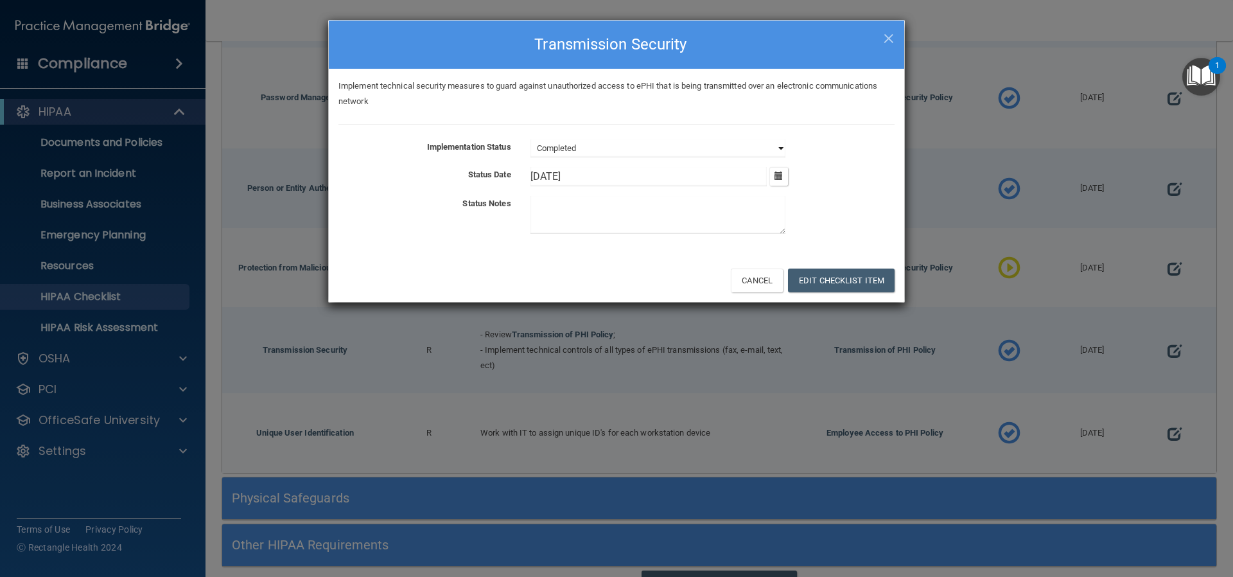
click at [782, 146] on select "Not Started In Progress Completed" at bounding box center [658, 148] width 255 height 18
select select "in_progress"
click at [531, 139] on select "Not Started In Progress Completed" at bounding box center [658, 148] width 255 height 18
click at [621, 201] on textarea at bounding box center [658, 215] width 255 height 38
click at [620, 201] on textarea at bounding box center [658, 215] width 255 height 38
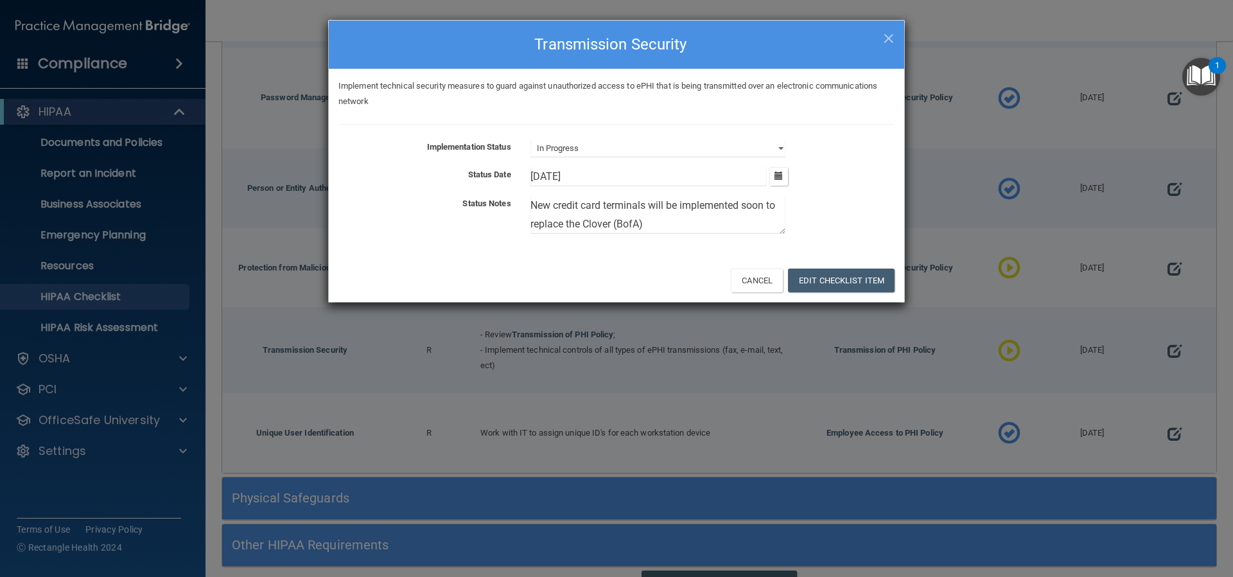
click at [648, 204] on textarea "New credit card terminals will be implemented soon to replace the Clover (BofA)" at bounding box center [658, 215] width 255 height 38
type textarea "New credit card terminals (Cogent) will be implemented soon to replace the Clov…"
click at [834, 278] on button "Edit Checklist Item" at bounding box center [841, 281] width 107 height 24
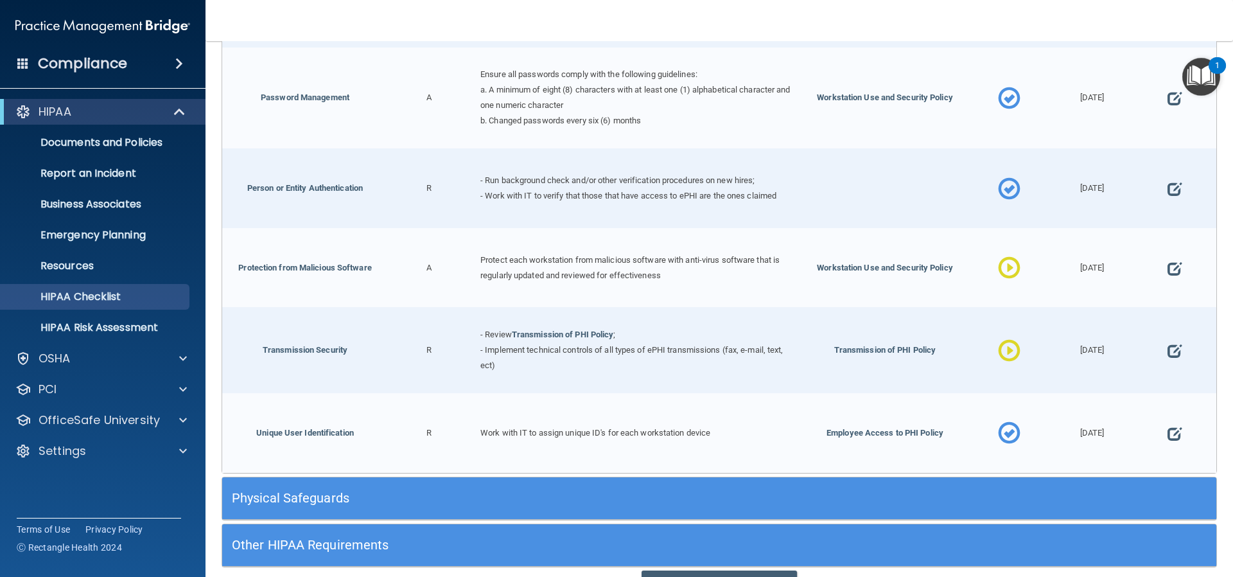
scroll to position [1023, 0]
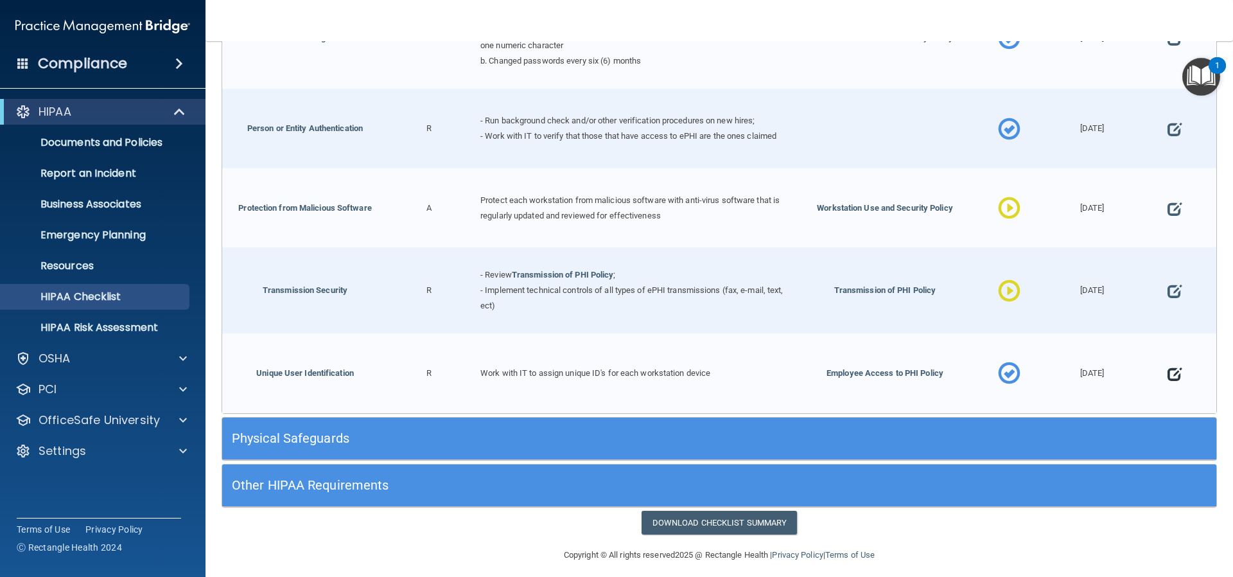
click at [1168, 363] on span at bounding box center [1175, 374] width 14 height 40
select select "completed"
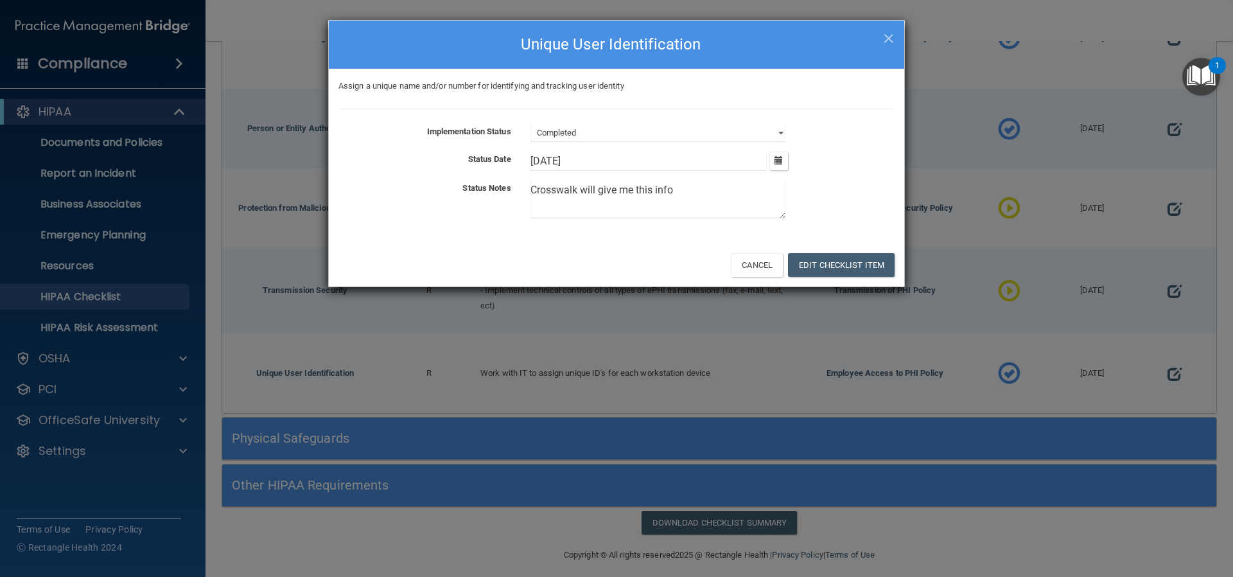
drag, startPoint x: 619, startPoint y: 190, endPoint x: 517, endPoint y: 191, distance: 102.2
click at [517, 191] on div "Status Notes Crosswalk will give me this info" at bounding box center [617, 202] width 576 height 43
click at [778, 159] on icon "button" at bounding box center [779, 160] width 8 height 8
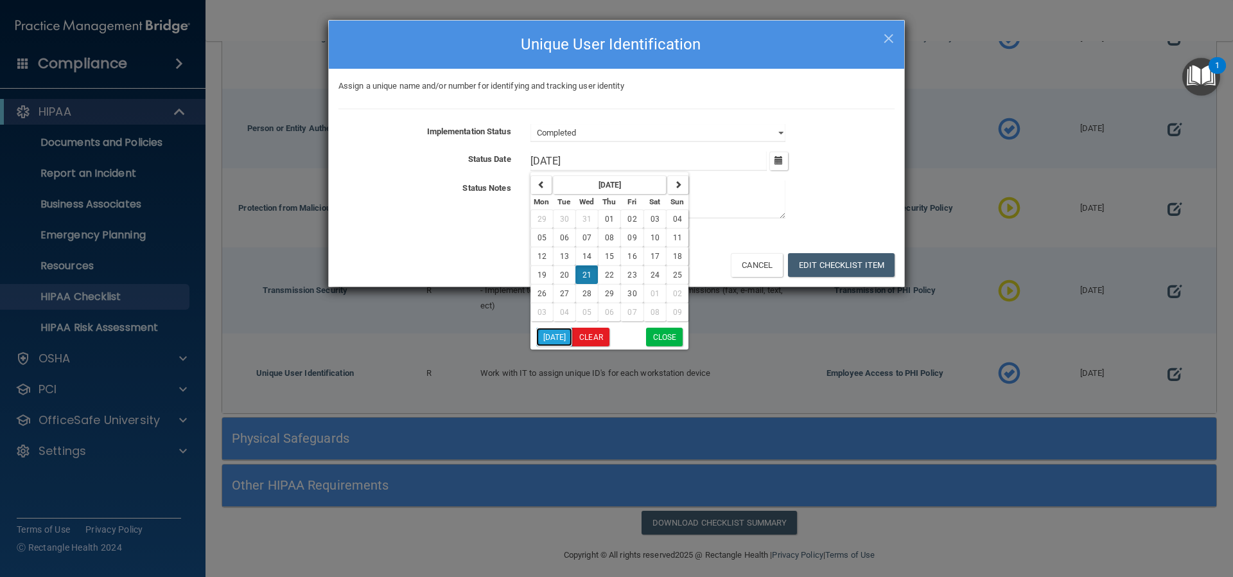
click at [549, 337] on button "[DATE]" at bounding box center [554, 337] width 37 height 19
type input "[DATE]"
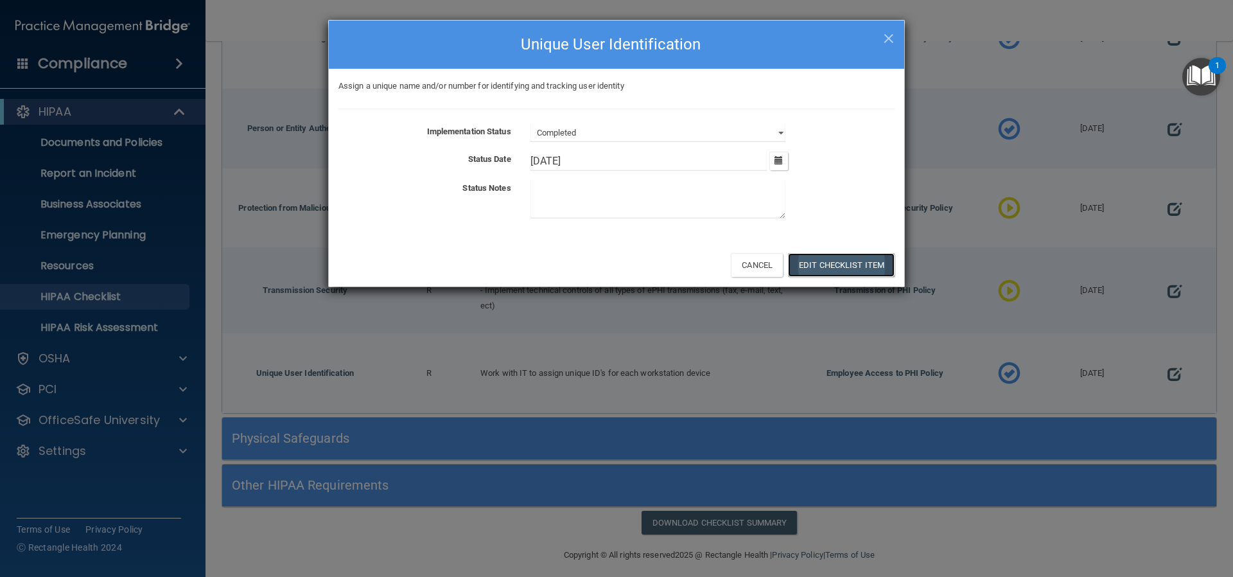
click at [818, 267] on button "Edit Checklist Item" at bounding box center [841, 265] width 107 height 24
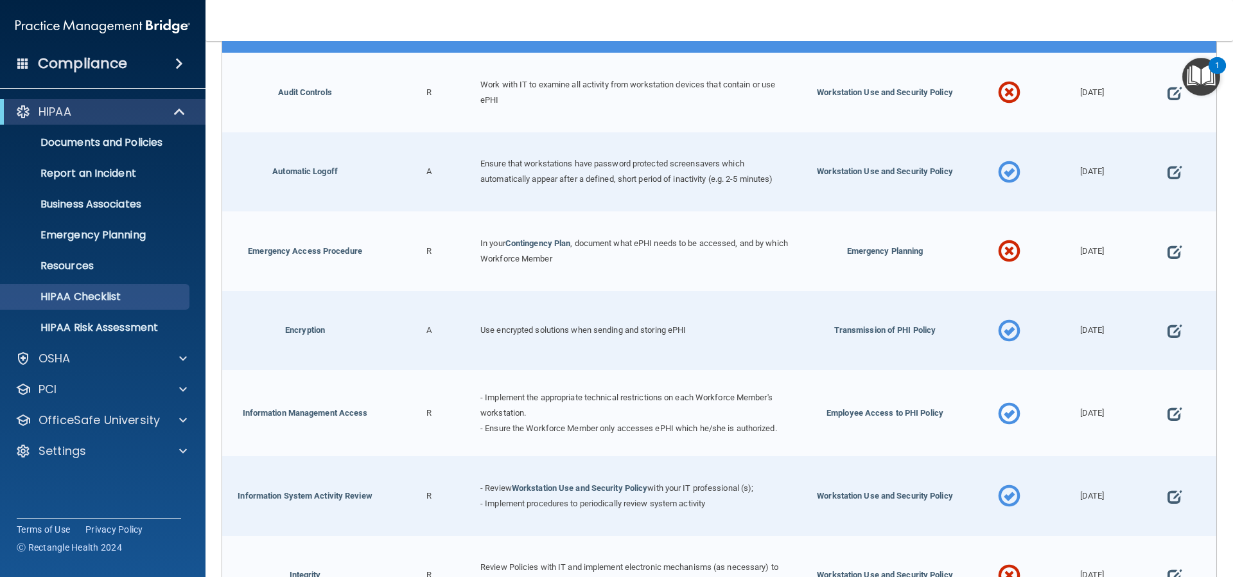
scroll to position [60, 0]
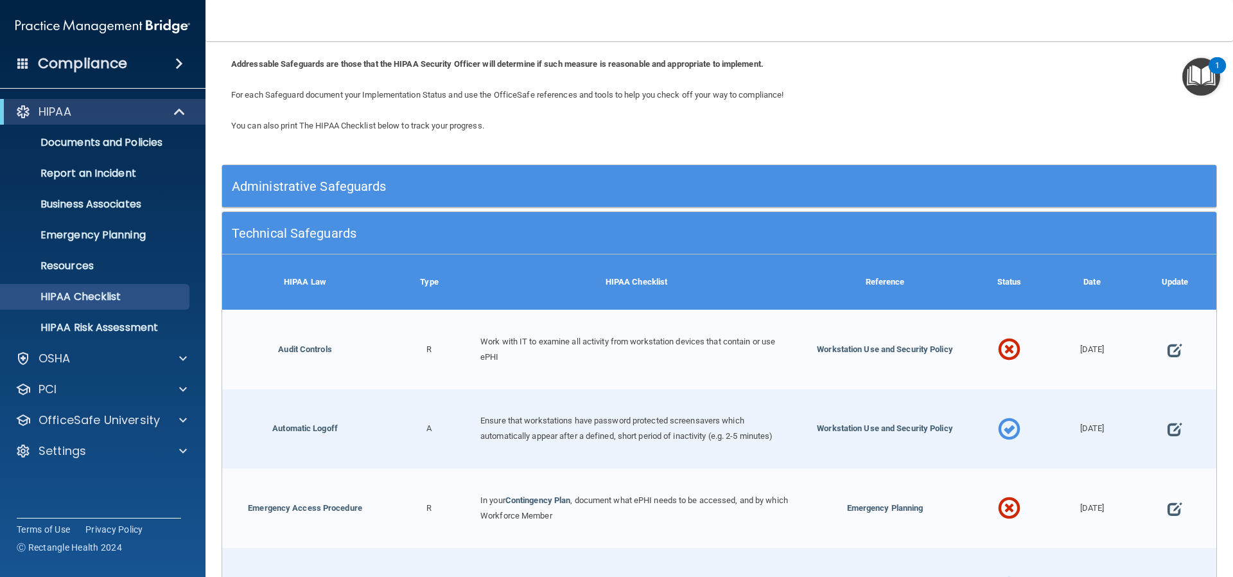
click at [545, 229] on h5 "Technical Safeguards" at bounding box center [595, 233] width 727 height 14
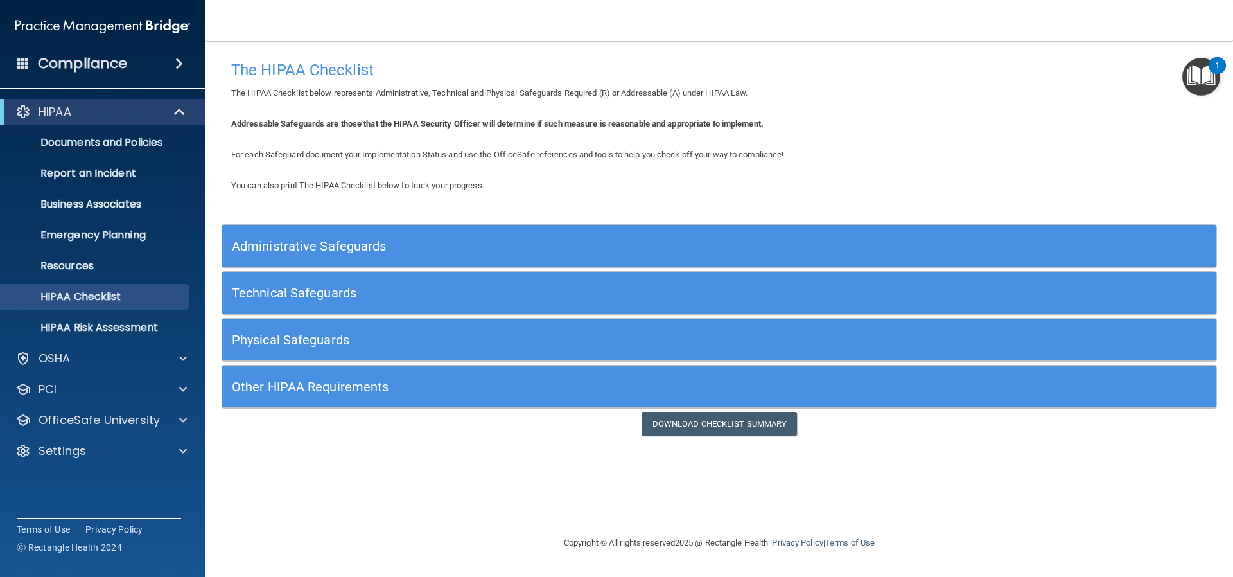
scroll to position [0, 0]
click at [316, 340] on h5 "Physical Safeguards" at bounding box center [595, 340] width 727 height 14
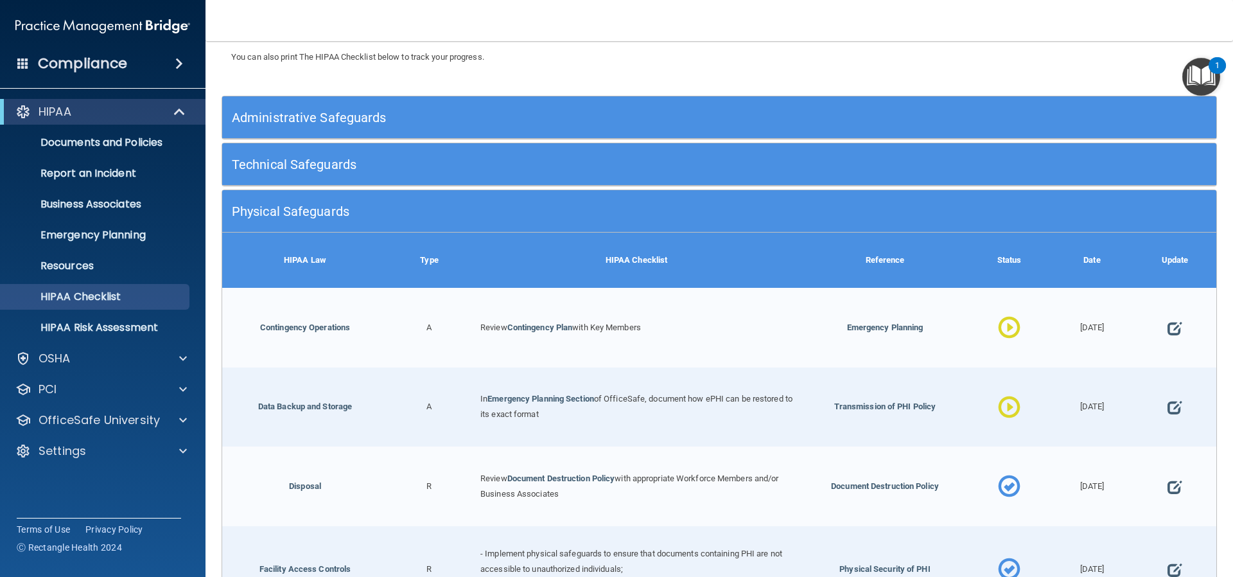
scroll to position [193, 0]
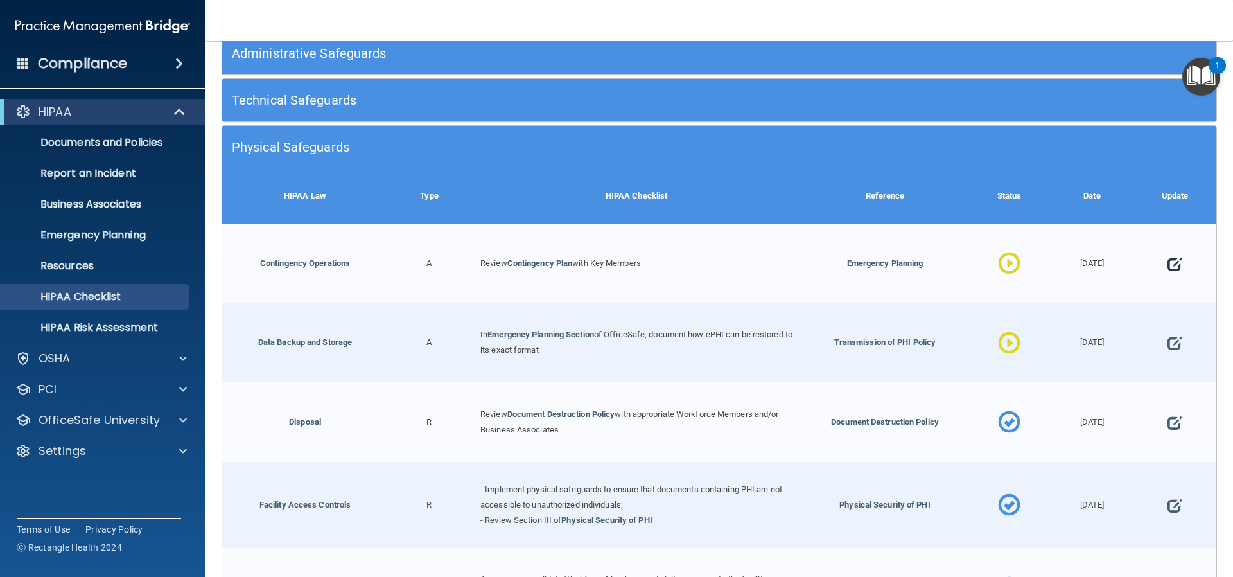
click at [1168, 260] on span at bounding box center [1175, 264] width 14 height 40
select select "in_progress"
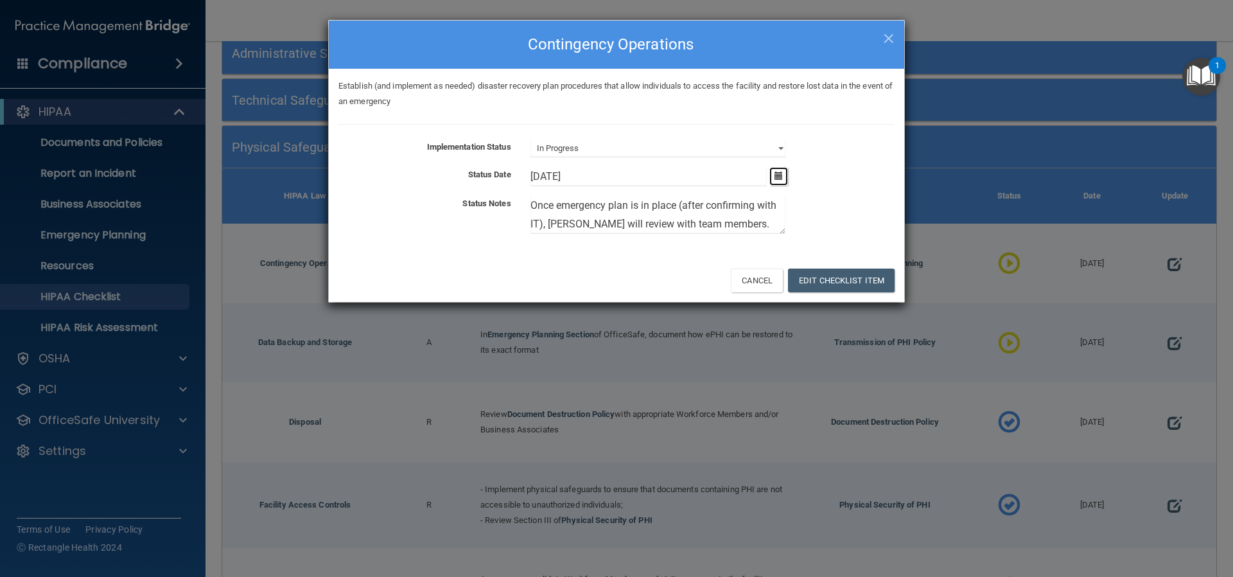
click at [779, 173] on icon "button" at bounding box center [779, 176] width 8 height 8
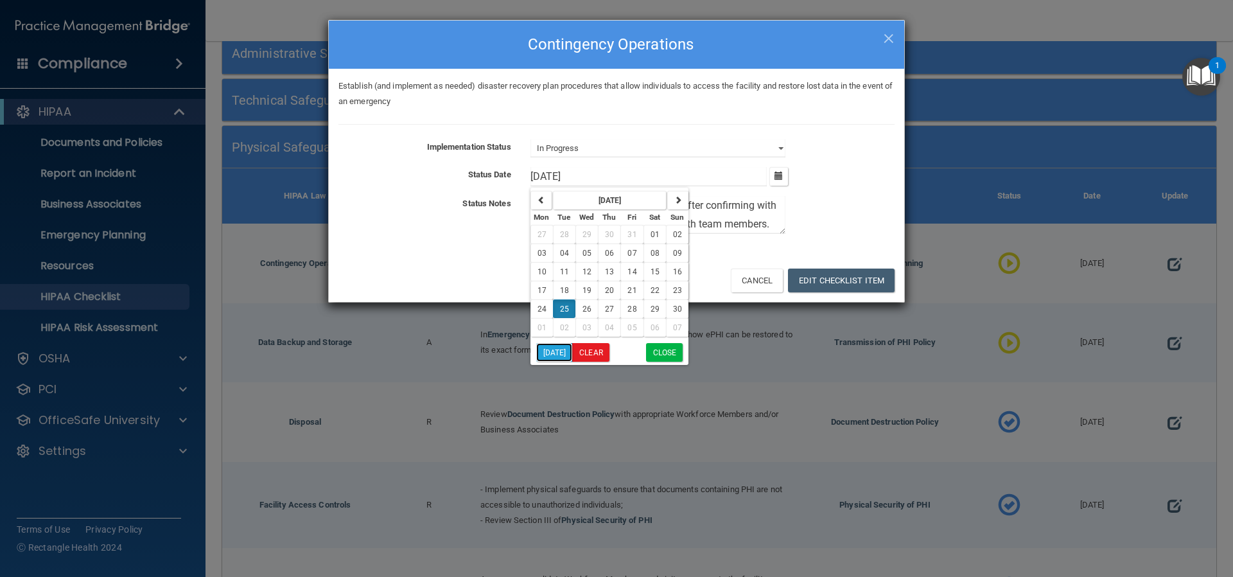
click at [558, 352] on button "[DATE]" at bounding box center [554, 352] width 37 height 19
type input "[DATE]"
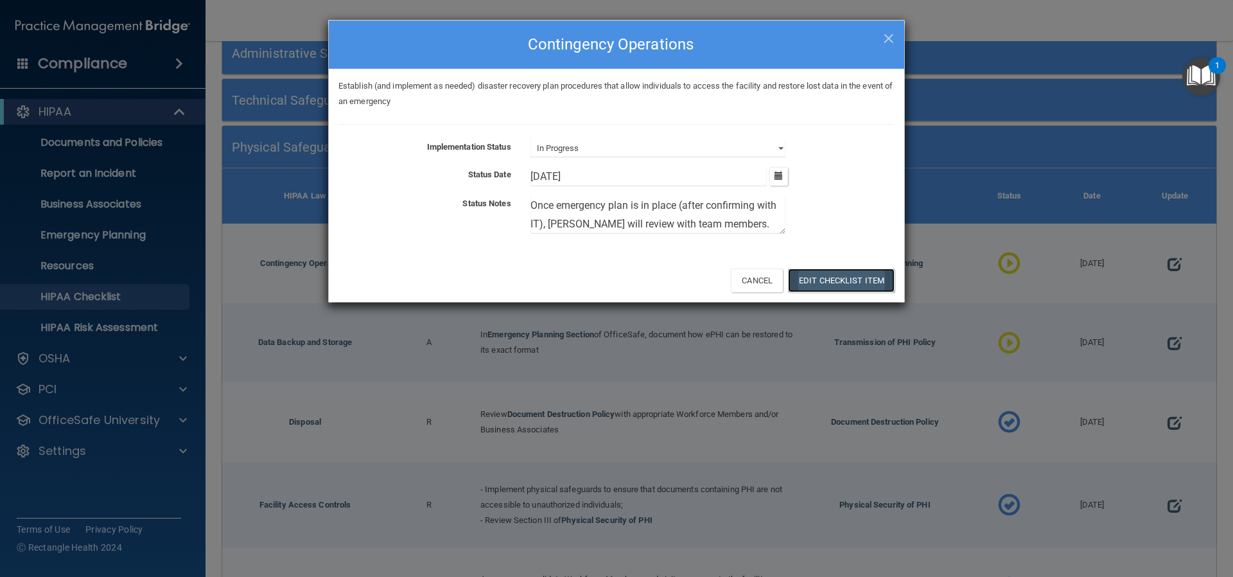
click at [849, 279] on button "Edit Checklist Item" at bounding box center [841, 281] width 107 height 24
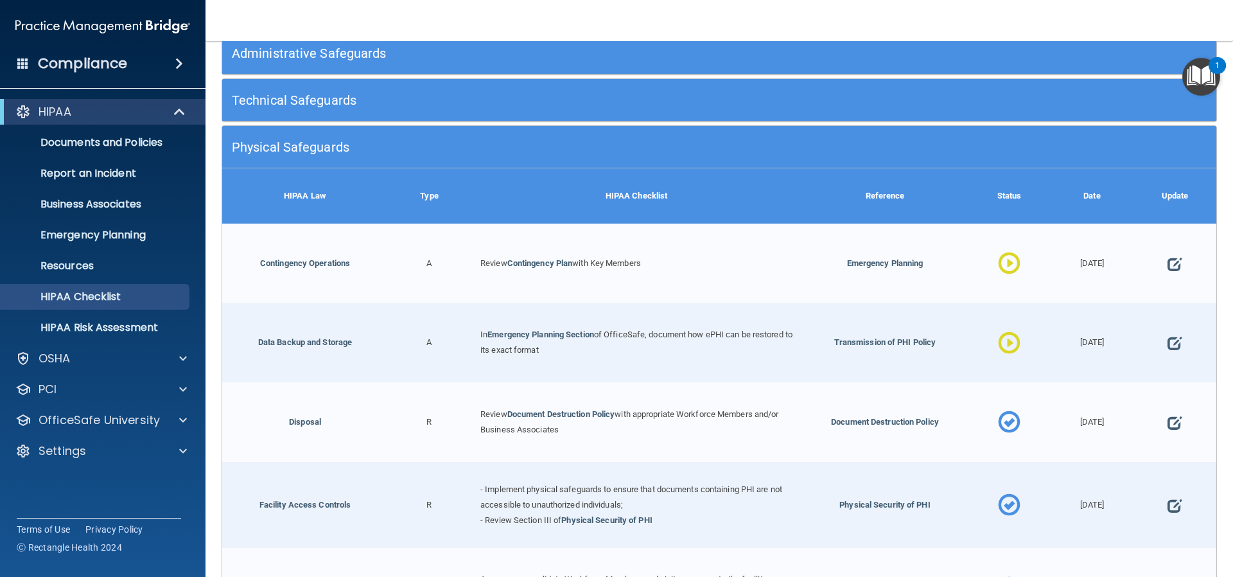
scroll to position [257, 0]
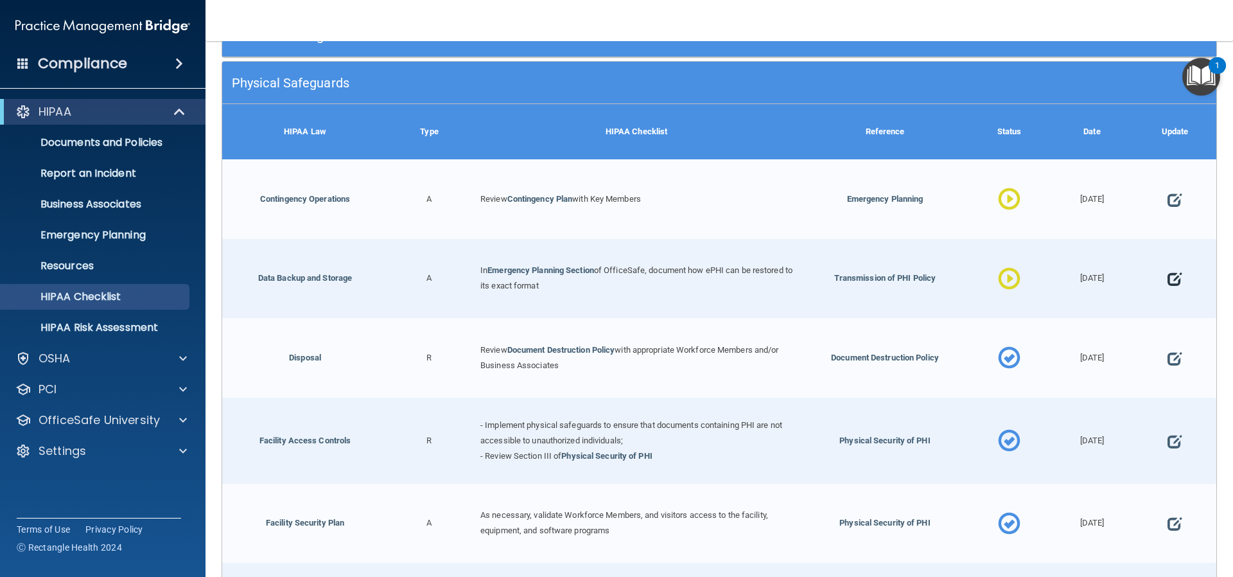
click at [1168, 276] on span at bounding box center [1175, 280] width 14 height 40
select select "in_progress"
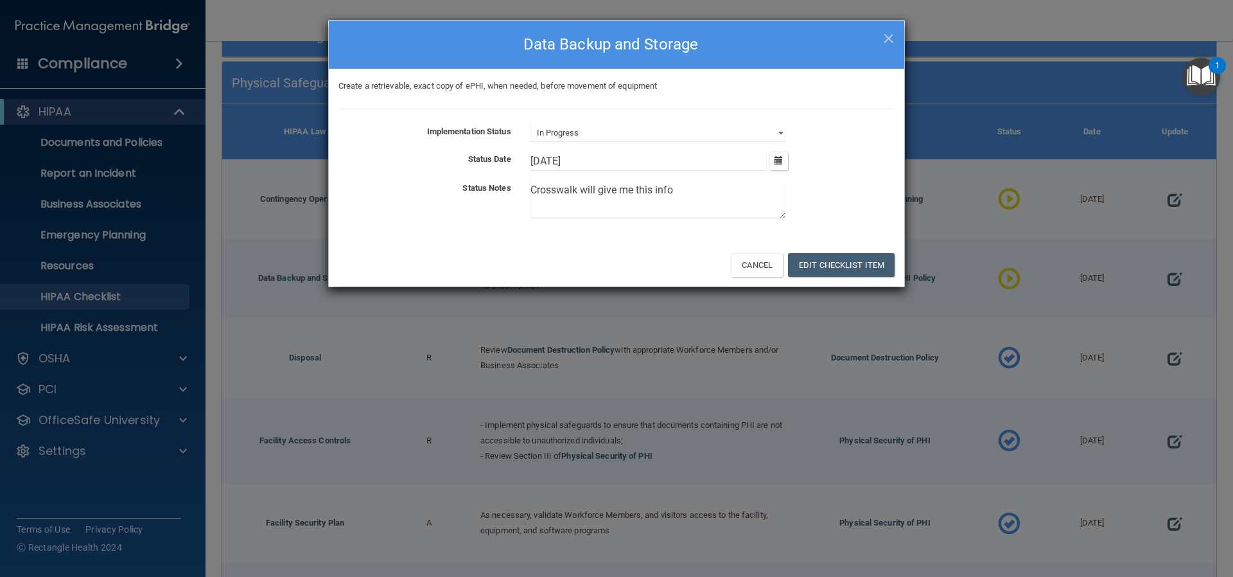
drag, startPoint x: 725, startPoint y: 192, endPoint x: 495, endPoint y: 193, distance: 229.3
click at [495, 193] on div "Status Notes Crosswalk will give me this info" at bounding box center [617, 202] width 576 height 43
paste textarea
click at [552, 188] on textarea at bounding box center [658, 200] width 255 height 38
type textarea "Crosswalk / ADS / Medix will give me this info"
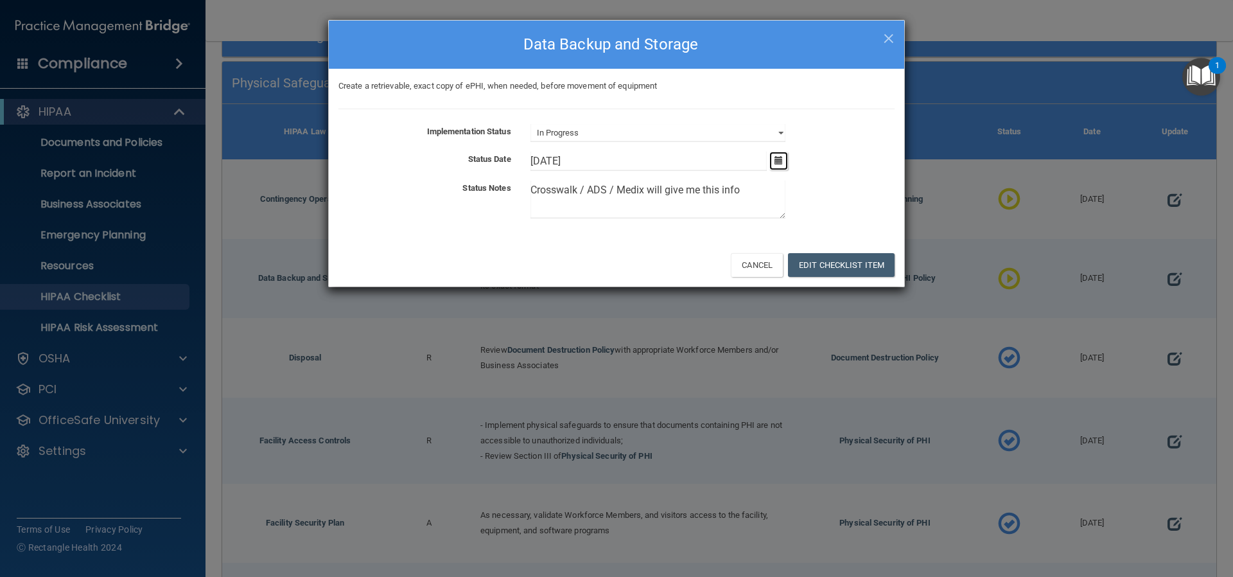
click at [778, 155] on button "button" at bounding box center [779, 161] width 19 height 19
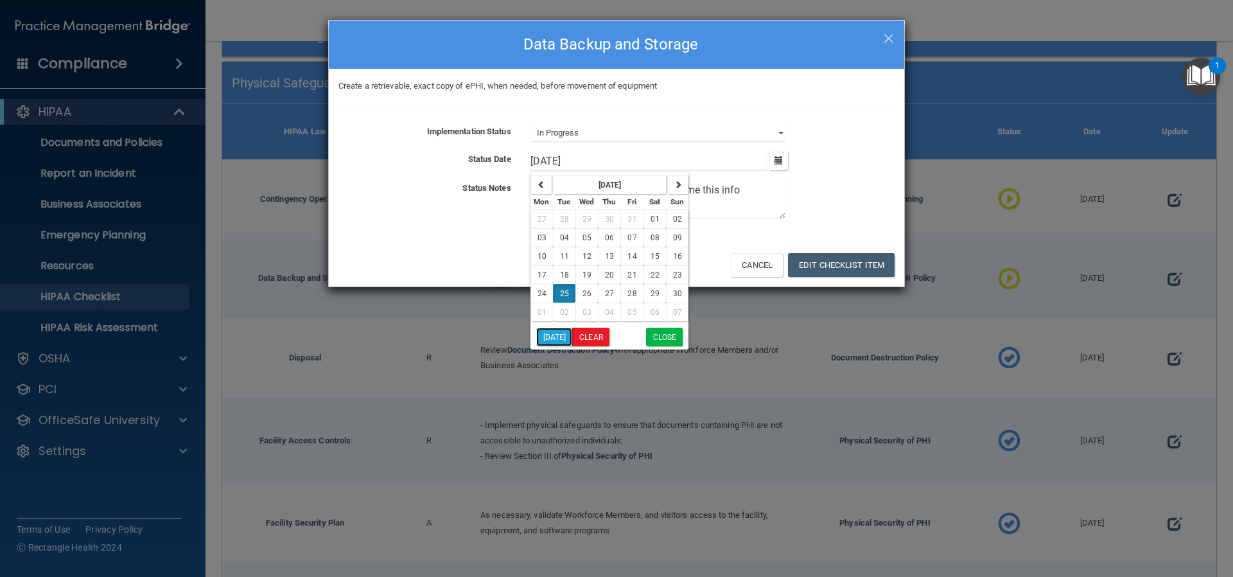
click at [555, 335] on button "[DATE]" at bounding box center [554, 337] width 37 height 19
type input "[DATE]"
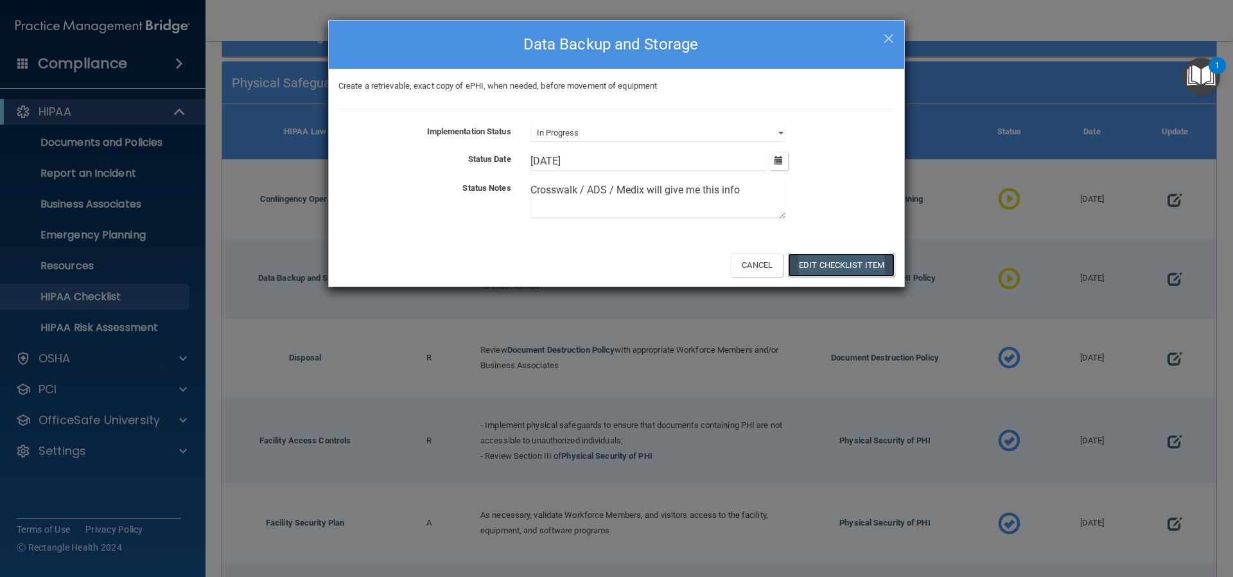
click at [821, 261] on button "Edit Checklist Item" at bounding box center [841, 265] width 107 height 24
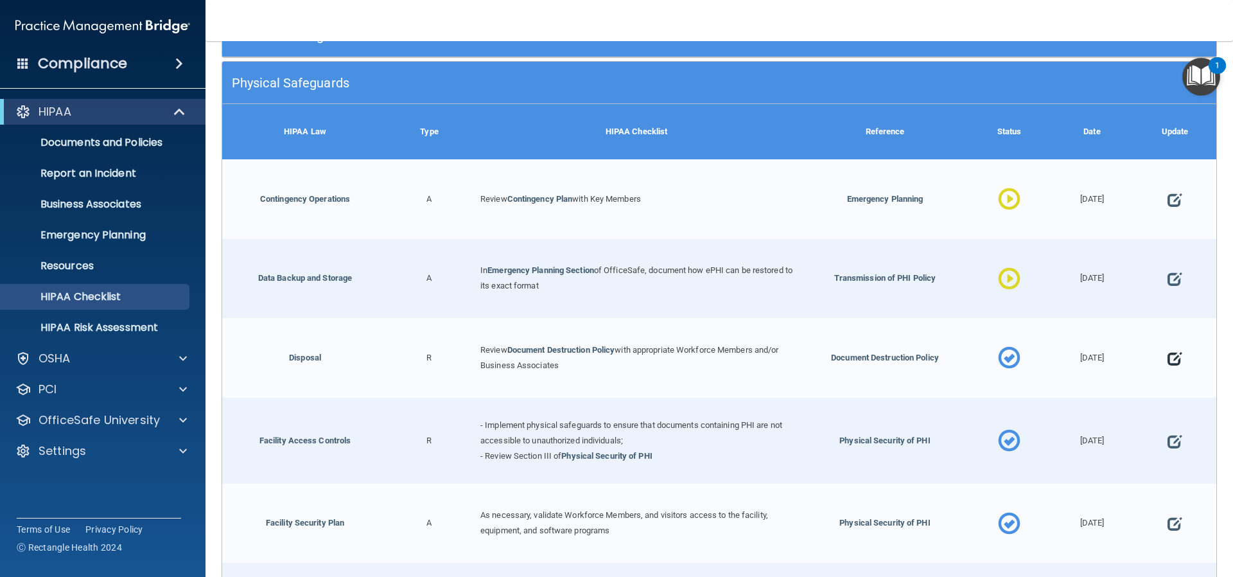
click at [1168, 354] on span at bounding box center [1175, 359] width 14 height 40
select select "completed"
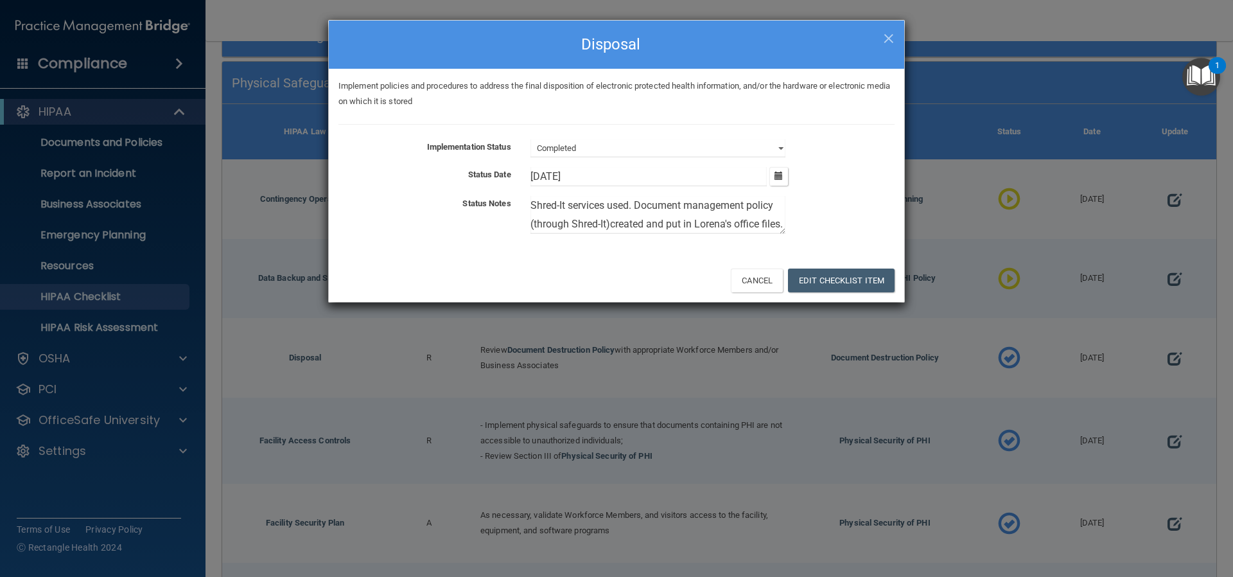
scroll to position [19, 0]
drag, startPoint x: 589, startPoint y: 225, endPoint x: 529, endPoint y: 210, distance: 62.3
click at [529, 210] on div "Shred-It services used. Document management policy (through Shred-It)created an…" at bounding box center [713, 217] width 384 height 43
click at [630, 204] on textarea "Shred-It services used." at bounding box center [658, 215] width 255 height 38
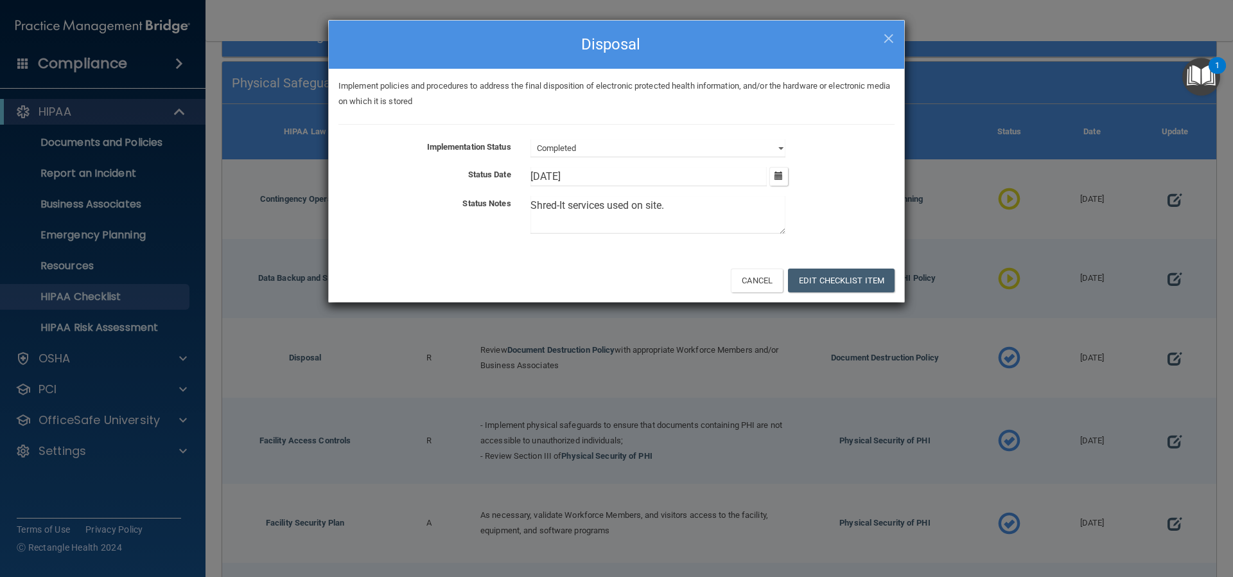
type textarea "Shred-It services used on site."
click at [644, 249] on div "Implement policies and procedures to address the final disposition of electroni…" at bounding box center [617, 164] width 576 height 190
click at [779, 177] on icon "button" at bounding box center [779, 176] width 8 height 8
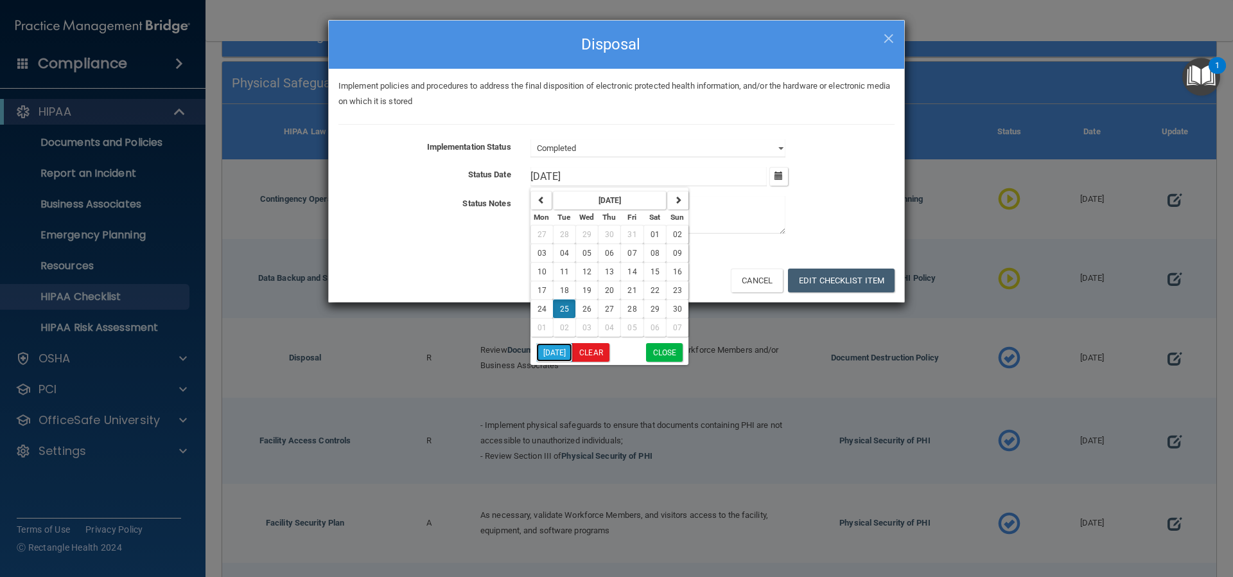
click at [561, 352] on button "[DATE]" at bounding box center [554, 352] width 37 height 19
type input "[DATE]"
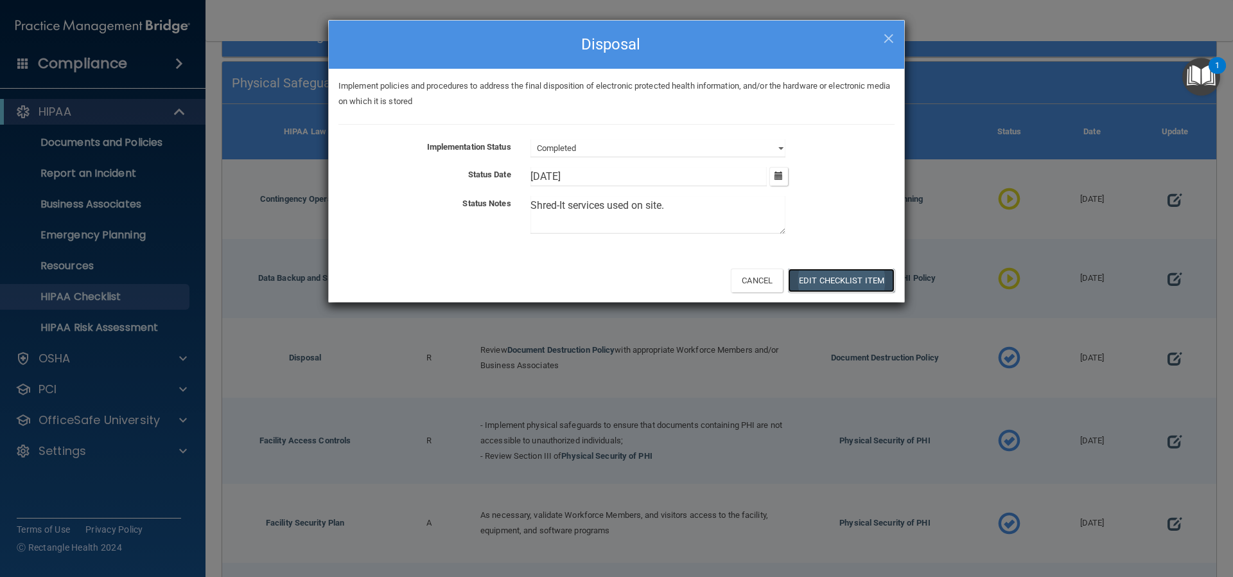
click at [826, 278] on button "Edit Checklist Item" at bounding box center [841, 281] width 107 height 24
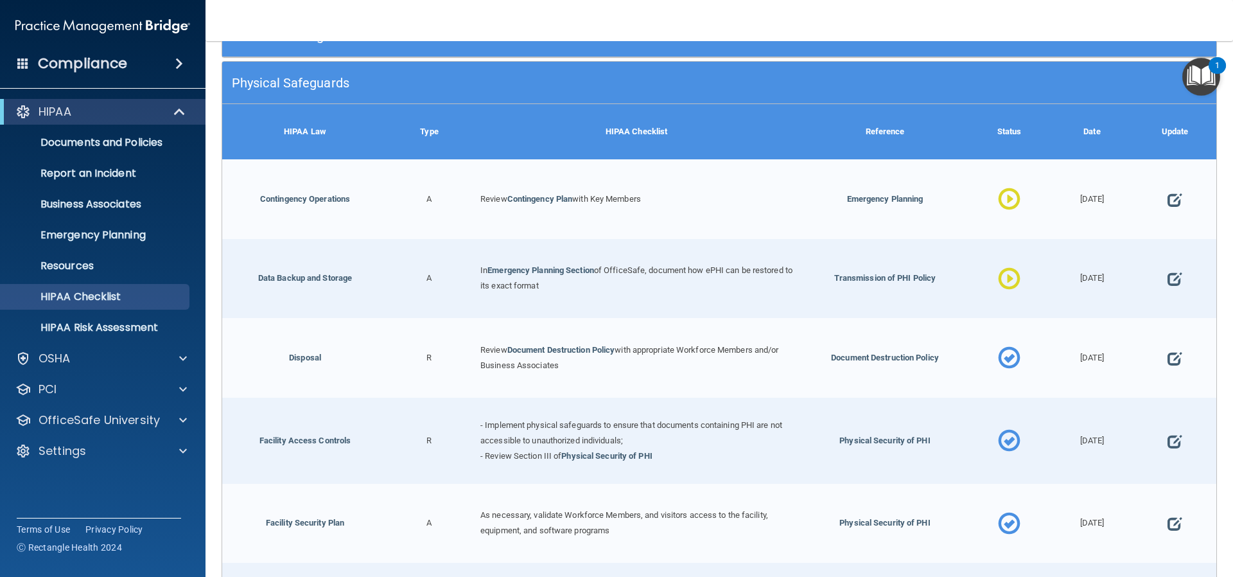
scroll to position [321, 0]
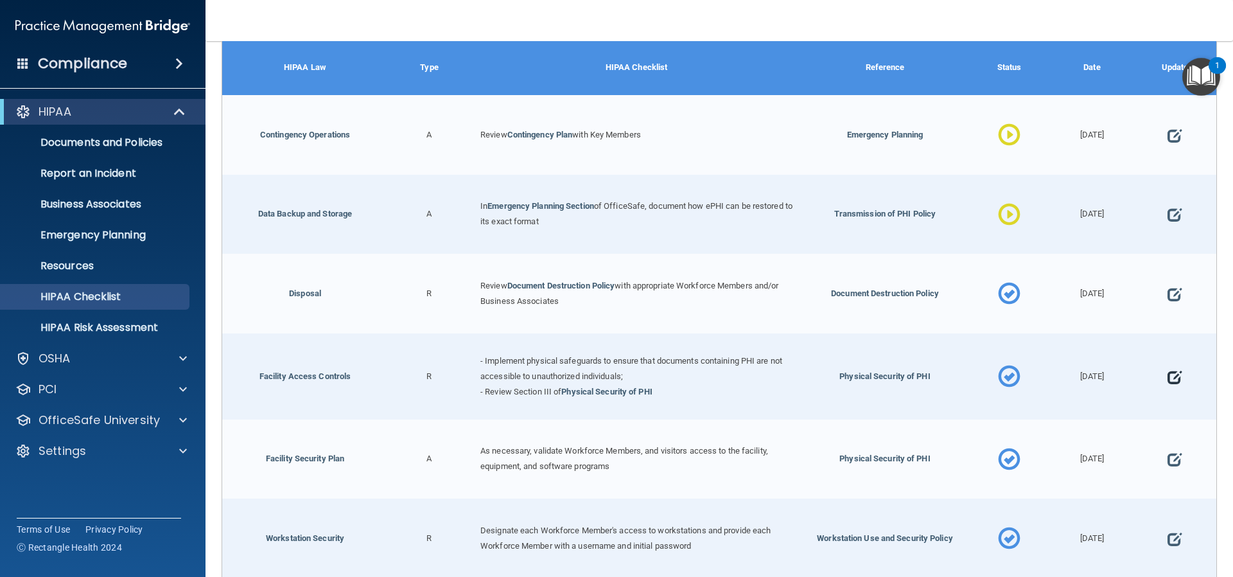
click at [1169, 371] on span at bounding box center [1175, 377] width 14 height 40
select select "completed"
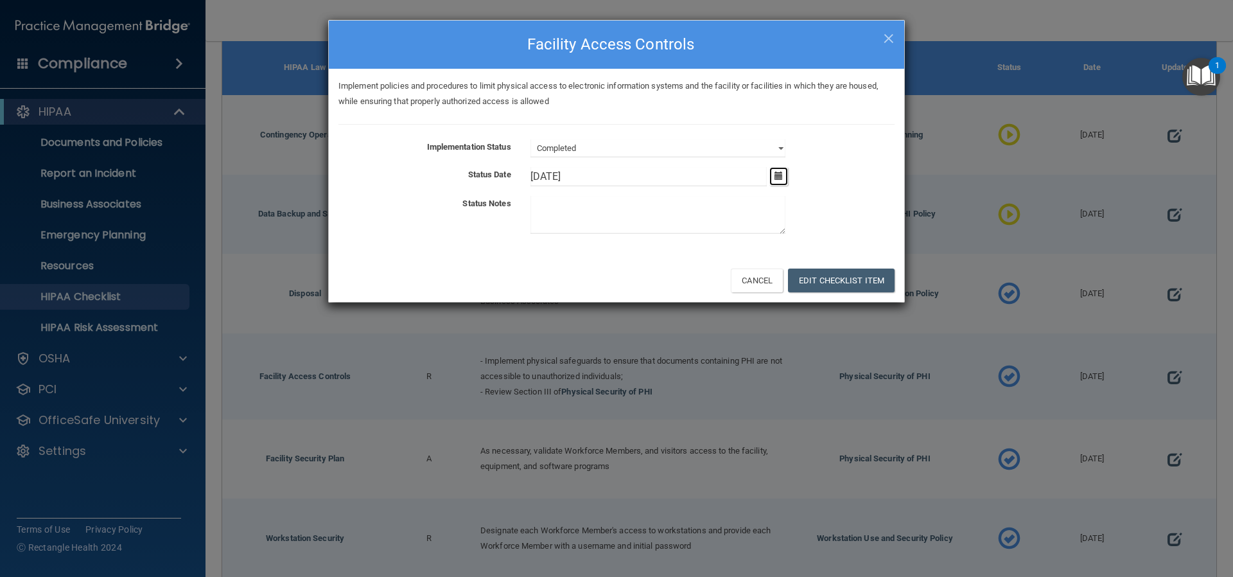
click at [778, 176] on icon "button" at bounding box center [779, 176] width 8 height 8
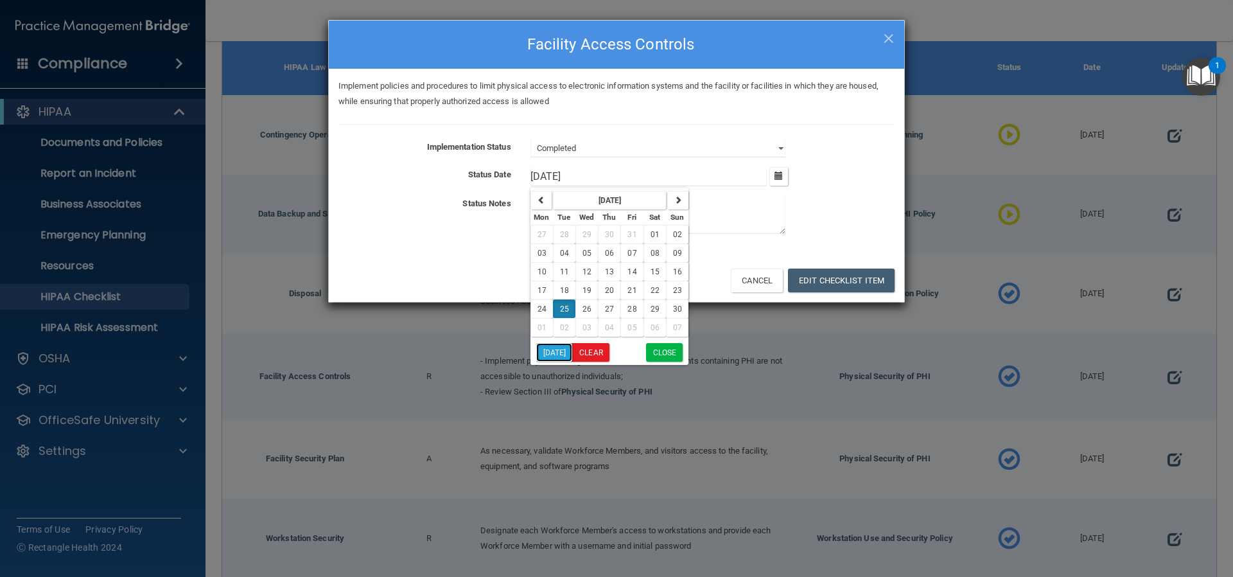
click at [547, 351] on button "[DATE]" at bounding box center [554, 352] width 37 height 19
type input "[DATE]"
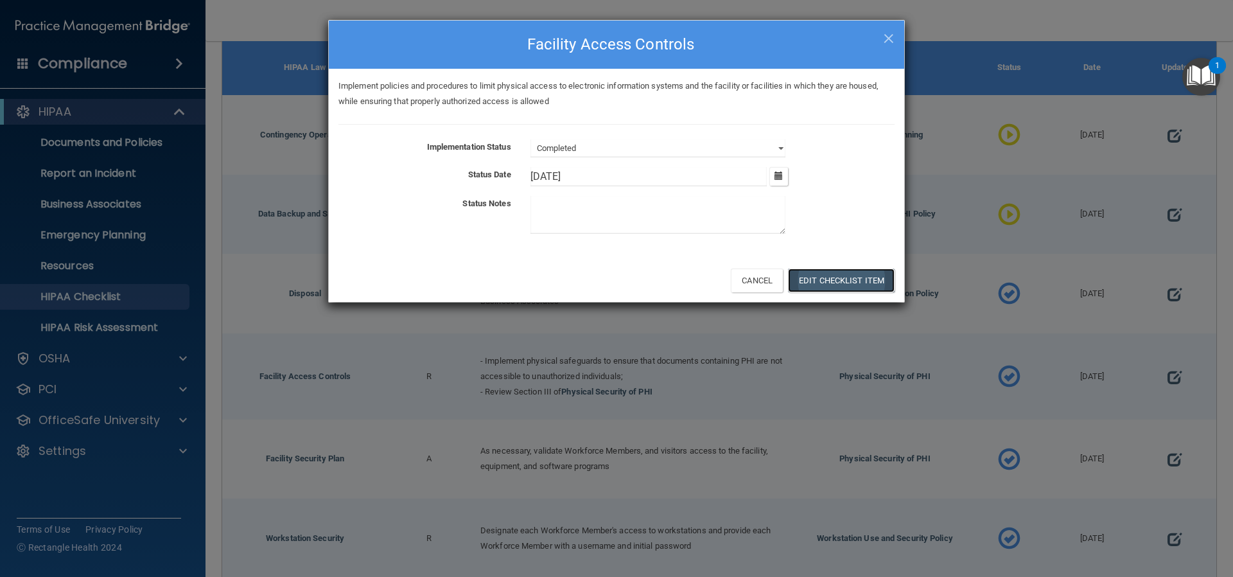
click at [820, 281] on button "Edit Checklist Item" at bounding box center [841, 281] width 107 height 24
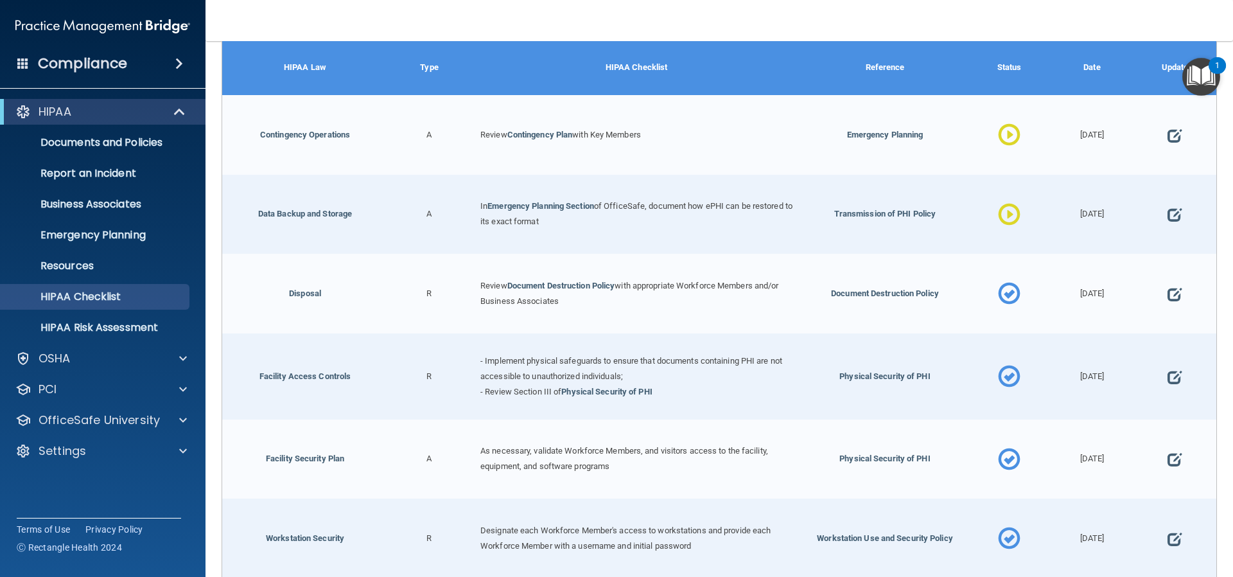
scroll to position [385, 0]
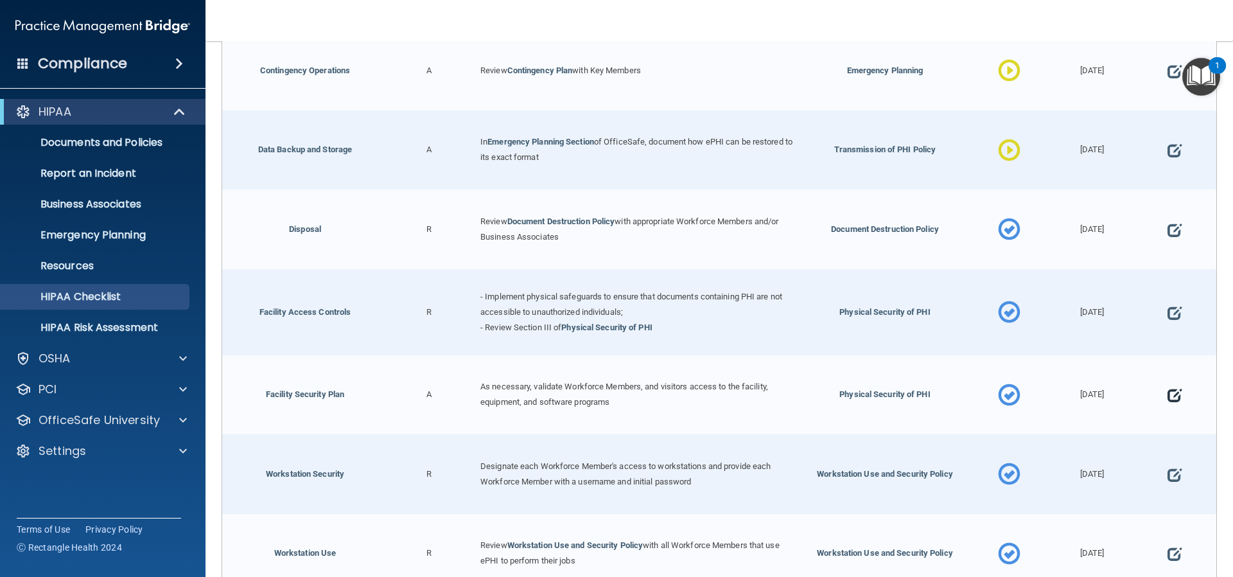
click at [1168, 393] on span at bounding box center [1175, 395] width 14 height 40
select select "completed"
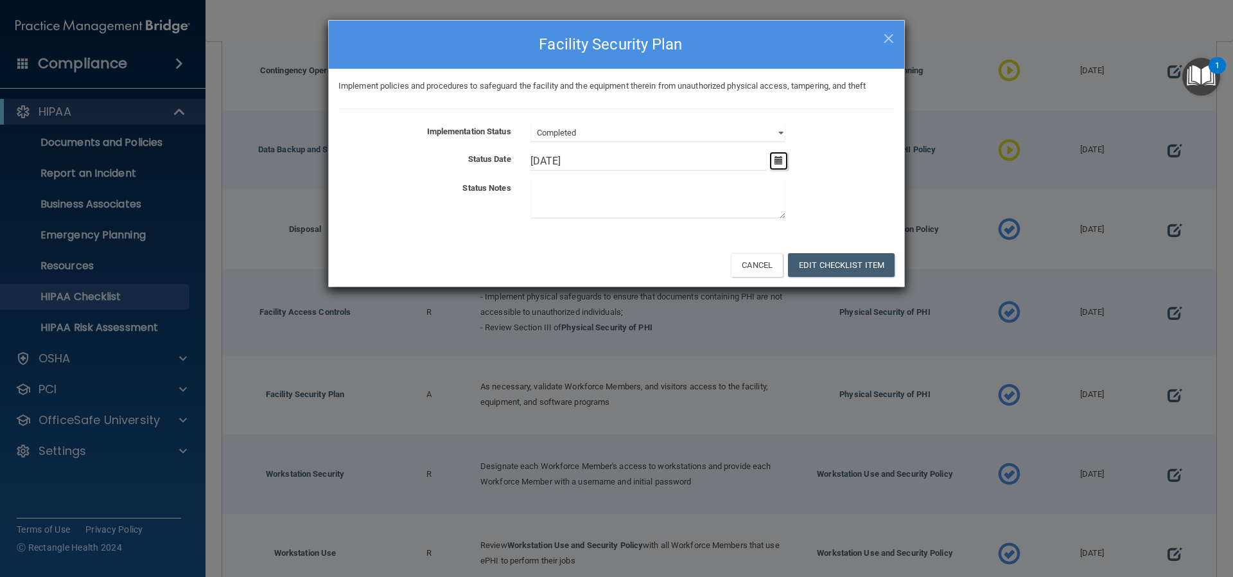
click at [779, 159] on icon "button" at bounding box center [779, 160] width 8 height 8
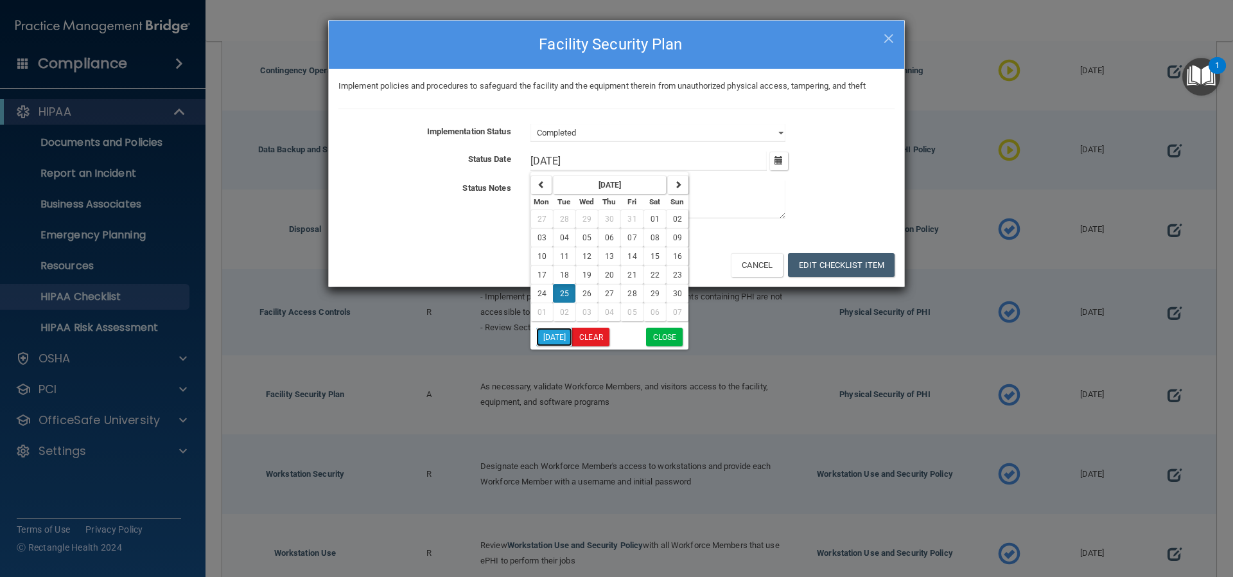
click at [557, 337] on button "[DATE]" at bounding box center [554, 337] width 37 height 19
type input "[DATE]"
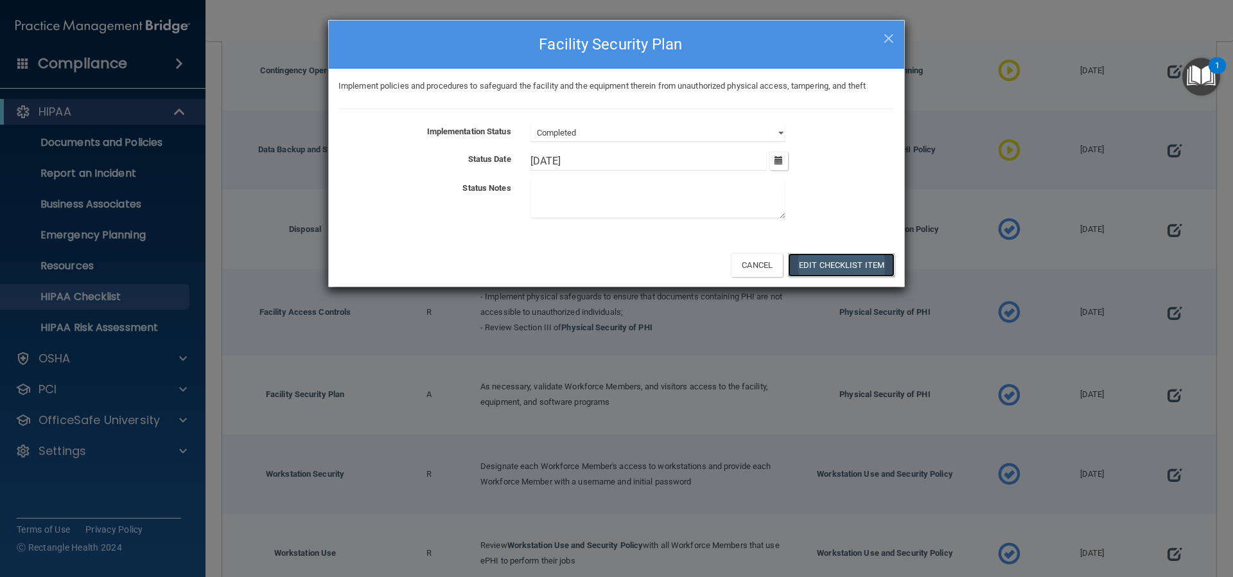
click at [824, 259] on button "Edit Checklist Item" at bounding box center [841, 265] width 107 height 24
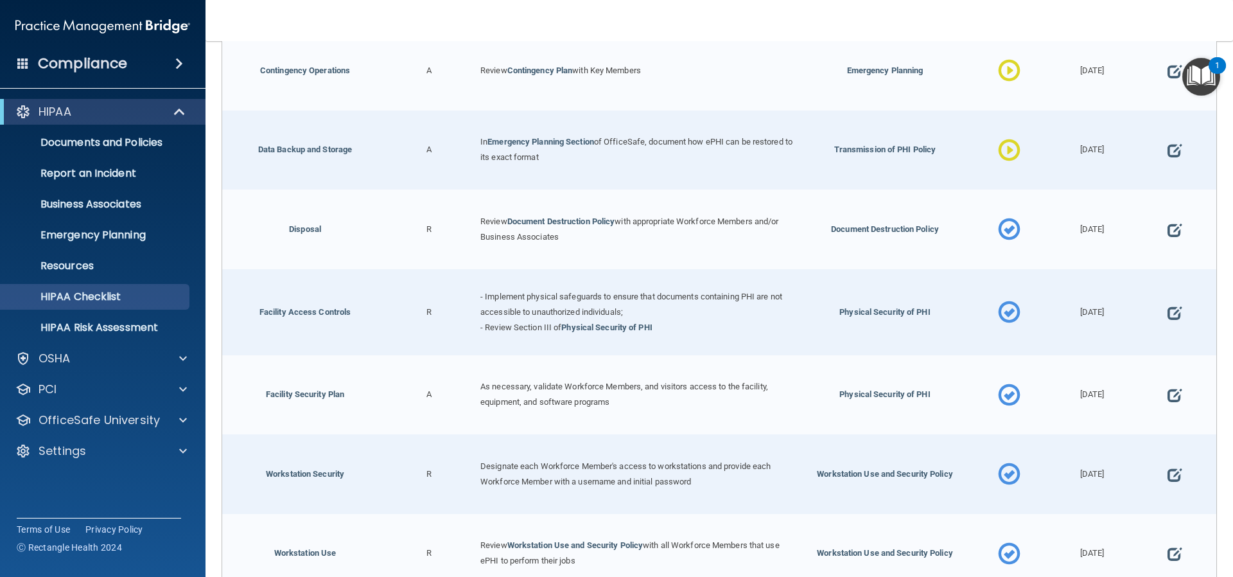
scroll to position [450, 0]
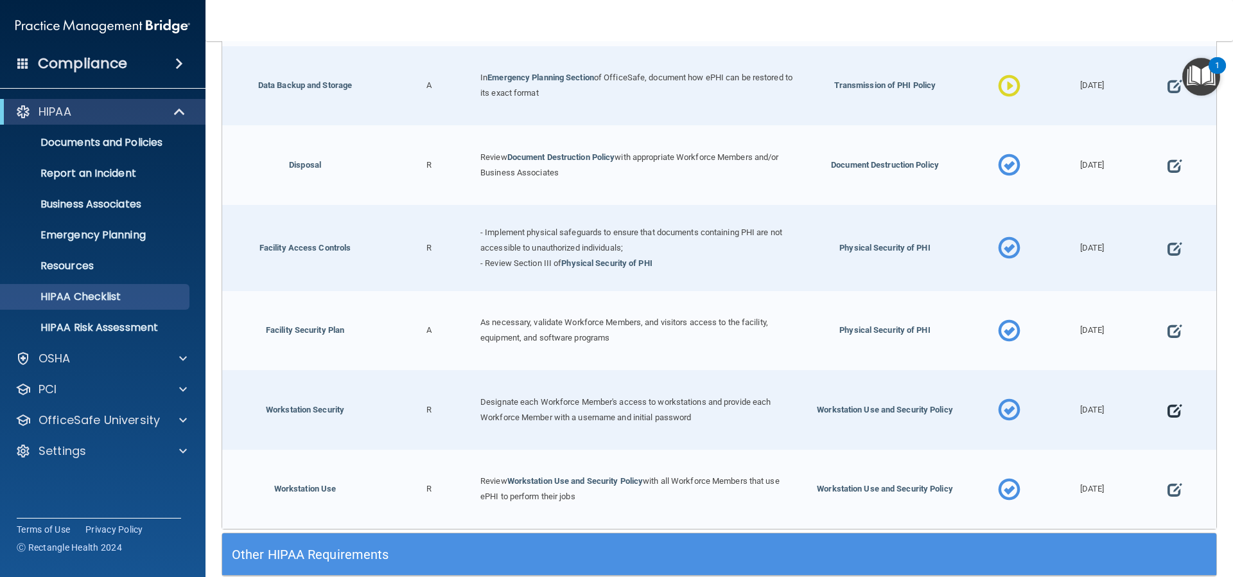
click at [1168, 405] on span at bounding box center [1175, 411] width 14 height 40
select select "completed"
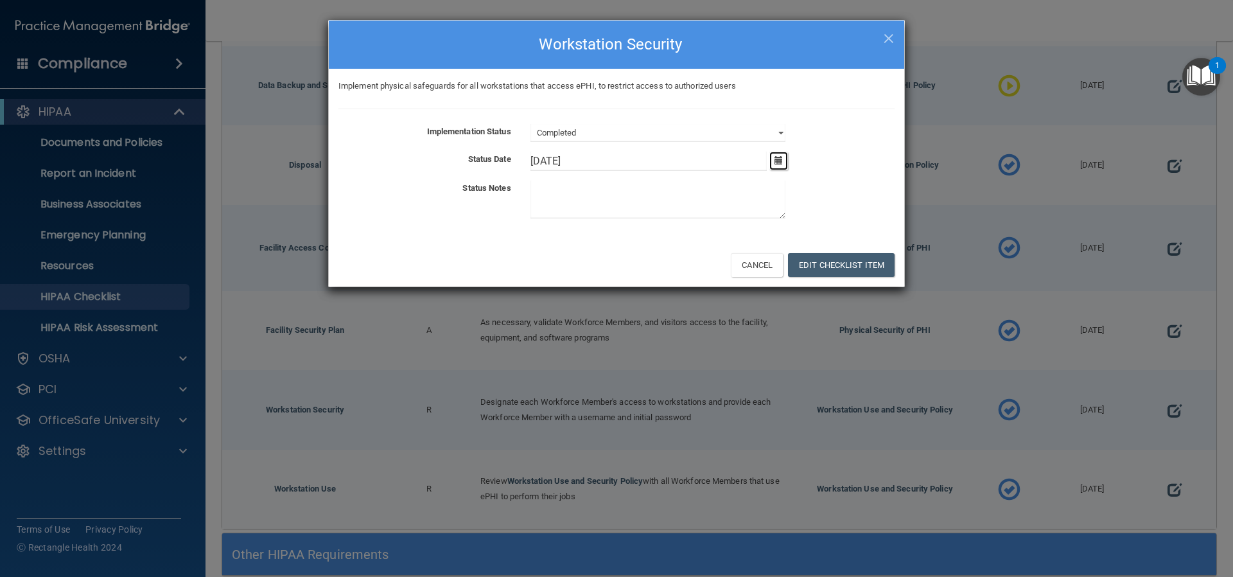
click at [775, 158] on icon "button" at bounding box center [779, 160] width 8 height 8
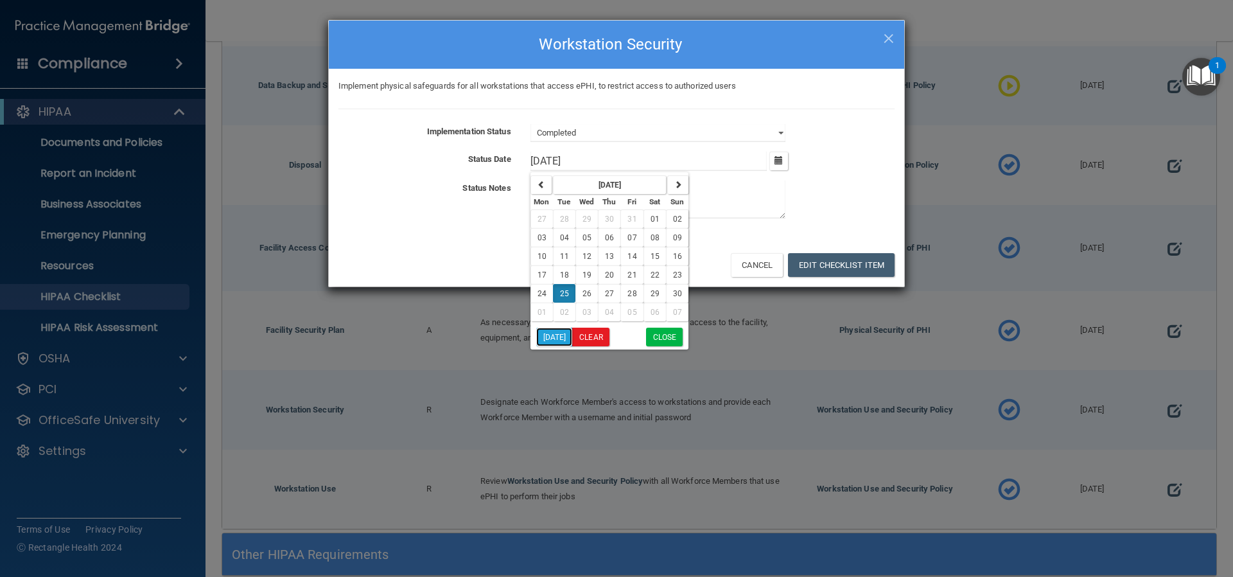
drag, startPoint x: 553, startPoint y: 338, endPoint x: 572, endPoint y: 331, distance: 19.7
click at [553, 339] on button "[DATE]" at bounding box center [554, 337] width 37 height 19
type input "[DATE]"
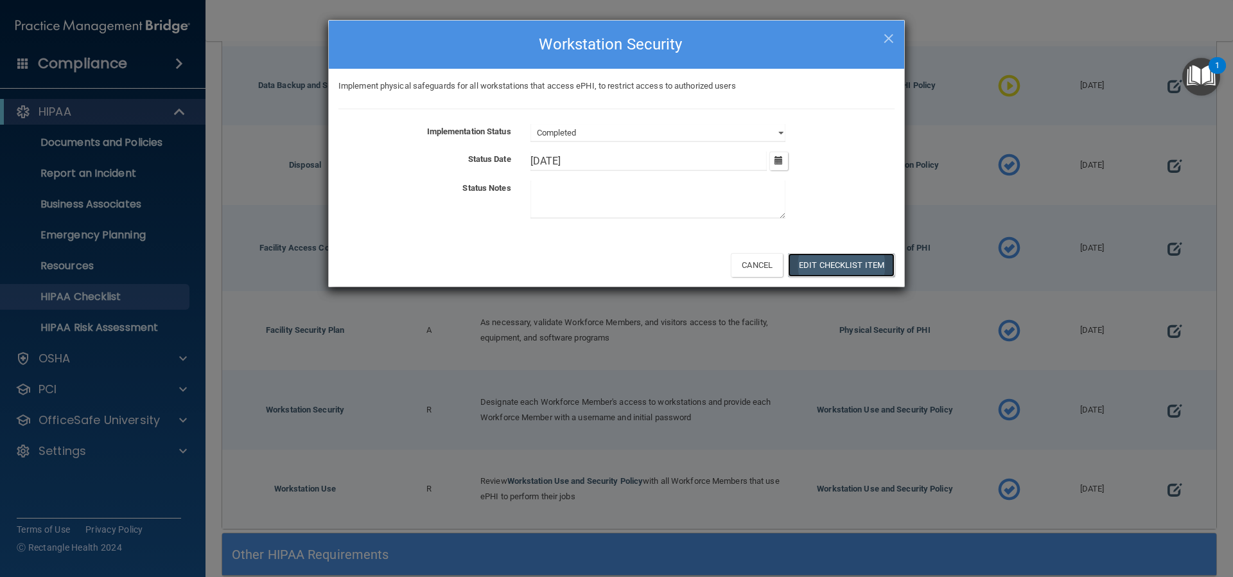
click at [833, 267] on button "Edit Checklist Item" at bounding box center [841, 265] width 107 height 24
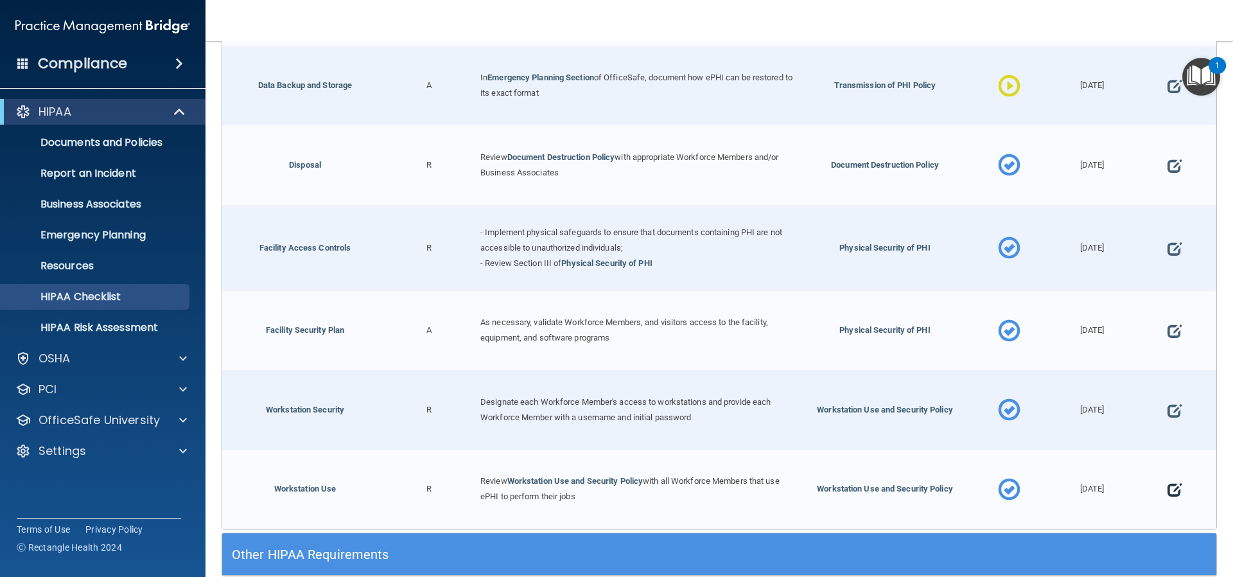
click at [1168, 485] on span at bounding box center [1175, 490] width 14 height 40
select select "completed"
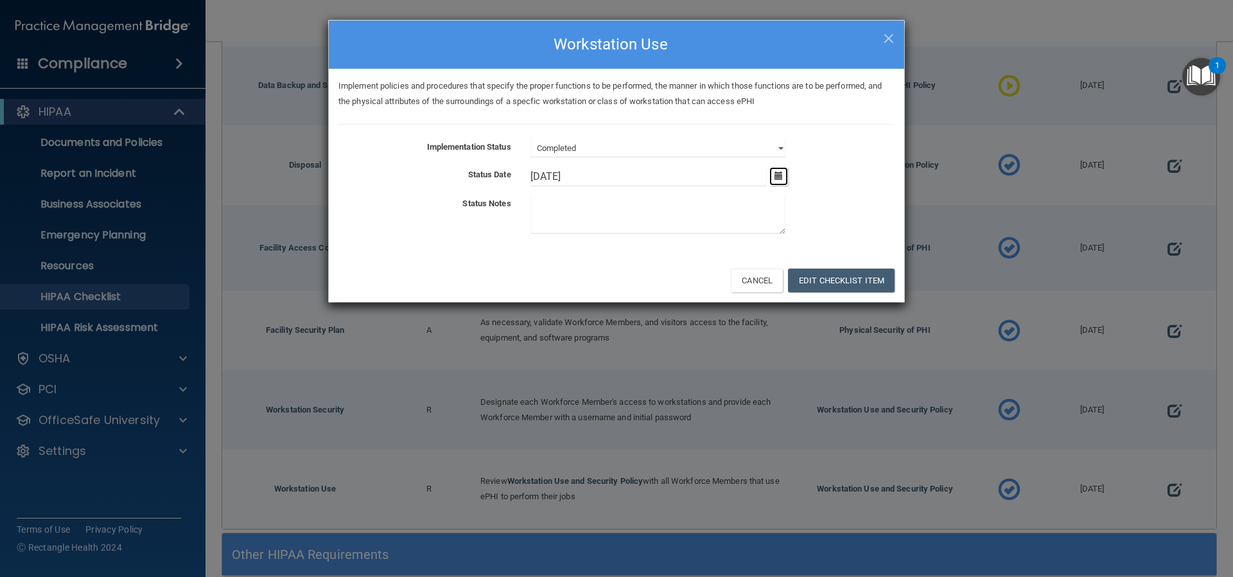
click at [779, 173] on icon "button" at bounding box center [779, 176] width 8 height 8
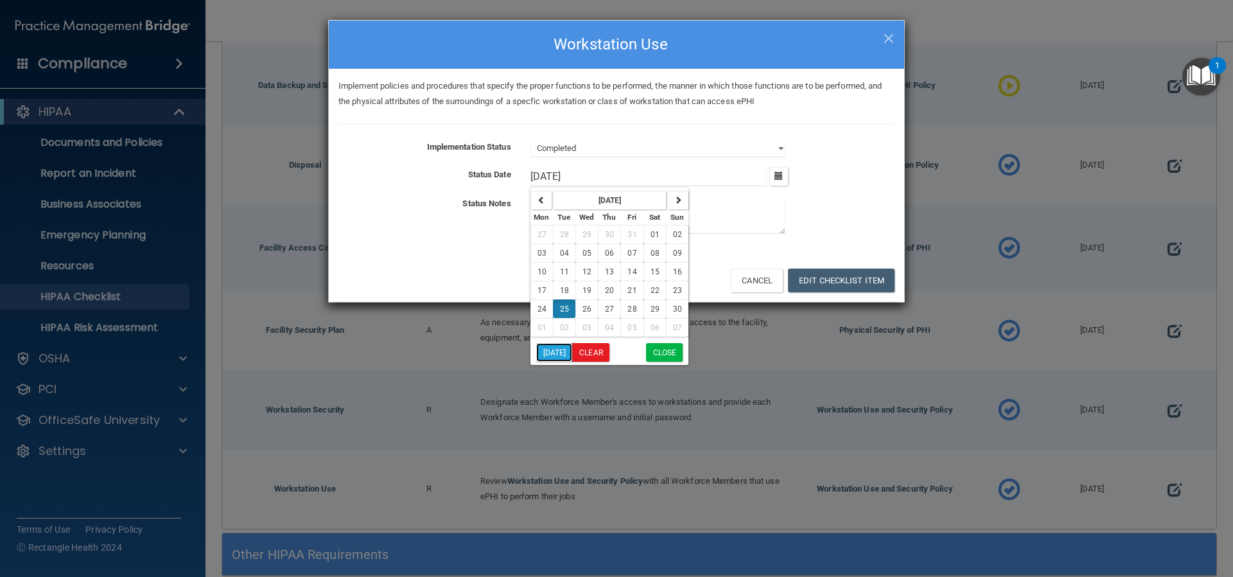
click at [555, 355] on button "[DATE]" at bounding box center [554, 352] width 37 height 19
type input "[DATE]"
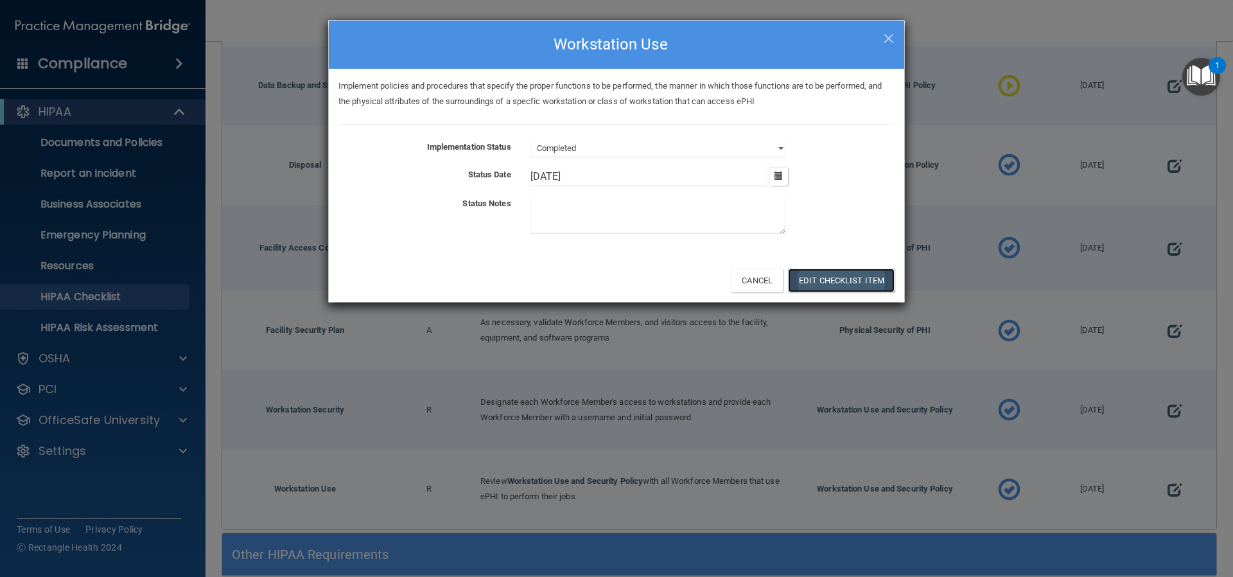
click at [842, 279] on button "Edit Checklist Item" at bounding box center [841, 281] width 107 height 24
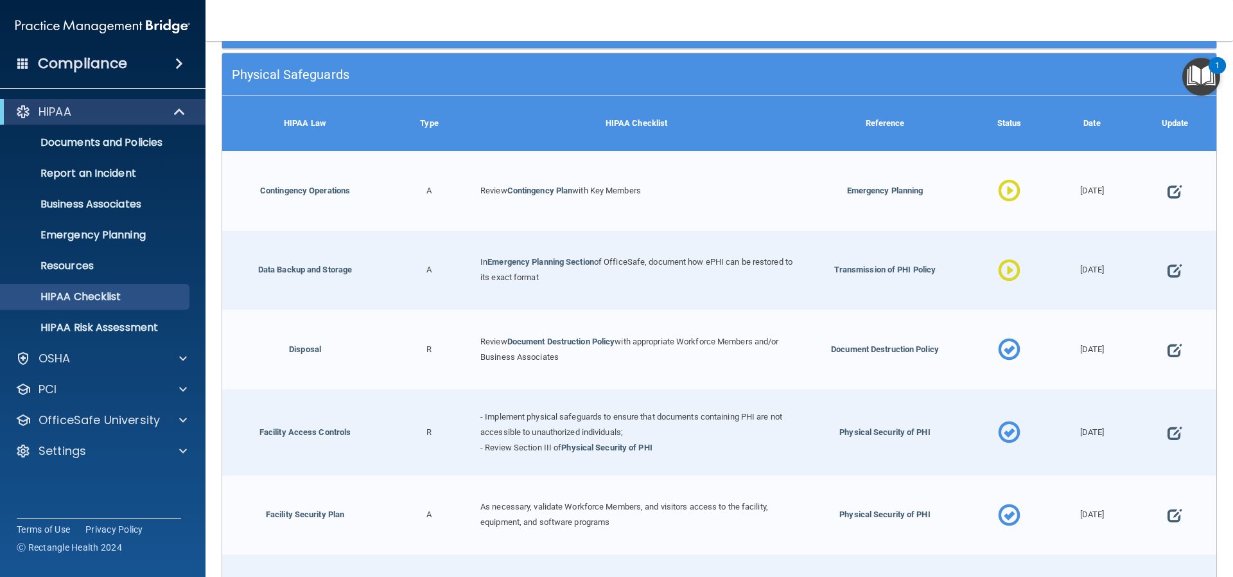
scroll to position [137, 0]
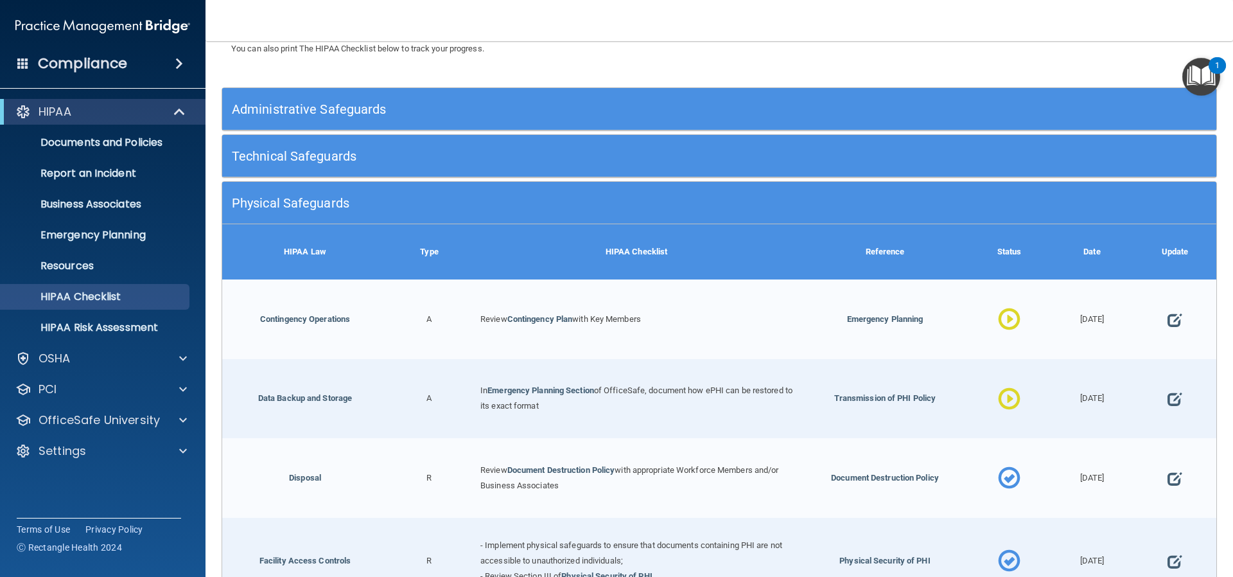
click at [502, 201] on h5 "Physical Safeguards" at bounding box center [595, 203] width 727 height 14
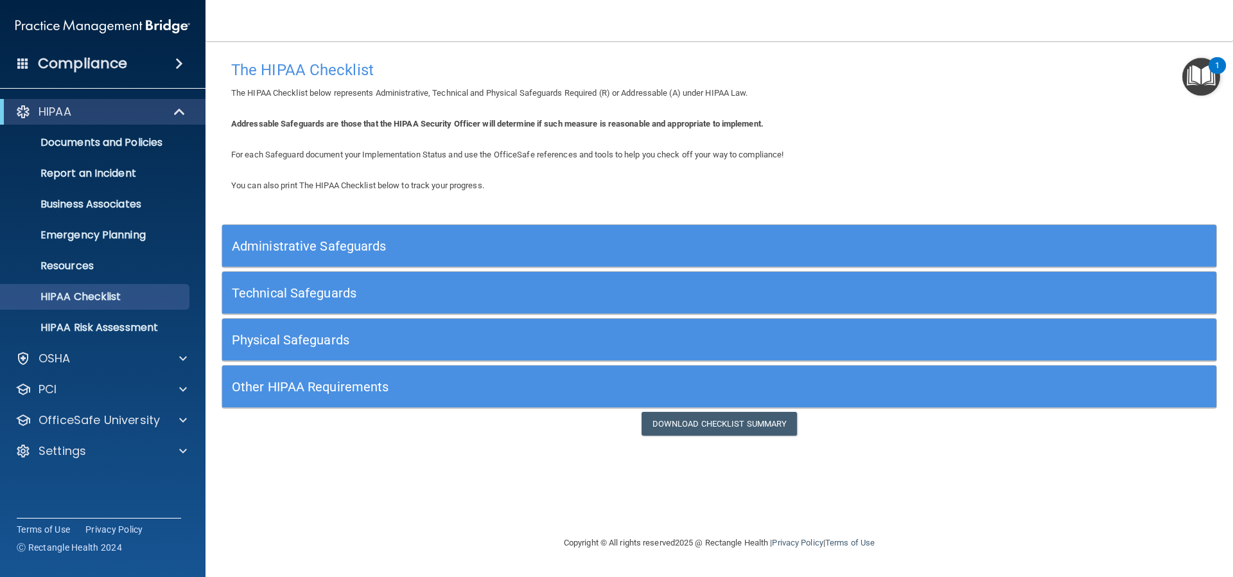
click at [346, 387] on h5 "Other HIPAA Requirements" at bounding box center [595, 387] width 727 height 14
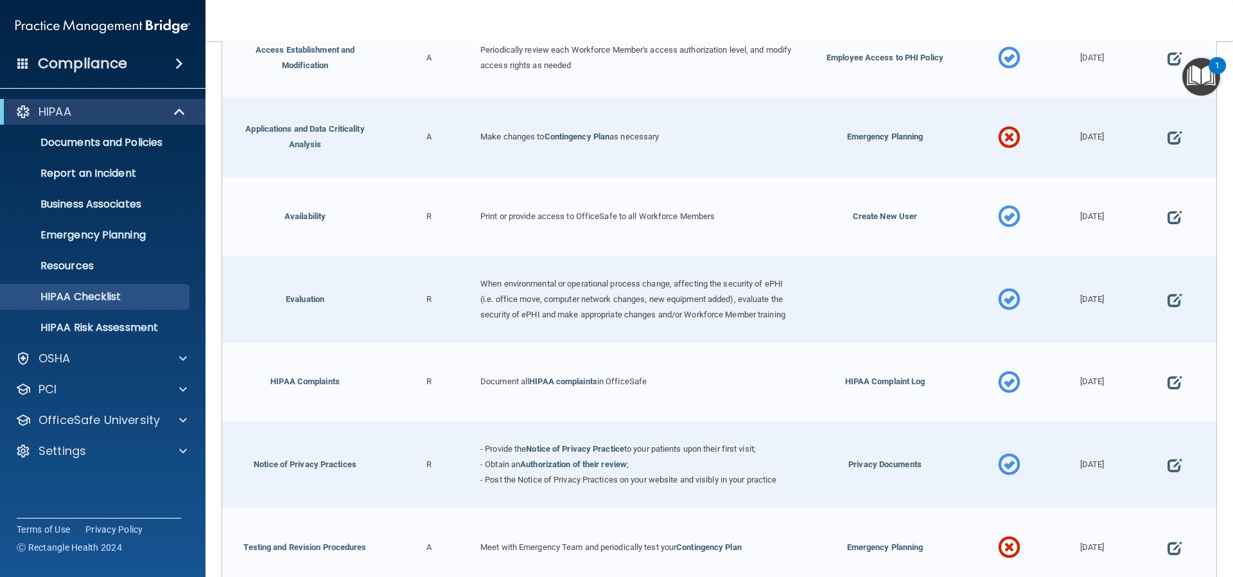
scroll to position [317, 0]
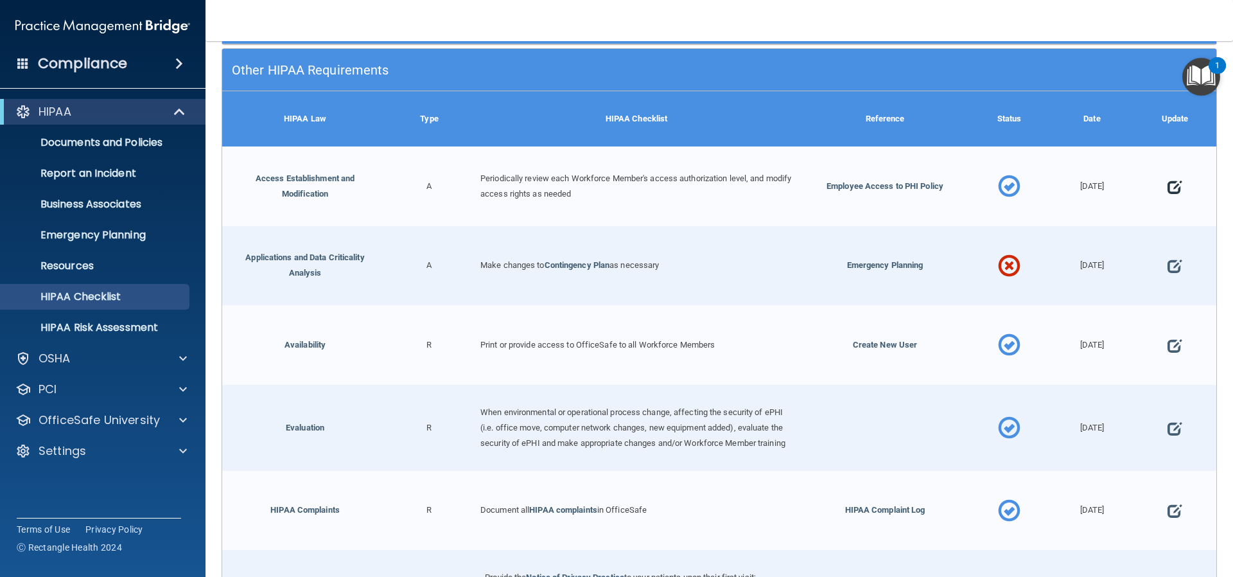
click at [1168, 186] on span at bounding box center [1175, 187] width 14 height 40
select select "completed"
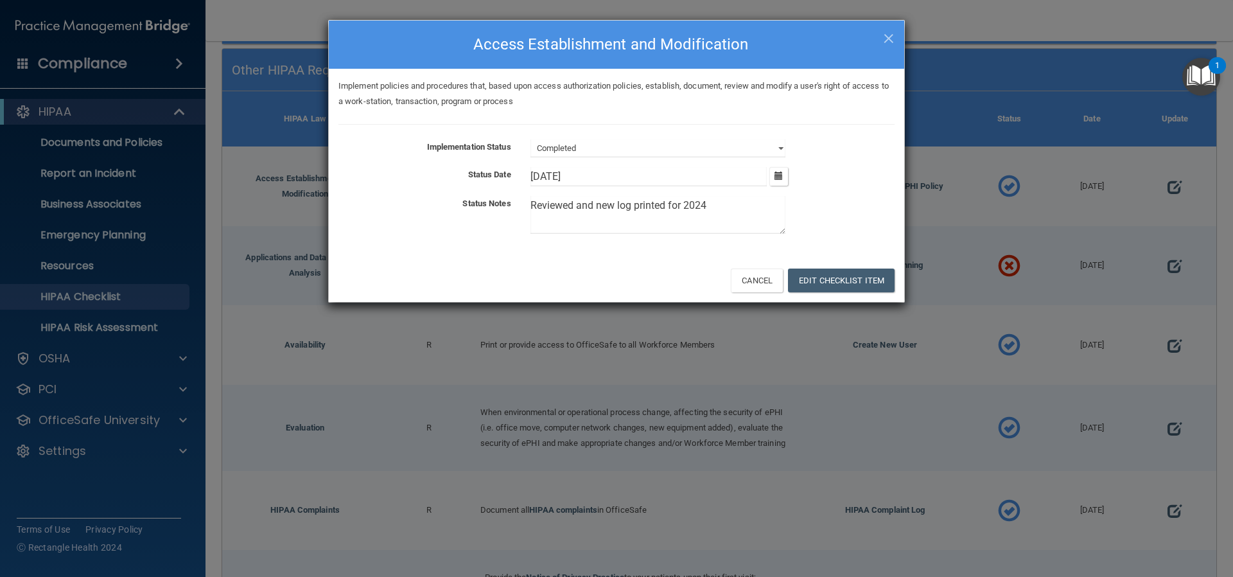
drag, startPoint x: 711, startPoint y: 202, endPoint x: 702, endPoint y: 206, distance: 9.6
click at [702, 206] on textarea "Reviewed and new log printed for 2024" at bounding box center [658, 215] width 255 height 38
drag, startPoint x: 682, startPoint y: 202, endPoint x: 574, endPoint y: 203, distance: 107.9
click at [574, 203] on textarea "Reviewed and new log printed for 2025" at bounding box center [658, 215] width 255 height 38
click at [668, 202] on textarea "Reviewed and new log printed for 2025" at bounding box center [658, 215] width 255 height 38
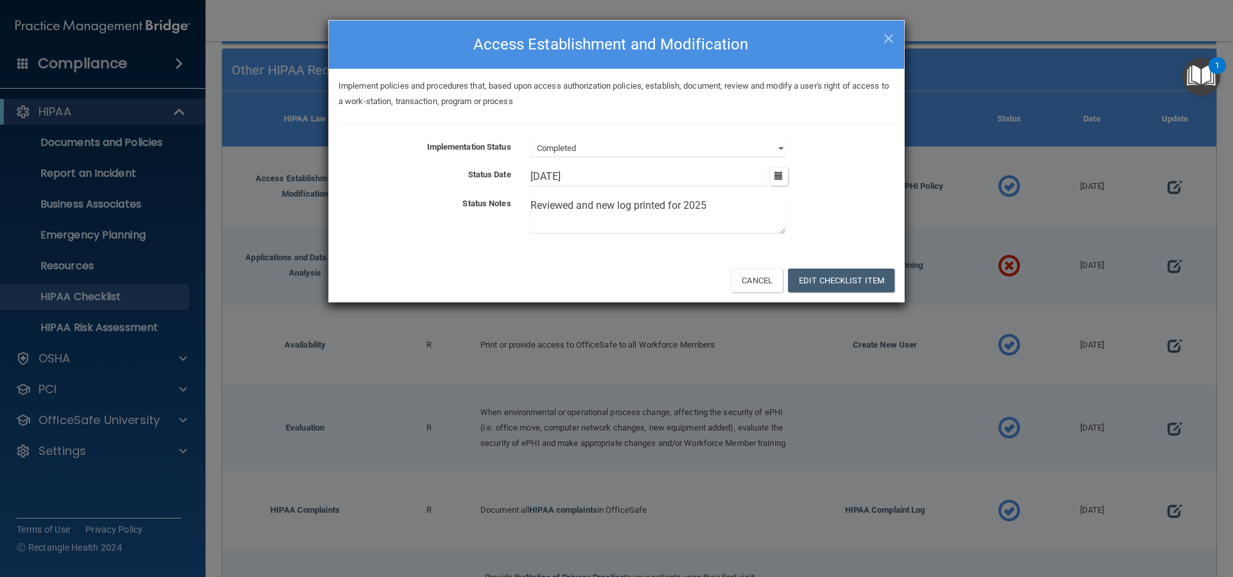
drag, startPoint x: 667, startPoint y: 203, endPoint x: 578, endPoint y: 215, distance: 90.1
click at [578, 215] on textarea "Reviewed and new log printed for 2025" at bounding box center [658, 215] width 255 height 38
click at [628, 203] on textarea "Reviewed for 2025" at bounding box center [658, 215] width 255 height 38
type textarea "Reviewed for 2025 and updated."
click at [779, 175] on icon "button" at bounding box center [779, 176] width 8 height 8
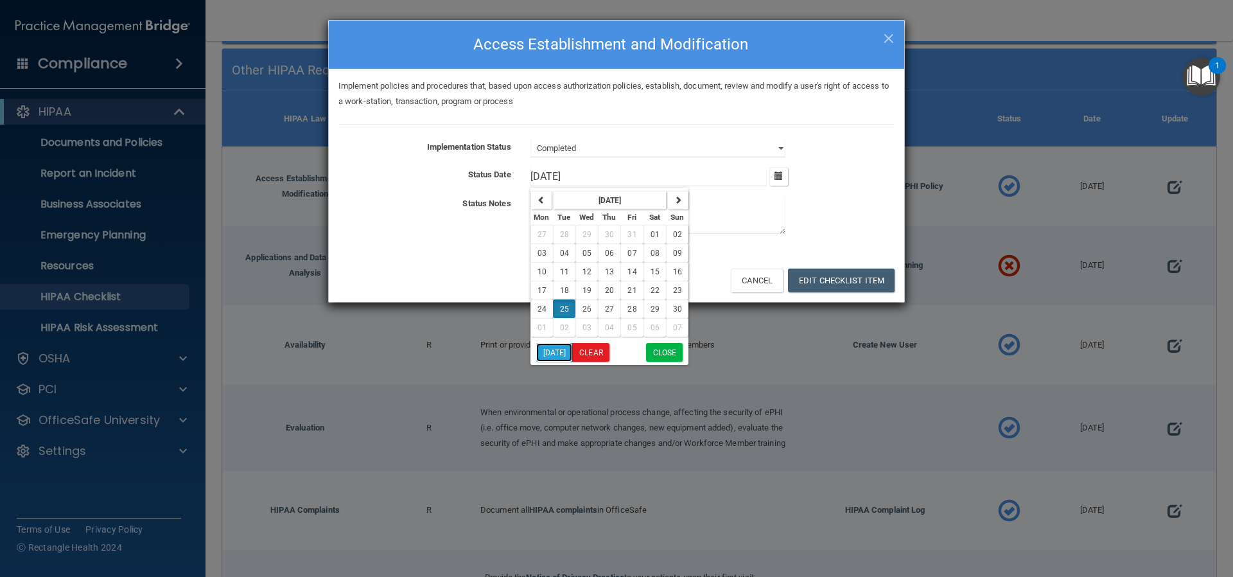
click at [554, 349] on button "[DATE]" at bounding box center [554, 352] width 37 height 19
type input "[DATE]"
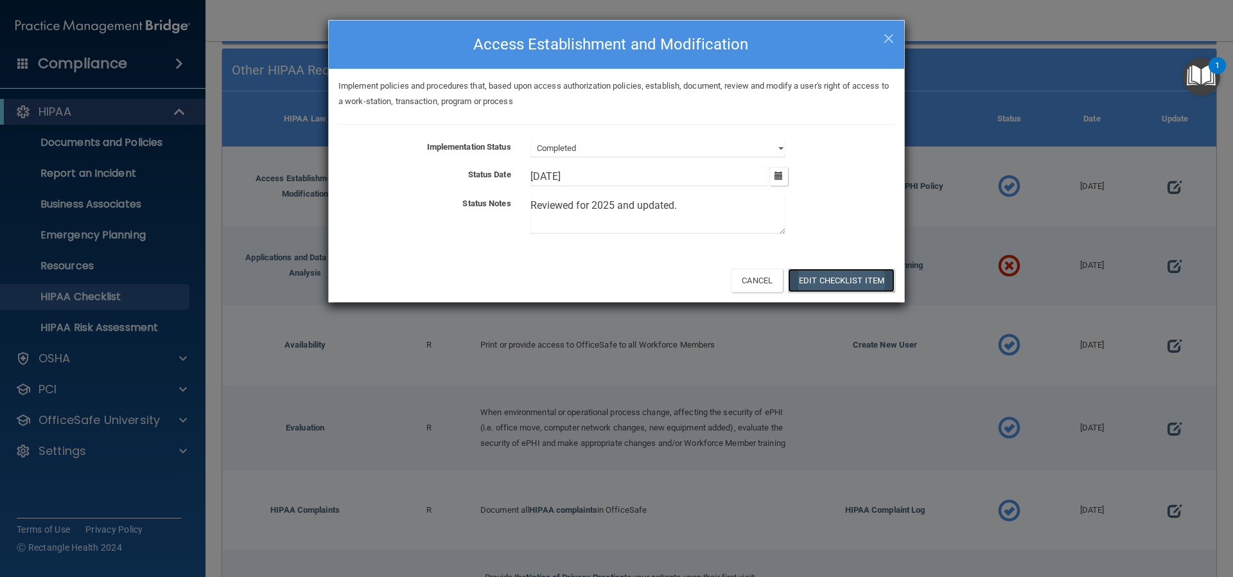
click at [836, 280] on button "Edit Checklist Item" at bounding box center [841, 281] width 107 height 24
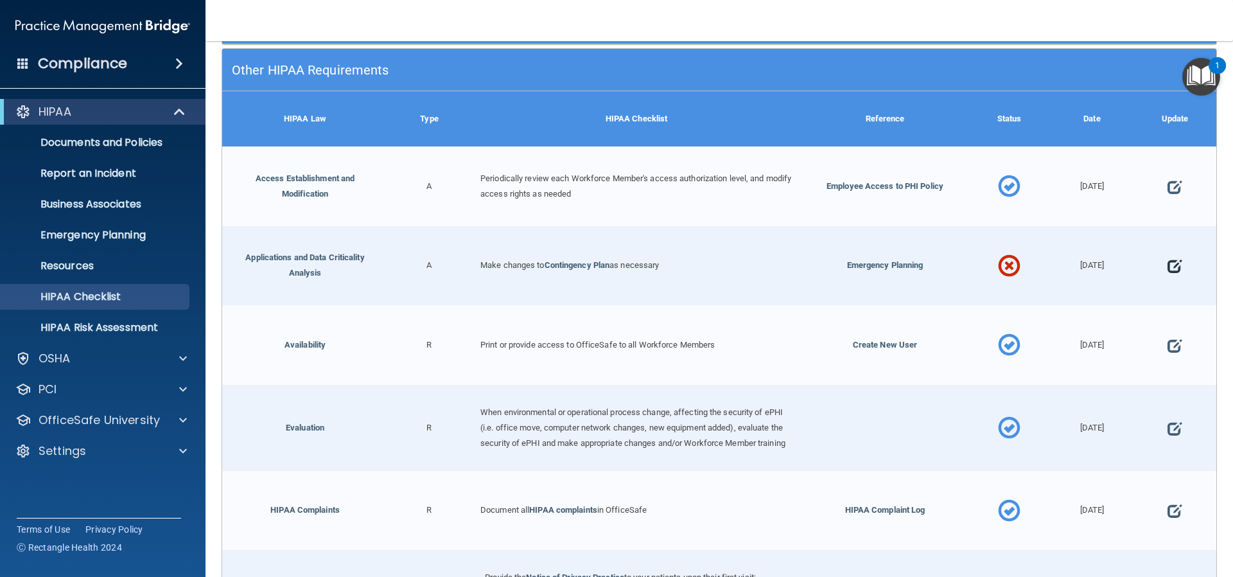
click at [1168, 265] on span at bounding box center [1175, 267] width 14 height 40
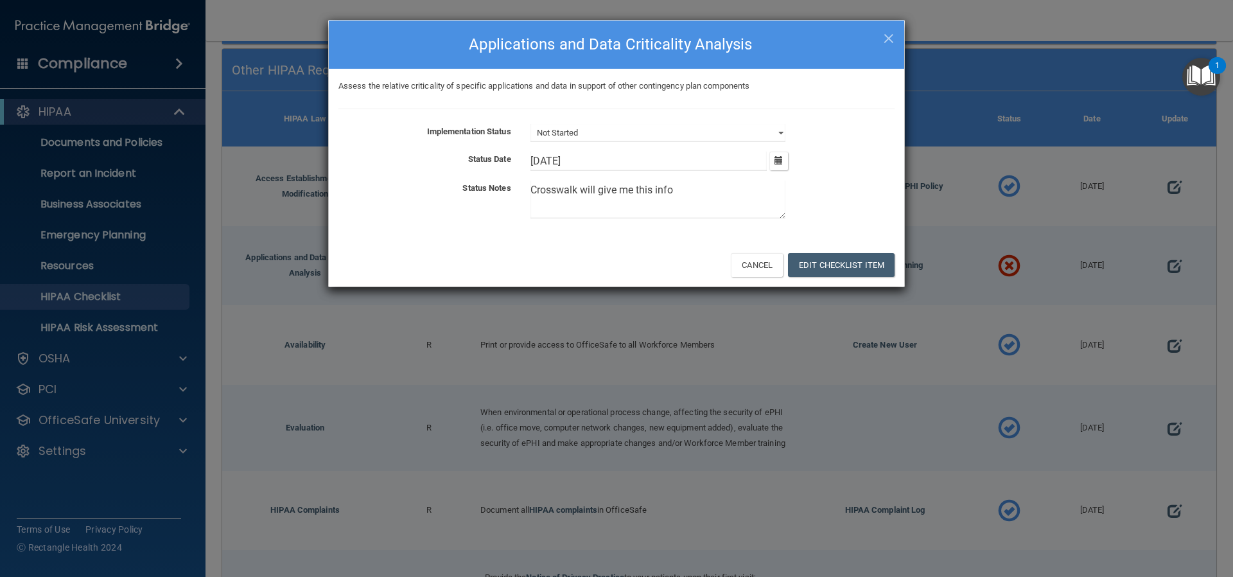
drag, startPoint x: 687, startPoint y: 194, endPoint x: 439, endPoint y: 184, distance: 248.2
click at [439, 184] on div "Status Notes Crosswalk will give me this info" at bounding box center [617, 202] width 576 height 43
paste textarea
click at [581, 193] on textarea at bounding box center [658, 200] width 255 height 38
drag, startPoint x: 750, startPoint y: 193, endPoint x: 507, endPoint y: 177, distance: 244.0
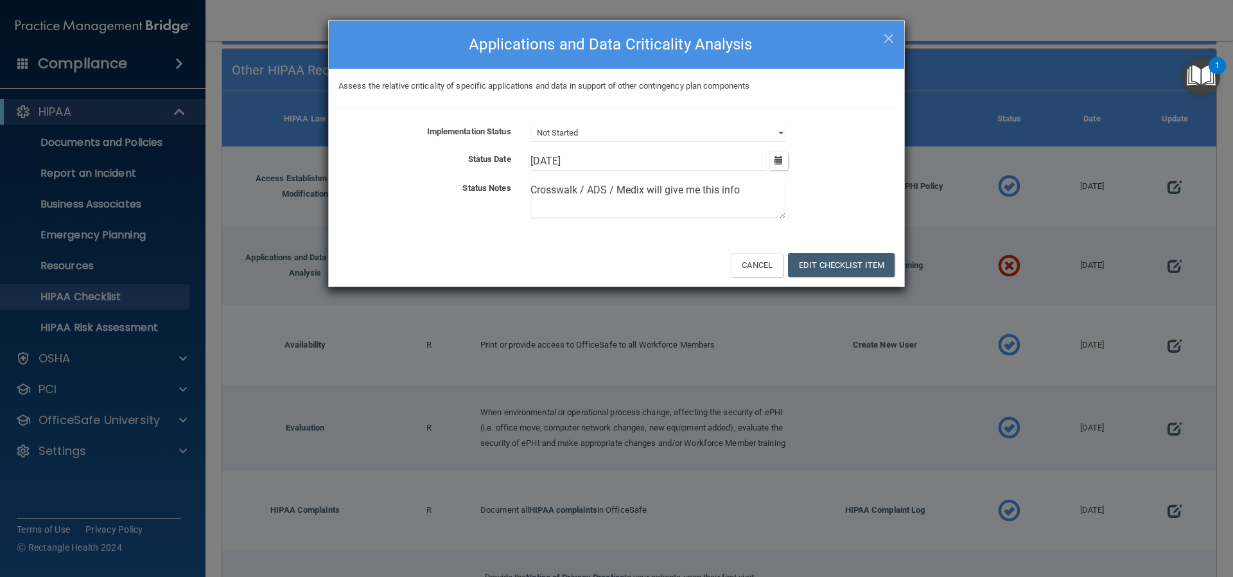
click at [507, 177] on div "Implementation Status Not Started In Progress Completed Status Date 6/26/[DATE]…" at bounding box center [617, 174] width 556 height 100
type textarea "Crosswalk / ADS / Medix will give me this info"
click at [669, 230] on div "Assess the relative criticality of specific applications and data in support of…" at bounding box center [617, 156] width 576 height 174
click at [782, 161] on icon "button" at bounding box center [779, 160] width 8 height 8
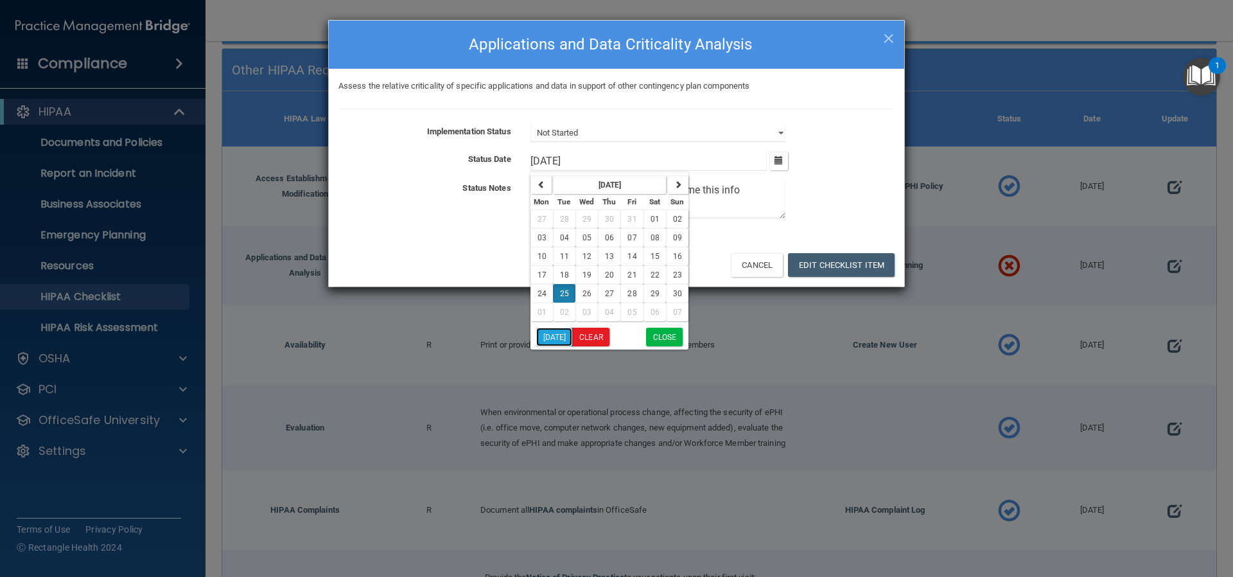
click at [560, 337] on button "[DATE]" at bounding box center [554, 337] width 37 height 19
type input "[DATE]"
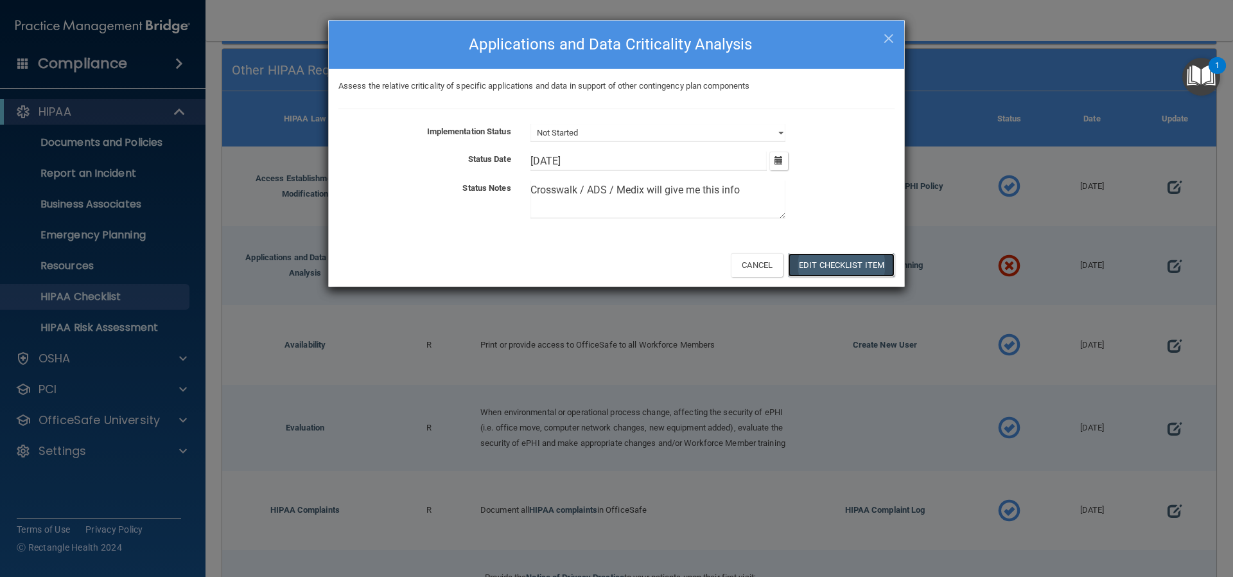
click at [845, 271] on button "Edit Checklist Item" at bounding box center [841, 265] width 107 height 24
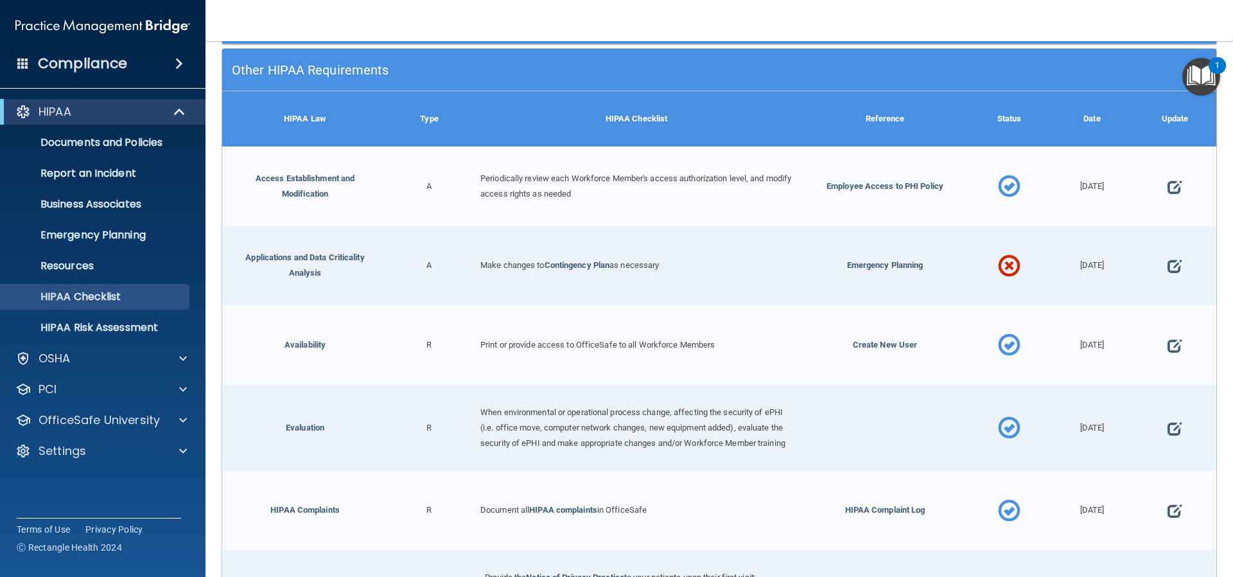
scroll to position [445, 0]
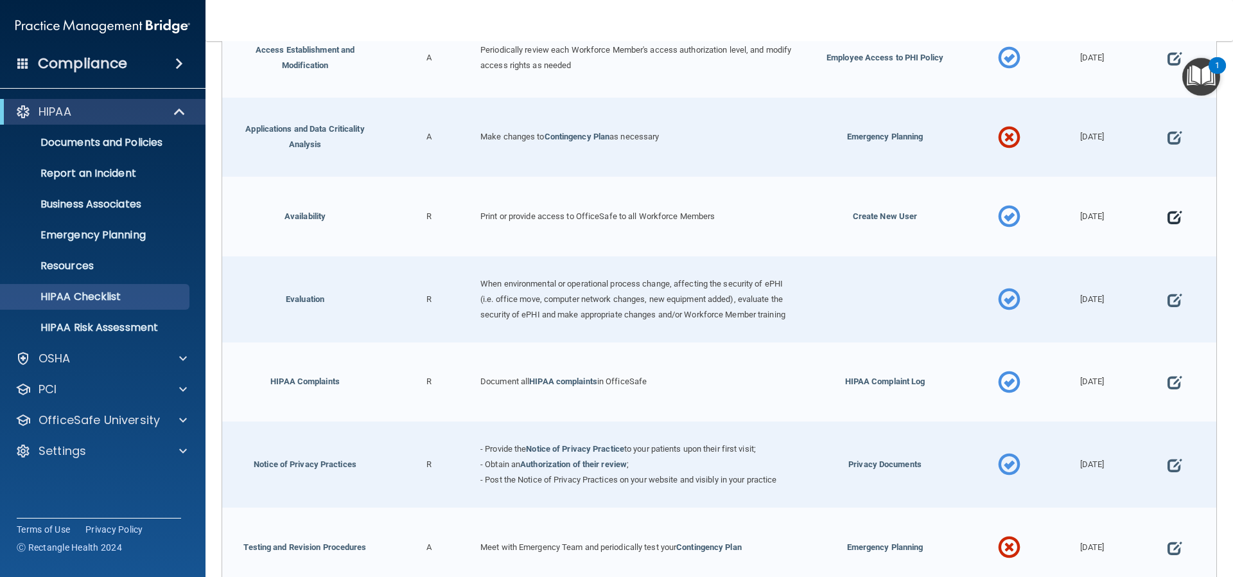
click at [1168, 214] on span at bounding box center [1175, 217] width 14 height 40
select select "completed"
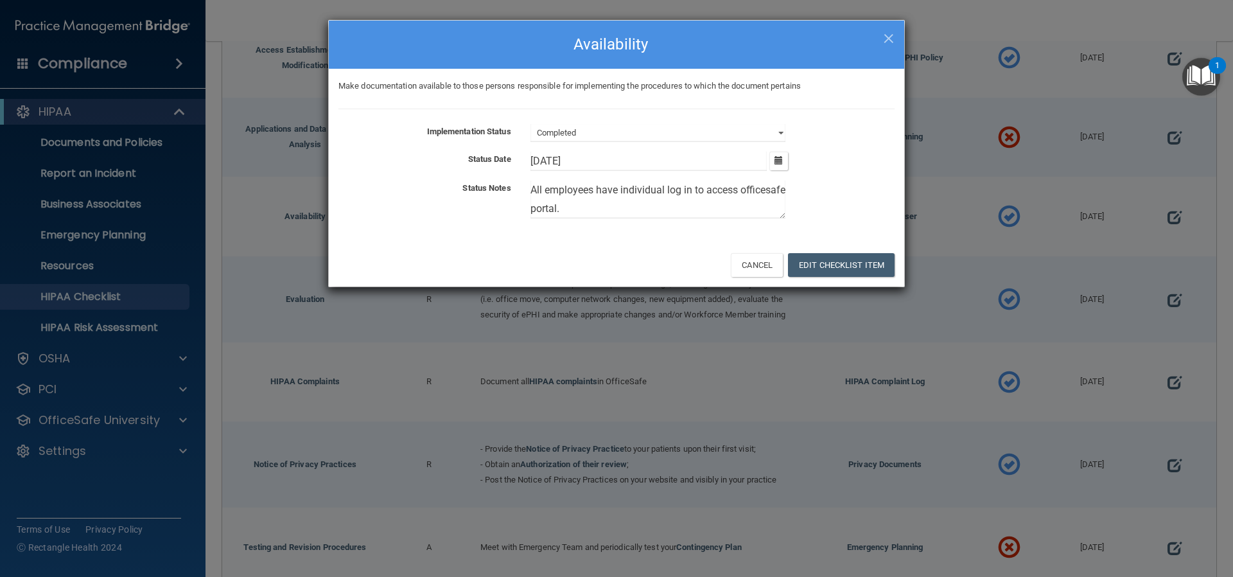
drag, startPoint x: 623, startPoint y: 206, endPoint x: 517, endPoint y: 210, distance: 105.4
click at [517, 210] on div "Status Notes All employees have individual log in to access officesafe portal." at bounding box center [617, 202] width 576 height 43
type textarea "All employees have individual log in to access Compliance Bridge"
click at [780, 159] on icon "button" at bounding box center [779, 160] width 8 height 8
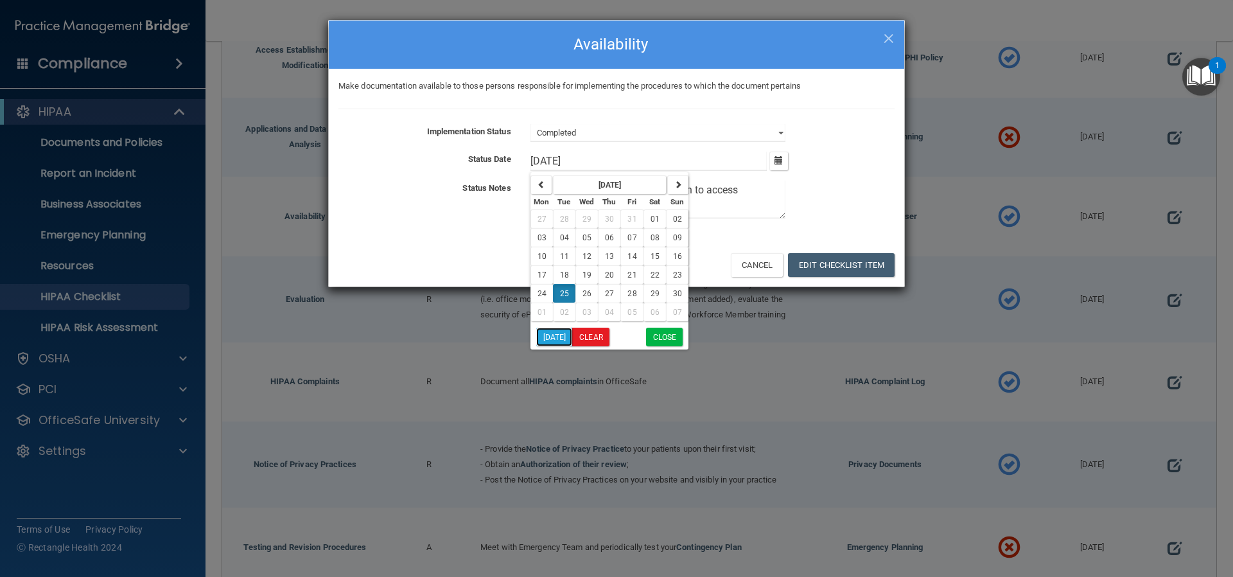
click at [555, 336] on button "[DATE]" at bounding box center [554, 337] width 37 height 19
type input "[DATE]"
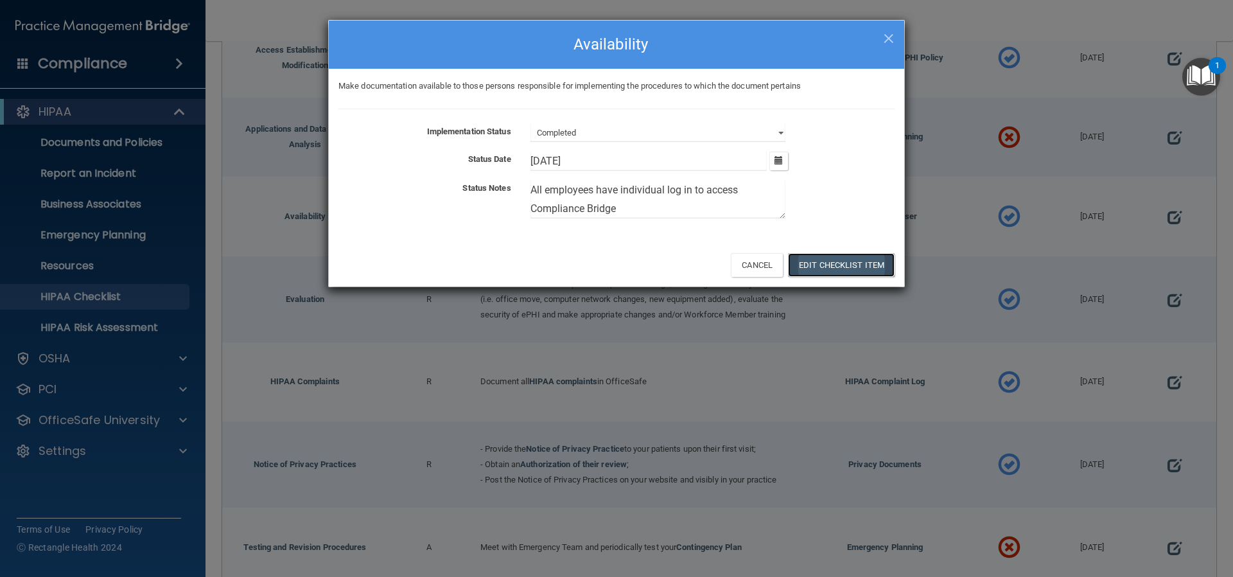
click at [831, 258] on button "Edit Checklist Item" at bounding box center [841, 265] width 107 height 24
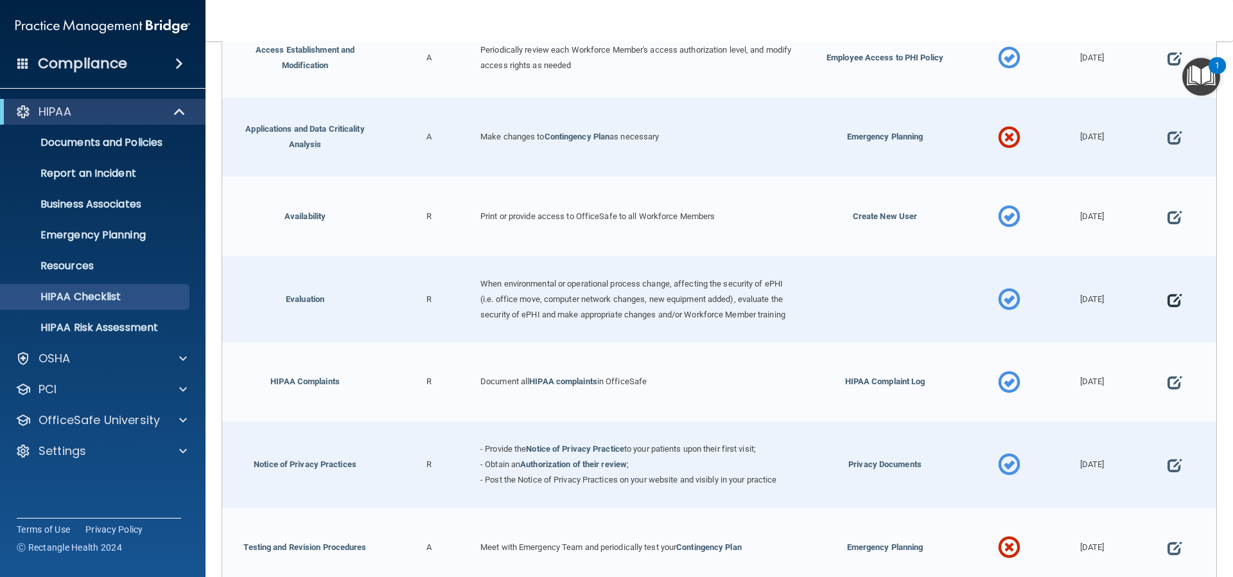
click at [1168, 301] on span at bounding box center [1175, 300] width 14 height 40
select select "completed"
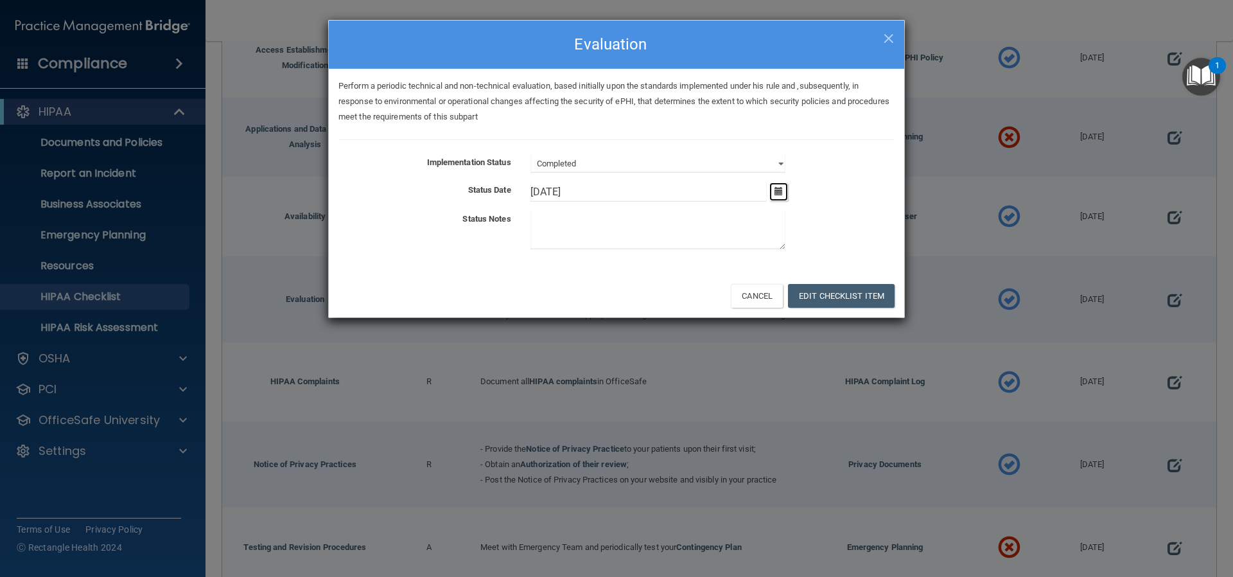
click at [775, 191] on icon "button" at bounding box center [779, 191] width 8 height 8
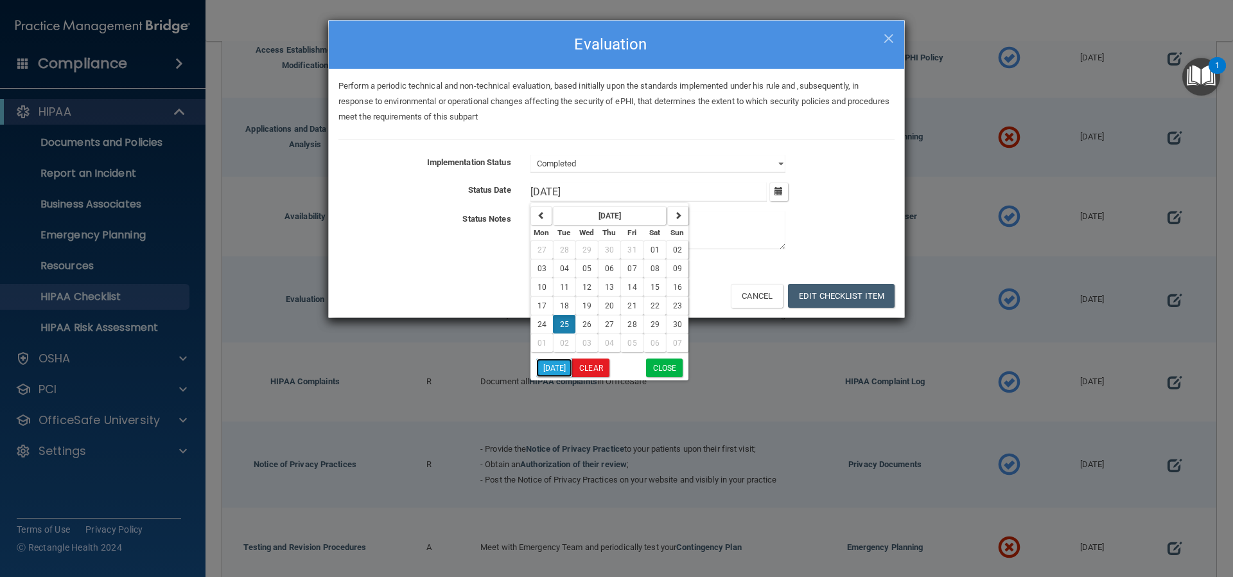
click at [558, 374] on button "[DATE]" at bounding box center [554, 367] width 37 height 19
type input "[DATE]"
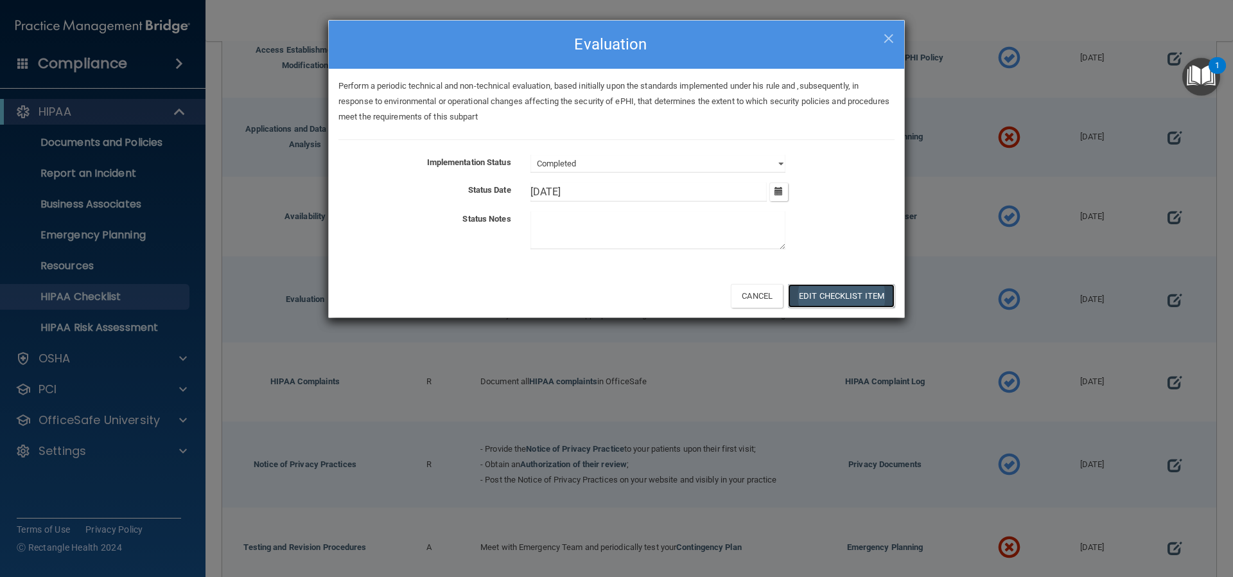
click at [818, 294] on button "Edit Checklist Item" at bounding box center [841, 296] width 107 height 24
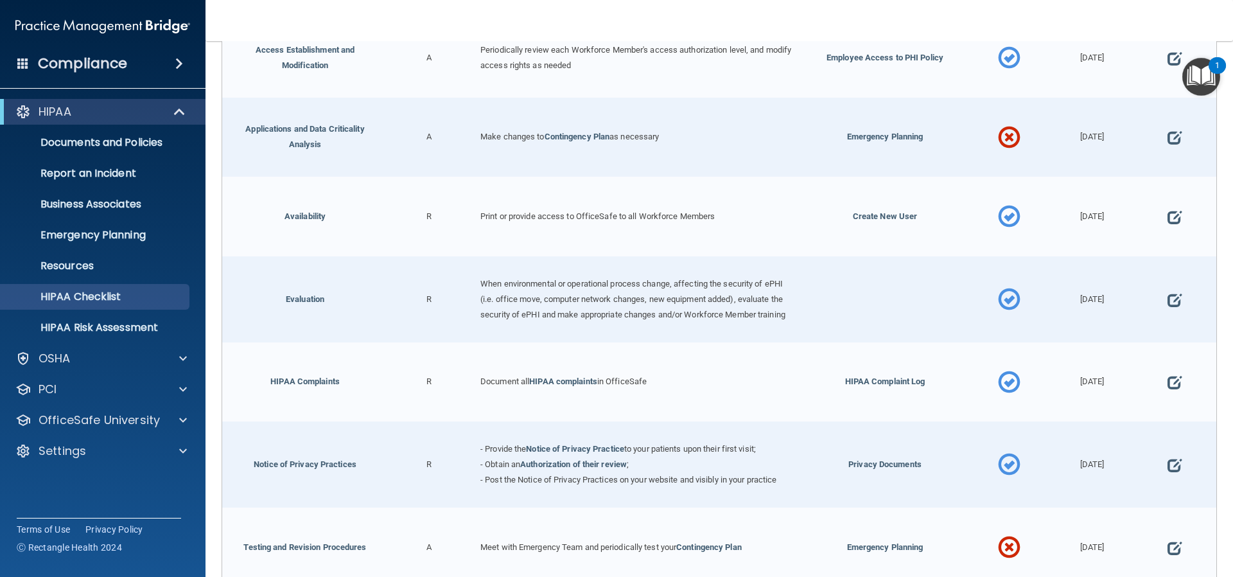
scroll to position [509, 0]
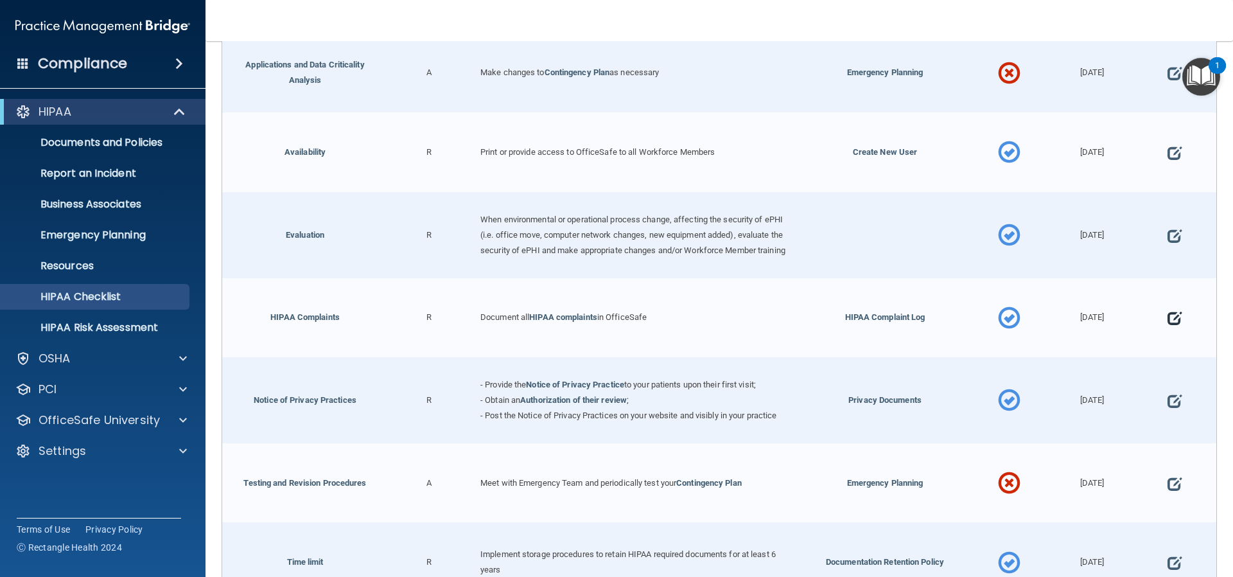
click at [1168, 328] on span at bounding box center [1175, 318] width 14 height 40
select select "completed"
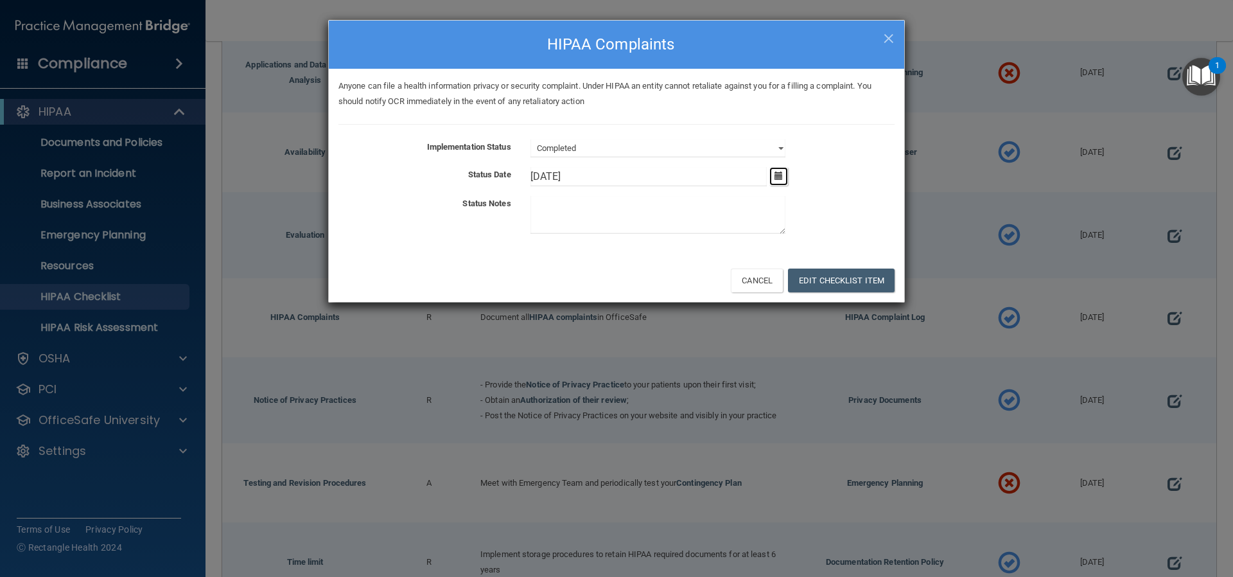
click at [776, 178] on icon "button" at bounding box center [779, 176] width 8 height 8
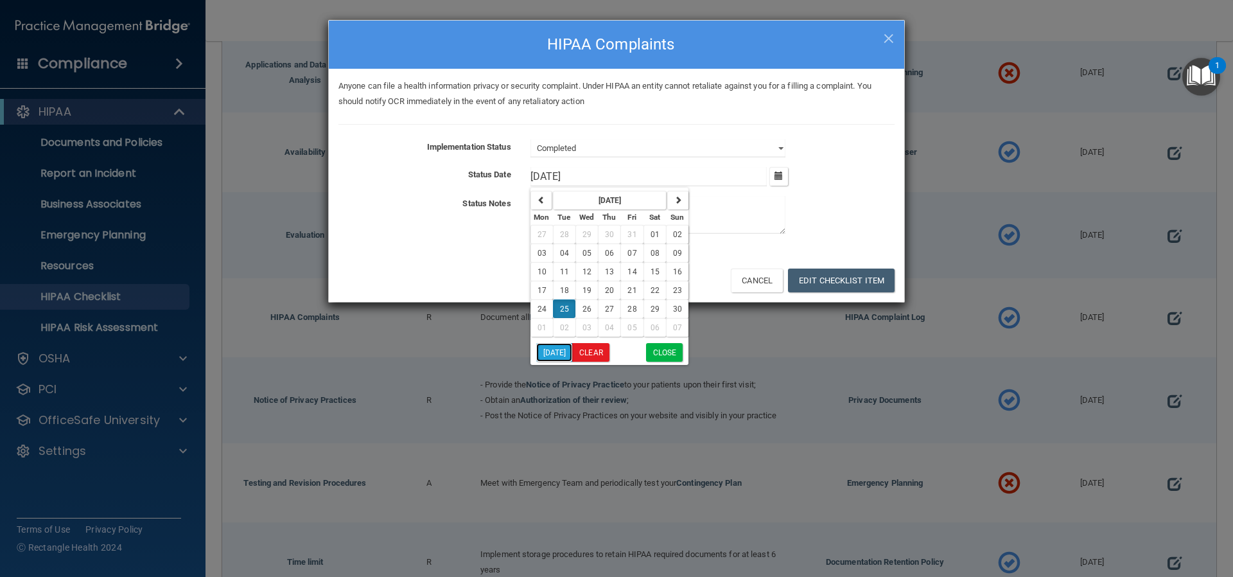
click at [559, 353] on button "[DATE]" at bounding box center [554, 352] width 37 height 19
type input "[DATE]"
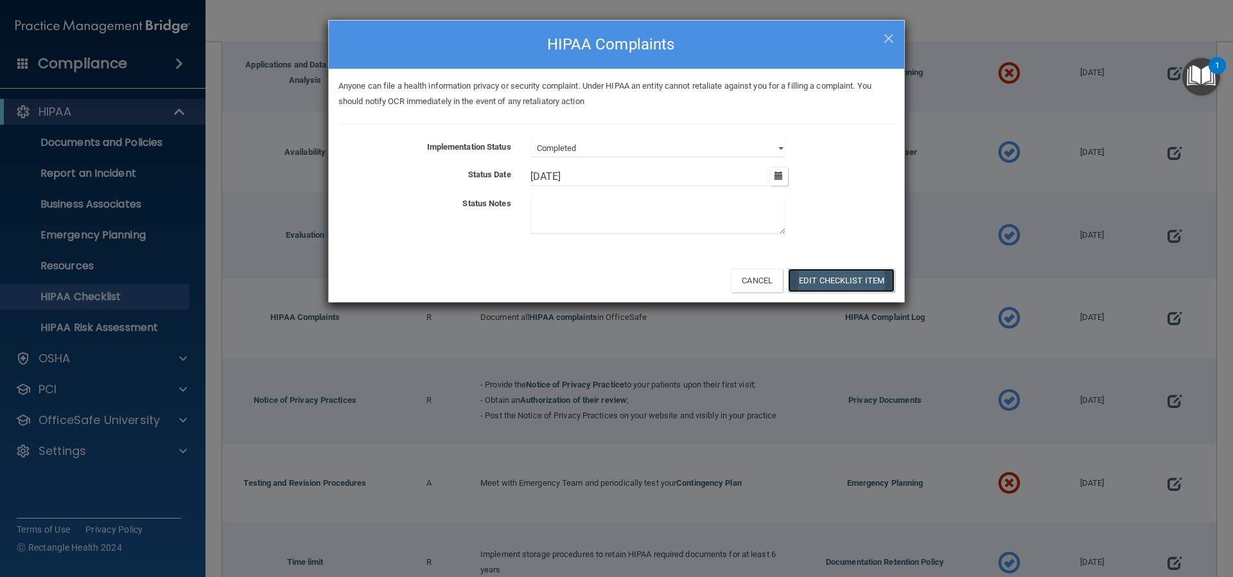
click at [818, 275] on button "Edit Checklist Item" at bounding box center [841, 281] width 107 height 24
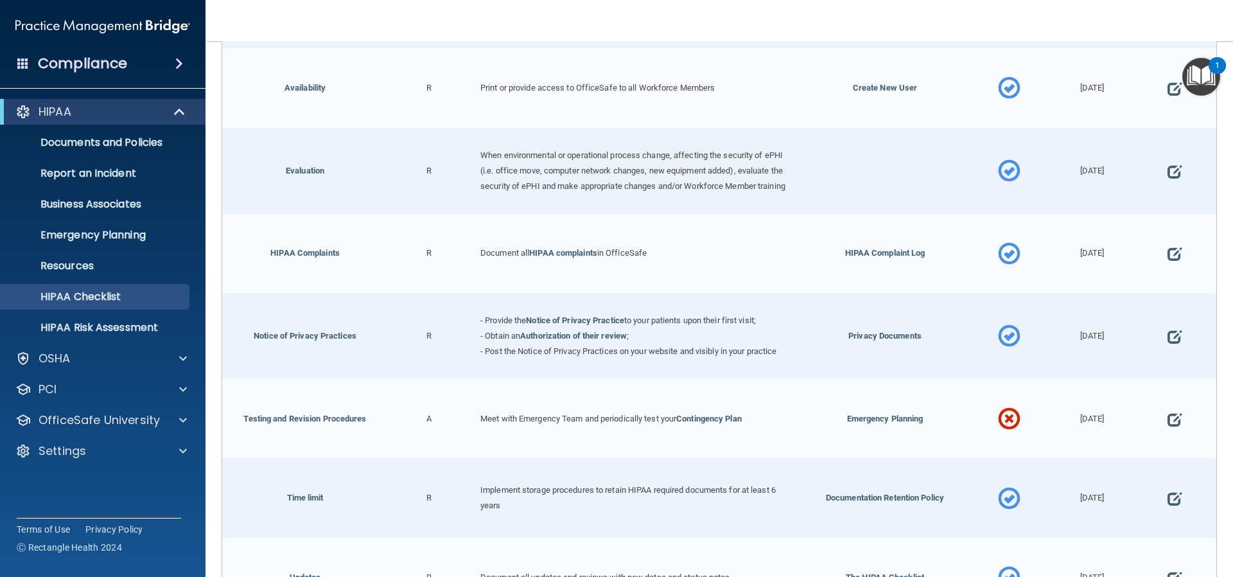
scroll to position [638, 0]
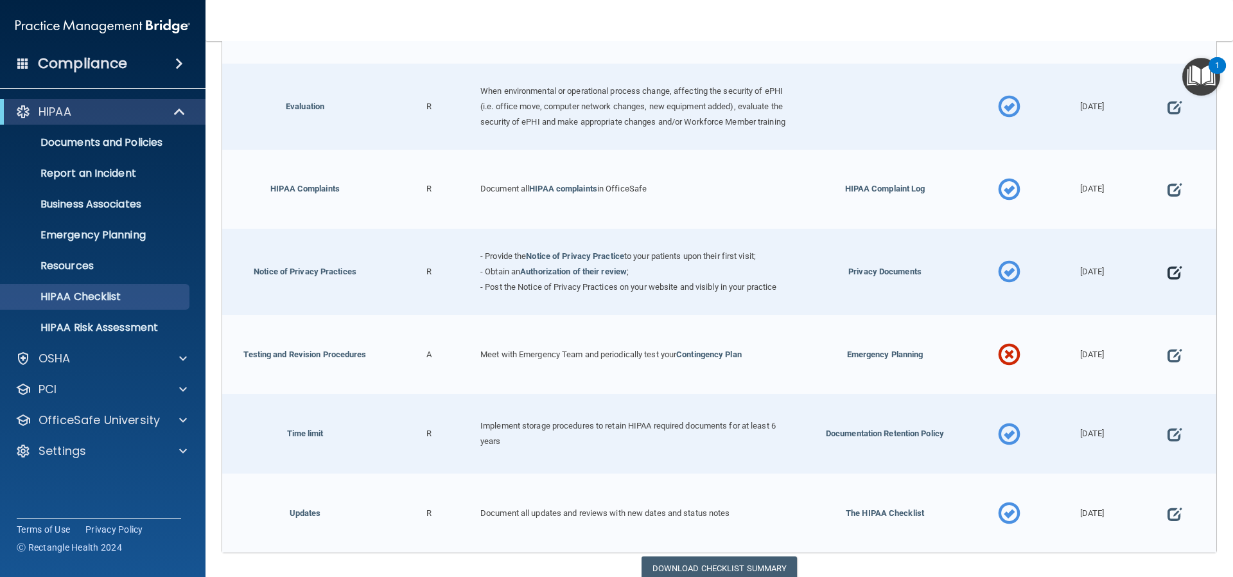
click at [1168, 279] on span at bounding box center [1175, 272] width 14 height 40
select select "completed"
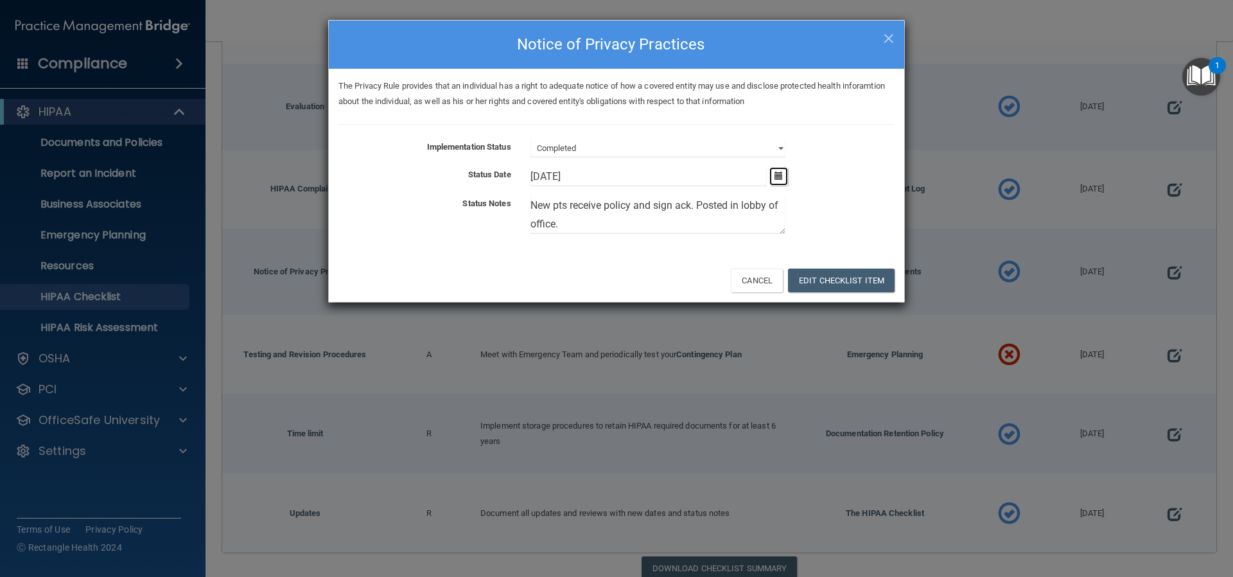
click at [778, 172] on icon "button" at bounding box center [779, 176] width 8 height 8
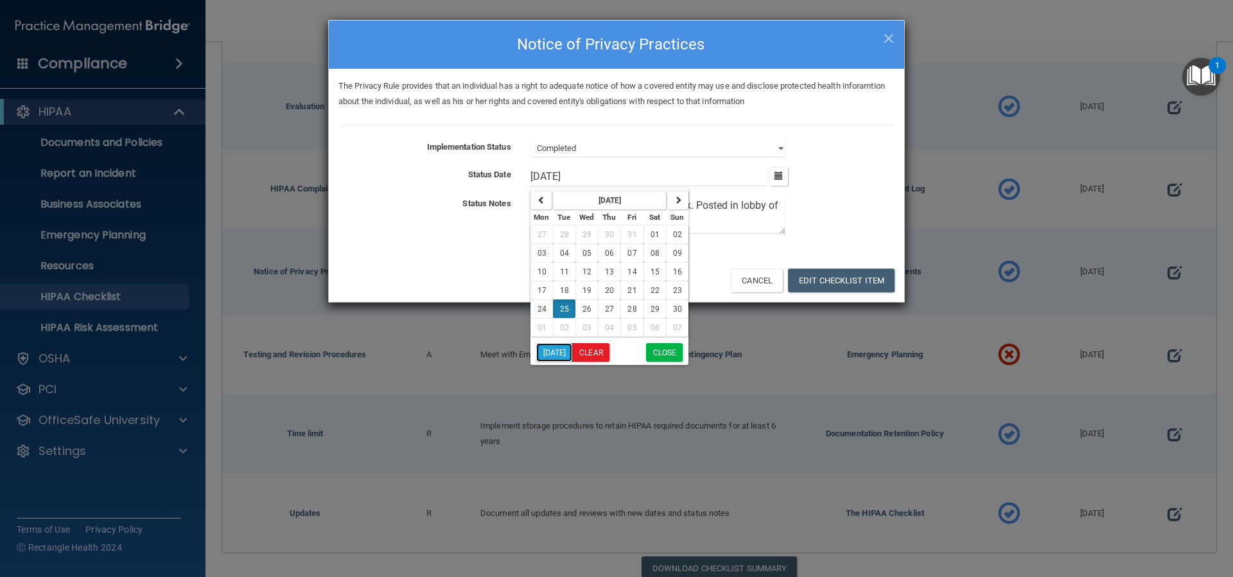
click at [549, 351] on button "[DATE]" at bounding box center [554, 352] width 37 height 19
type input "[DATE]"
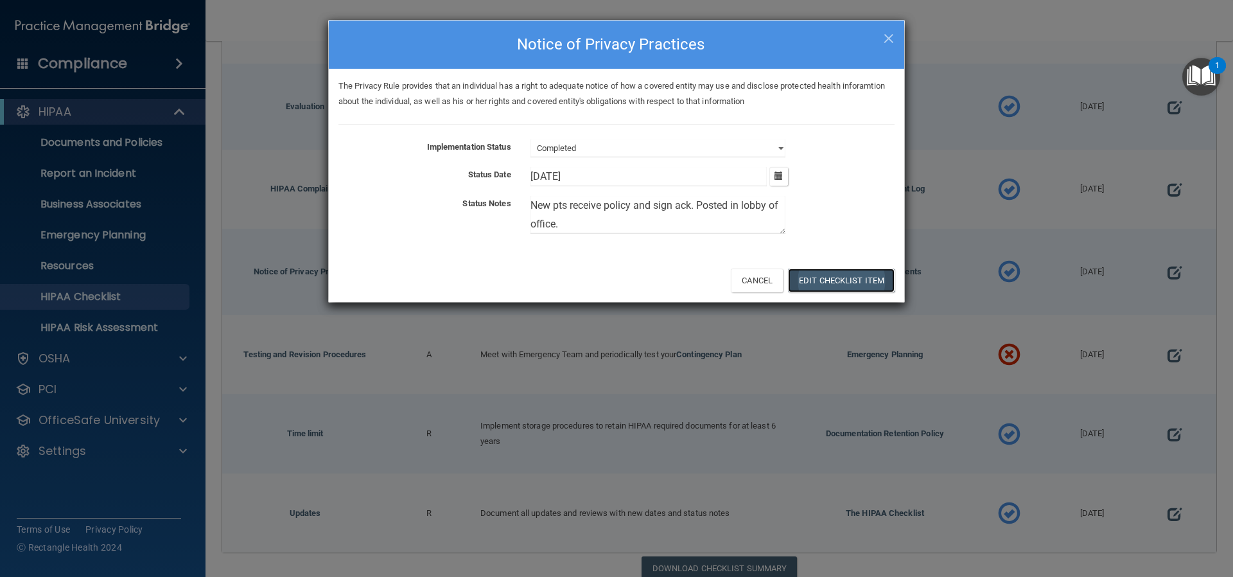
click at [827, 278] on button "Edit Checklist Item" at bounding box center [841, 281] width 107 height 24
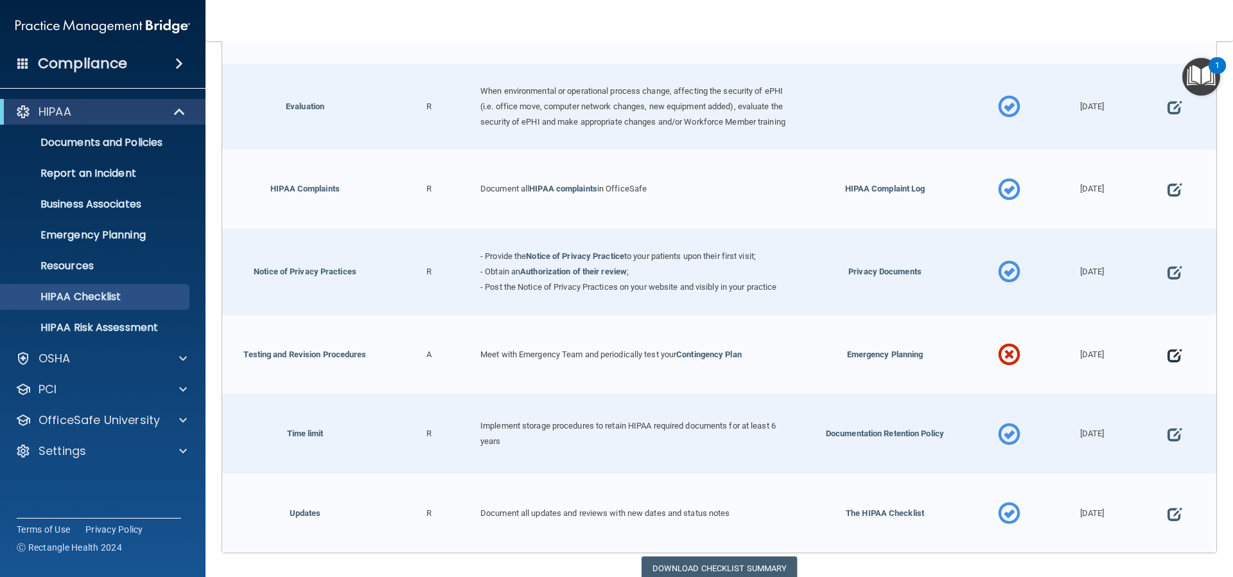
click at [1168, 362] on span at bounding box center [1175, 355] width 14 height 40
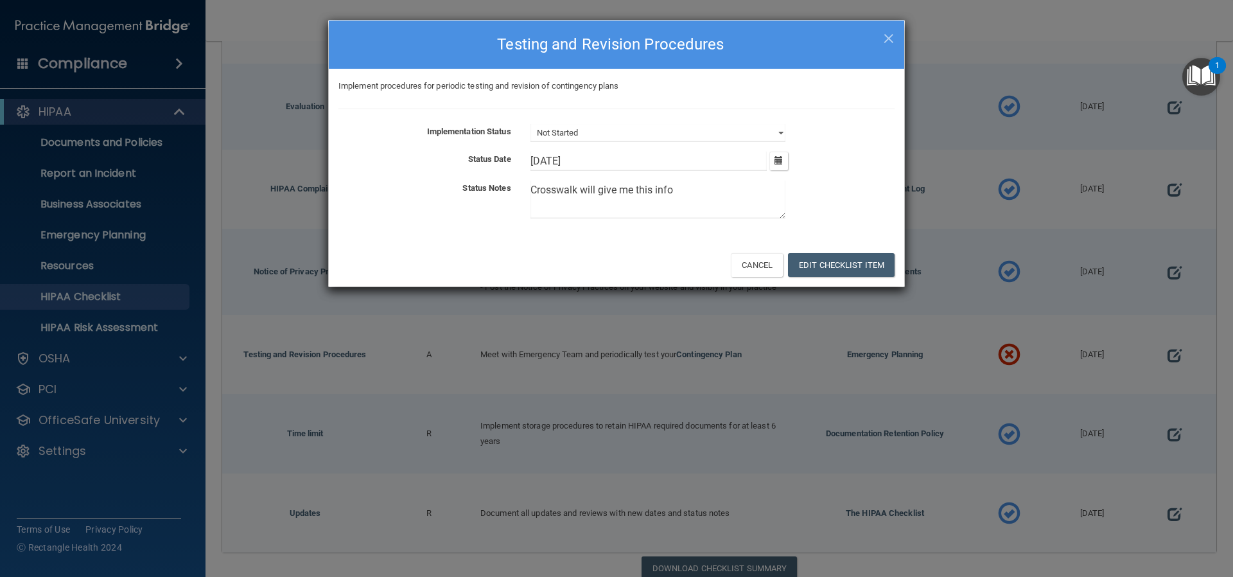
drag, startPoint x: 631, startPoint y: 198, endPoint x: 450, endPoint y: 193, distance: 181.2
click at [450, 193] on div "Status Notes Crosswalk will give me this info" at bounding box center [617, 202] width 576 height 43
paste textarea "/ ADS / Medix"
type textarea "Crosswalk / ADS / Medix will give me this info"
click at [784, 161] on button "button" at bounding box center [779, 161] width 19 height 19
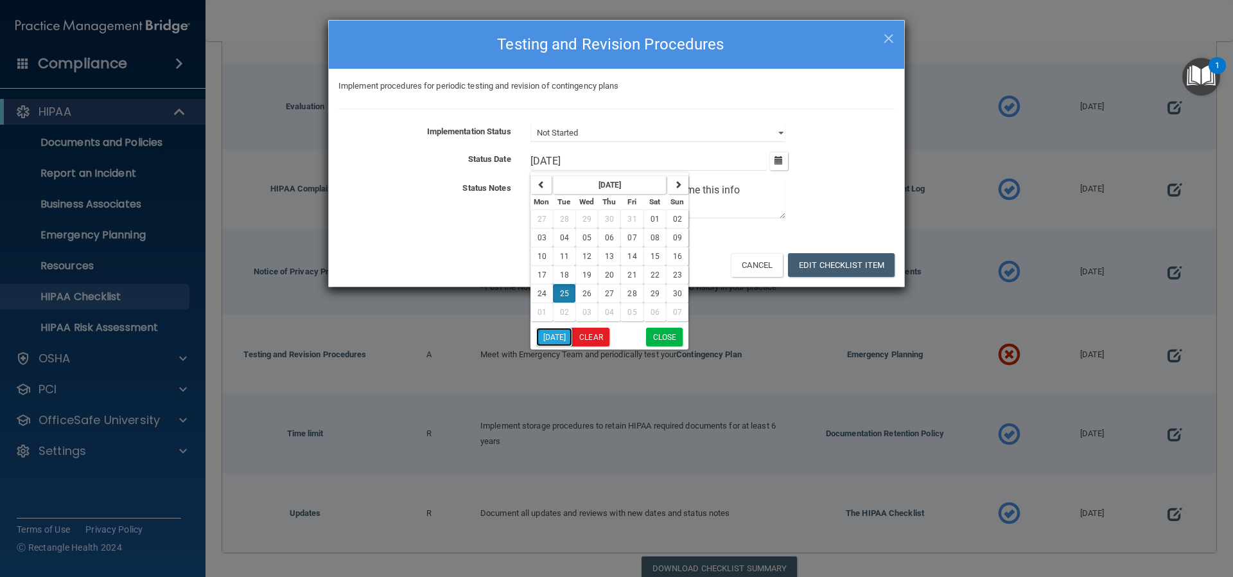
click at [548, 338] on button "[DATE]" at bounding box center [554, 337] width 37 height 19
type input "[DATE]"
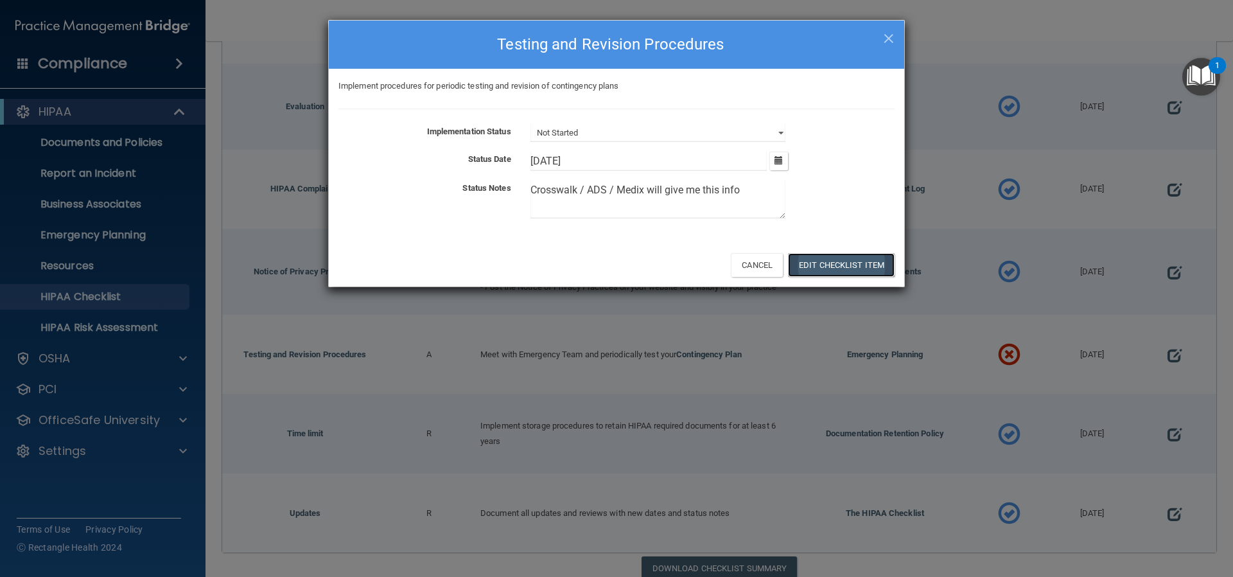
click at [827, 260] on button "Edit Checklist Item" at bounding box center [841, 265] width 107 height 24
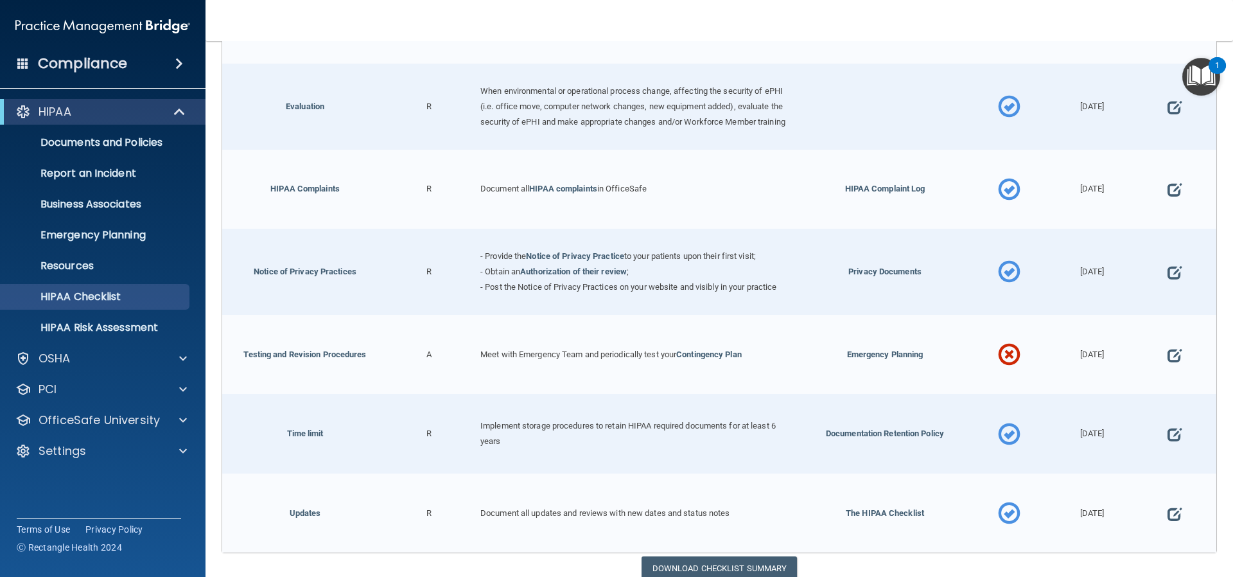
scroll to position [702, 0]
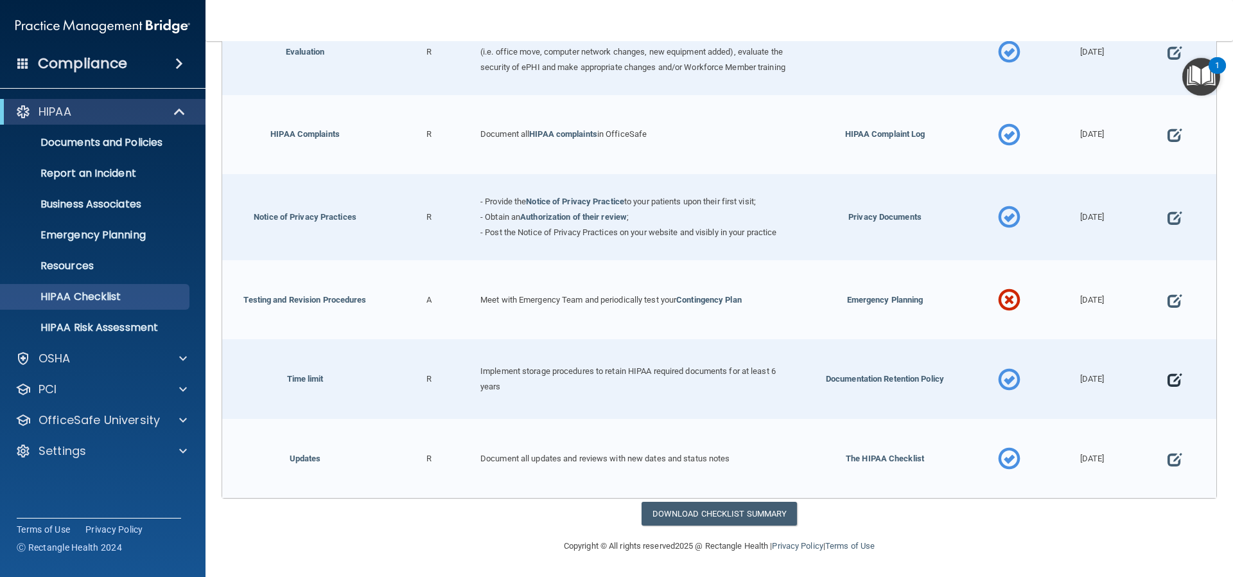
click at [1168, 377] on span at bounding box center [1175, 380] width 14 height 40
select select "completed"
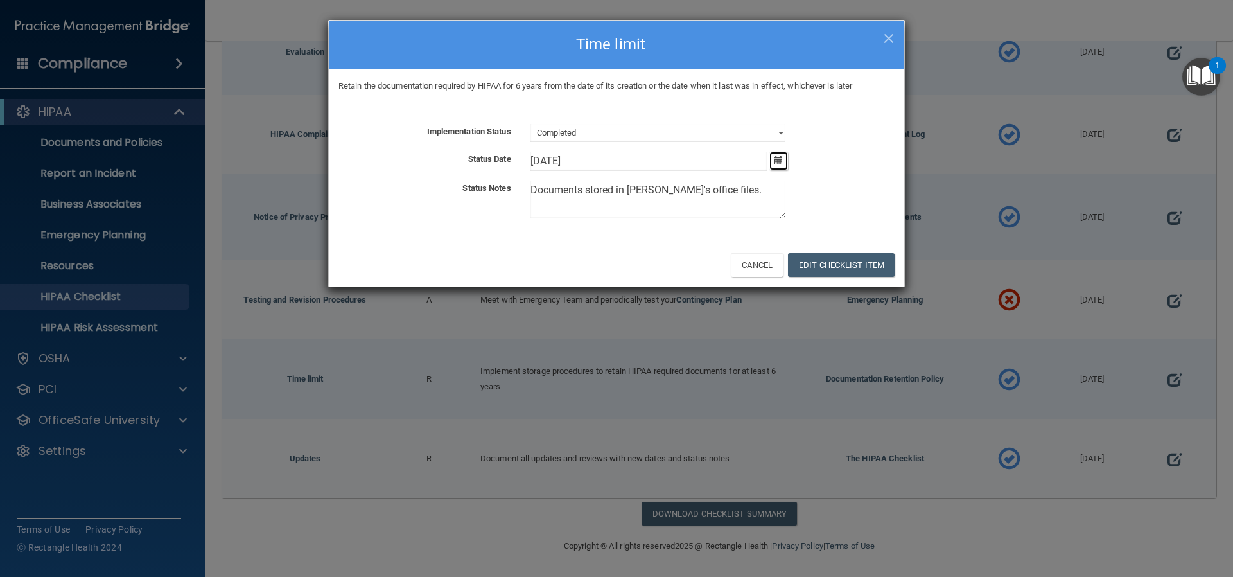
click at [781, 162] on icon "button" at bounding box center [779, 160] width 8 height 8
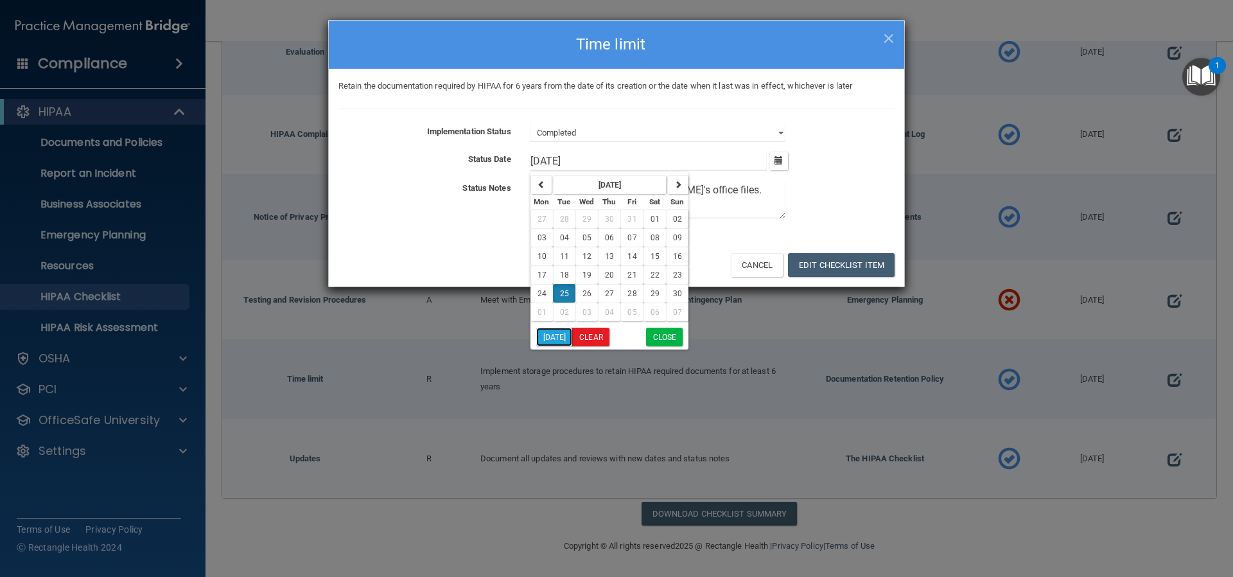
drag, startPoint x: 557, startPoint y: 337, endPoint x: 572, endPoint y: 334, distance: 15.1
click at [556, 337] on button "[DATE]" at bounding box center [554, 337] width 37 height 19
type input "[DATE]"
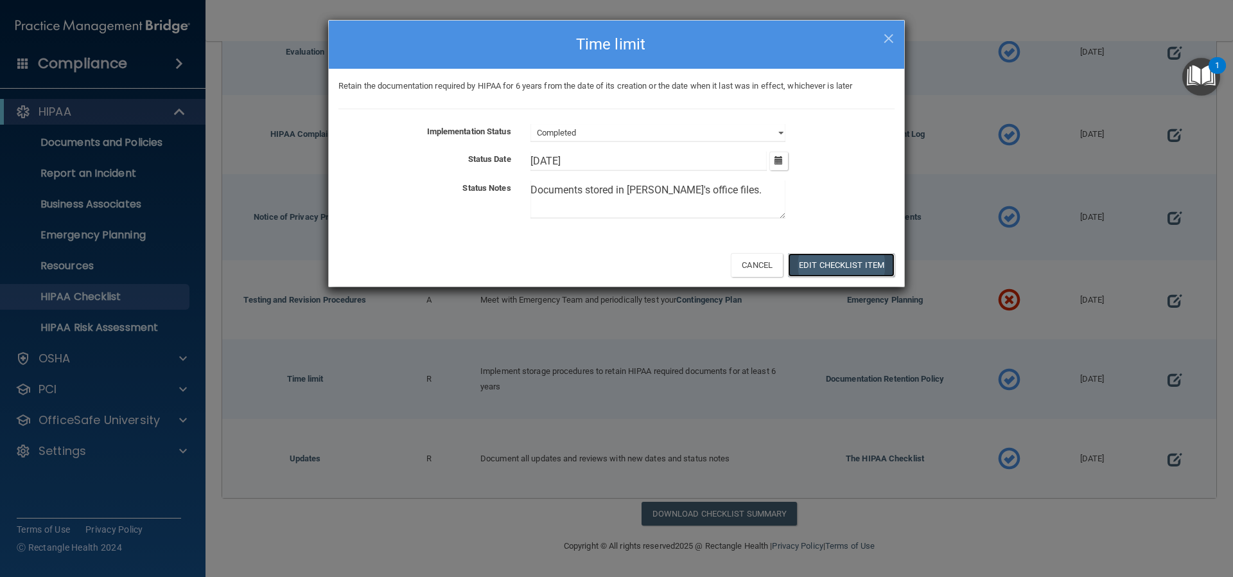
click at [819, 261] on button "Edit Checklist Item" at bounding box center [841, 265] width 107 height 24
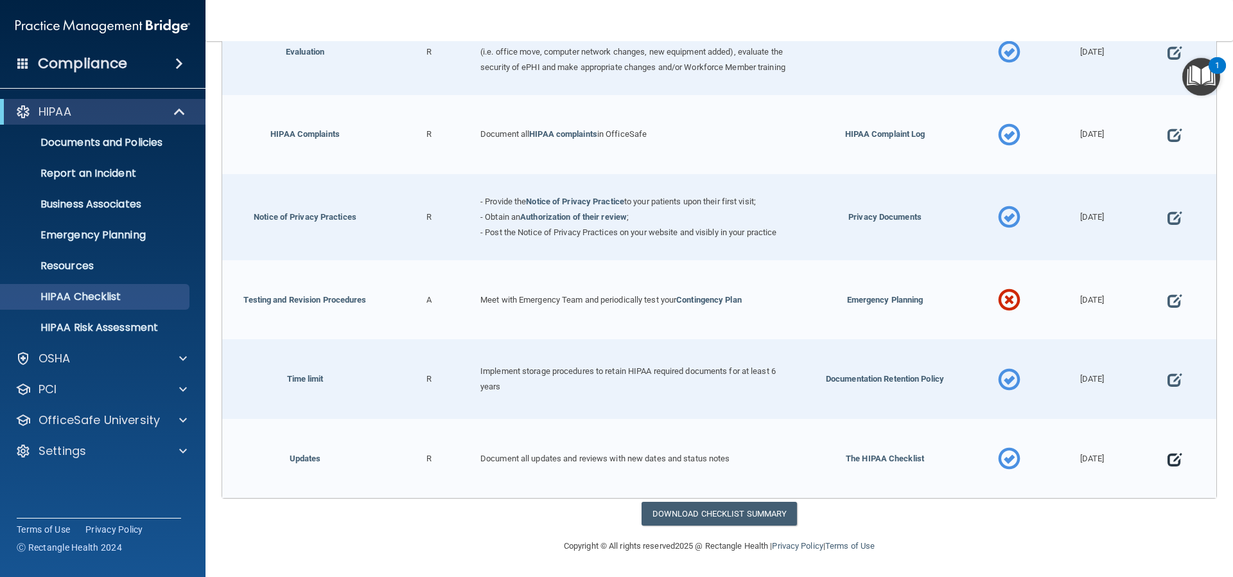
click at [1168, 454] on span at bounding box center [1175, 459] width 14 height 40
select select "completed"
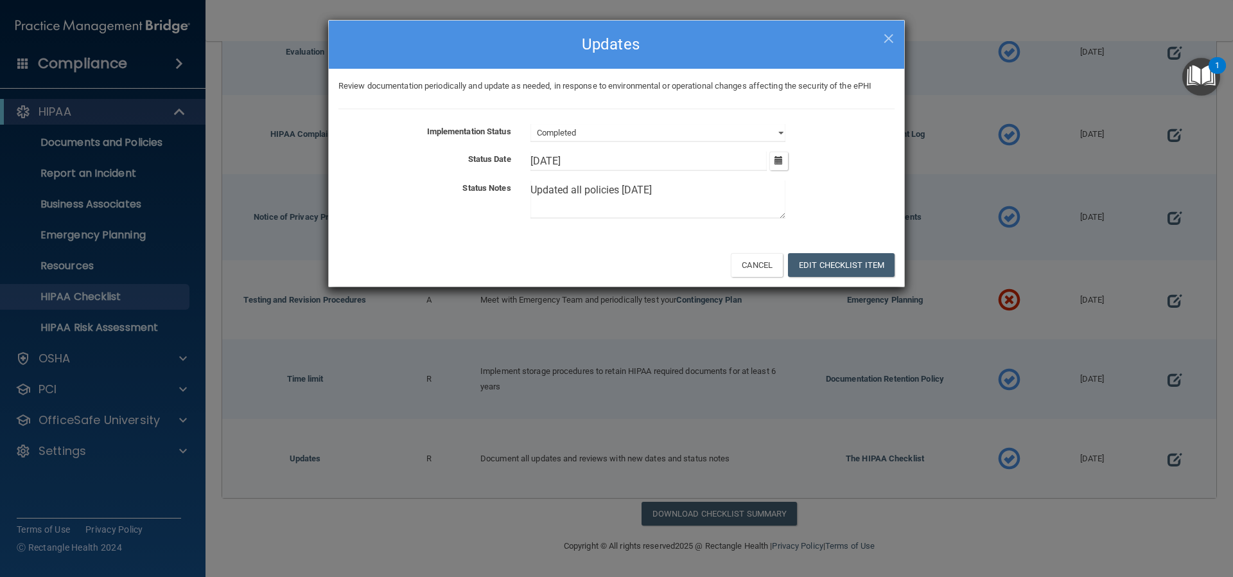
click at [675, 190] on textarea "Updated all policies [DATE]" at bounding box center [658, 200] width 255 height 38
type textarea "Updated all policies [DATE]"
click at [665, 254] on div "Cancel Edit Checklist Item" at bounding box center [617, 265] width 576 height 44
click at [780, 159] on icon "button" at bounding box center [779, 160] width 8 height 8
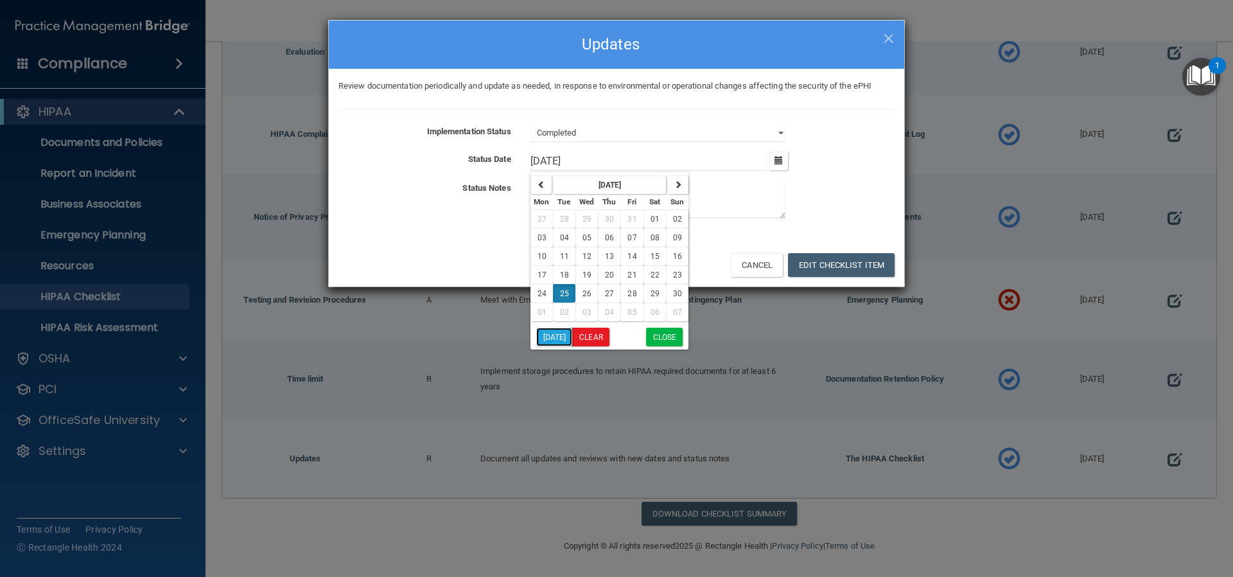
click at [553, 334] on button "[DATE]" at bounding box center [554, 337] width 37 height 19
type input "[DATE]"
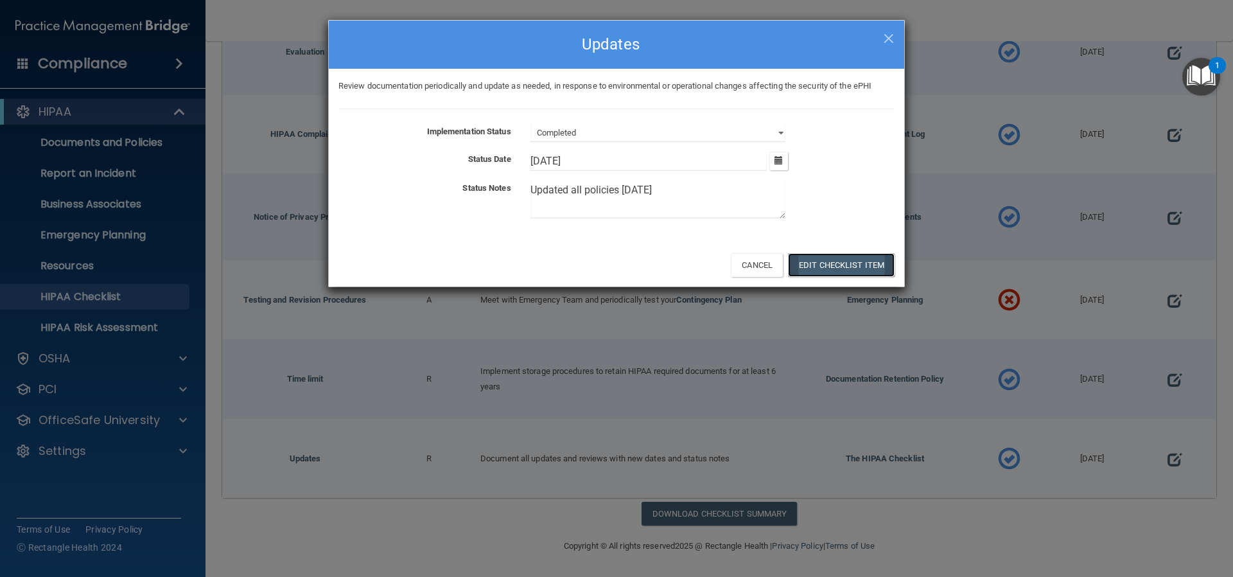
click at [813, 263] on button "Edit Checklist Item" at bounding box center [841, 265] width 107 height 24
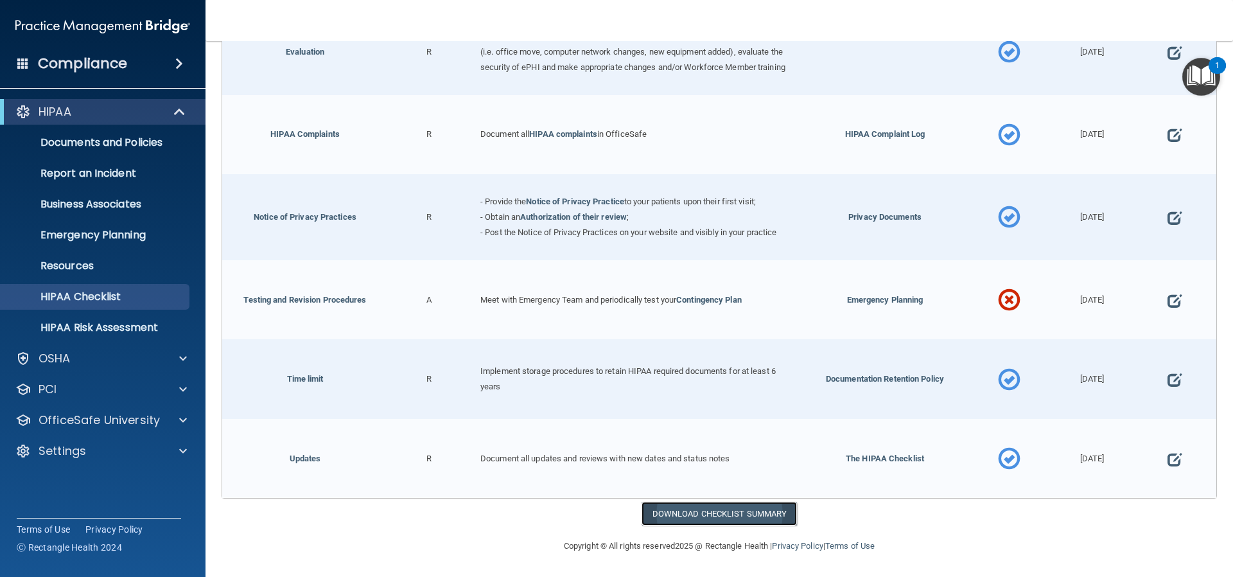
click at [725, 511] on link "Download Checklist Summary" at bounding box center [720, 514] width 156 height 24
click at [78, 267] on p "Resources" at bounding box center [95, 266] width 175 height 13
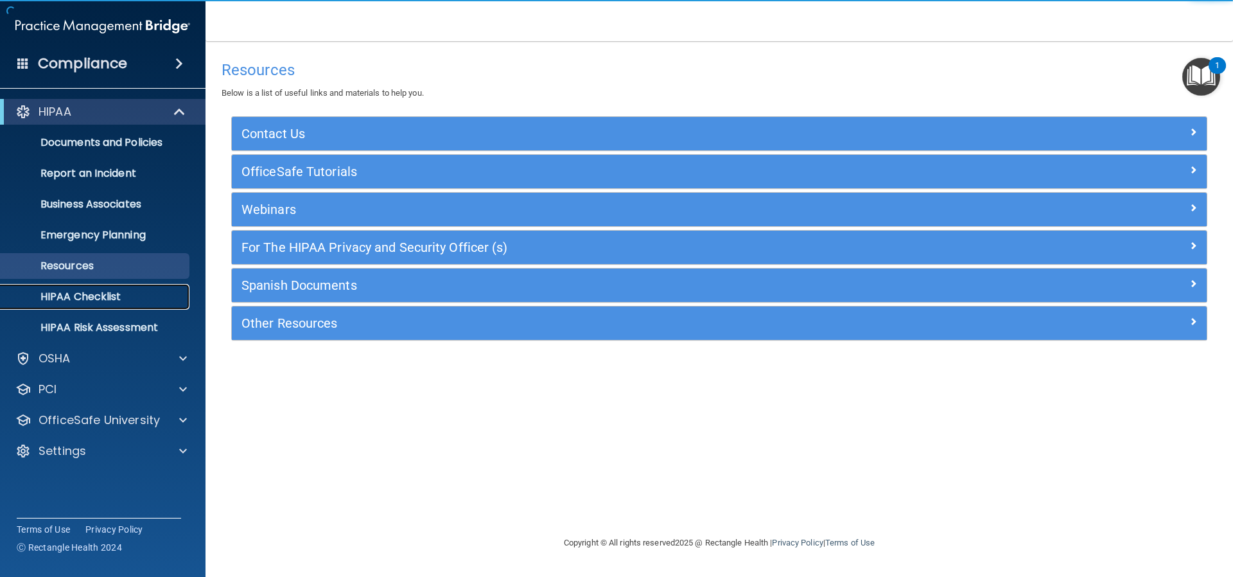
click at [89, 293] on p "HIPAA Checklist" at bounding box center [95, 296] width 175 height 13
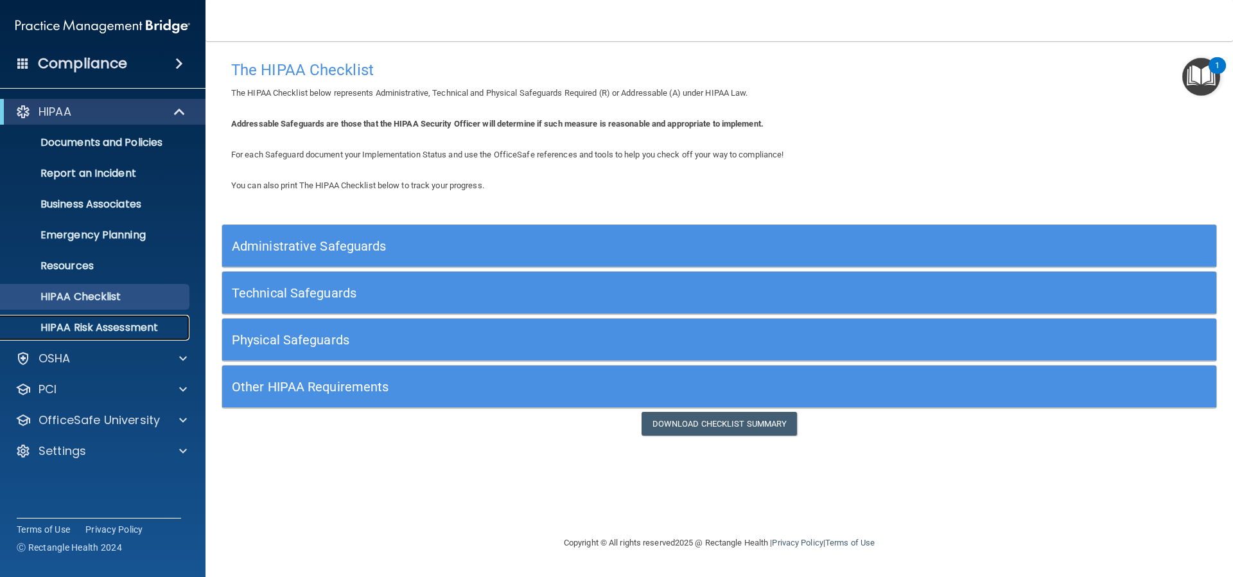
click at [118, 330] on p "HIPAA Risk Assessment" at bounding box center [95, 327] width 175 height 13
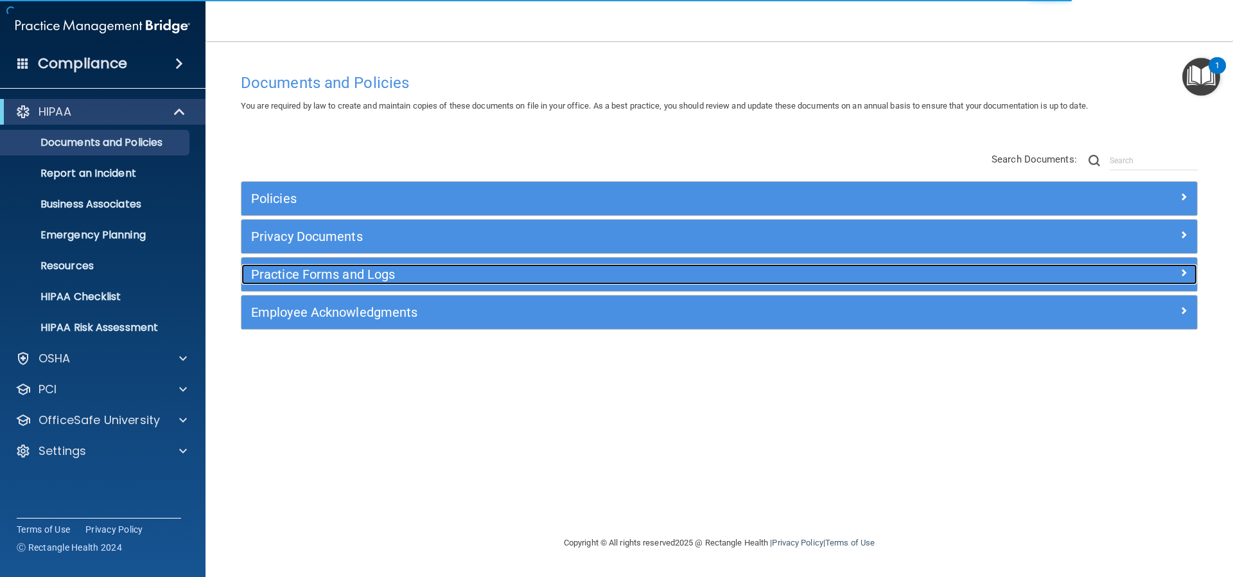
click at [301, 267] on h5 "Practice Forms and Logs" at bounding box center [600, 274] width 698 height 14
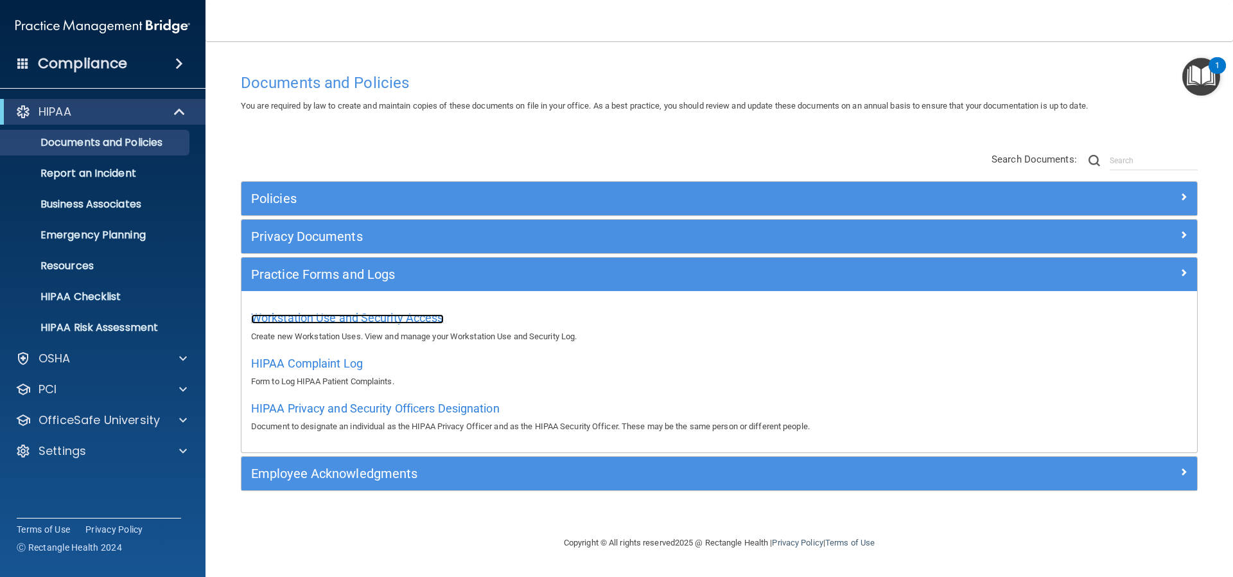
click at [328, 318] on span "Workstation Use and Security Access" at bounding box center [347, 317] width 193 height 13
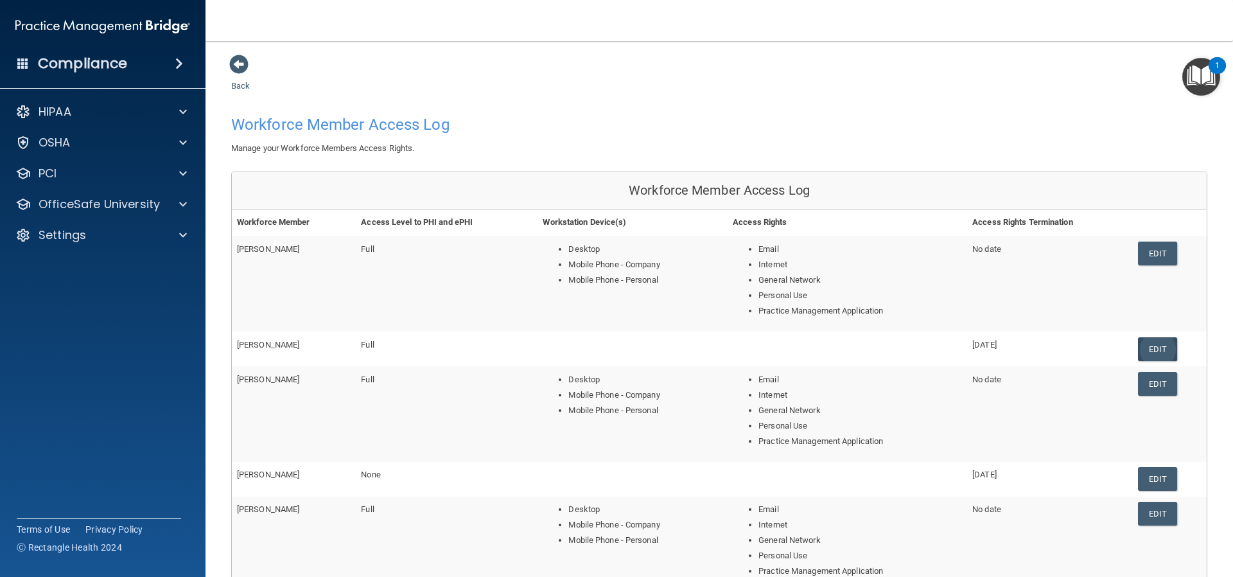
click at [1156, 349] on link "Edit" at bounding box center [1157, 349] width 39 height 24
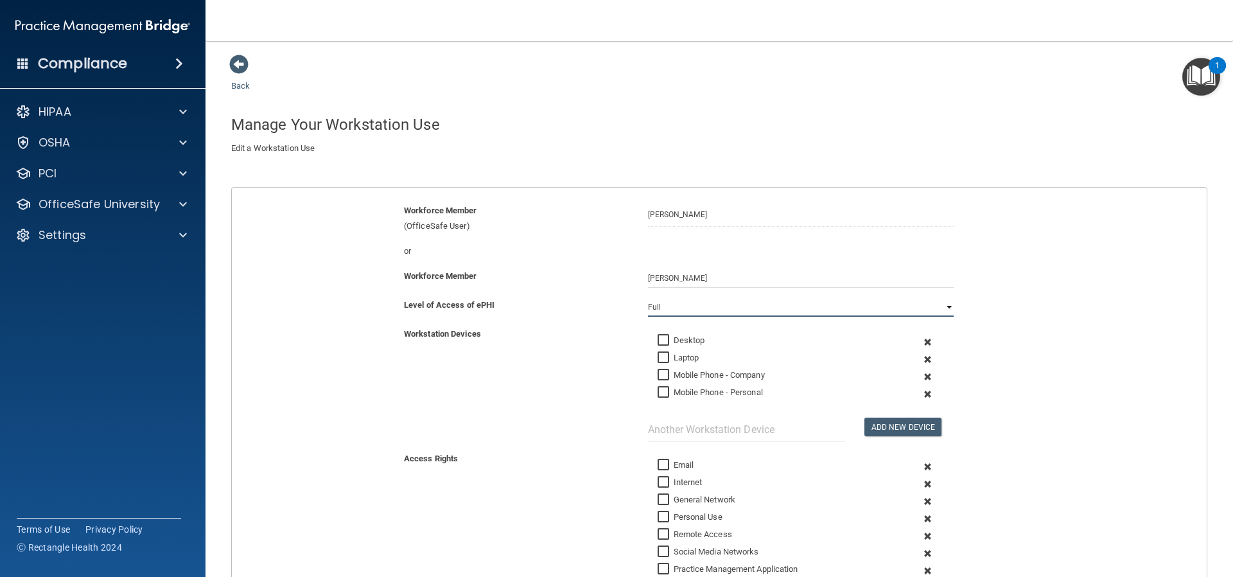
click at [941, 303] on select "Full Limited None" at bounding box center [801, 306] width 306 height 19
click at [648, 297] on select "Full Limited None" at bounding box center [801, 306] width 306 height 19
click at [534, 384] on div "Workstation Devices Desktop Laptop Mobile Phone - Company Mobile Phone - Person…" at bounding box center [719, 383] width 994 height 115
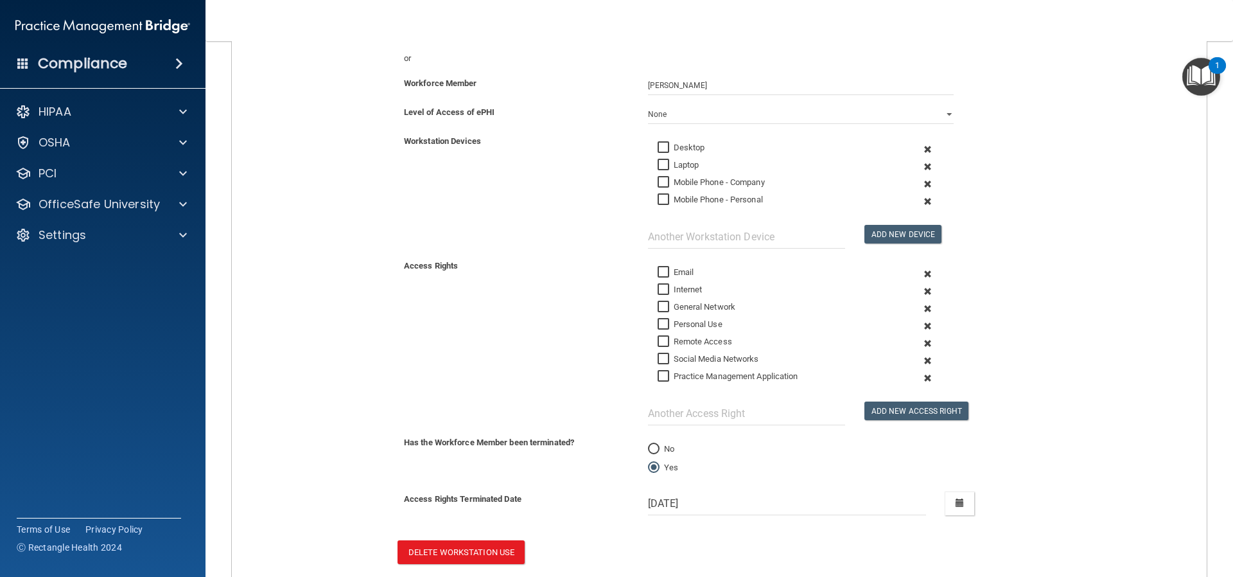
scroll to position [271, 0]
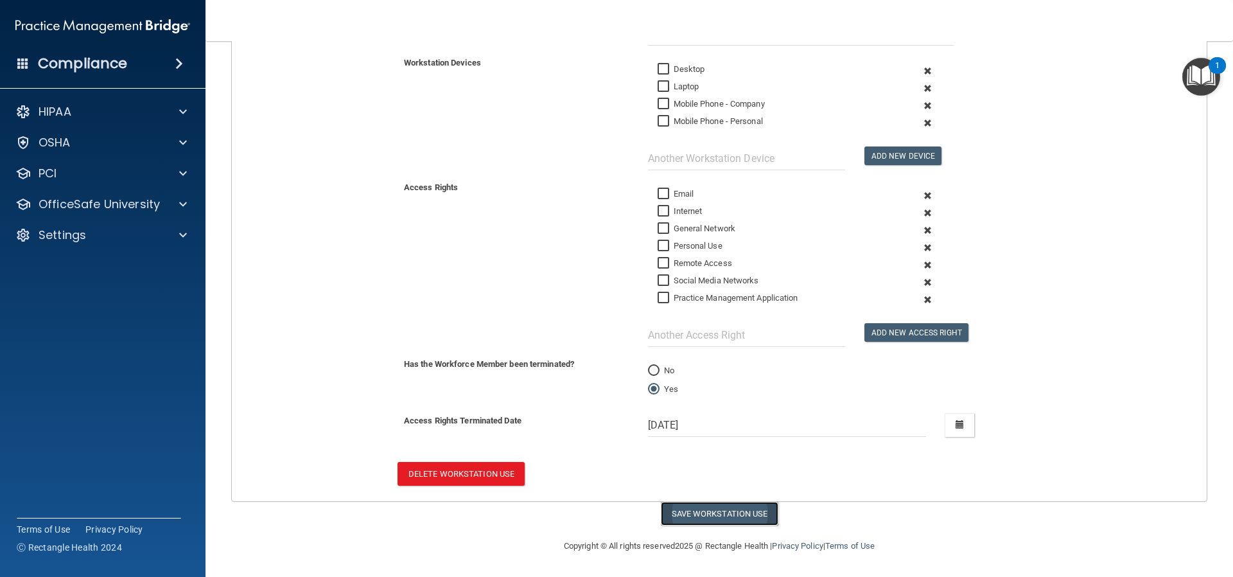
click at [690, 507] on button "Save Workstation Use" at bounding box center [720, 514] width 118 height 24
select select "? string:None ?"
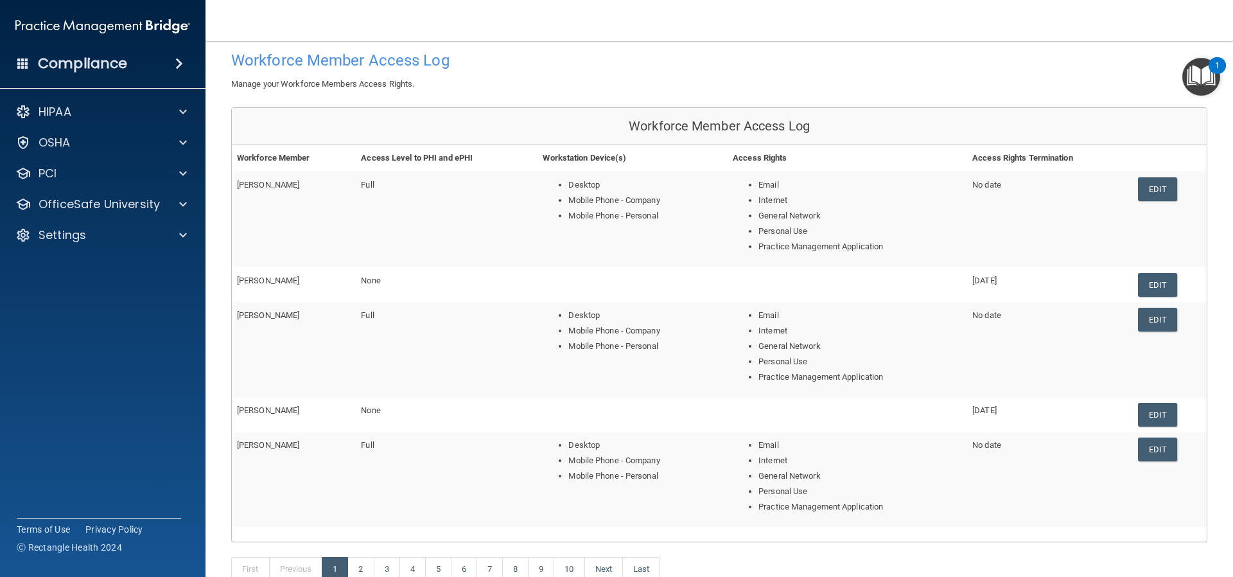
scroll to position [128, 0]
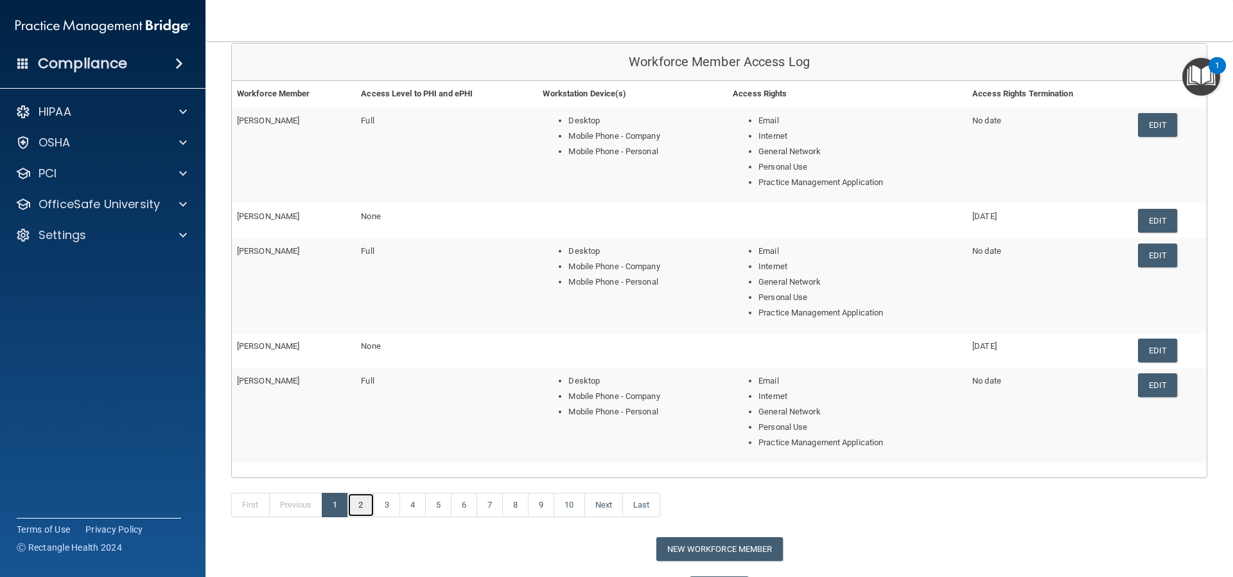
click at [363, 508] on link "2" at bounding box center [361, 505] width 26 height 24
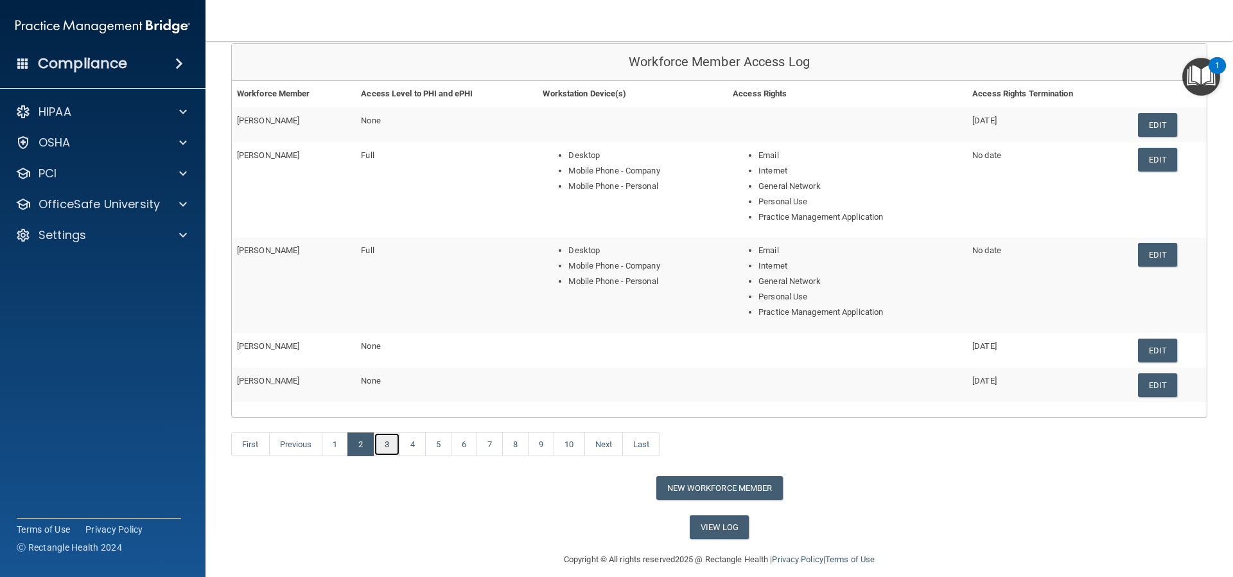
click at [389, 443] on link "3" at bounding box center [387, 444] width 26 height 24
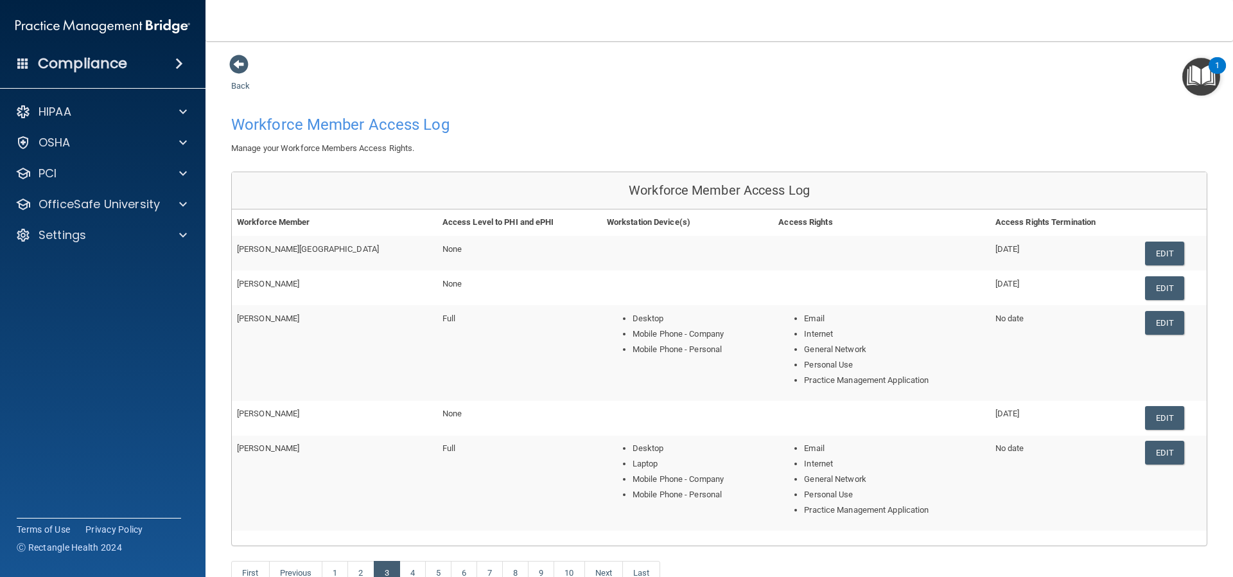
scroll to position [64, 0]
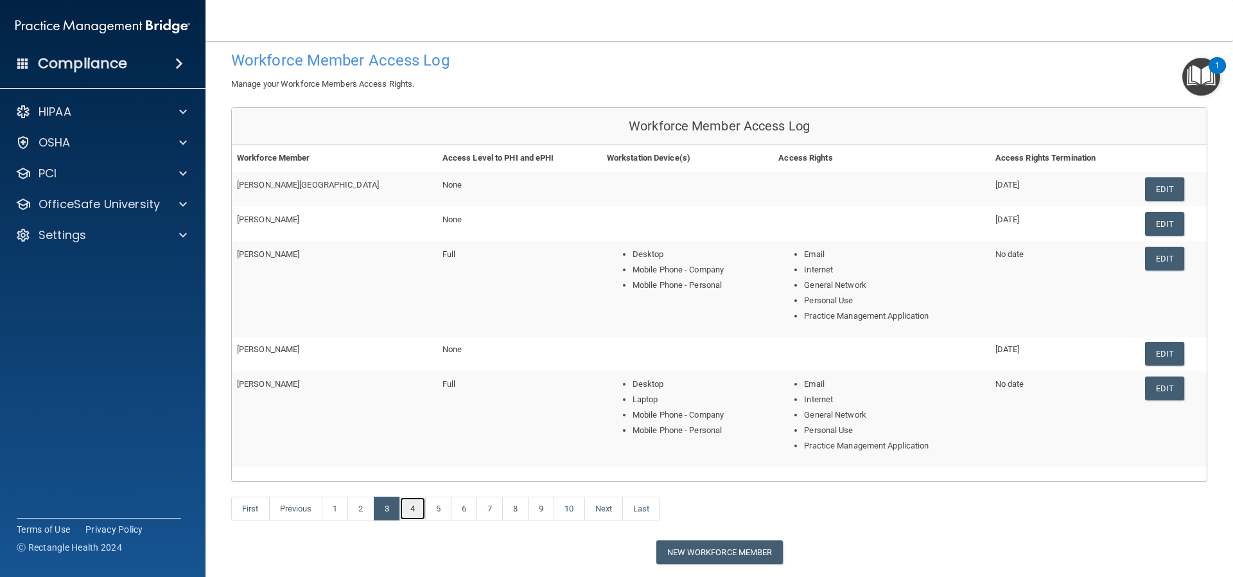
click at [422, 505] on link "4" at bounding box center [413, 509] width 26 height 24
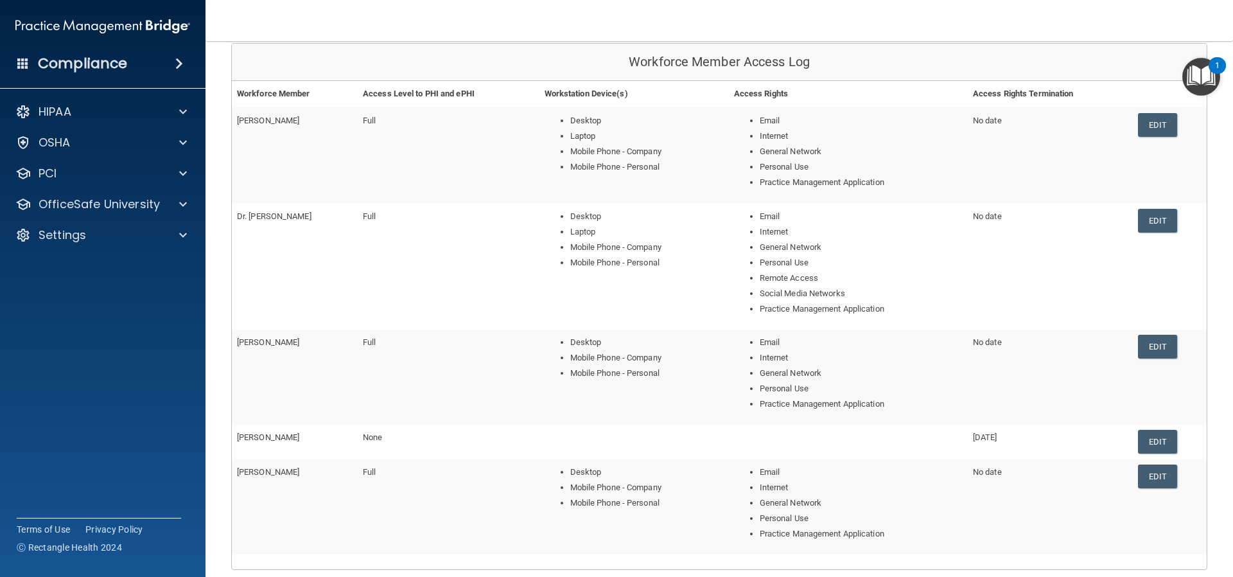
scroll to position [193, 0]
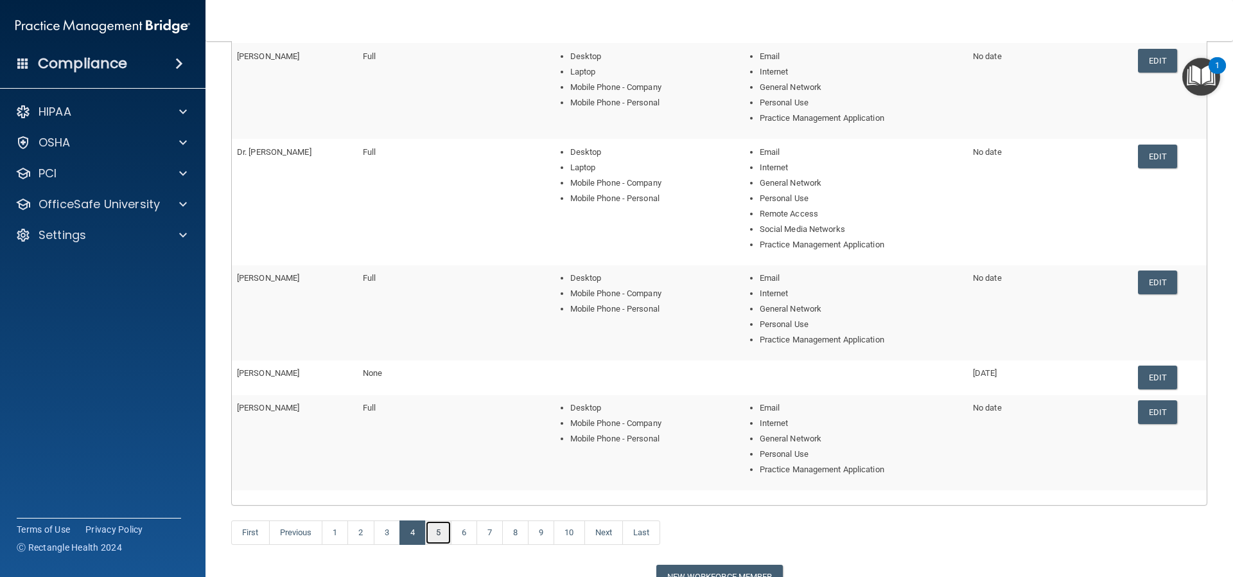
click at [442, 531] on link "5" at bounding box center [438, 532] width 26 height 24
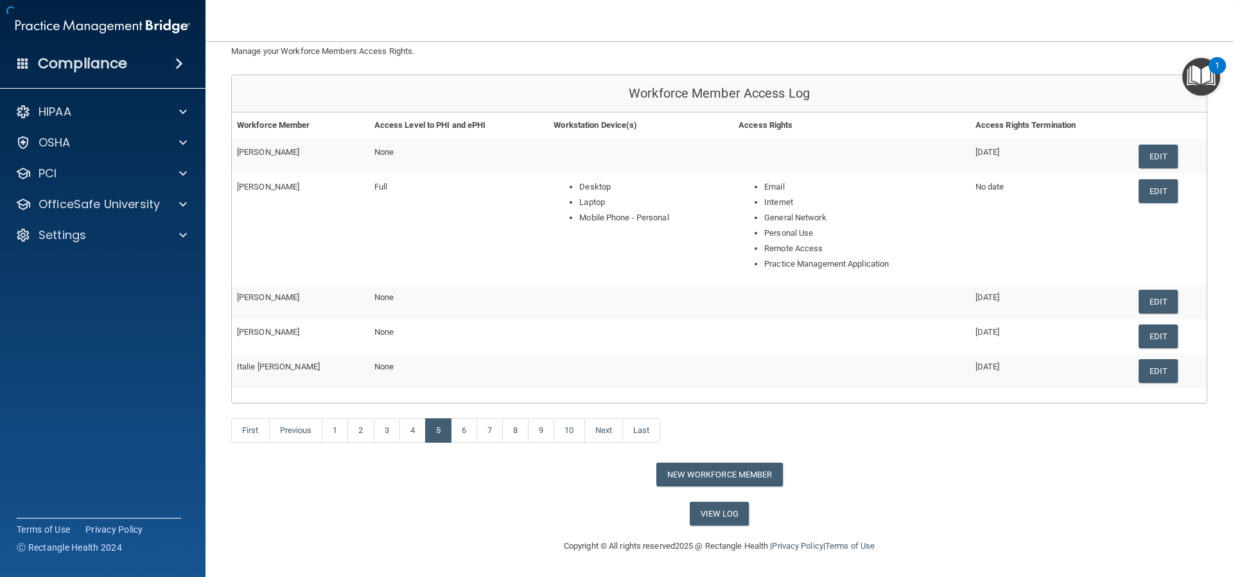
scroll to position [97, 0]
click at [463, 432] on link "6" at bounding box center [464, 430] width 26 height 24
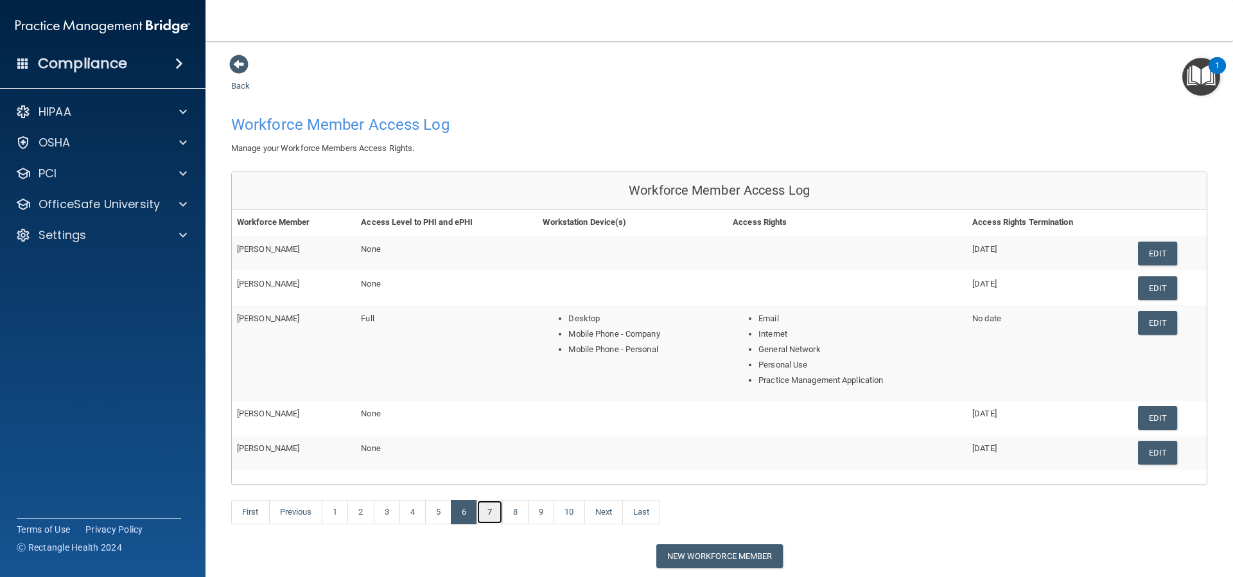
click at [491, 511] on link "7" at bounding box center [490, 512] width 26 height 24
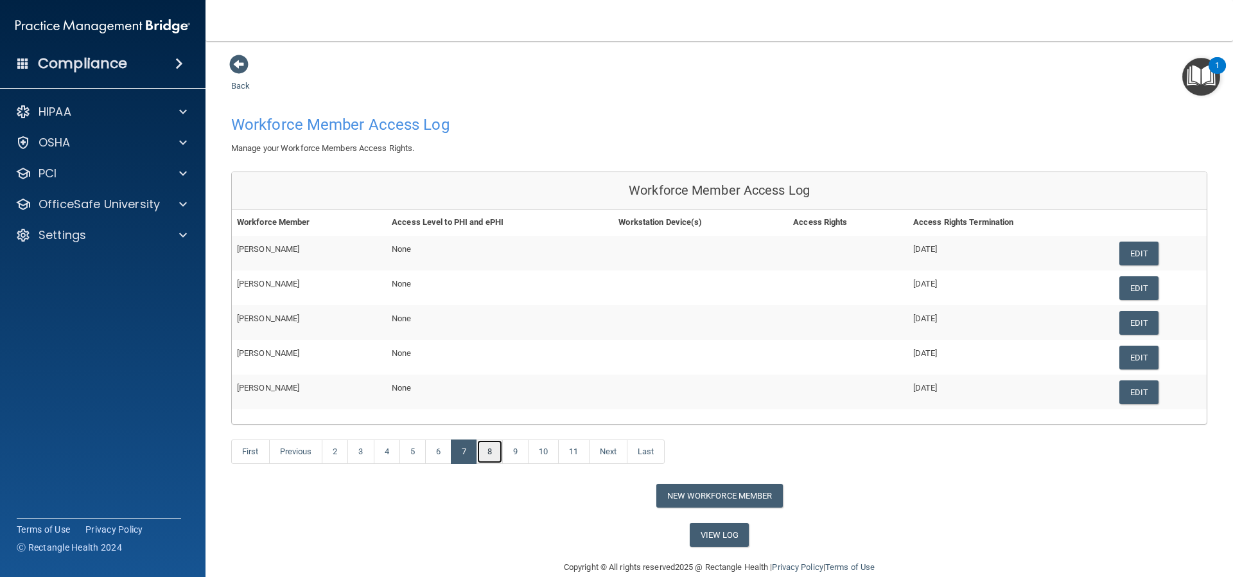
click at [493, 452] on link "8" at bounding box center [490, 451] width 26 height 24
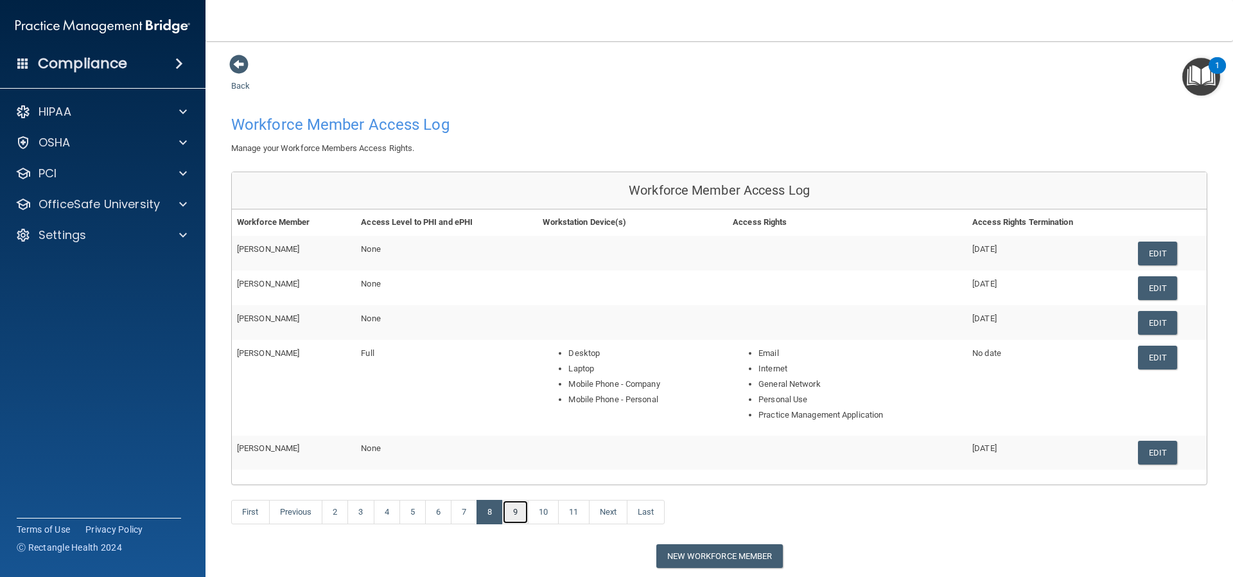
click at [513, 504] on link "9" at bounding box center [515, 512] width 26 height 24
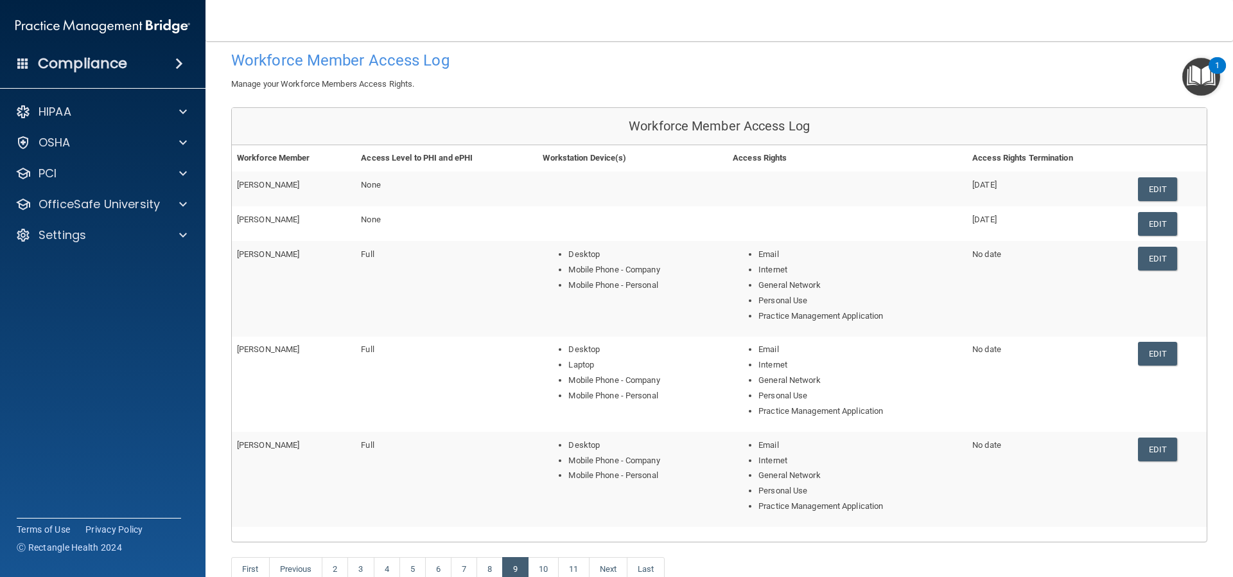
scroll to position [128, 0]
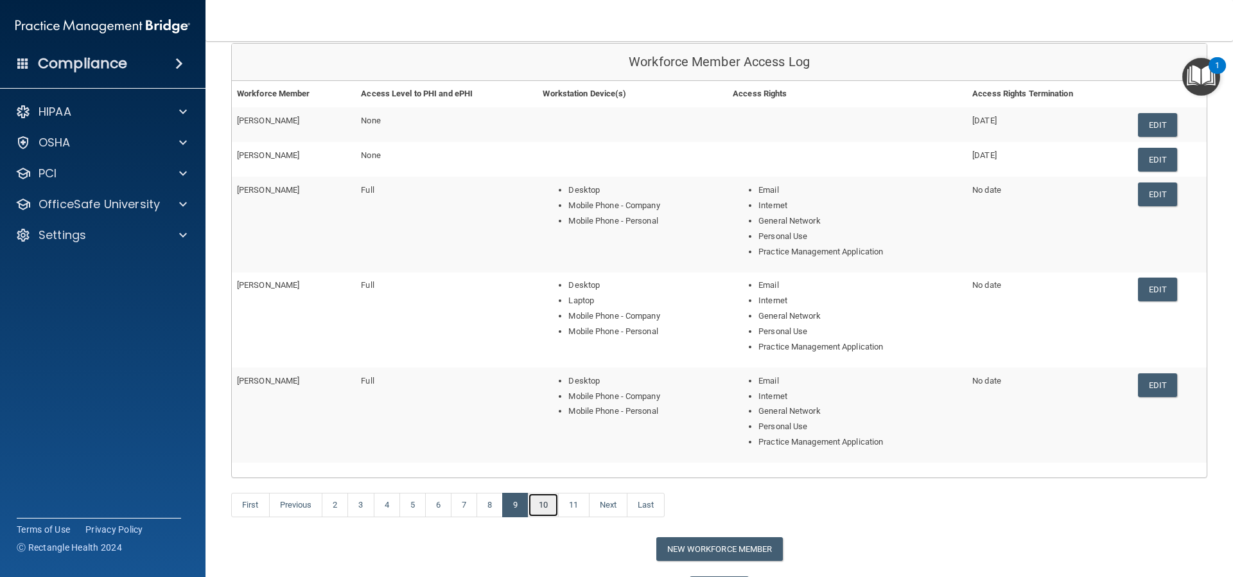
click at [543, 502] on link "10" at bounding box center [543, 505] width 31 height 24
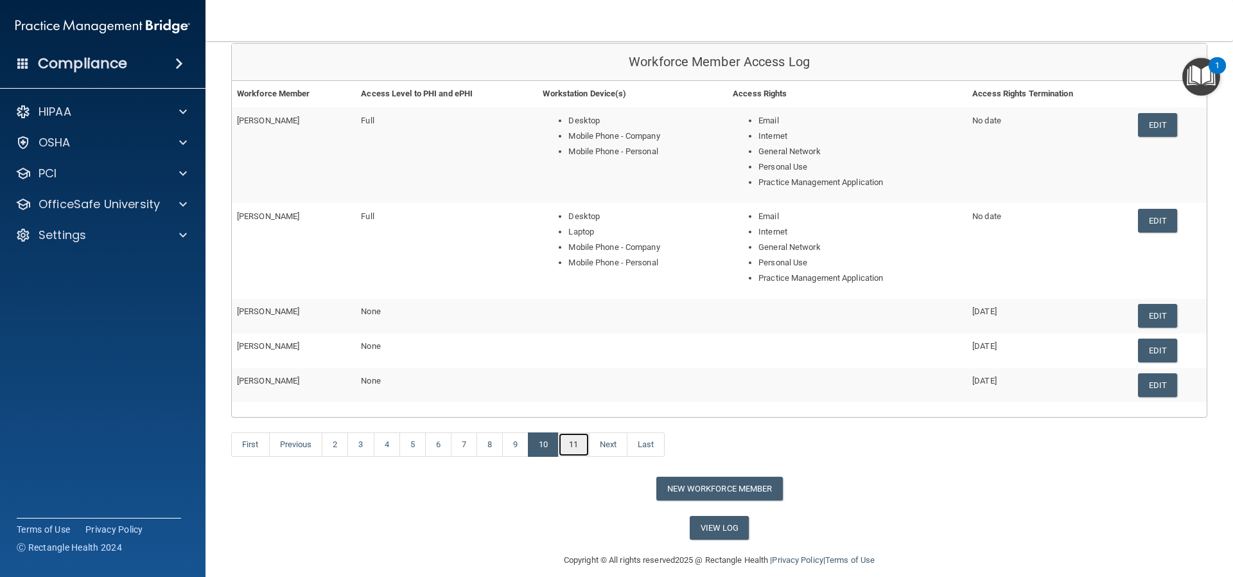
click at [573, 445] on link "11" at bounding box center [573, 444] width 31 height 24
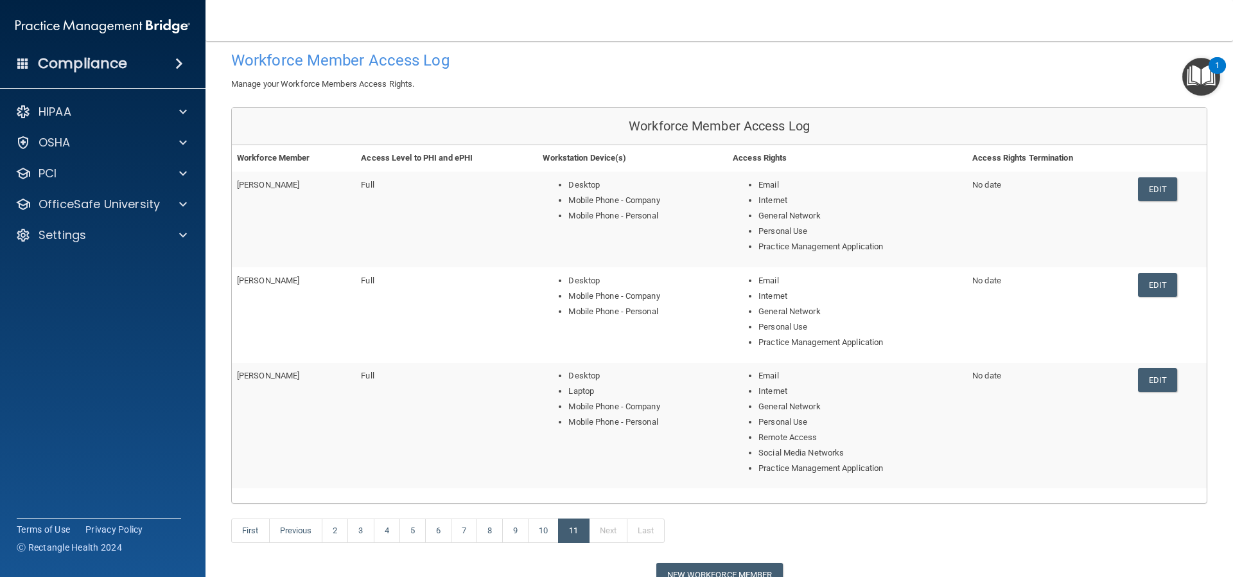
scroll to position [164, 0]
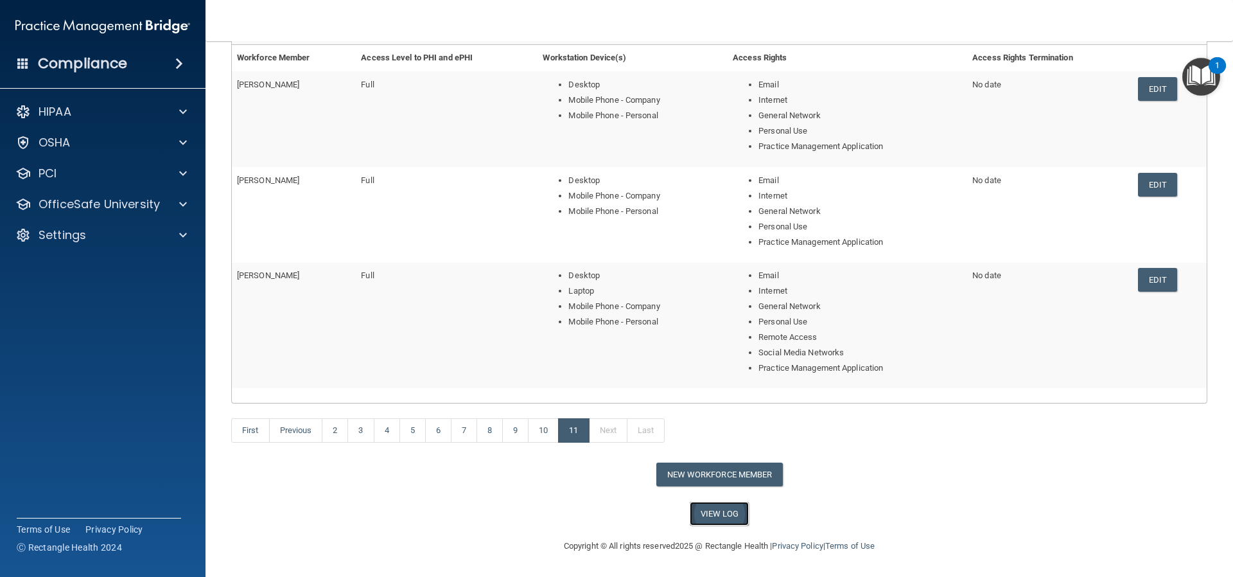
click at [712, 512] on link "View Log" at bounding box center [720, 514] width 60 height 24
click at [66, 103] on div "HIPAA" at bounding box center [103, 112] width 206 height 26
click at [182, 108] on span at bounding box center [183, 111] width 8 height 15
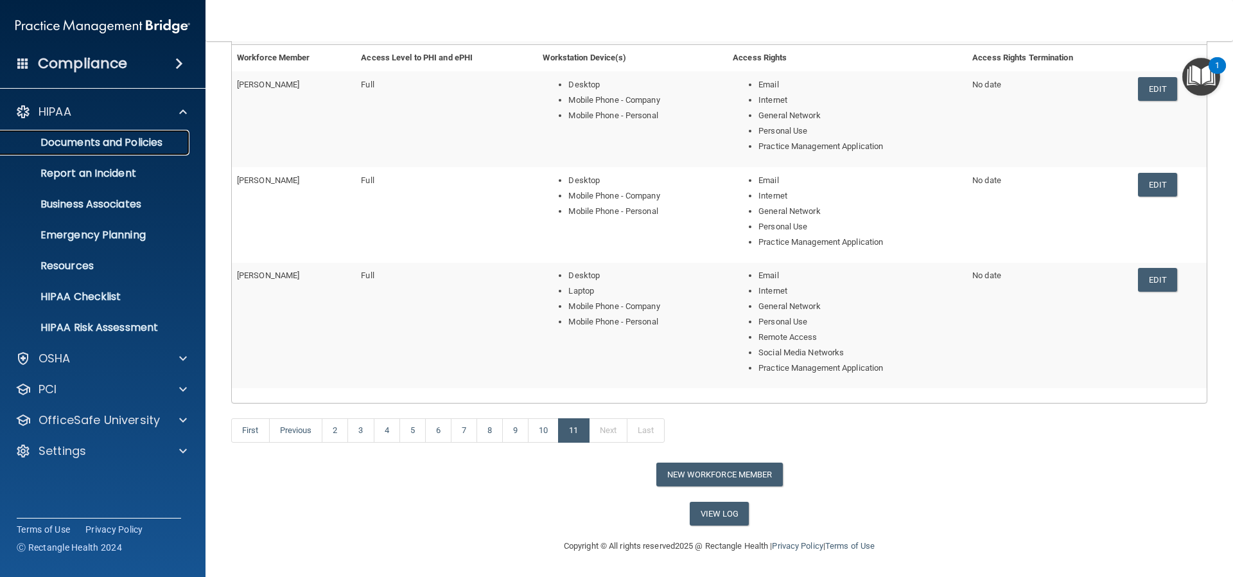
click at [127, 147] on p "Documents and Policies" at bounding box center [95, 142] width 175 height 13
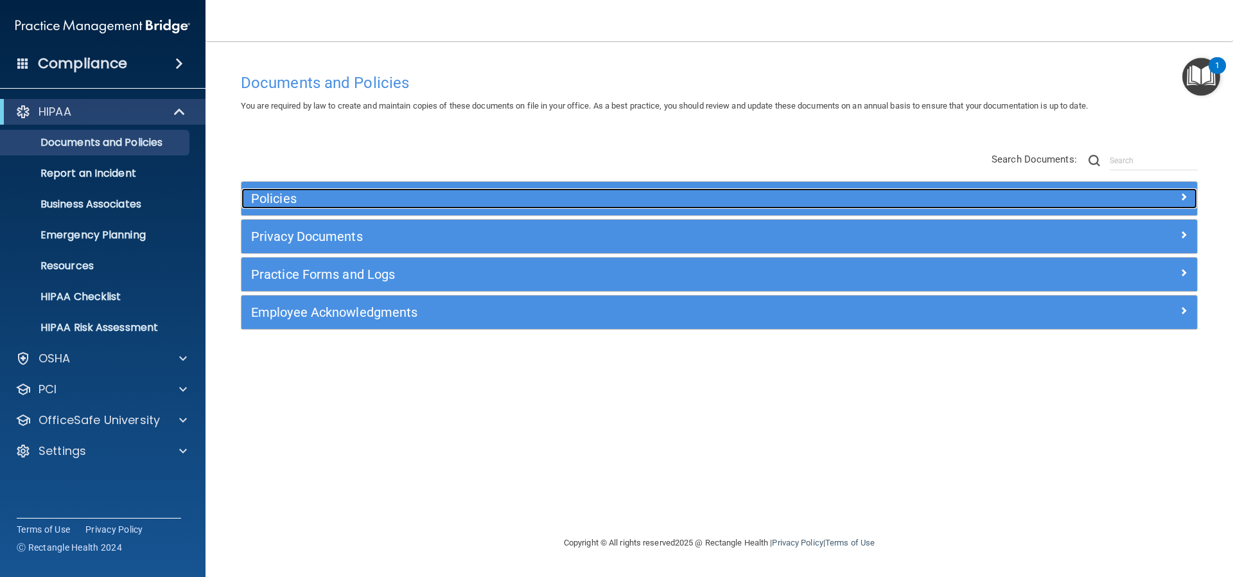
click at [277, 198] on h5 "Policies" at bounding box center [600, 198] width 698 height 14
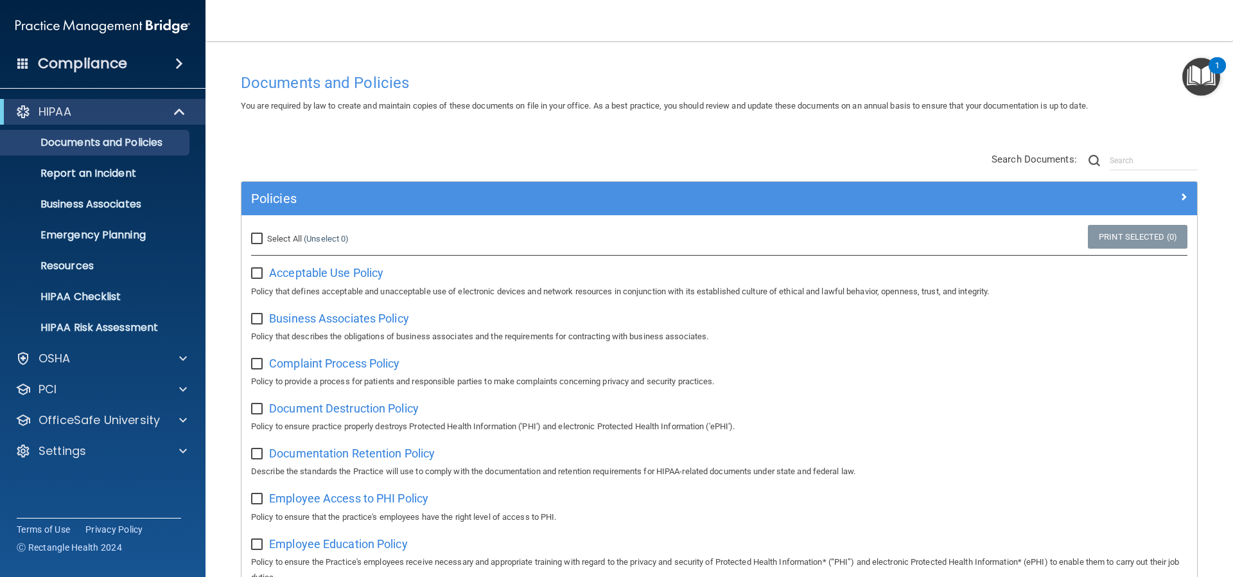
click at [259, 273] on input "checkbox" at bounding box center [258, 274] width 15 height 10
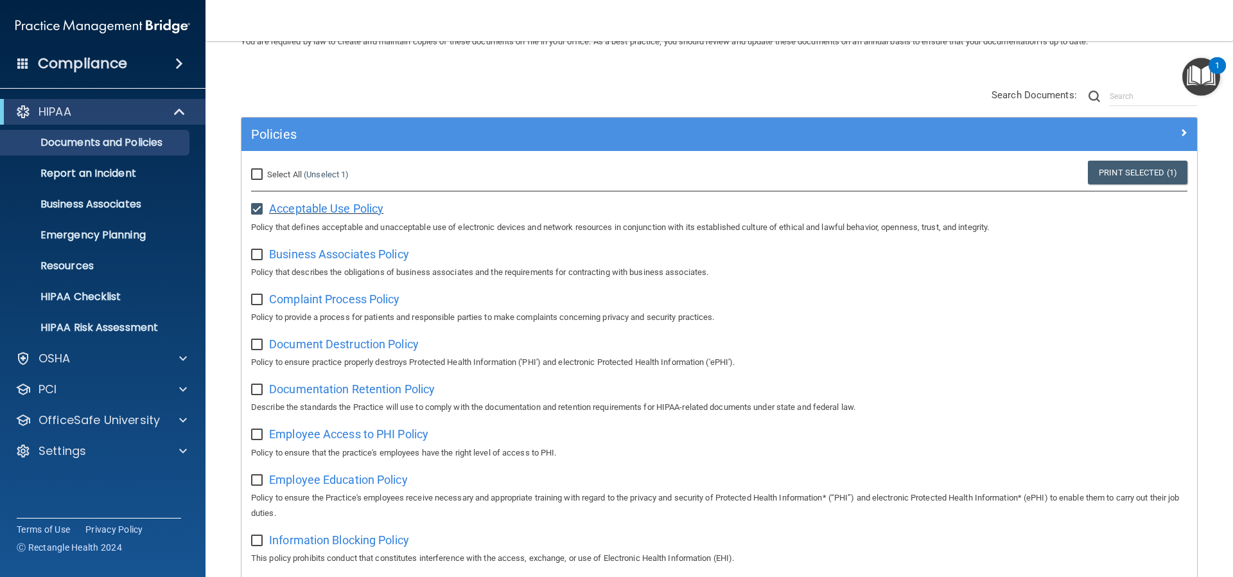
click at [364, 204] on span "Acceptable Use Policy" at bounding box center [326, 208] width 114 height 13
click at [257, 208] on input "checkbox" at bounding box center [258, 209] width 15 height 10
checkbox input "false"
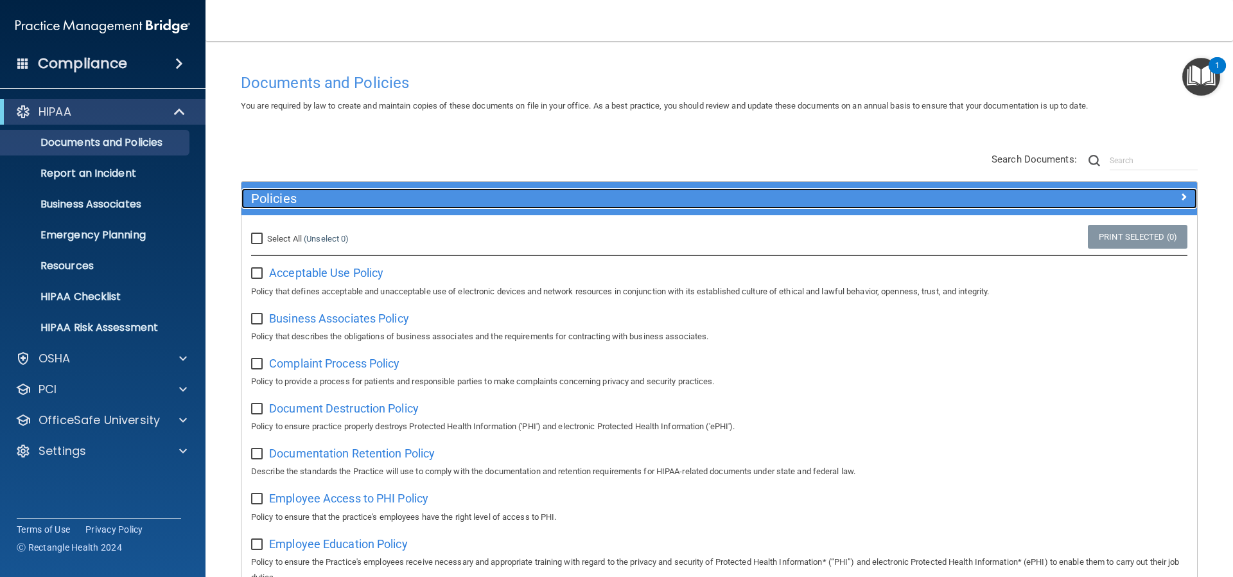
click at [356, 195] on h5 "Policies" at bounding box center [600, 198] width 698 height 14
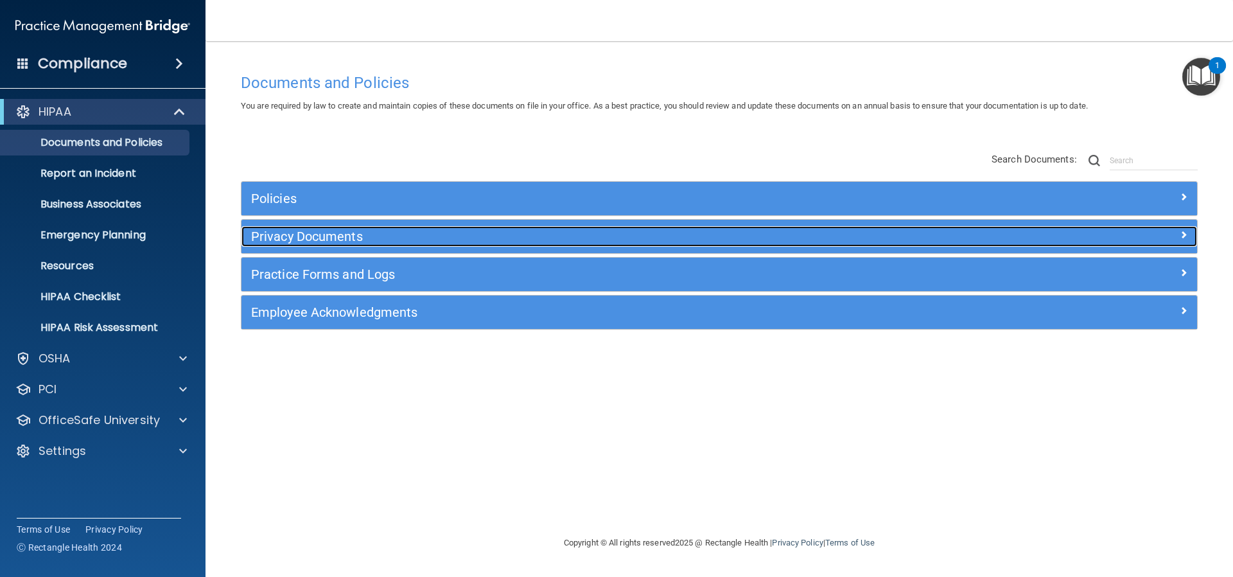
click at [344, 241] on h5 "Privacy Documents" at bounding box center [600, 236] width 698 height 14
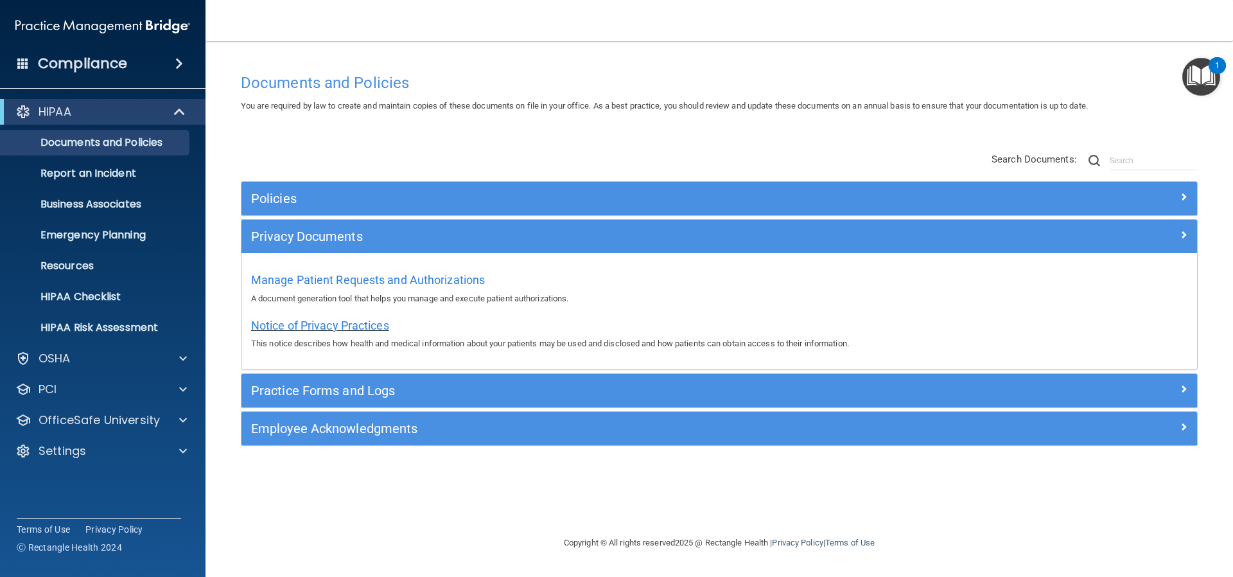
click at [328, 326] on span "Notice of Privacy Practices" at bounding box center [320, 325] width 138 height 13
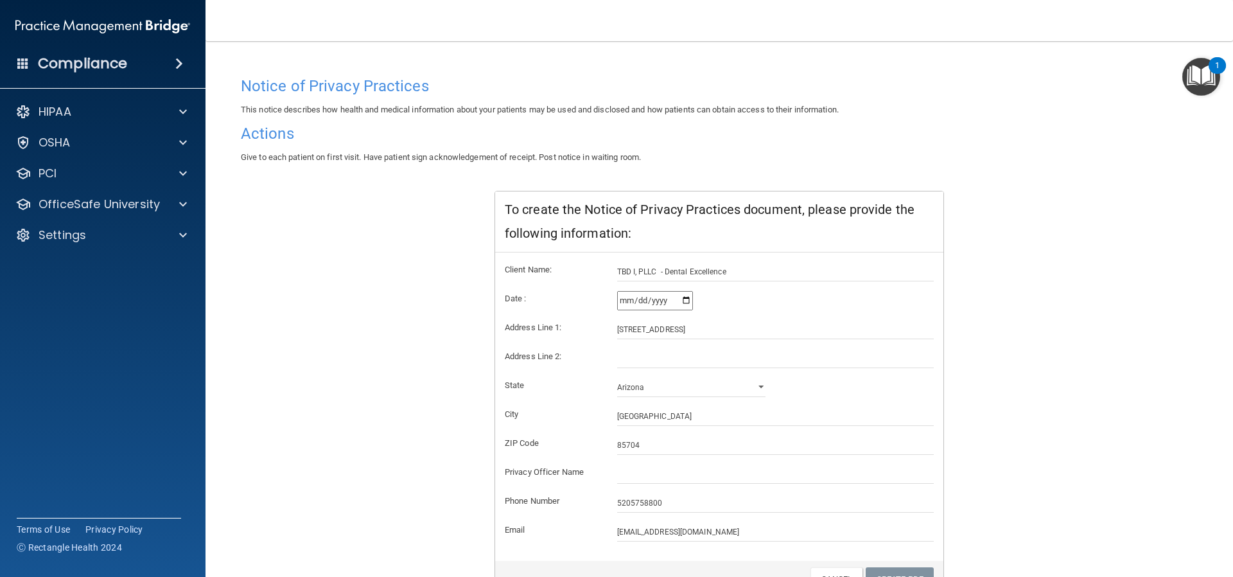
scroll to position [128, 0]
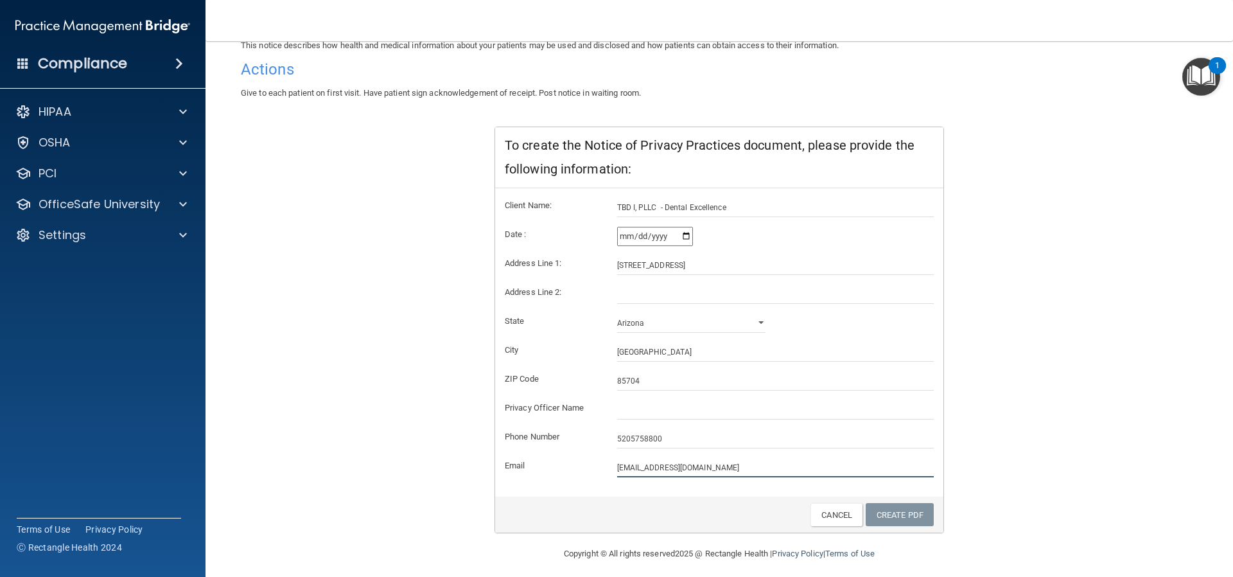
drag, startPoint x: 736, startPoint y: 468, endPoint x: 580, endPoint y: 453, distance: 156.2
click at [580, 453] on form "Client Name: TBD I, PLLC - Dental Excellence Date : 2025-08-13 Address Line 1: …" at bounding box center [719, 337] width 429 height 279
type input "lorena@belldentalarts.com"
click at [892, 513] on link "Create PDF" at bounding box center [900, 515] width 68 height 24
click at [647, 404] on input "text" at bounding box center [775, 409] width 317 height 19
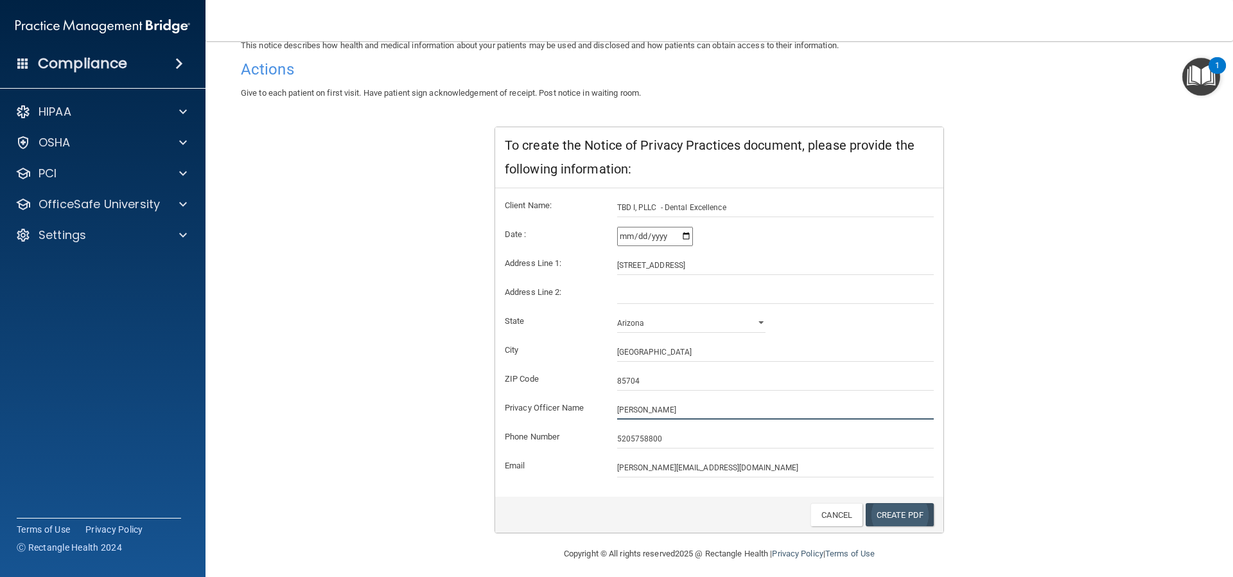
type input "[PERSON_NAME]"
click at [901, 517] on link "Create PDF" at bounding box center [900, 515] width 68 height 24
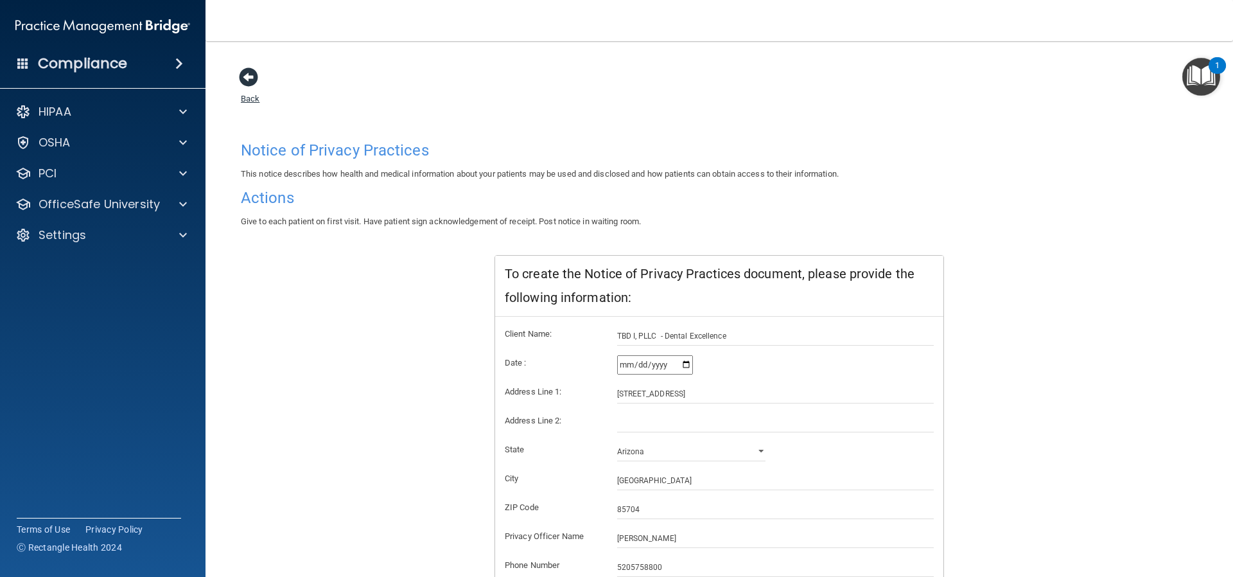
click at [247, 80] on span at bounding box center [248, 76] width 19 height 19
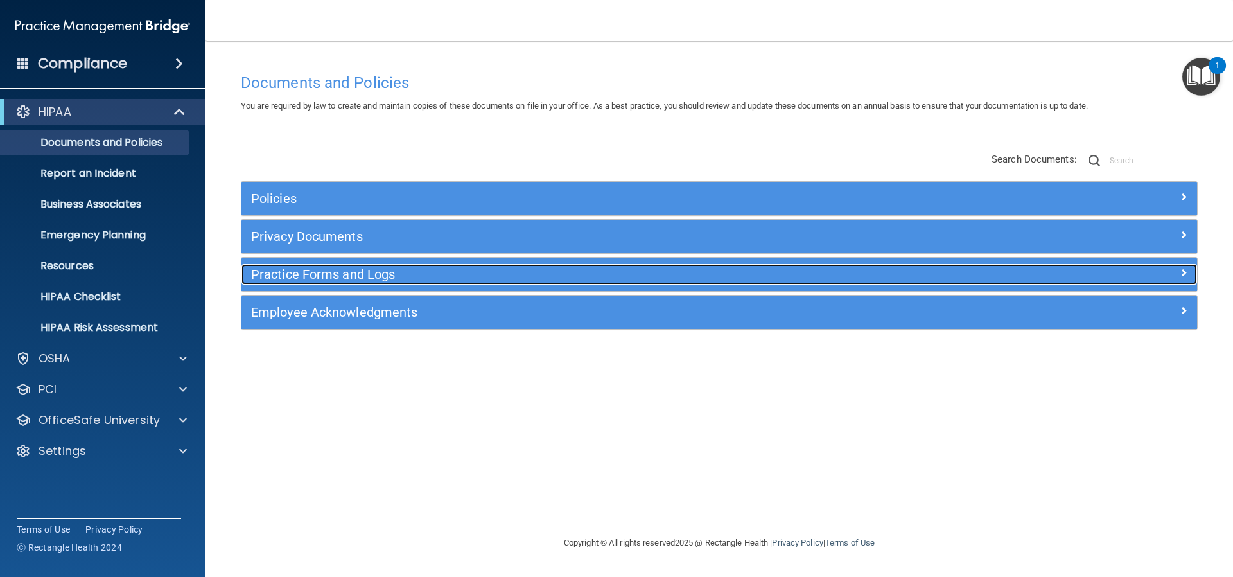
click at [324, 279] on h5 "Practice Forms and Logs" at bounding box center [600, 274] width 698 height 14
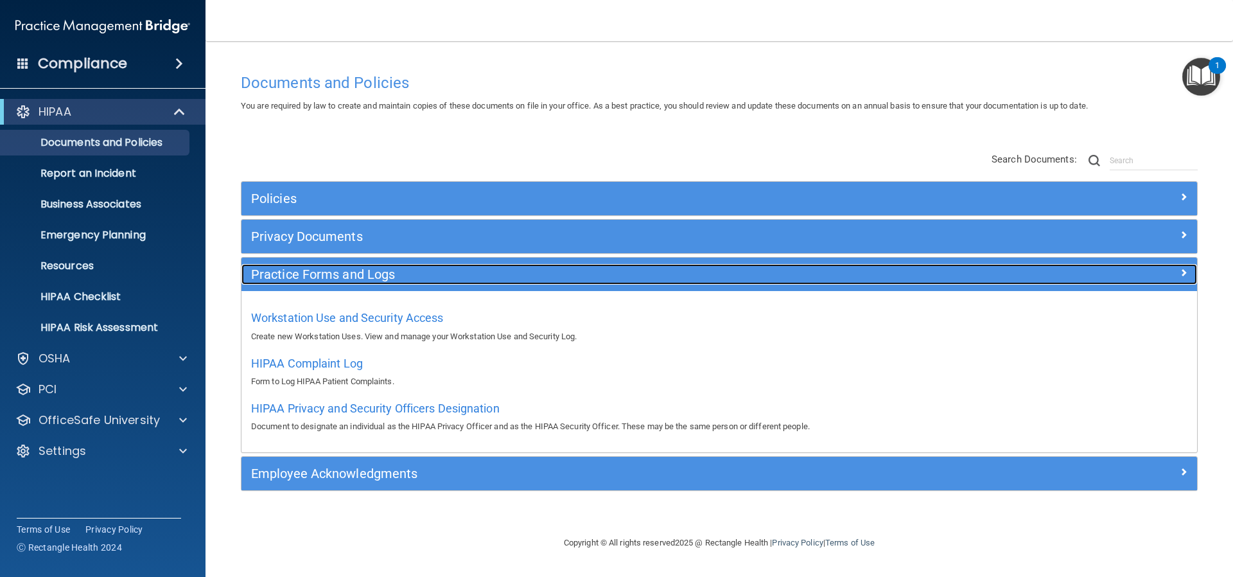
click at [328, 270] on h5 "Practice Forms and Logs" at bounding box center [600, 274] width 698 height 14
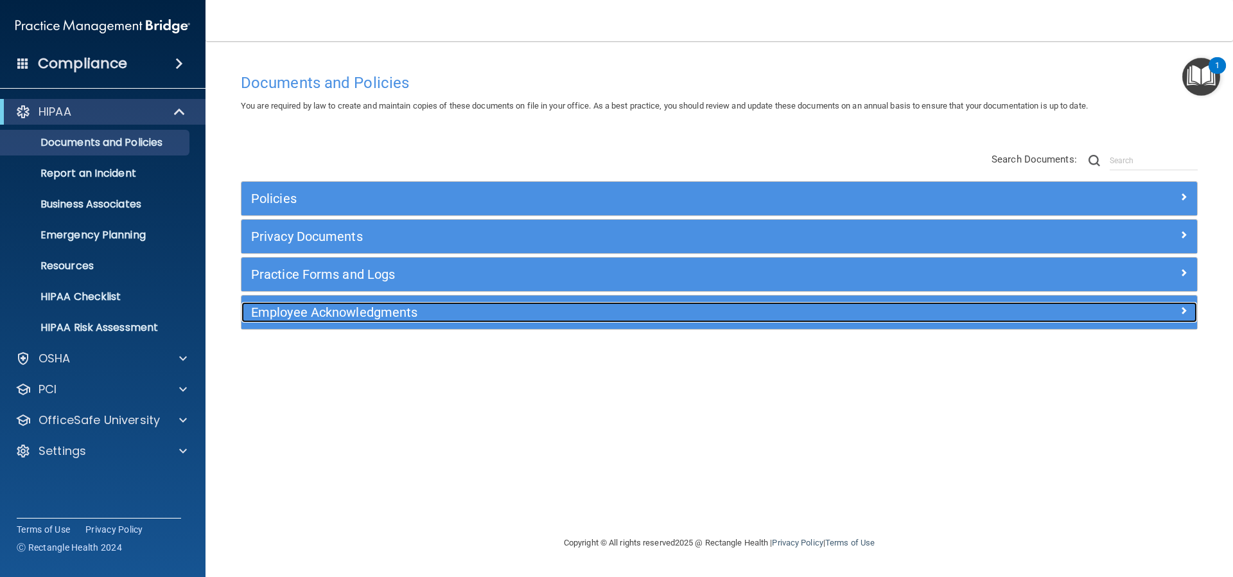
click at [324, 316] on h5 "Employee Acknowledgments" at bounding box center [600, 312] width 698 height 14
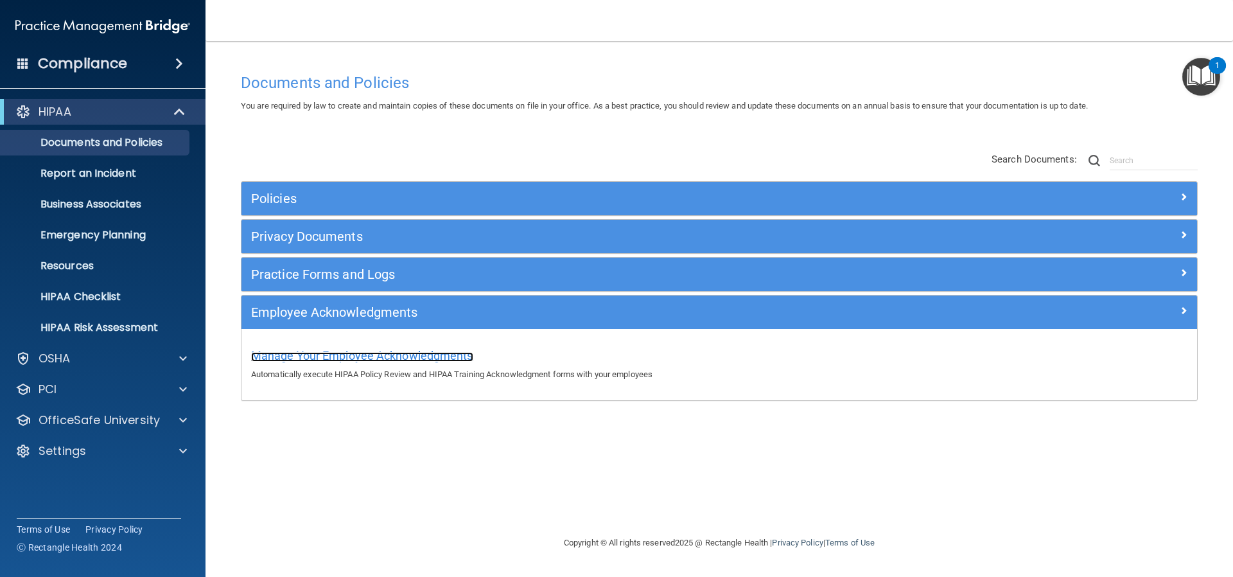
click at [330, 354] on span "Manage Your Employee Acknowledgments" at bounding box center [362, 355] width 222 height 13
